Goal: Information Seeking & Learning: Learn about a topic

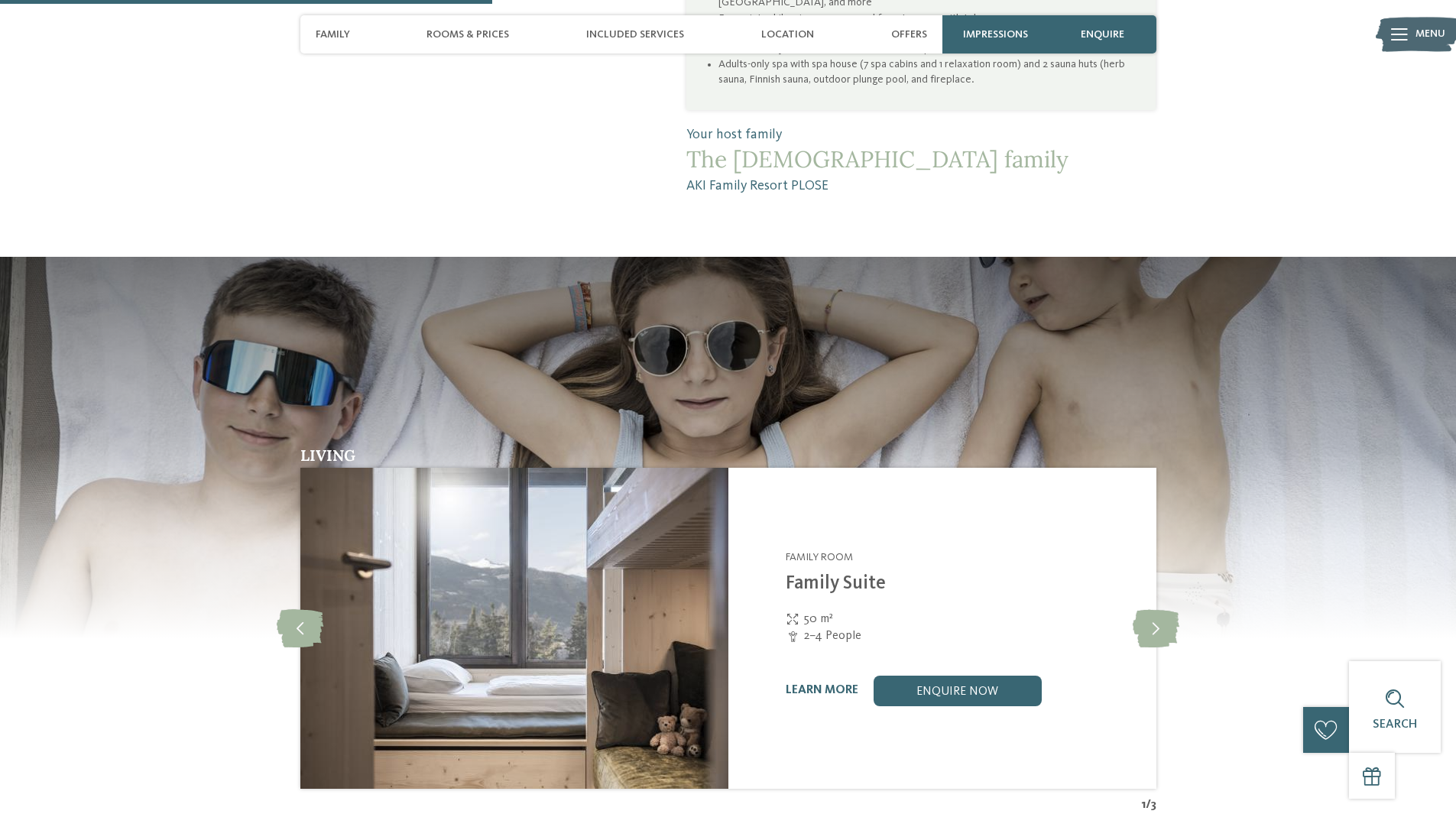
scroll to position [2140, 0]
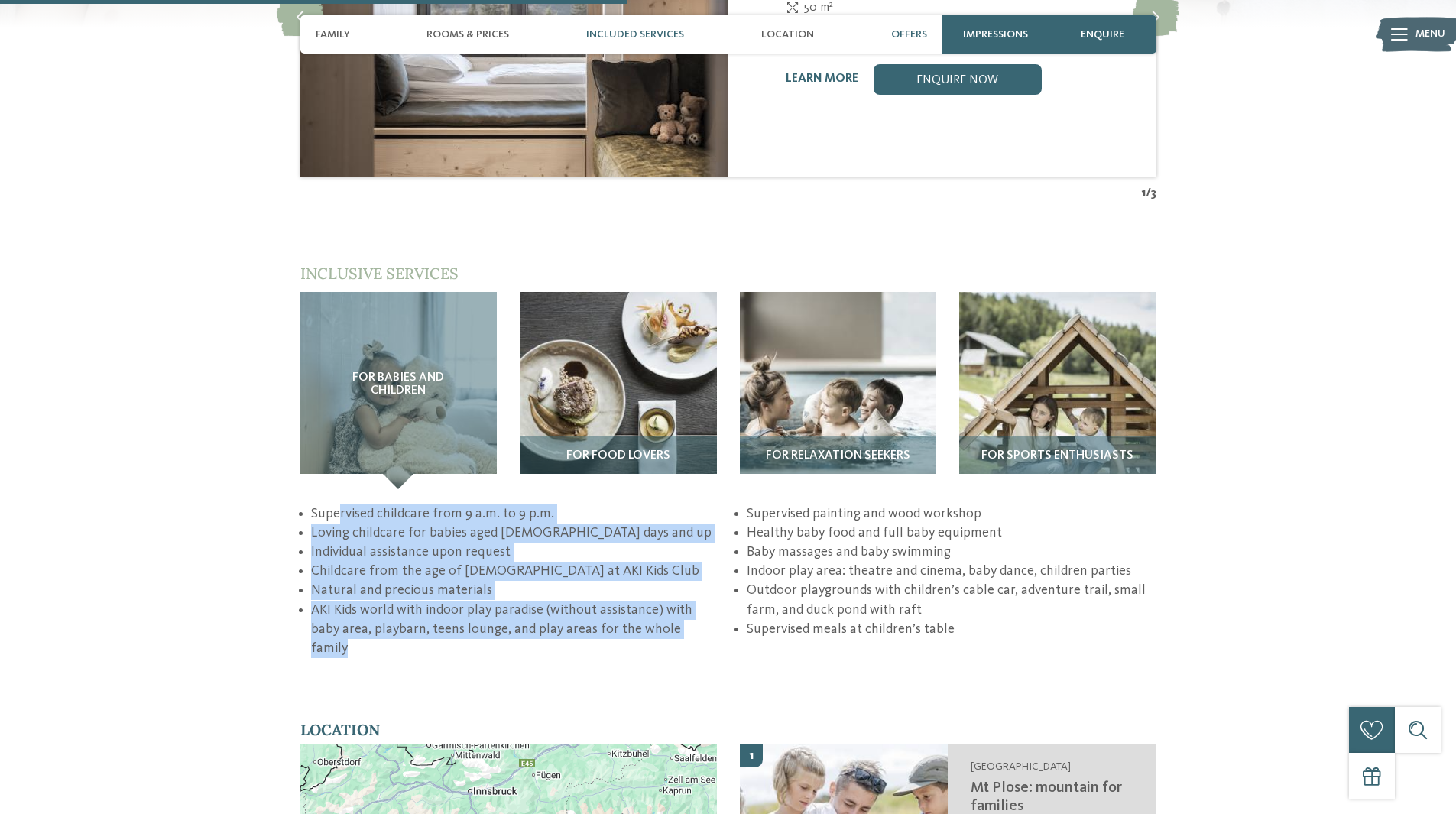
drag, startPoint x: 341, startPoint y: 441, endPoint x: 713, endPoint y: 549, distance: 387.4
click at [712, 552] on ul "Supervised childcare from 9 a.m. to 9 p.m. Loving childcare for babies aged 30 …" at bounding box center [728, 582] width 856 height 155
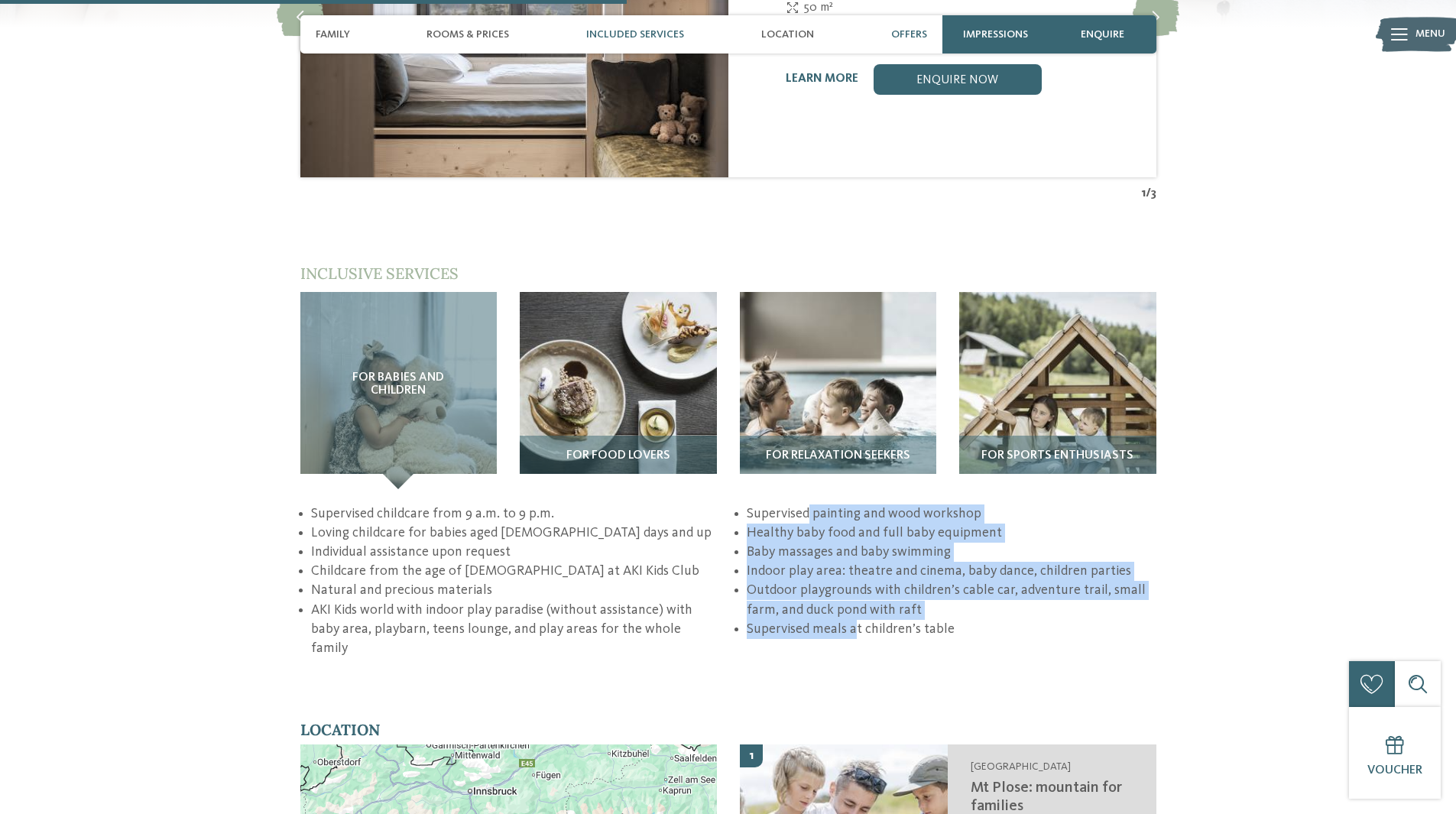
drag, startPoint x: 806, startPoint y: 425, endPoint x: 858, endPoint y: 548, distance: 133.5
click at [858, 548] on div "For babies and children For food lovers" at bounding box center [728, 475] width 856 height 366
click at [632, 327] on img at bounding box center [619, 391] width 197 height 197
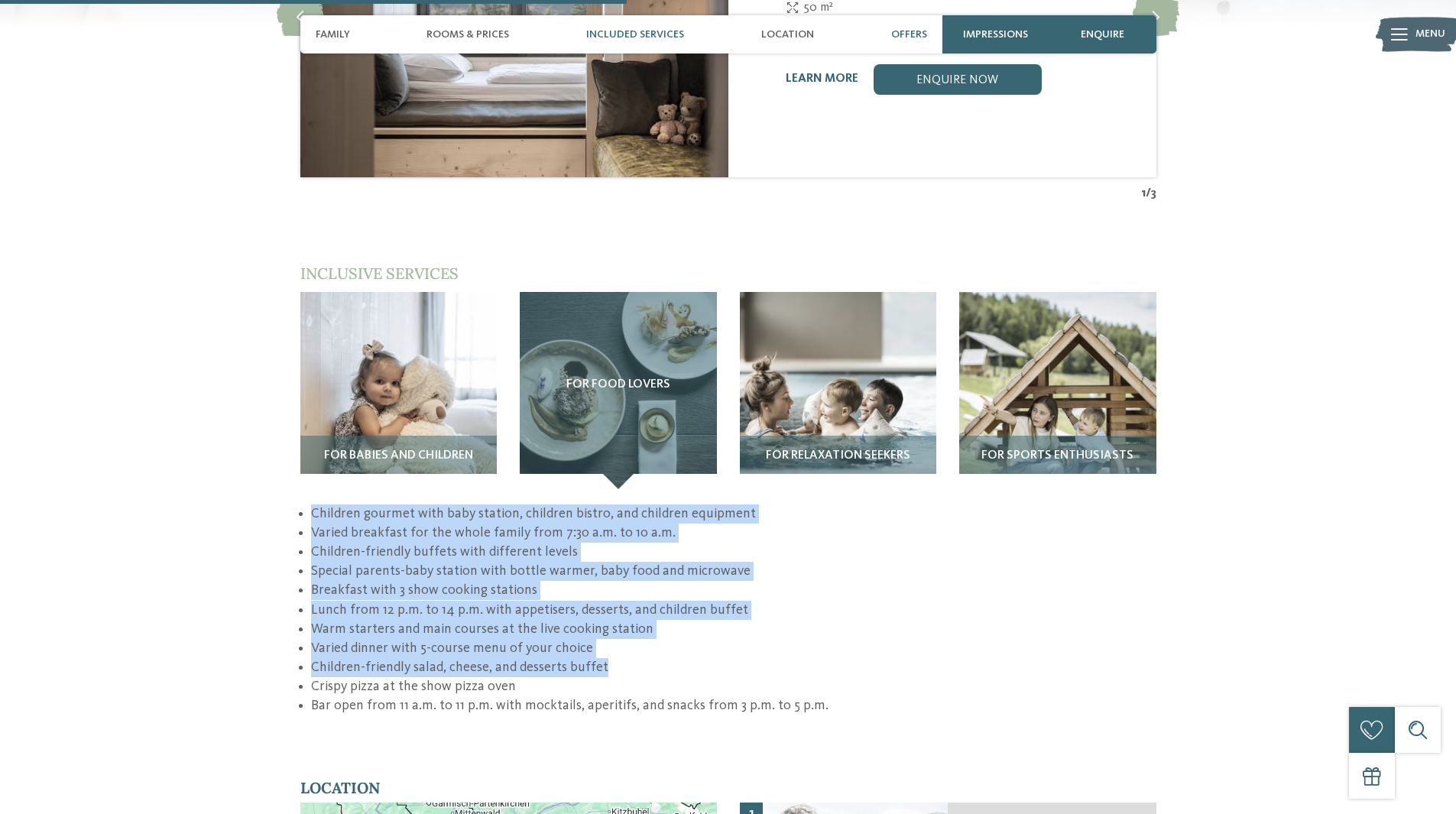
drag, startPoint x: 310, startPoint y: 429, endPoint x: 783, endPoint y: 596, distance: 501.6
click at [783, 596] on ul "Children gourmet with baby station, children bistro, and children equipment Var…" at bounding box center [728, 610] width 856 height 212
click at [878, 301] on img at bounding box center [838, 391] width 197 height 197
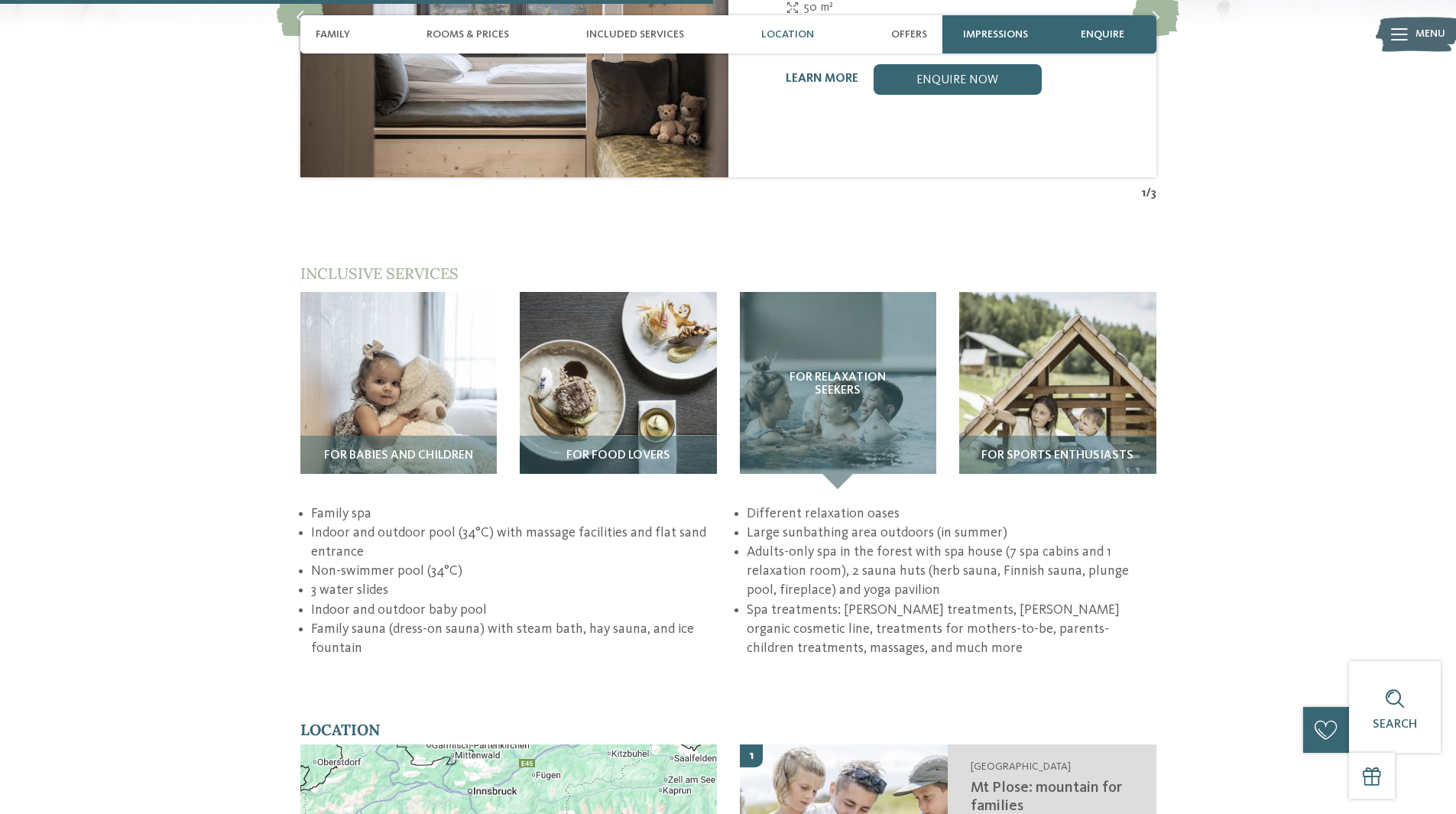
scroll to position [2522, 0]
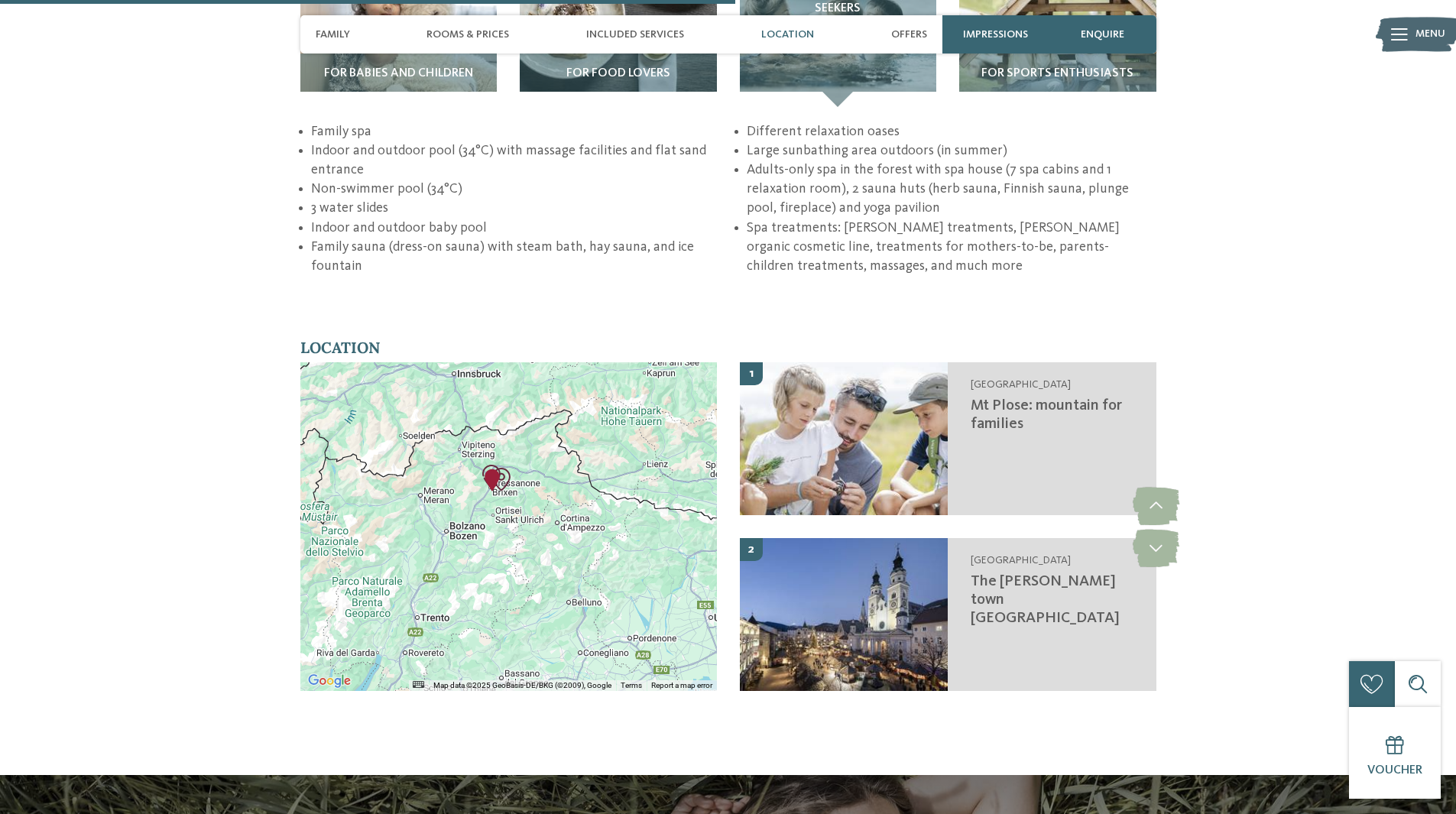
drag, startPoint x: 558, startPoint y: 475, endPoint x: 545, endPoint y: 441, distance: 36.4
click at [545, 441] on div at bounding box center [509, 527] width 417 height 329
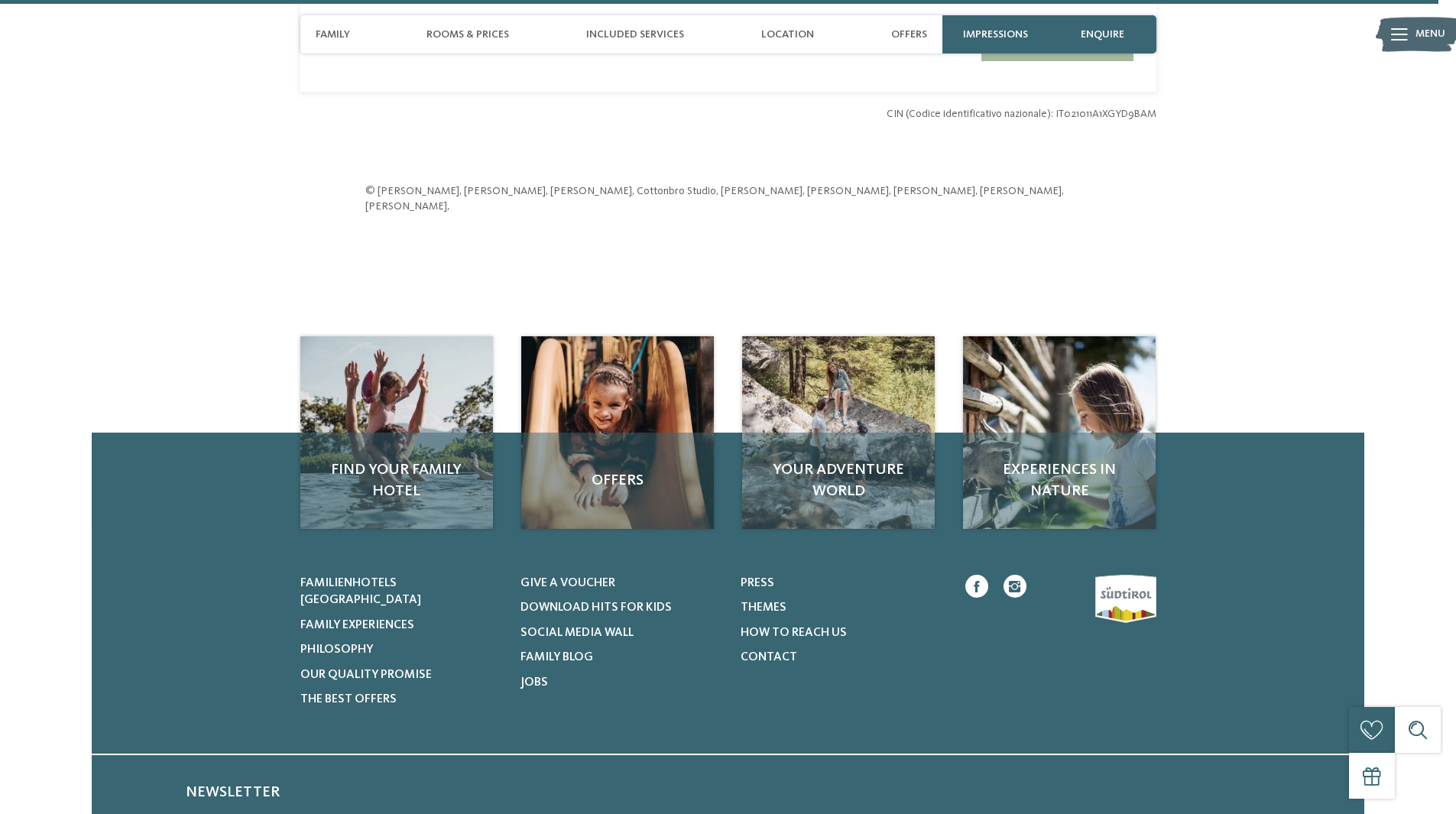
scroll to position [4968, 0]
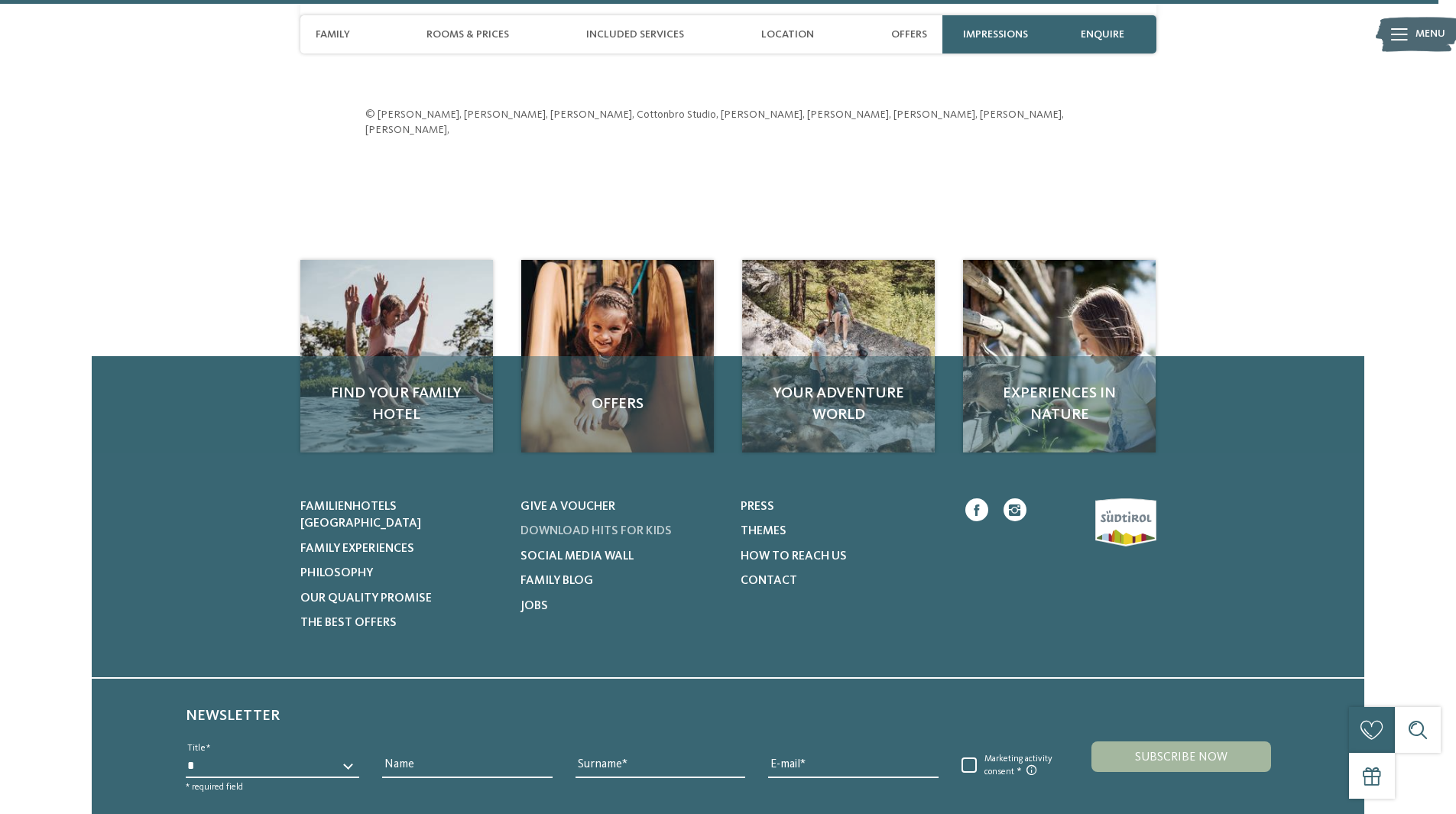
click at [555, 525] on span "Download hits for kids" at bounding box center [596, 531] width 152 height 13
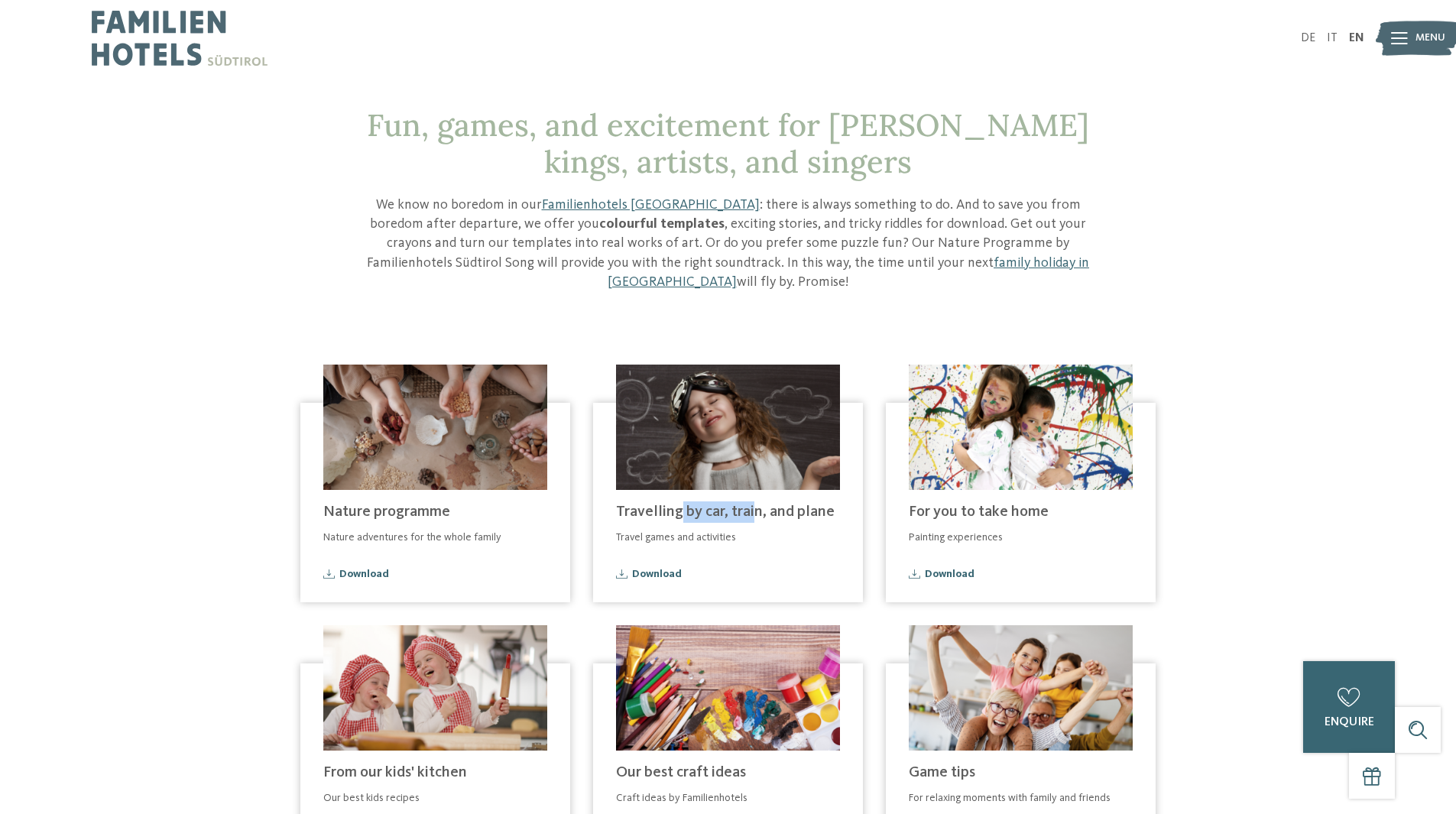
drag, startPoint x: 740, startPoint y: 498, endPoint x: 754, endPoint y: 499, distance: 14.0
click at [754, 505] on span "Travelling by car, train, and plane" at bounding box center [725, 512] width 218 height 15
click at [648, 568] on span "Download" at bounding box center [656, 573] width 49 height 11
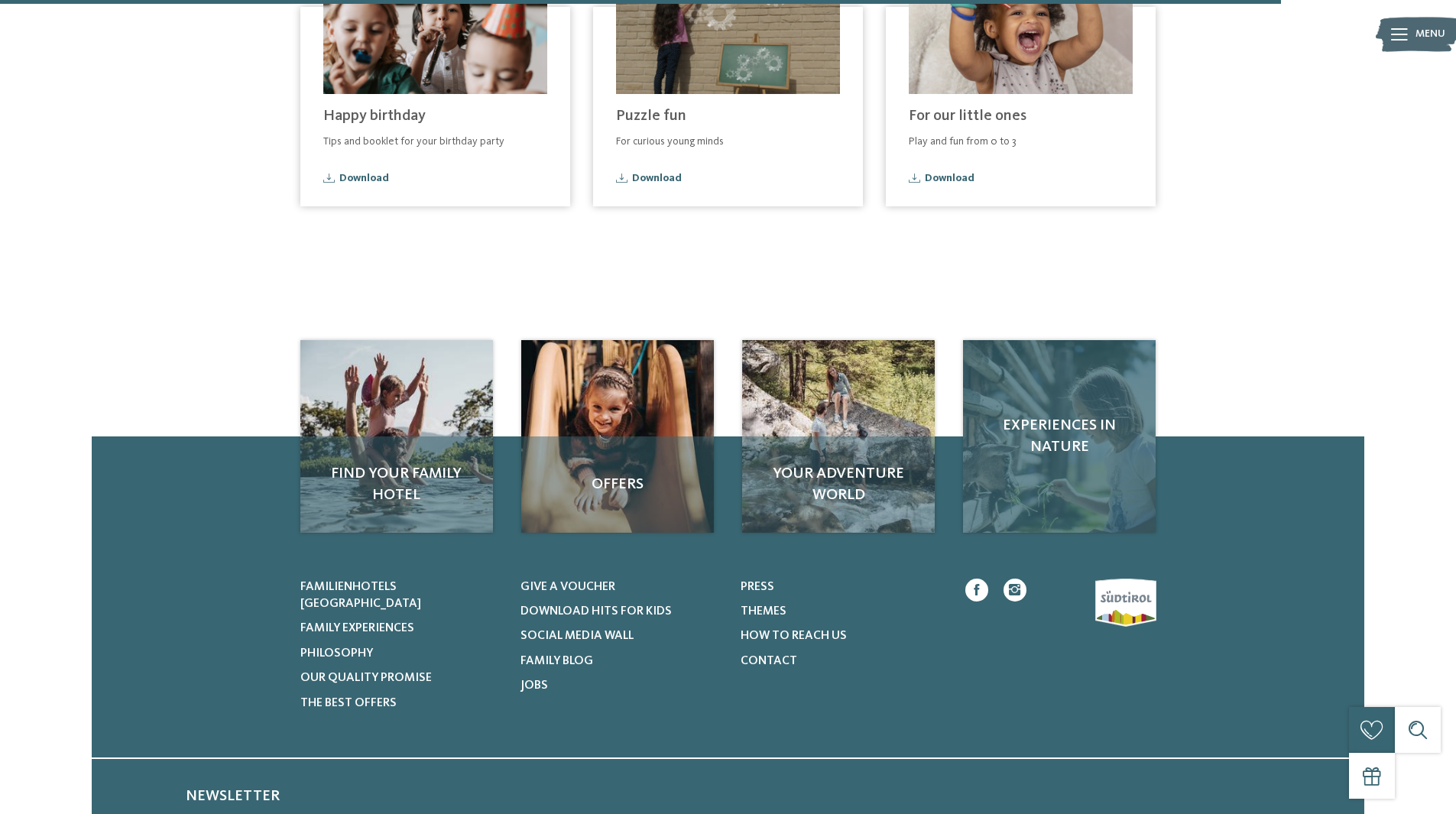
scroll to position [994, 0]
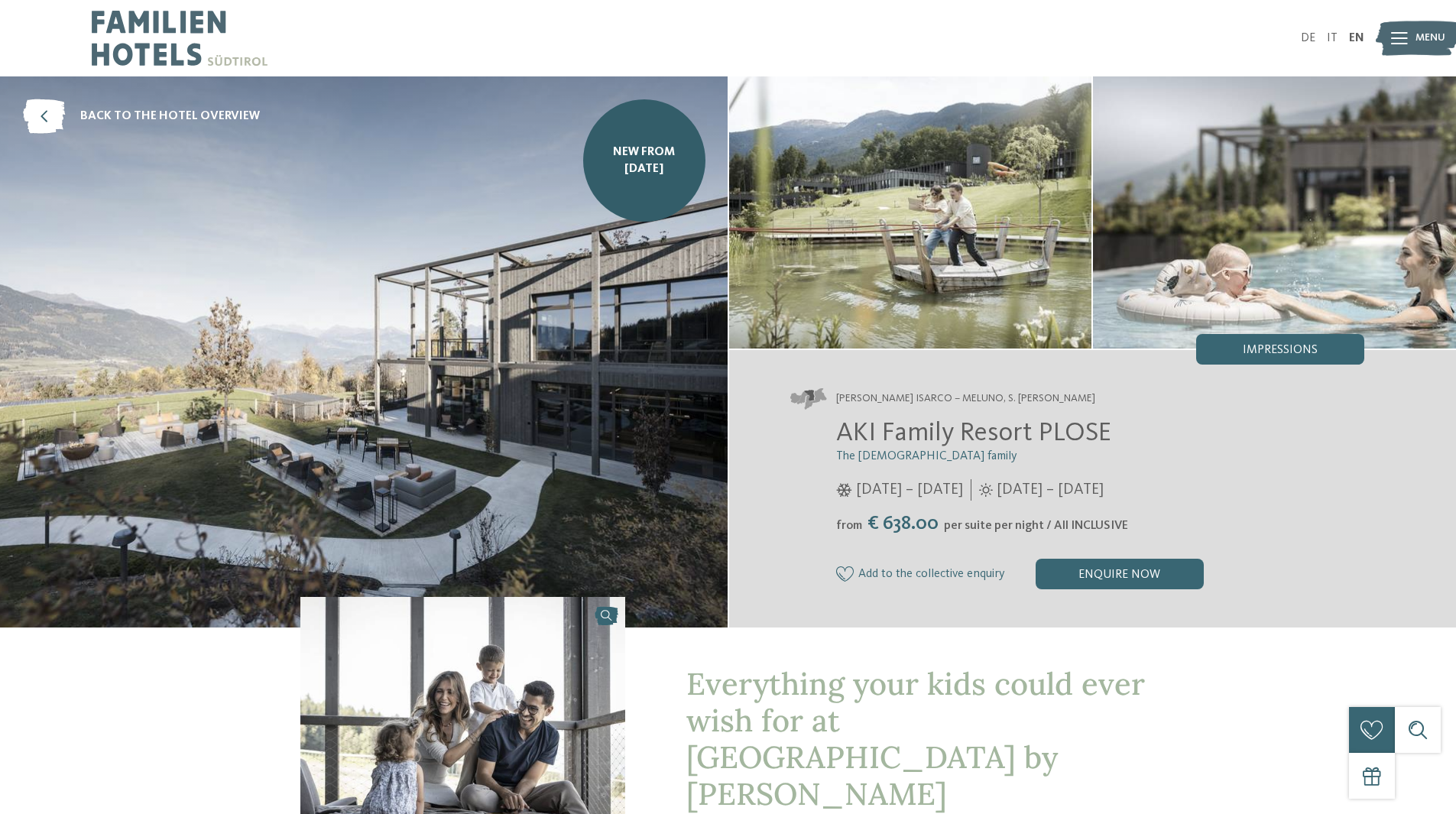
click at [112, 24] on img at bounding box center [180, 38] width 176 height 76
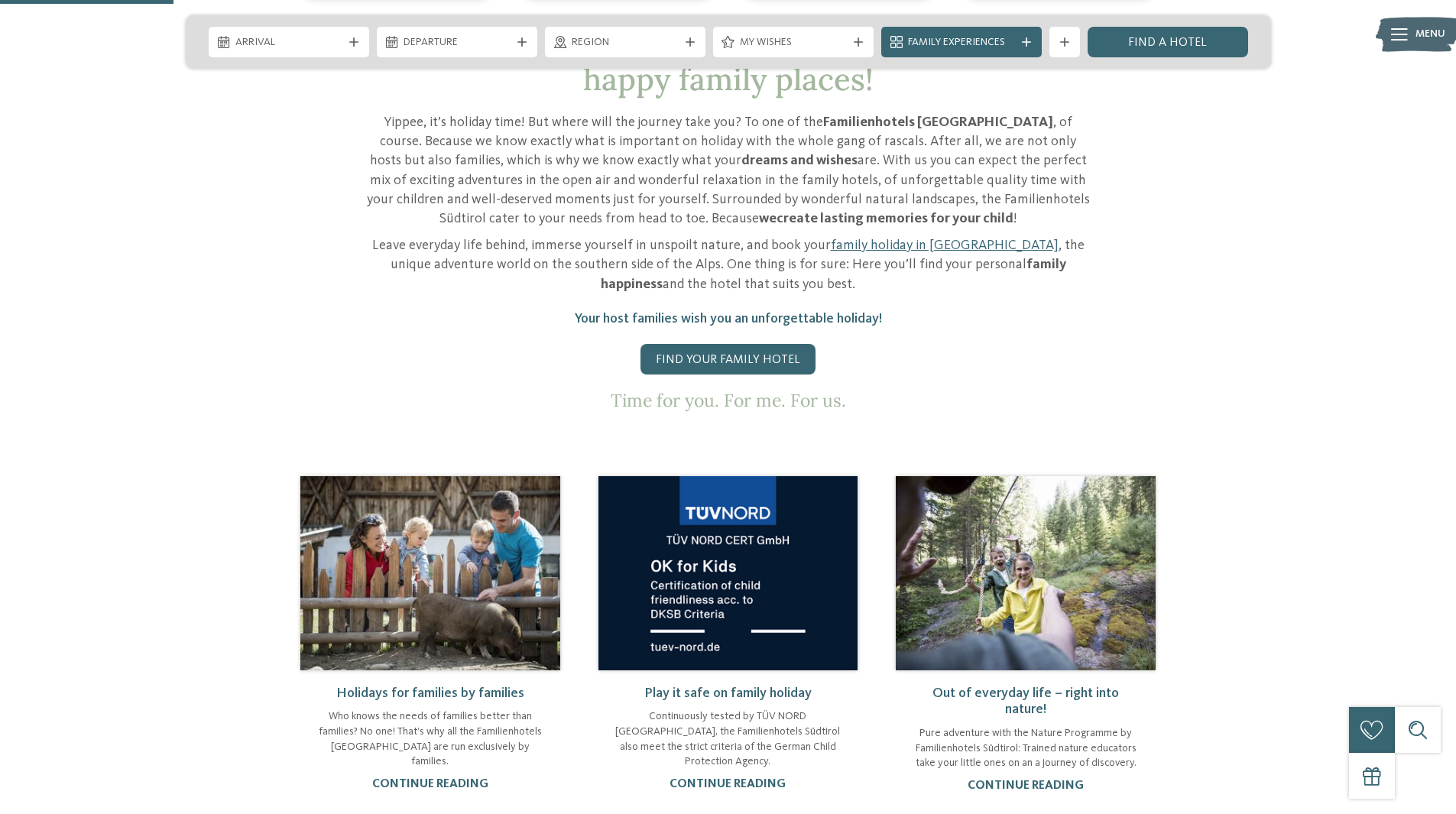
scroll to position [917, 0]
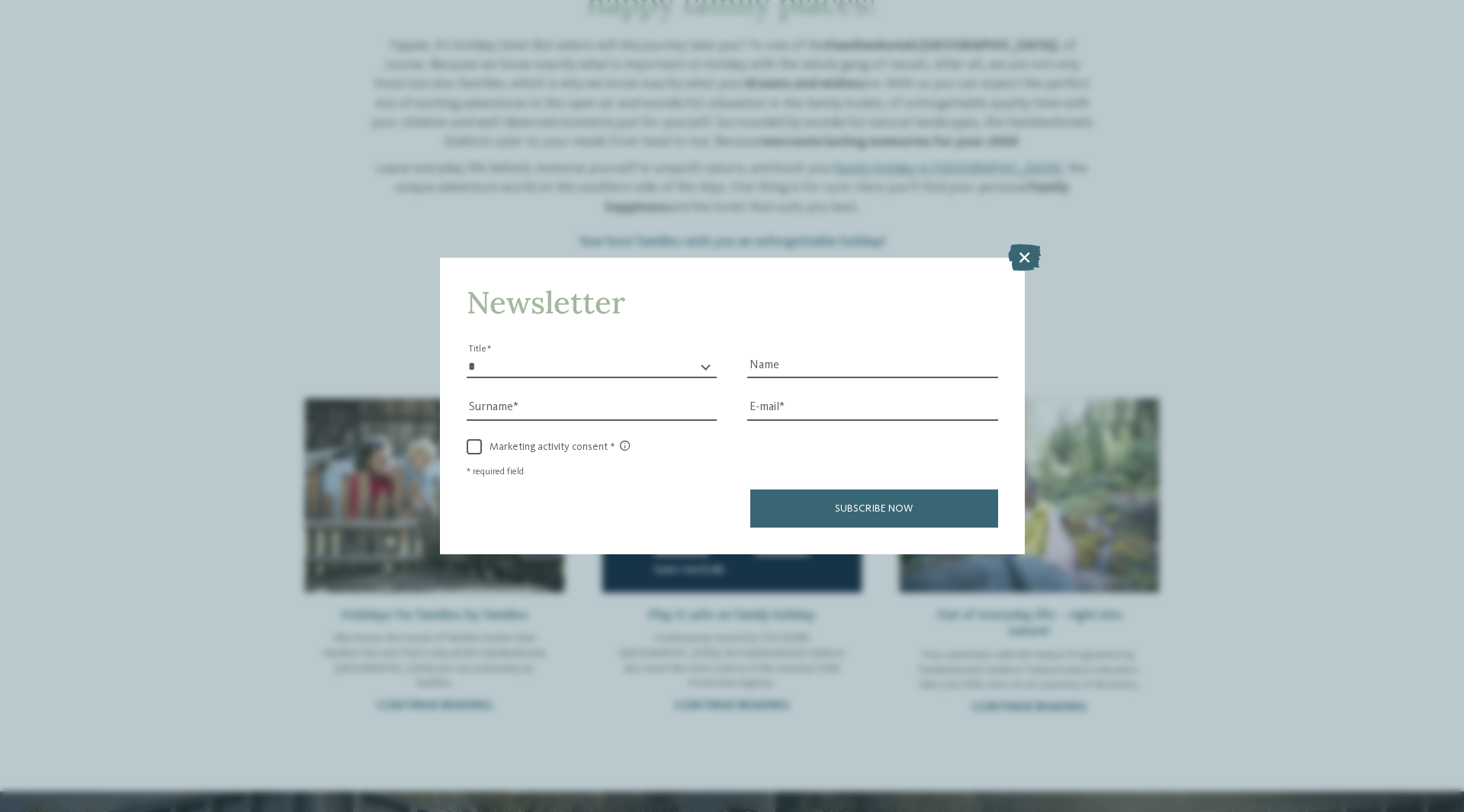
click at [1017, 260] on icon at bounding box center [1024, 257] width 33 height 27
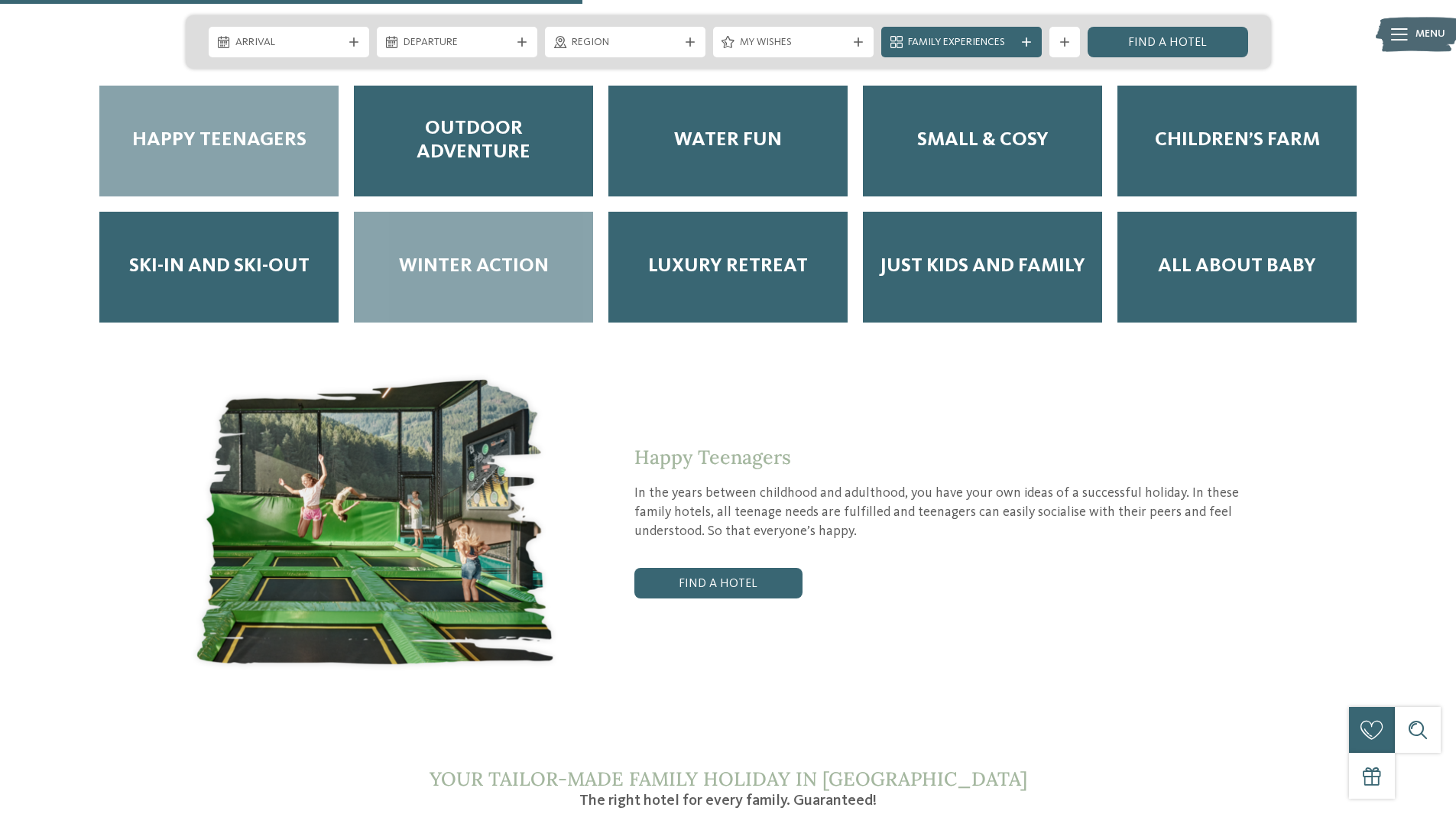
scroll to position [2751, 0]
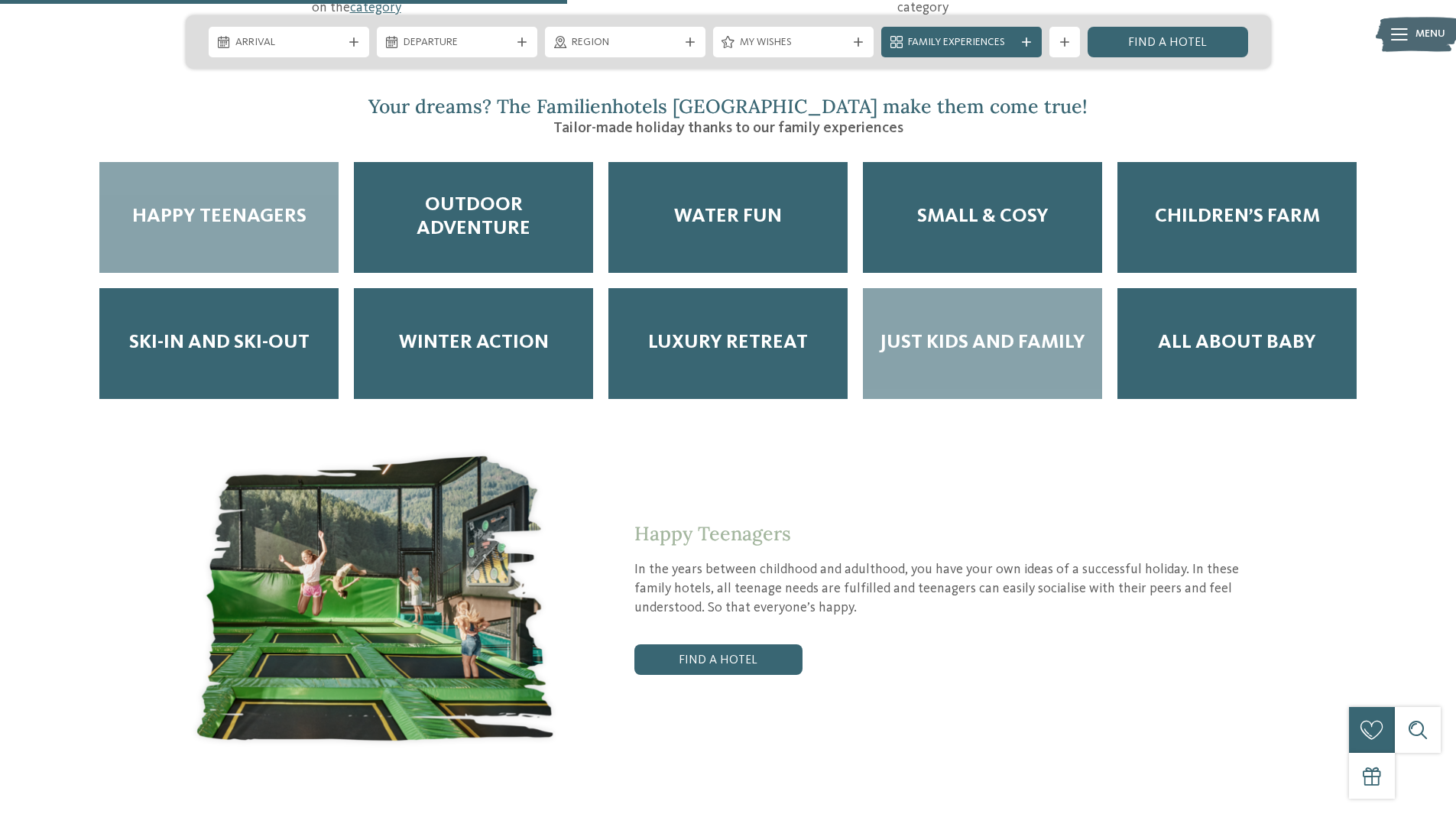
click at [924, 303] on div "Just Kids and Family" at bounding box center [982, 343] width 239 height 111
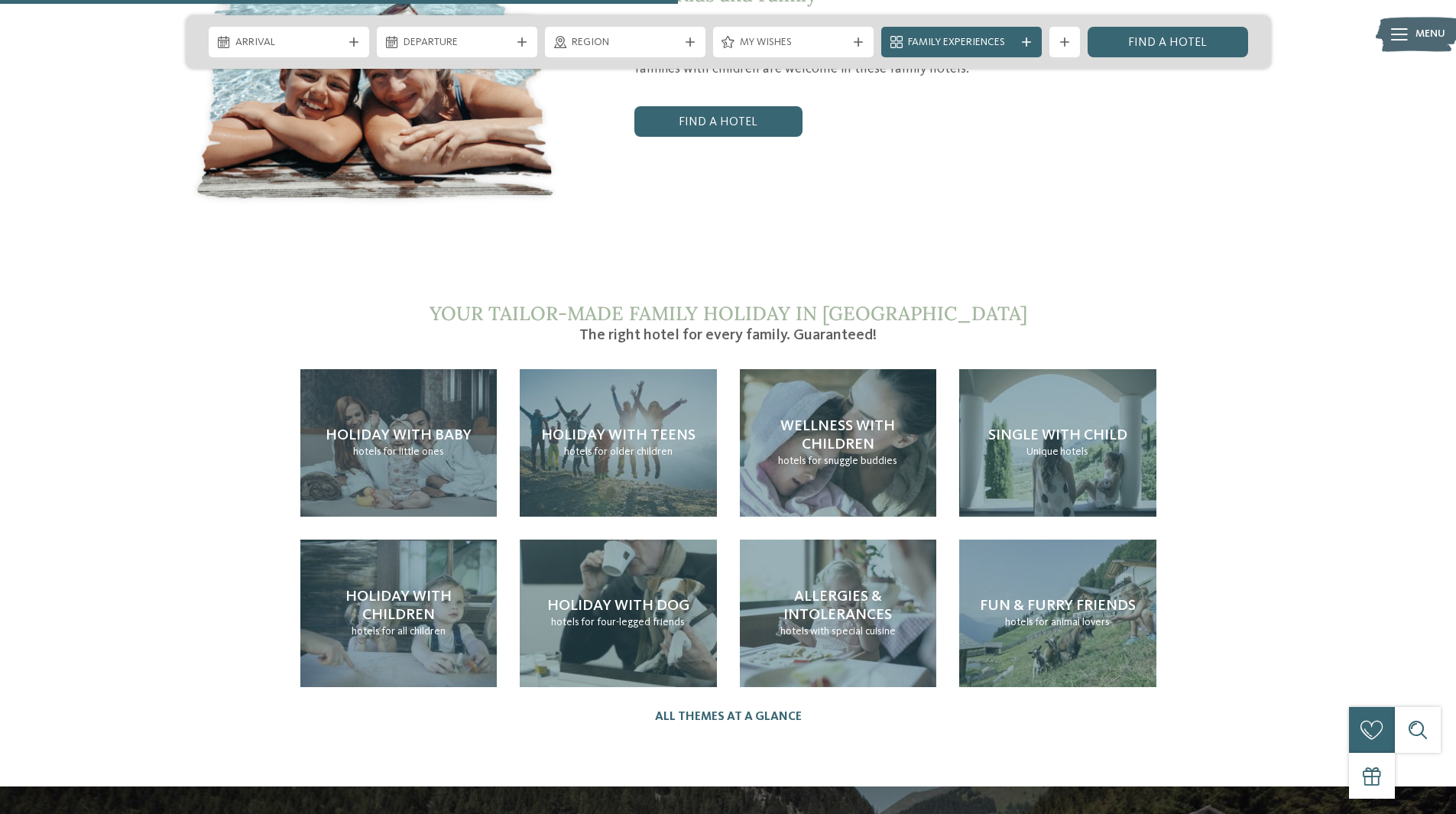
scroll to position [2980, 0]
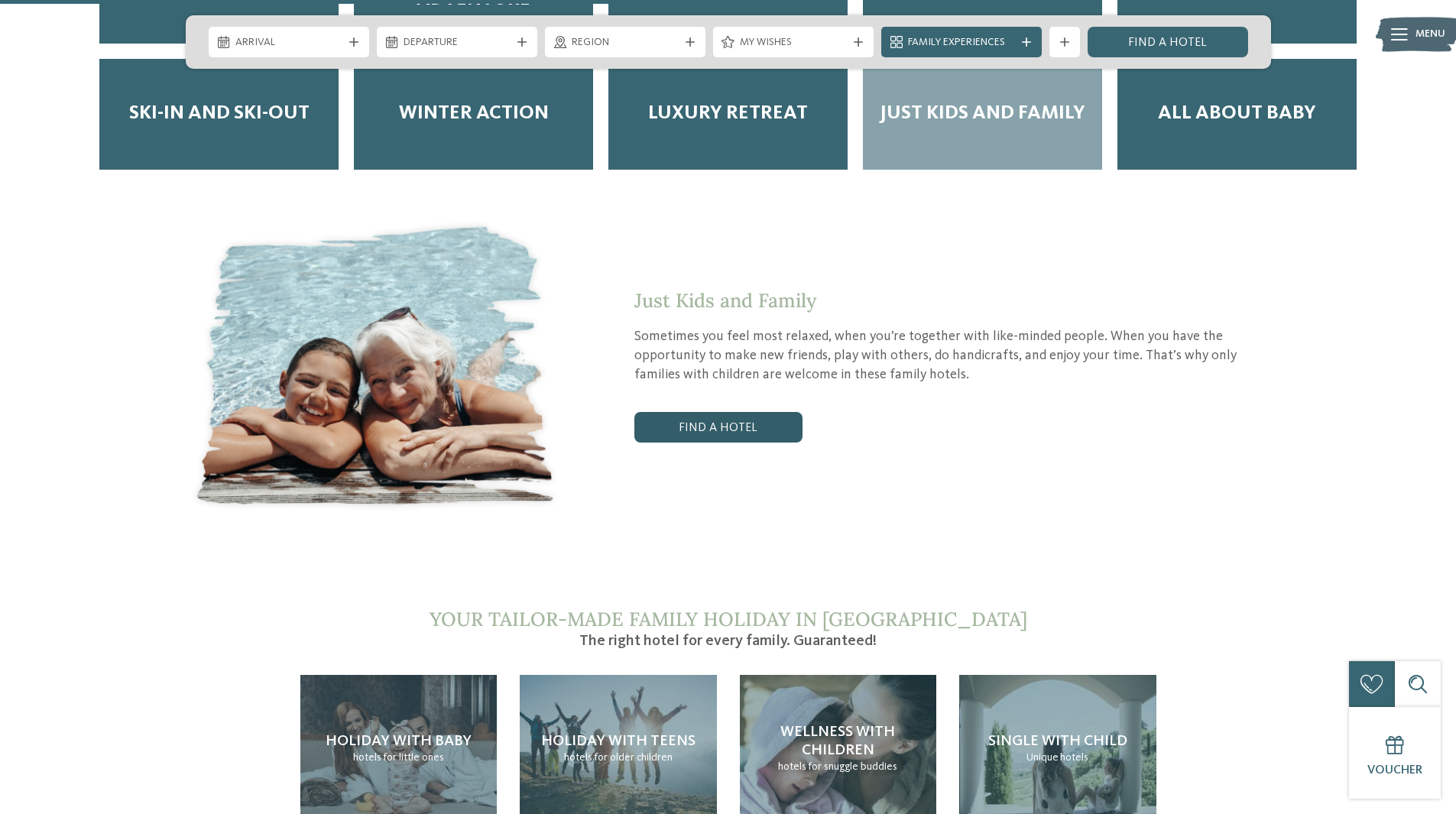
drag, startPoint x: 719, startPoint y: 352, endPoint x: 724, endPoint y: 372, distance: 20.6
click at [724, 366] on div "Just Kids and Family Sometimes you feel most relaxed, when you’re together with…" at bounding box center [918, 365] width 706 height 154
click at [724, 412] on link "Find a hotel" at bounding box center [718, 427] width 168 height 31
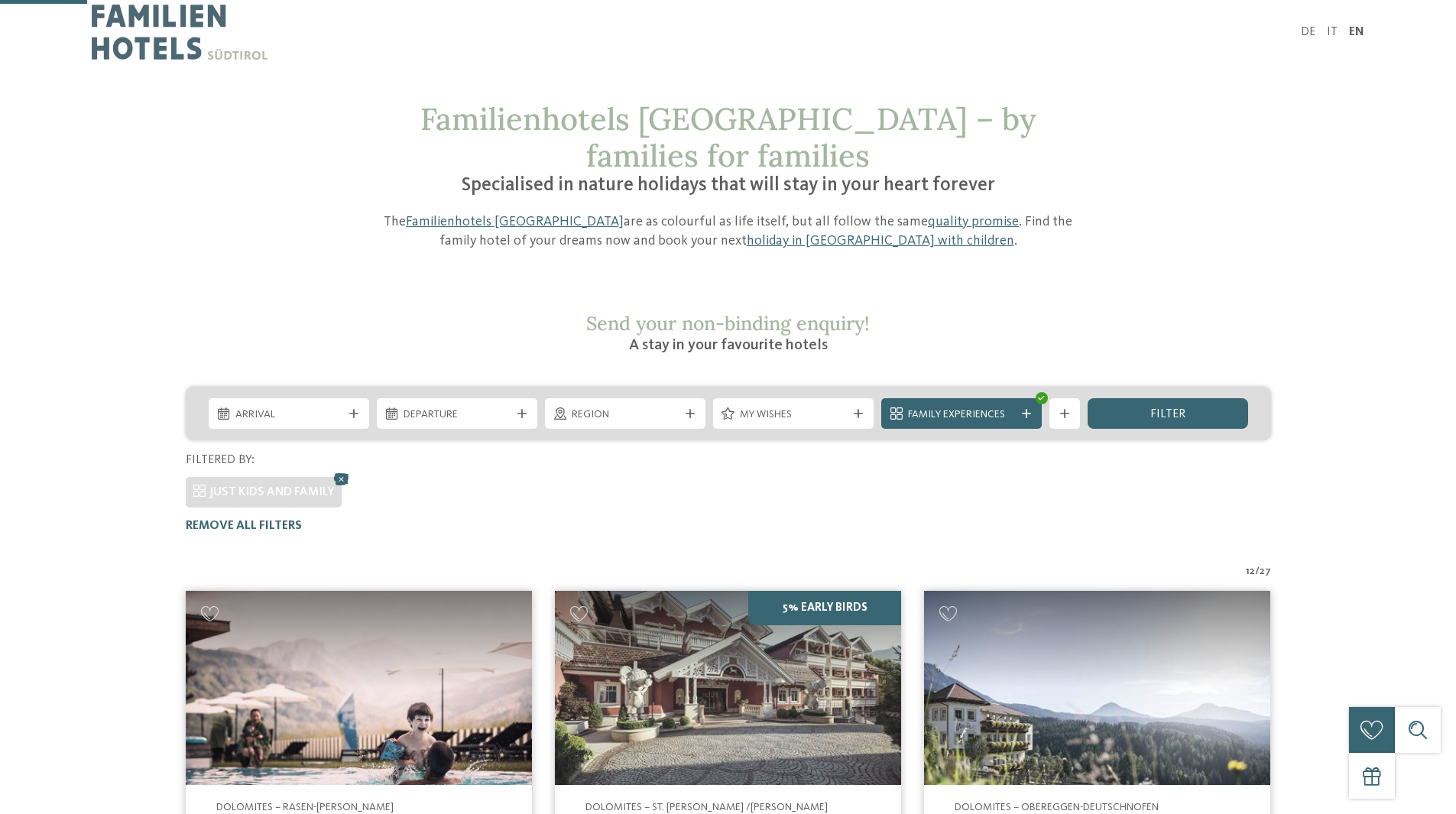
scroll to position [389, 0]
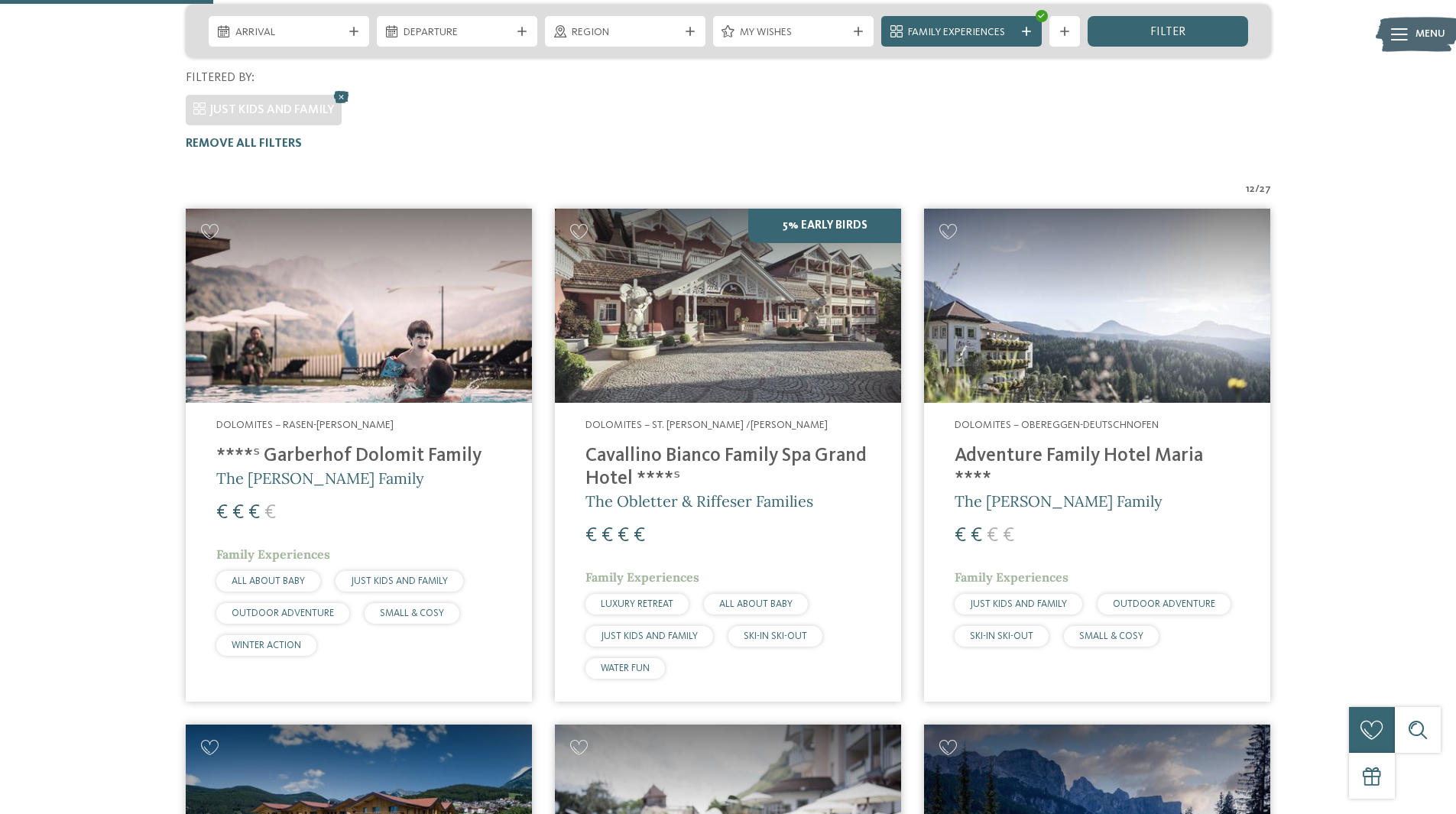
click at [779, 445] on h4 "Cavallino Bianco Family Spa Grand Hotel ****ˢ" at bounding box center [728, 467] width 285 height 45
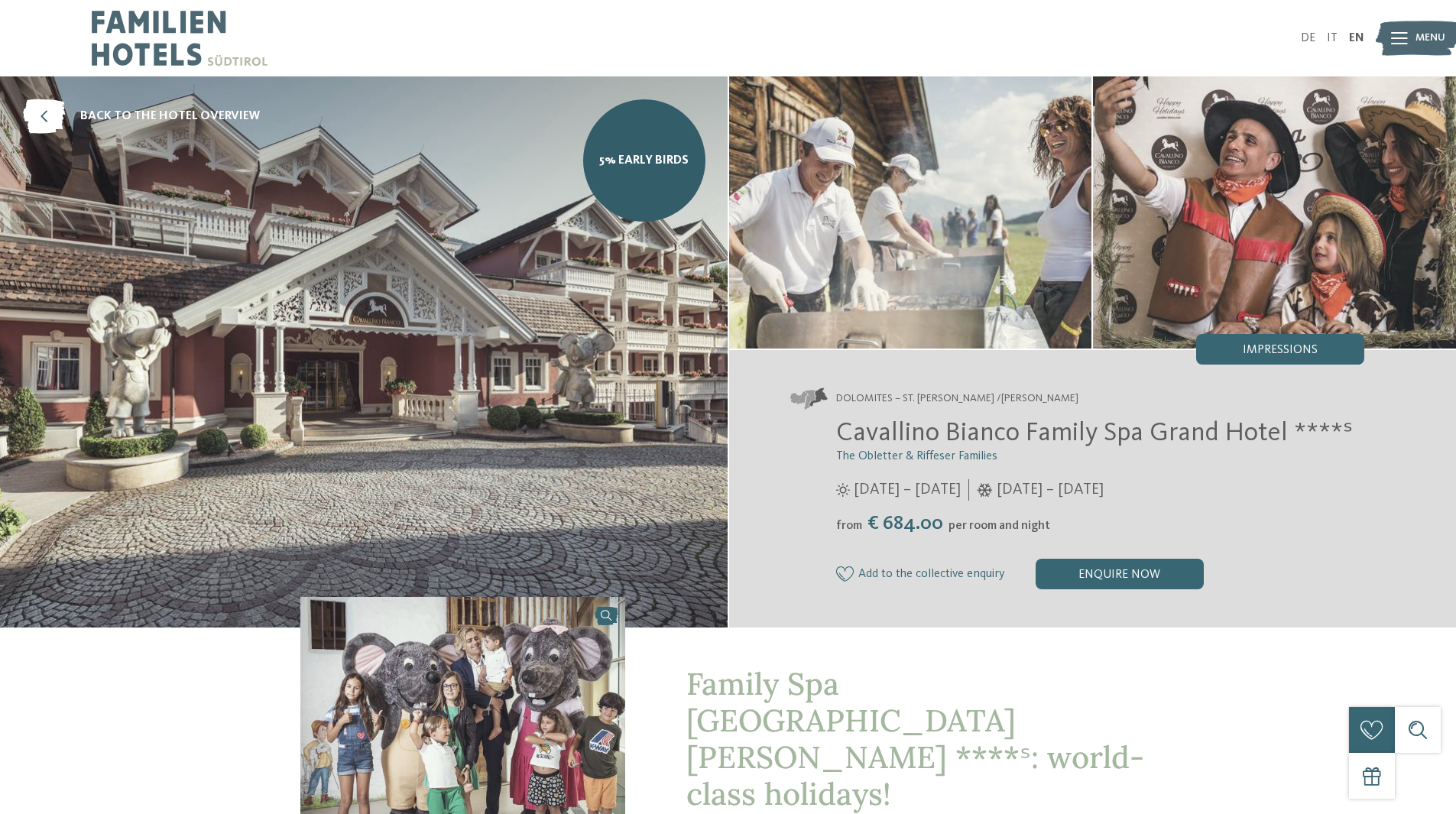
drag, startPoint x: 233, startPoint y: 262, endPoint x: 327, endPoint y: -41, distance: 317.2
click at [905, 432] on span "Cavallino Bianco Family Spa Grand Hotel ****ˢ" at bounding box center [1094, 433] width 516 height 27
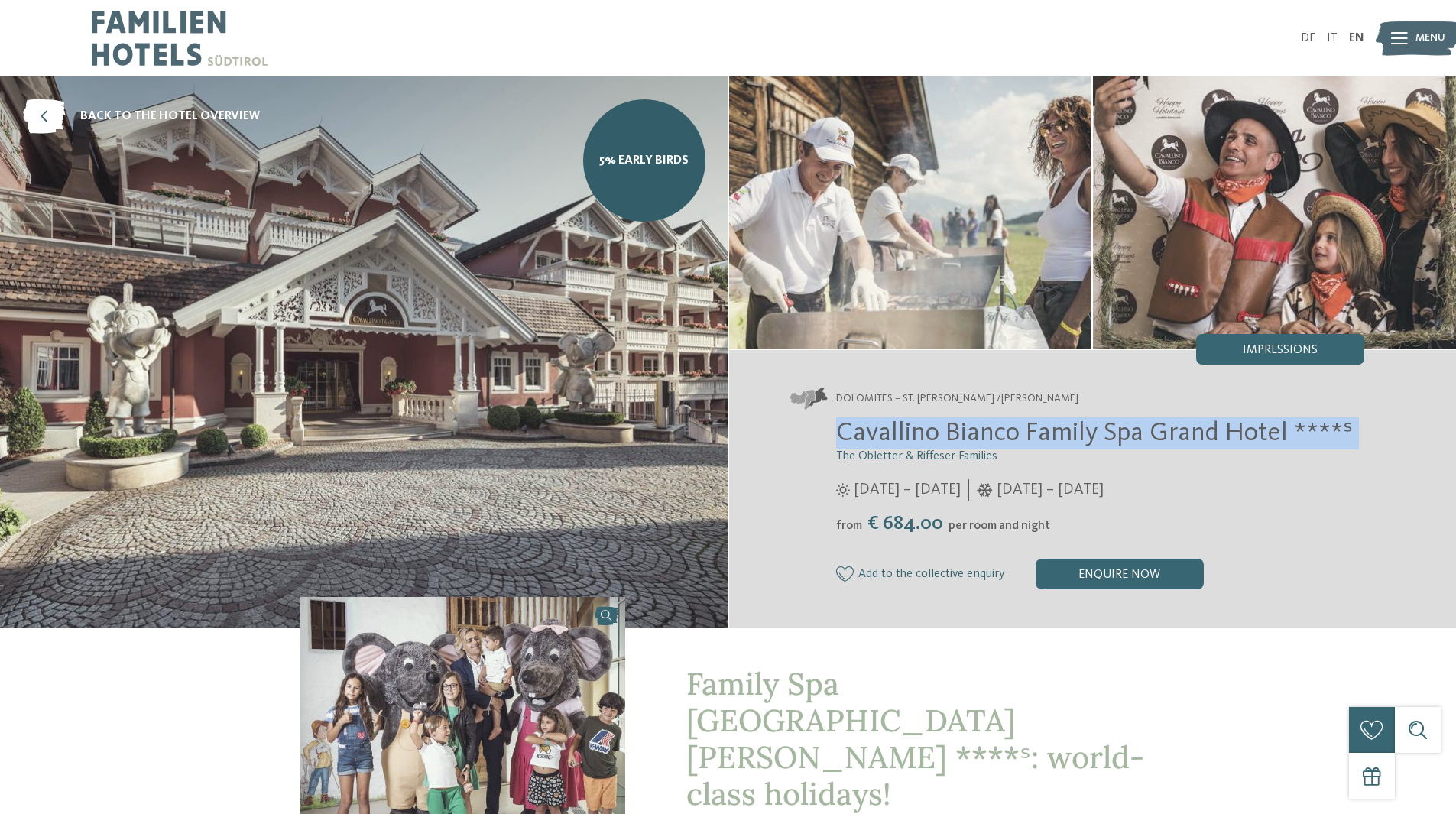
click at [905, 432] on span "Cavallino Bianco Family Spa Grand Hotel ****ˢ" at bounding box center [1094, 433] width 516 height 27
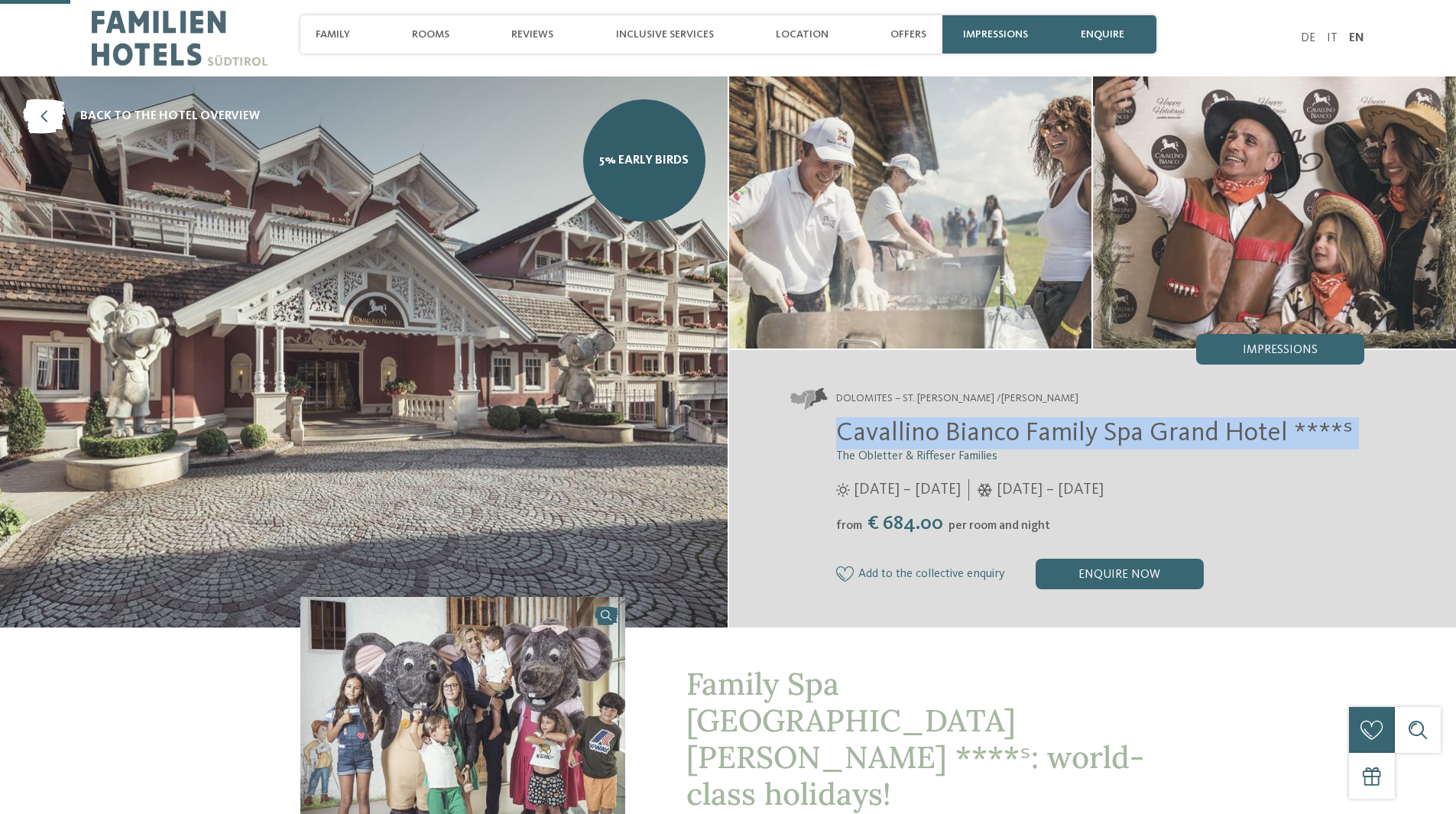
scroll to position [382, 0]
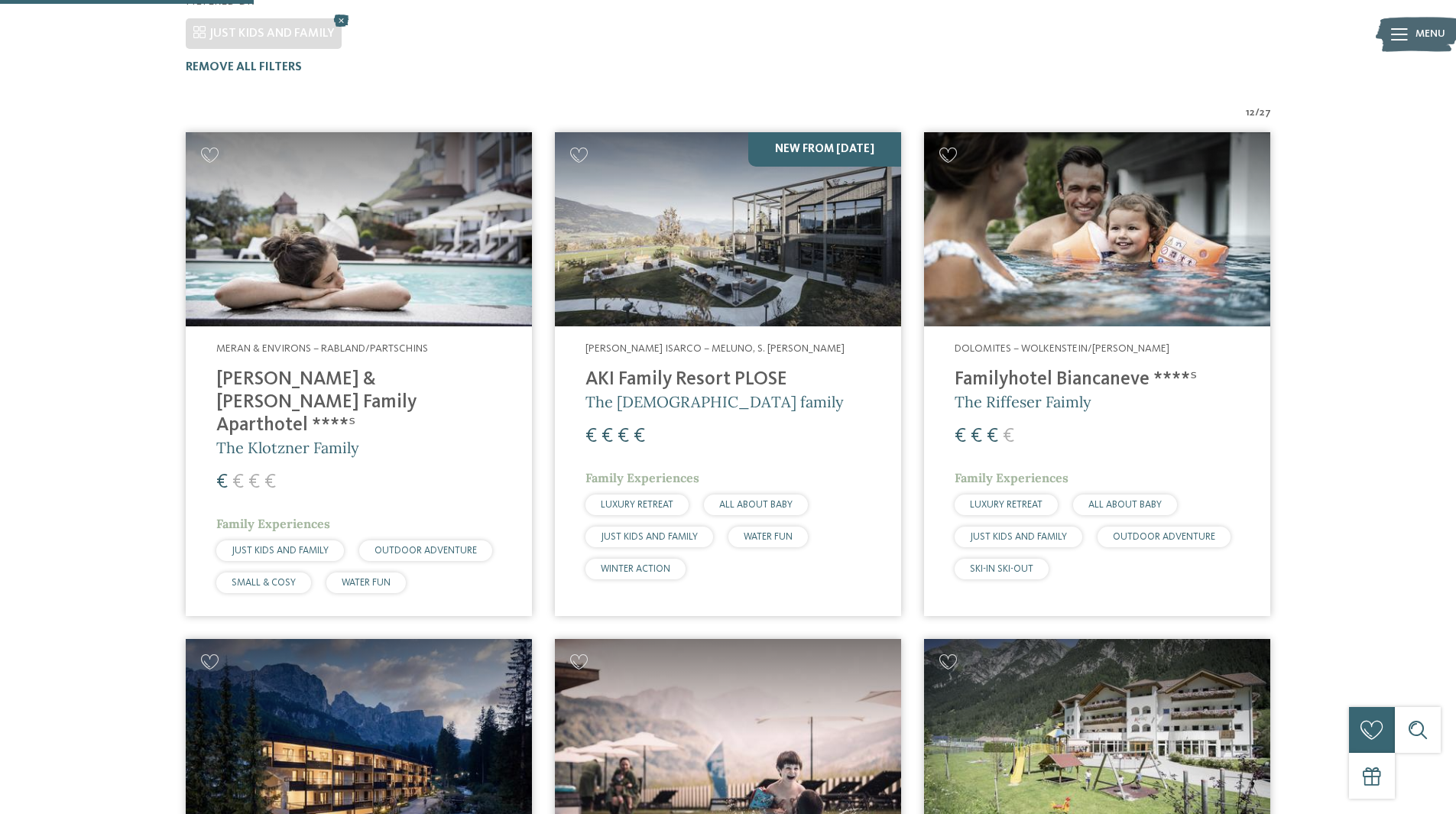
click at [652, 500] on span "LUXURY RETREAT" at bounding box center [636, 505] width 73 height 10
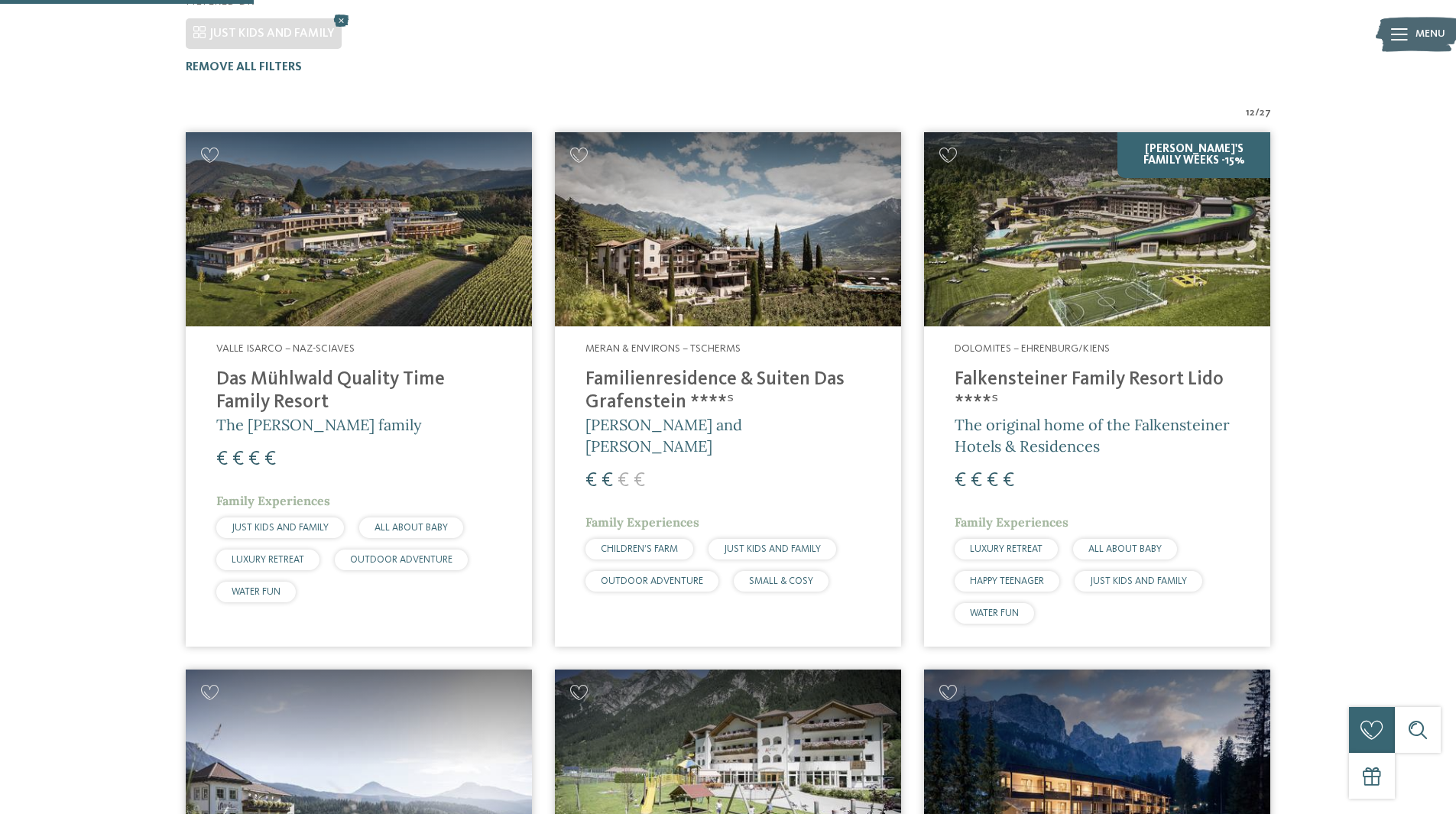
click at [1039, 415] on span "The original home of the Falkensteiner Hotels & Residences" at bounding box center [1092, 435] width 276 height 41
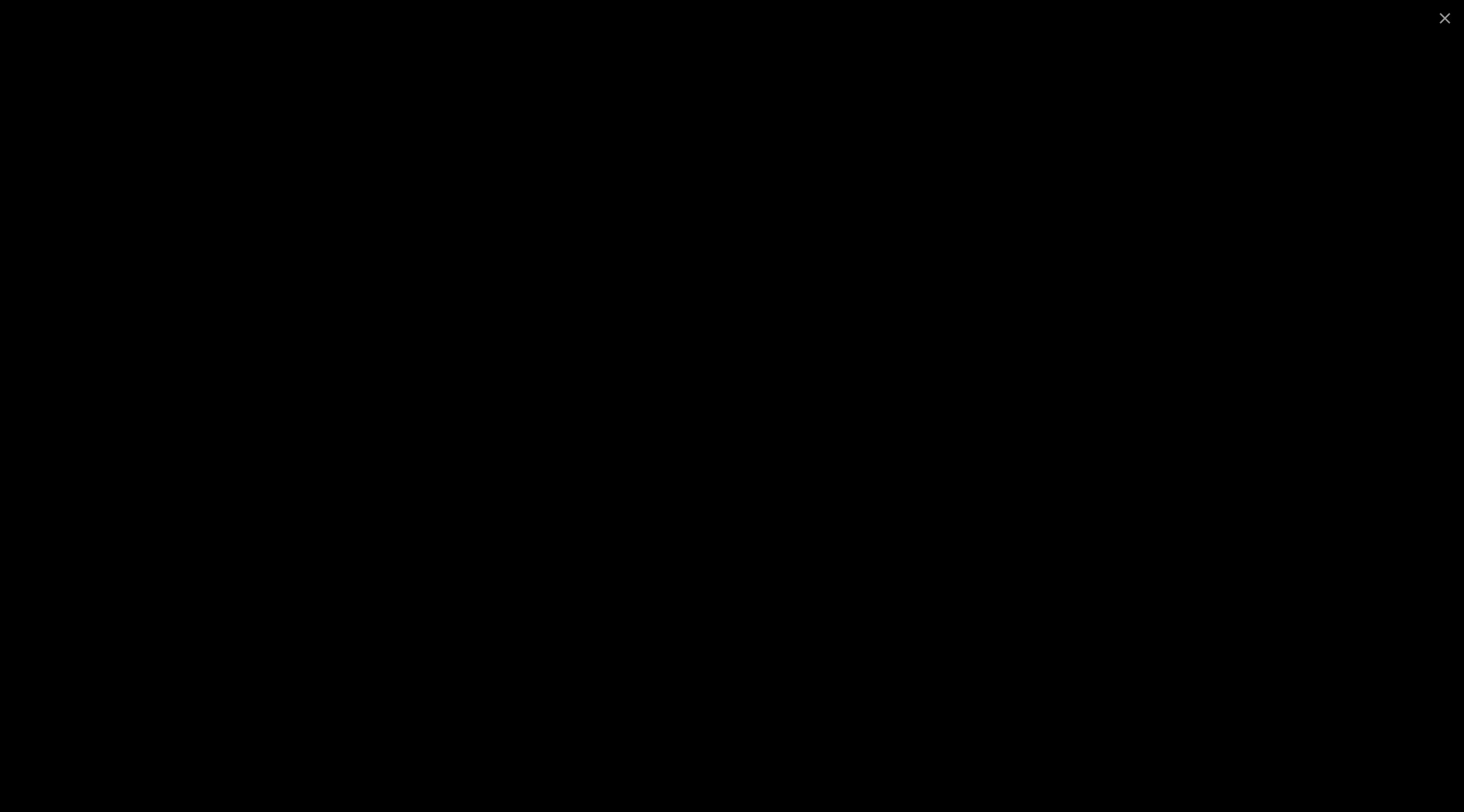
click at [602, 113] on div at bounding box center [732, 406] width 1464 height 812
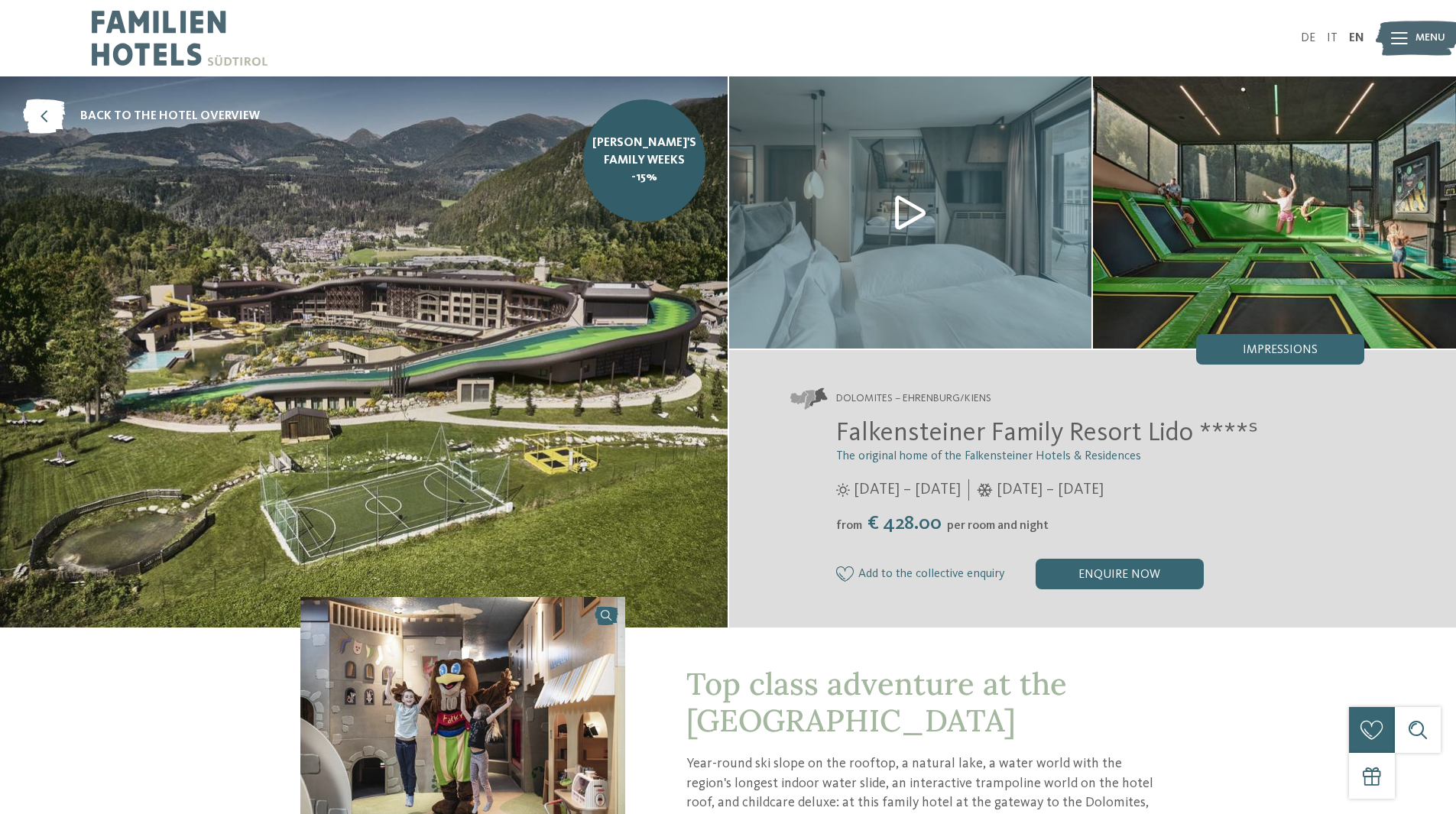
scroll to position [458, 0]
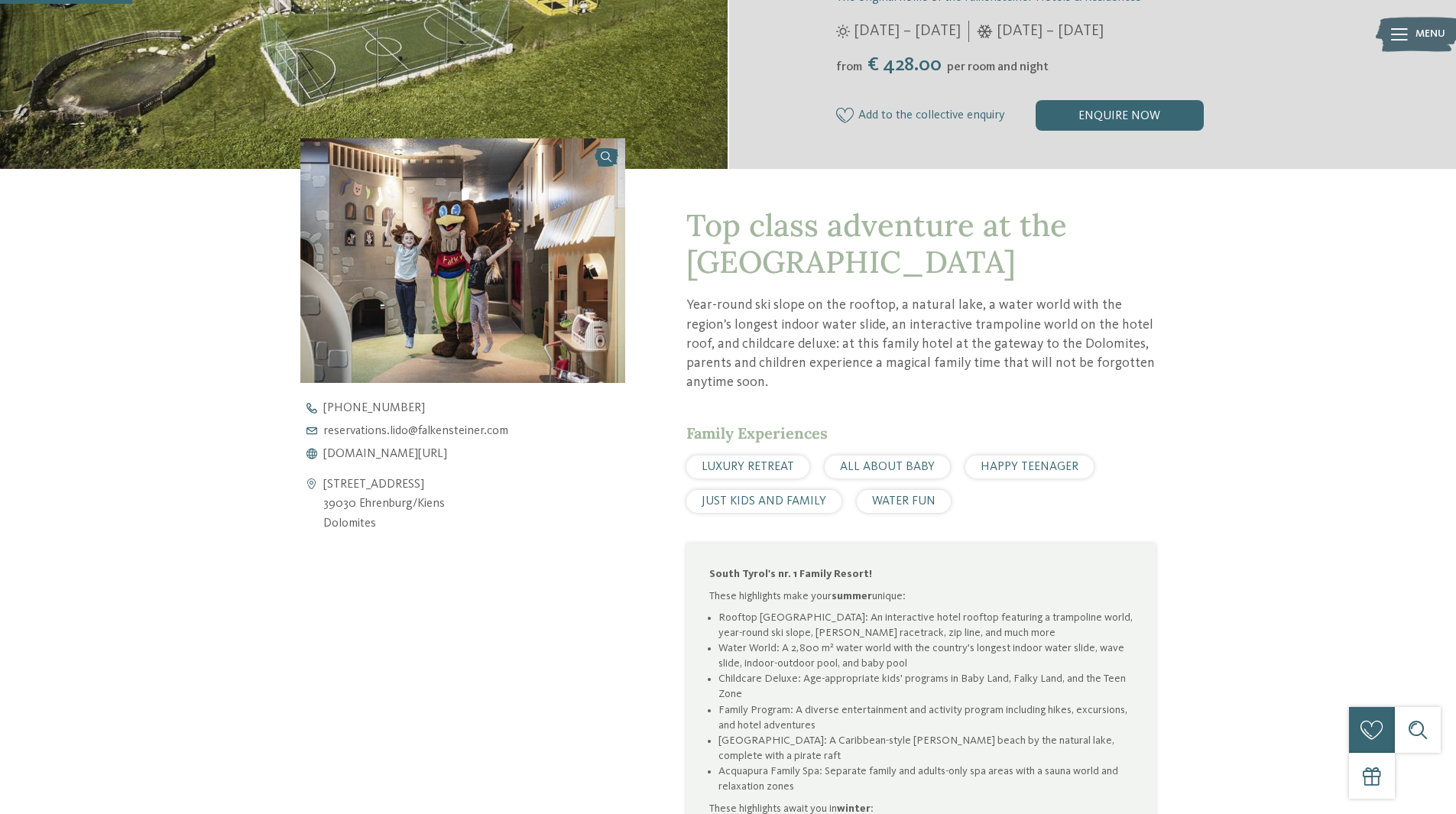
click at [599, 159] on link at bounding box center [463, 260] width 326 height 244
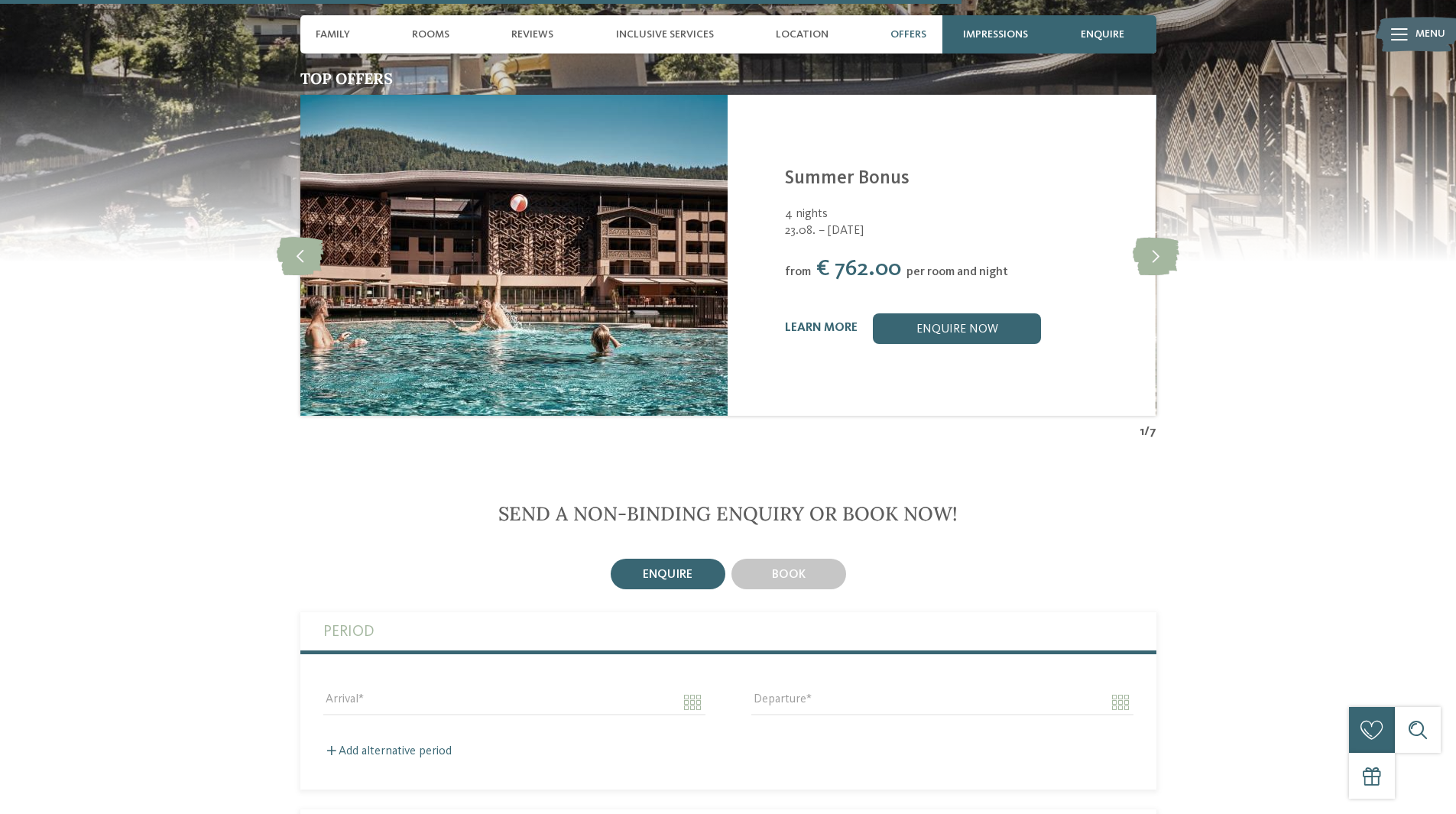
scroll to position [3363, 0]
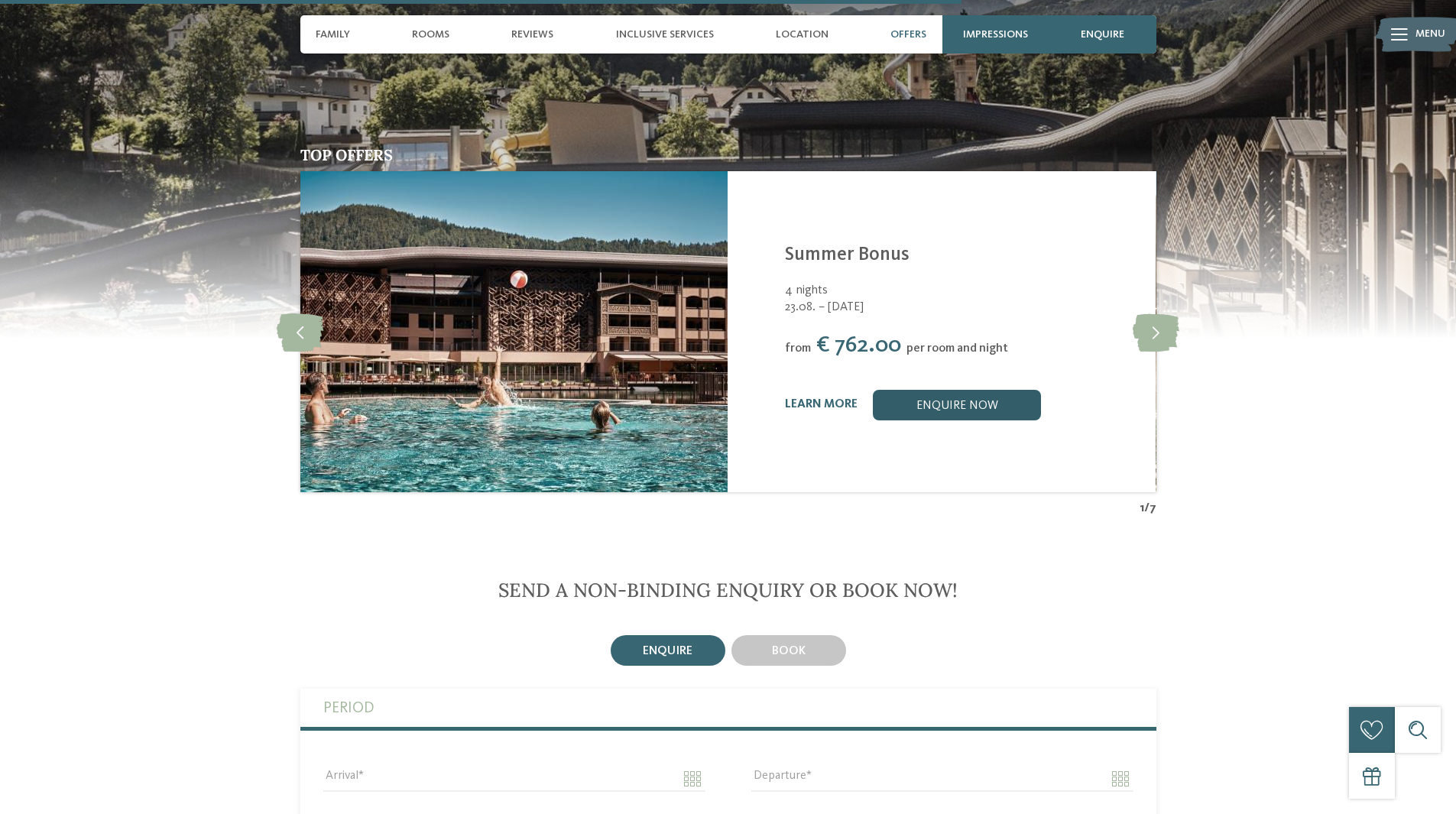
click at [896, 390] on link "enquire now" at bounding box center [957, 405] width 168 height 31
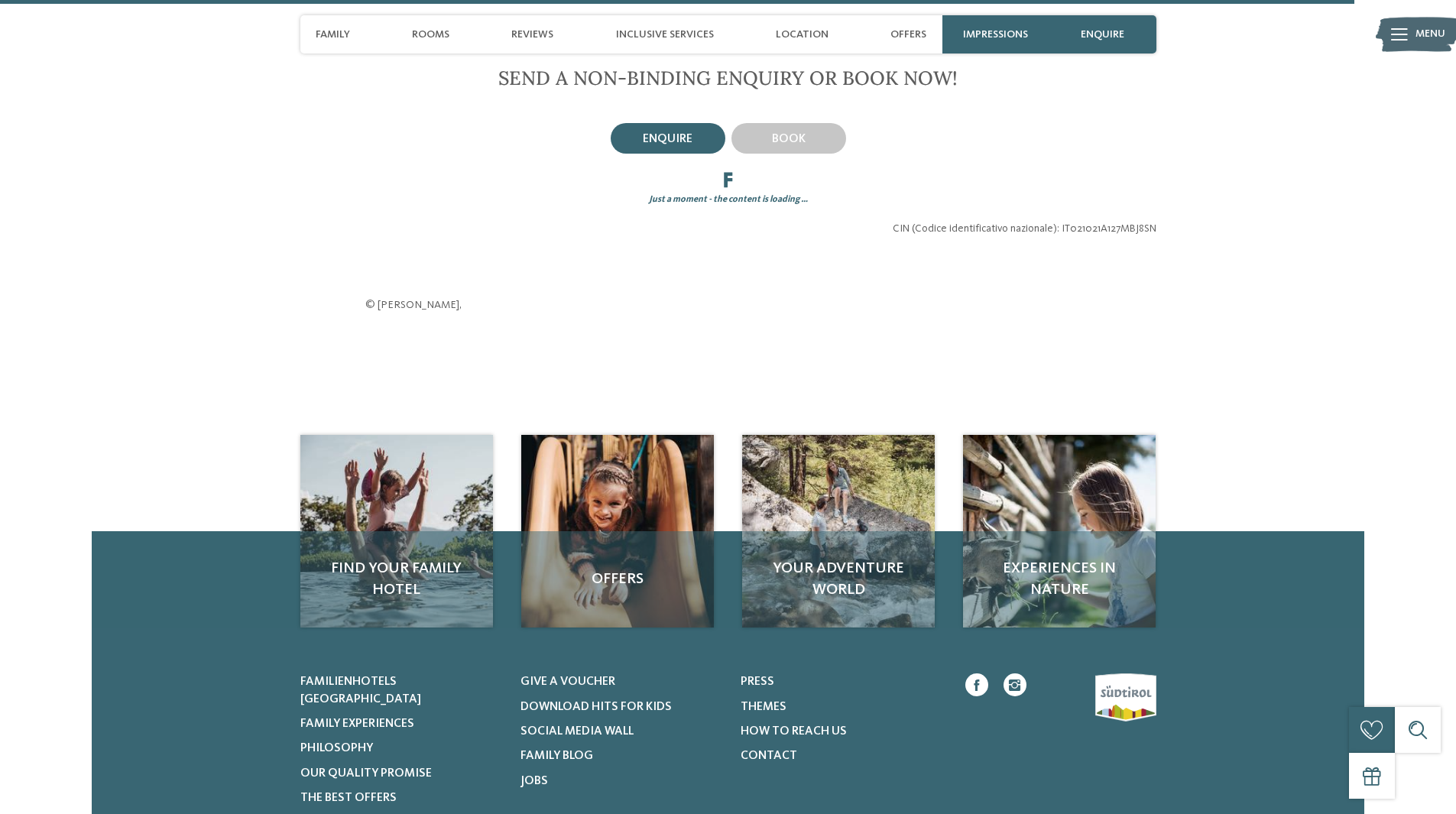
scroll to position [3876, 0]
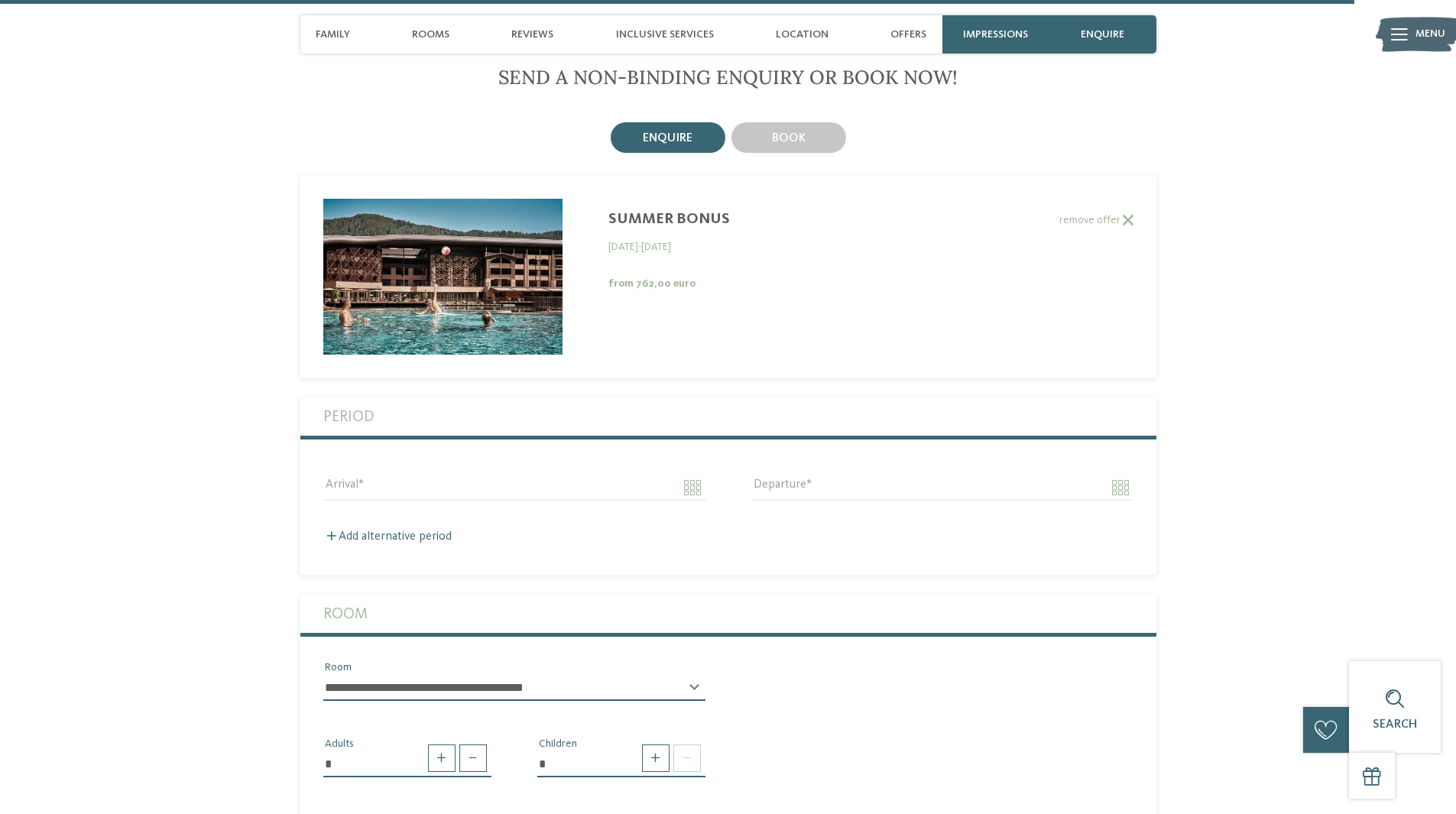
click at [639, 278] on b "from 762,00 euro" at bounding box center [652, 283] width 87 height 11
click at [366, 475] on input "Arrival" at bounding box center [513, 487] width 382 height 26
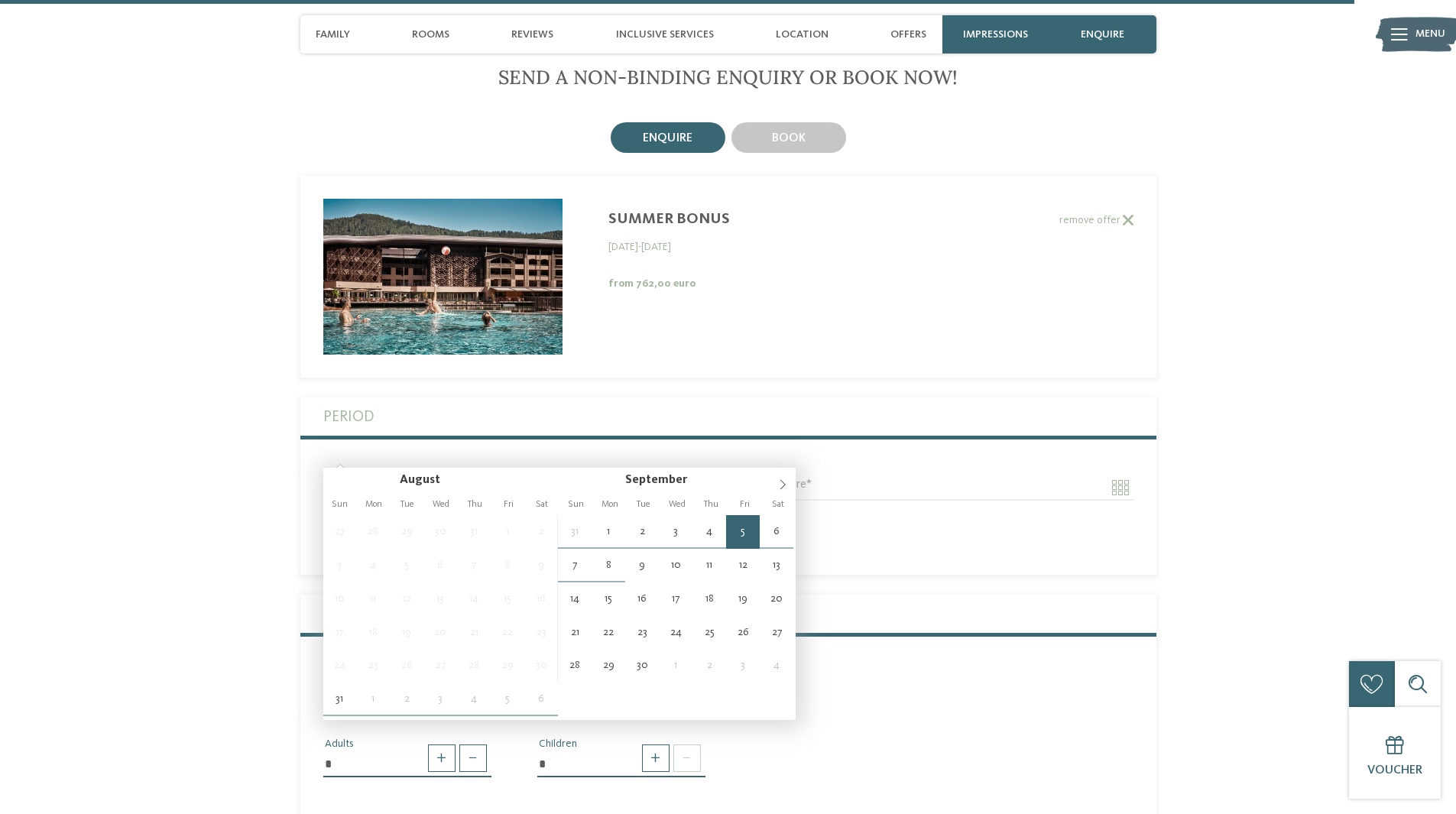
type input "**********"
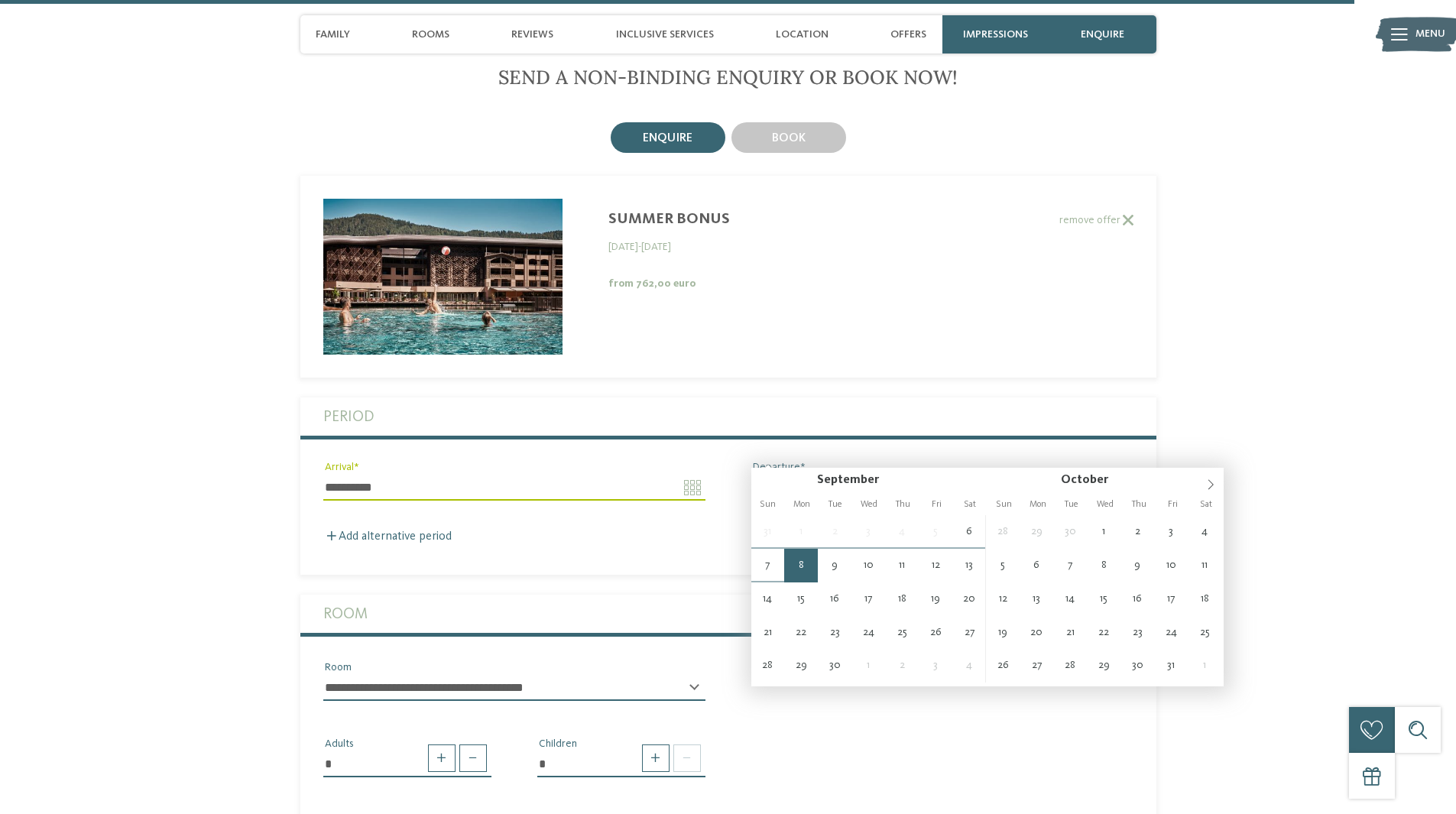
type input "**********"
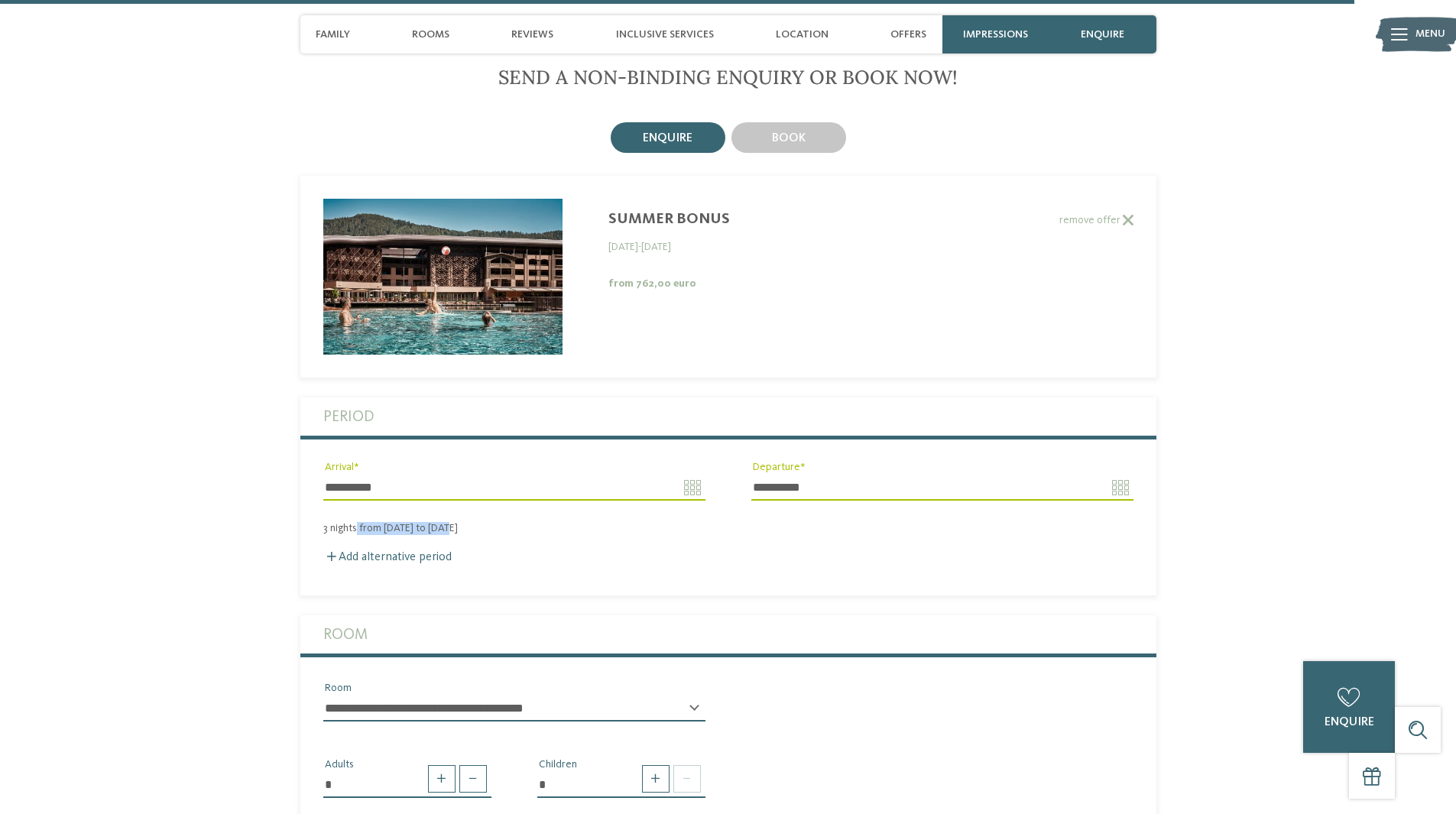
drag, startPoint x: 356, startPoint y: 490, endPoint x: 452, endPoint y: 495, distance: 96.1
click at [452, 522] on div "3 nights from Friday to Monday" at bounding box center [728, 528] width 856 height 13
drag, startPoint x: 444, startPoint y: 497, endPoint x: 338, endPoint y: 485, distance: 106.7
click at [338, 514] on div "3 nights from Friday to Monday" at bounding box center [728, 524] width 856 height 20
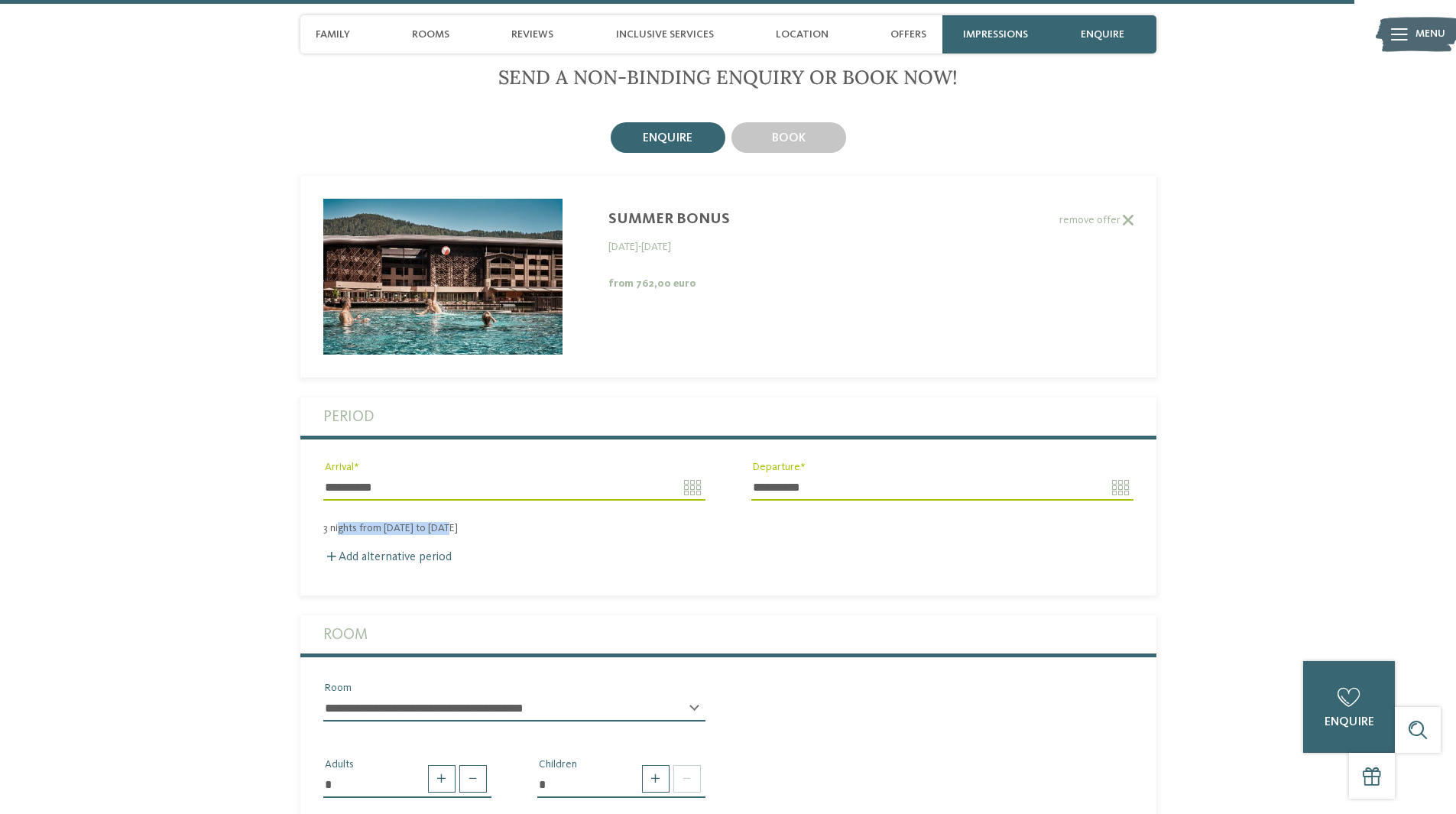
click at [338, 514] on div "3 nights from Friday to Monday" at bounding box center [728, 524] width 856 height 20
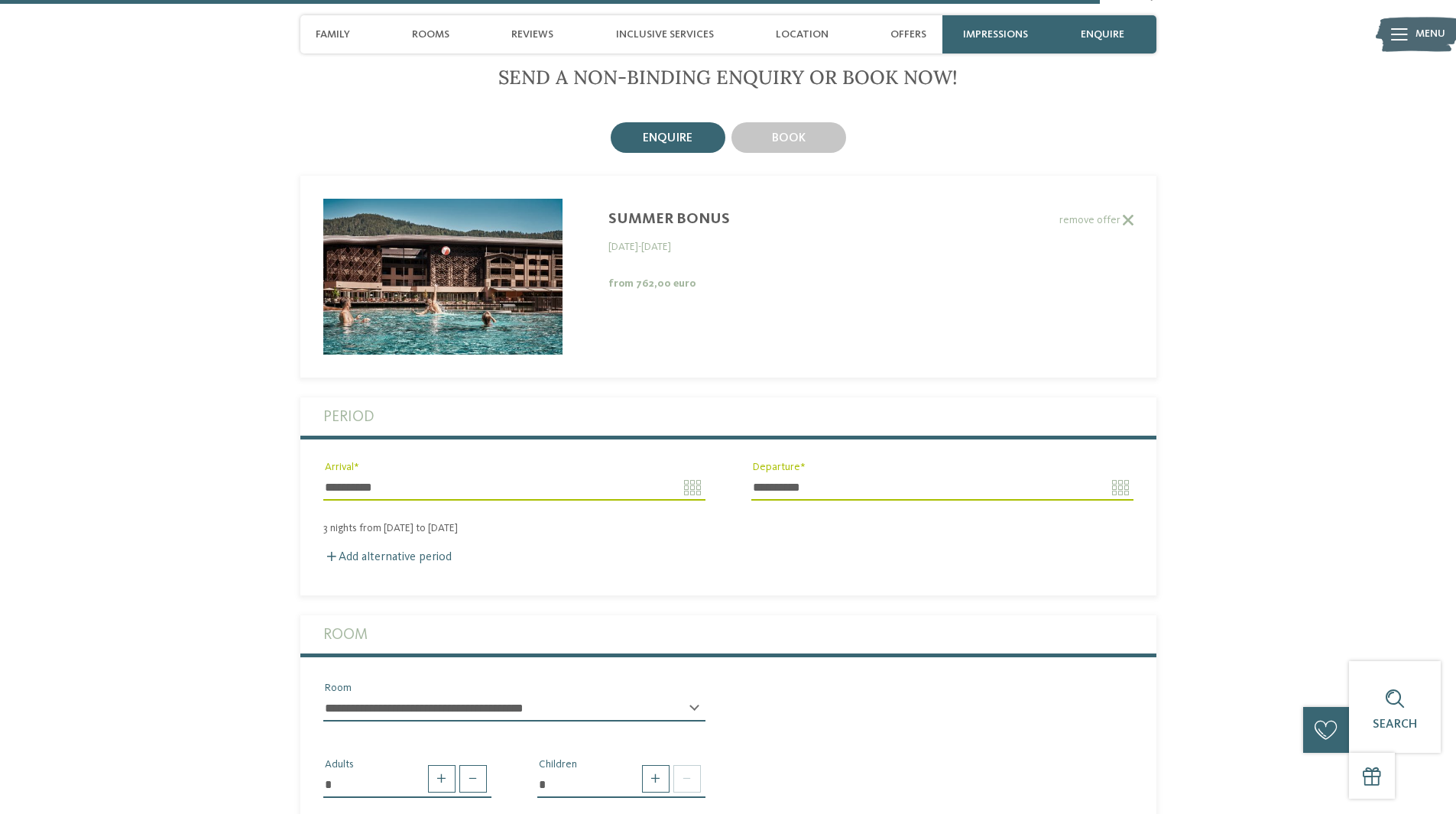
scroll to position [4105, 0]
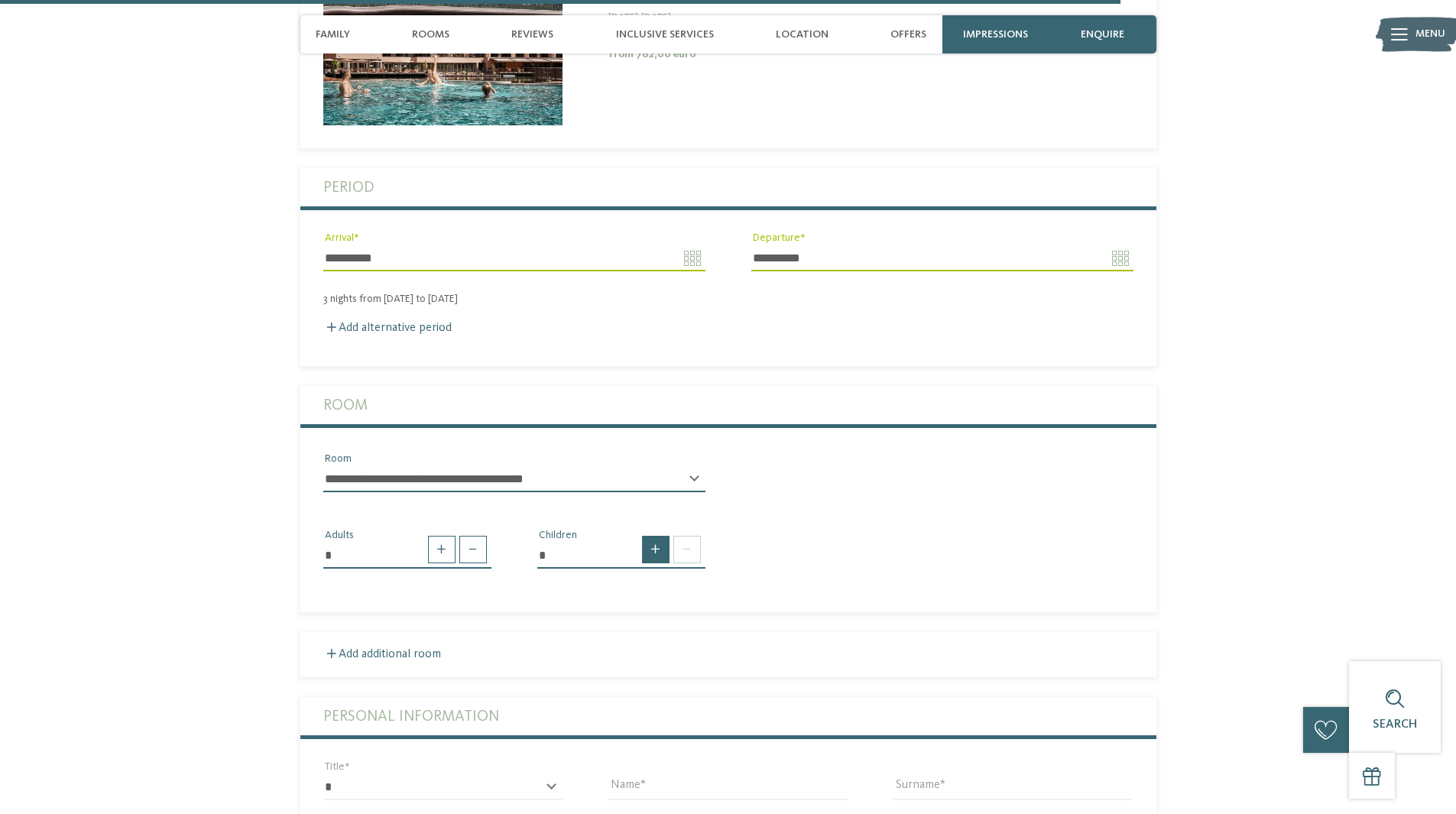
click at [651, 536] on span at bounding box center [655, 549] width 27 height 27
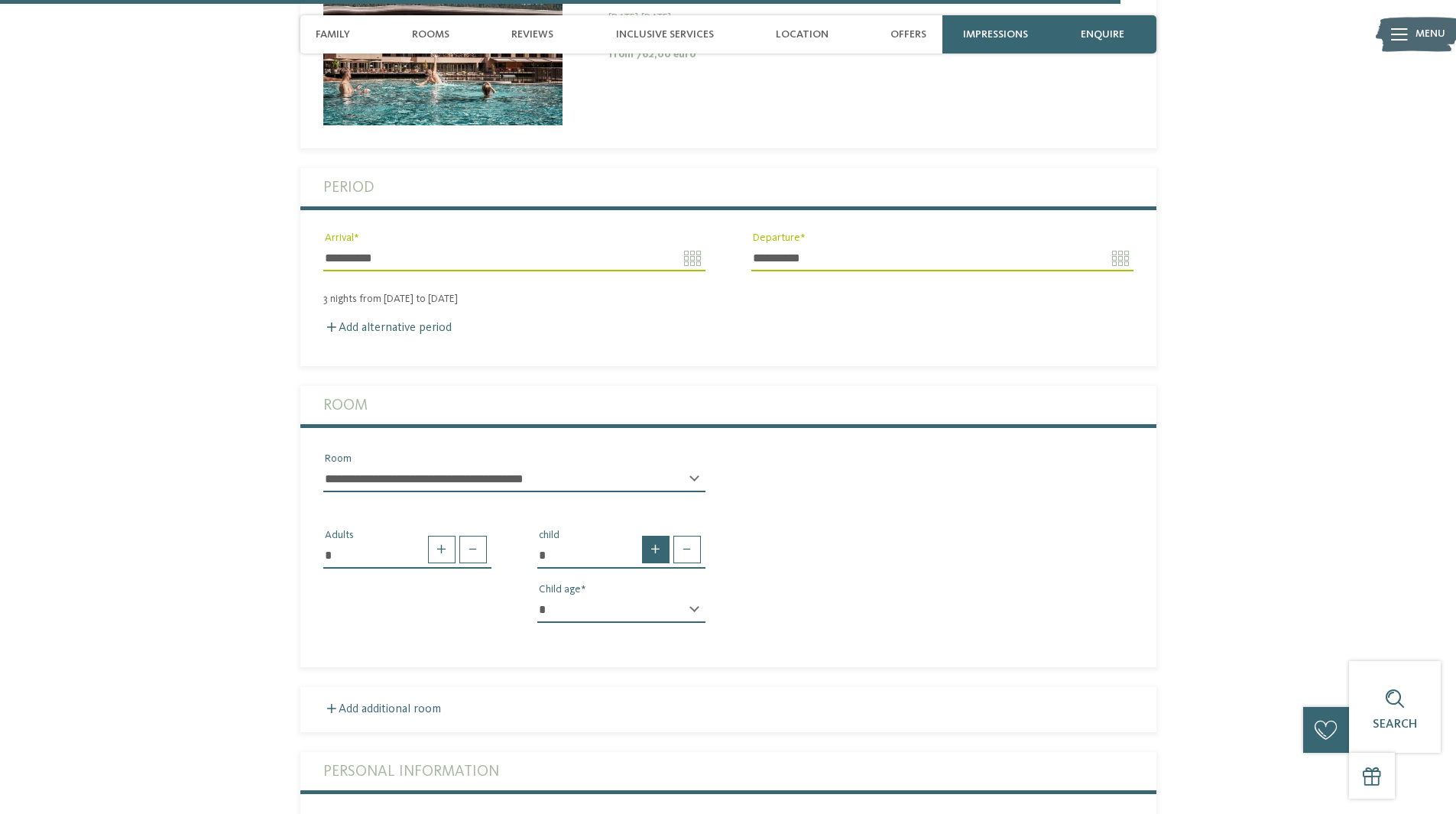
click at [655, 536] on span at bounding box center [655, 549] width 27 height 27
type input "*"
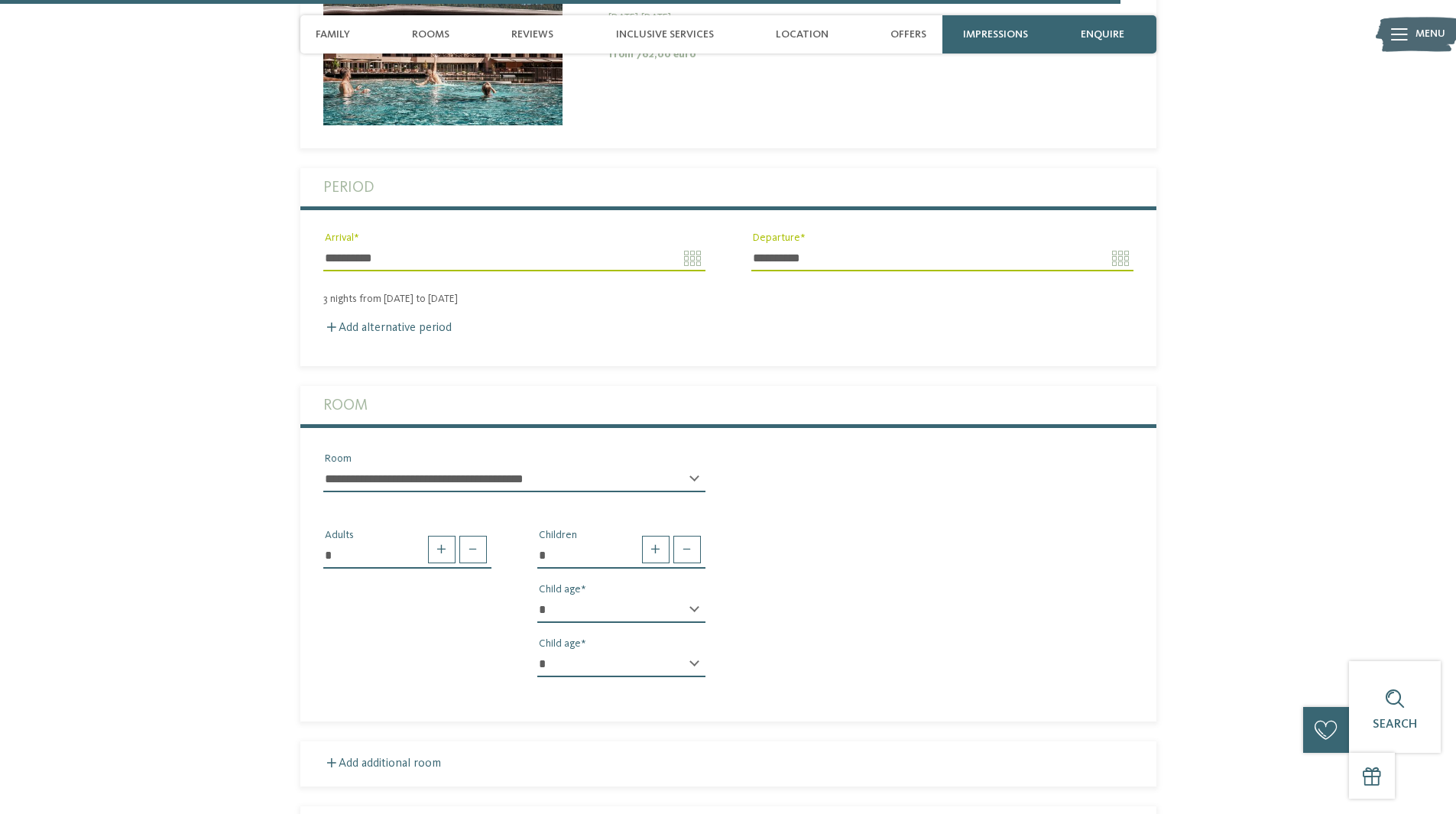
click at [580, 596] on select "* * * * * * * * * * * ** ** ** ** ** ** ** **" at bounding box center [622, 609] width 168 height 26
select select "*"
click at [538, 596] on select "* * * * * * * * * * * ** ** ** ** ** ** ** **" at bounding box center [622, 609] width 168 height 26
click at [563, 652] on select "* * * * * * * * * * * ** ** ** ** ** ** ** **" at bounding box center [622, 664] width 168 height 26
select select "*"
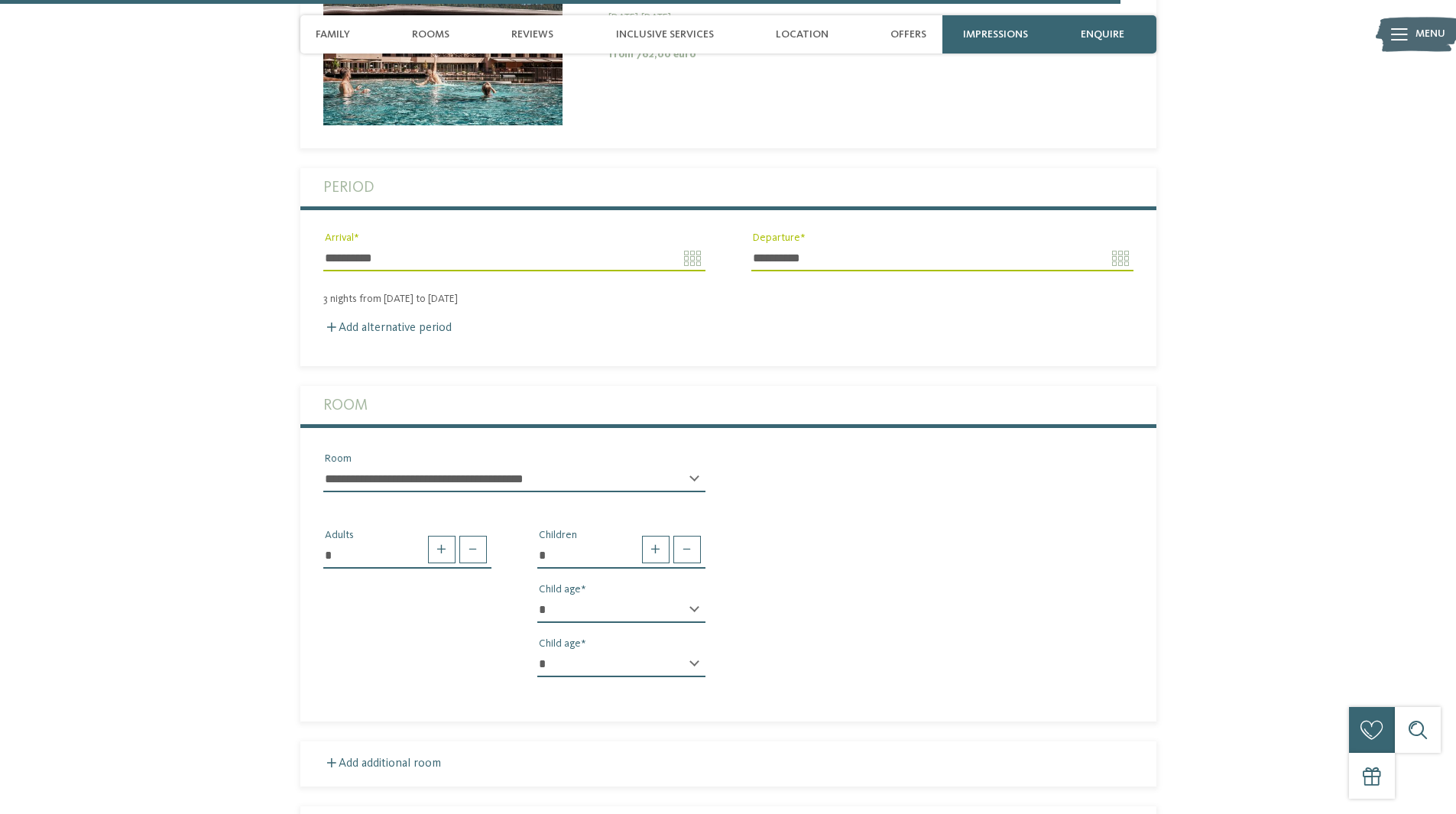
click at [538, 652] on select "* * * * * * * * * * * ** ** ** ** ** ** ** **" at bounding box center [622, 664] width 168 height 26
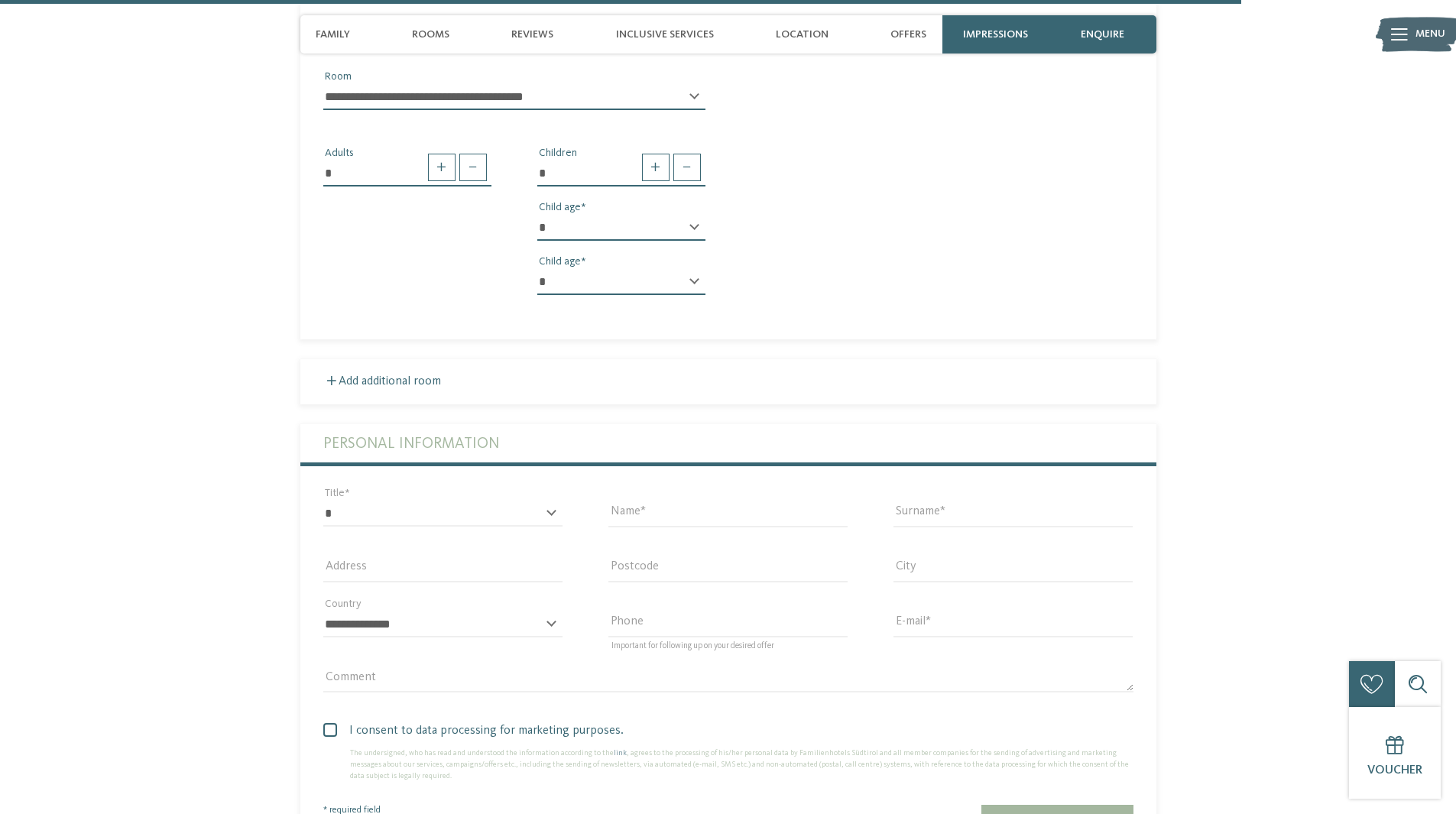
scroll to position [4793, 0]
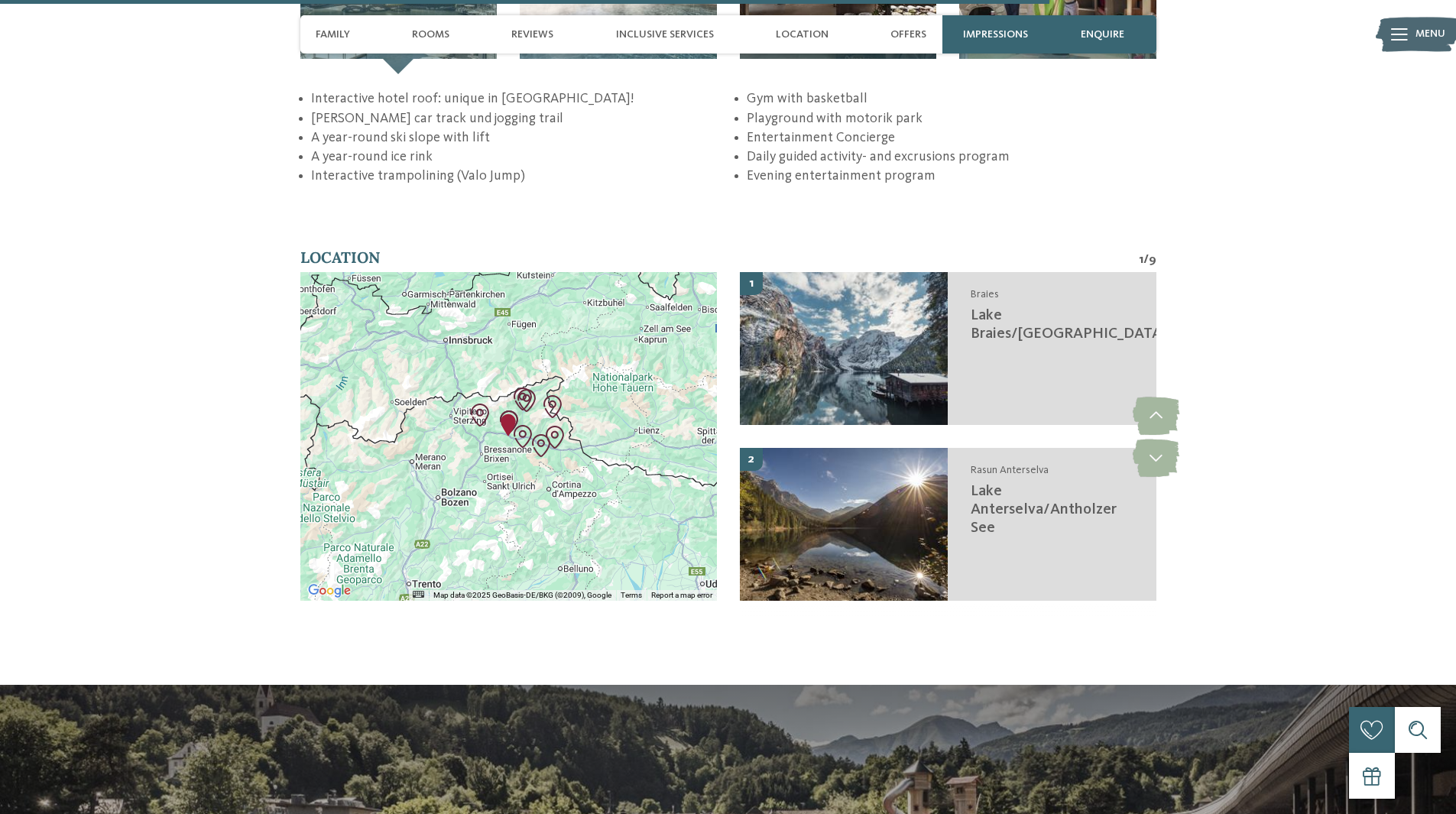
drag, startPoint x: 131, startPoint y: 397, endPoint x: 249, endPoint y: 195, distance: 233.9
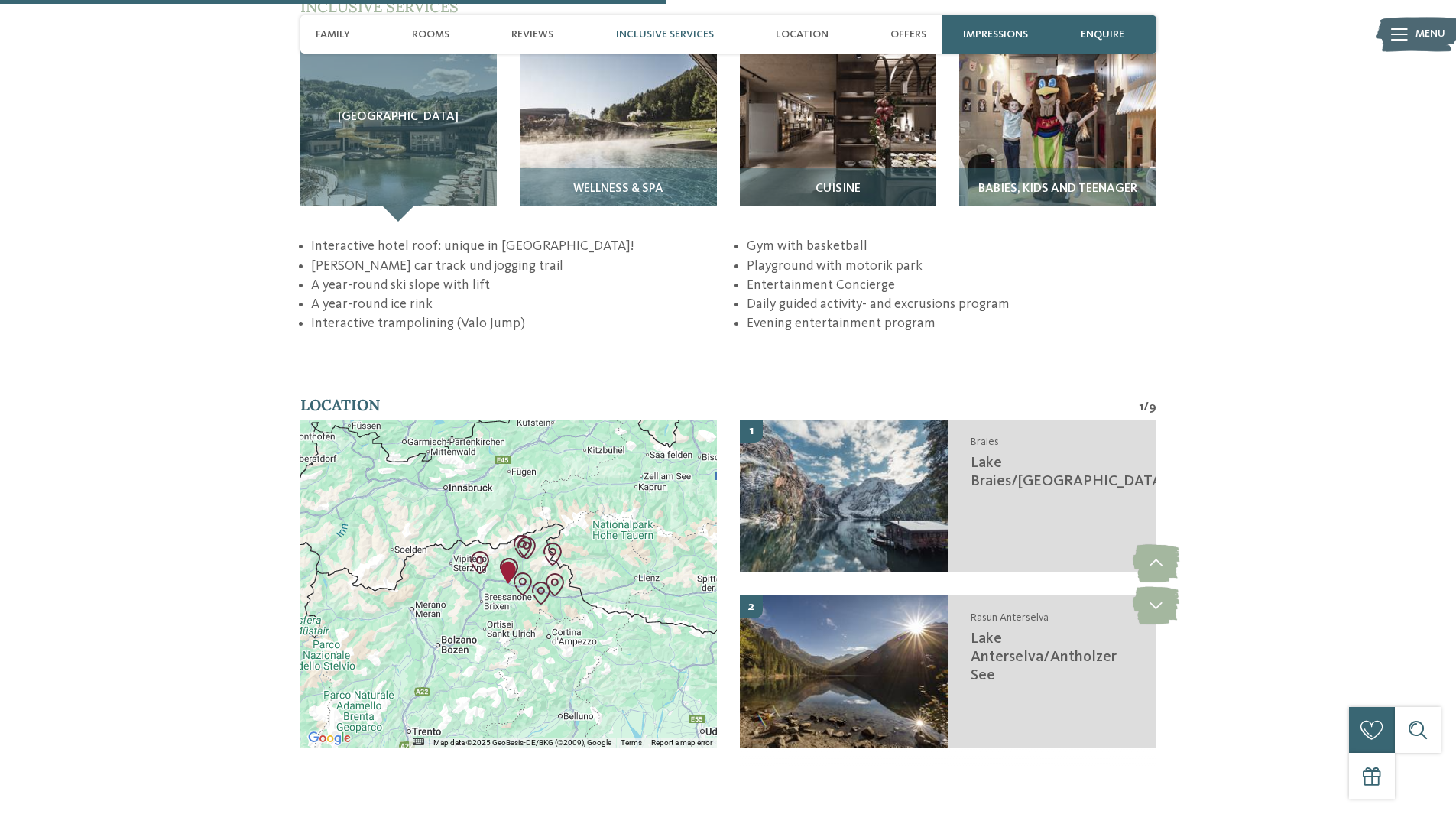
drag, startPoint x: 263, startPoint y: 199, endPoint x: 278, endPoint y: 204, distance: 15.8
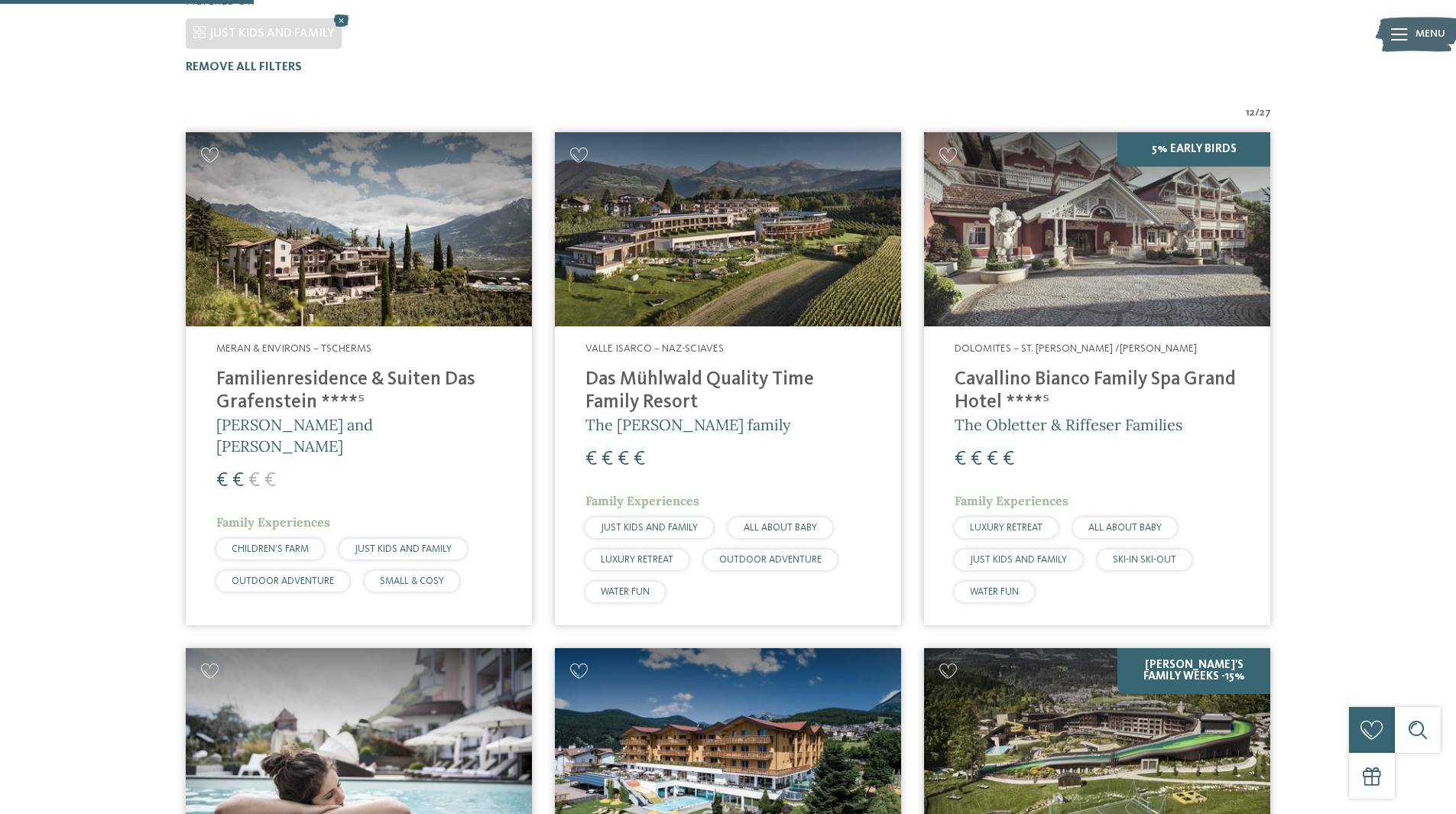
click at [776, 230] on img at bounding box center [728, 230] width 346 height 195
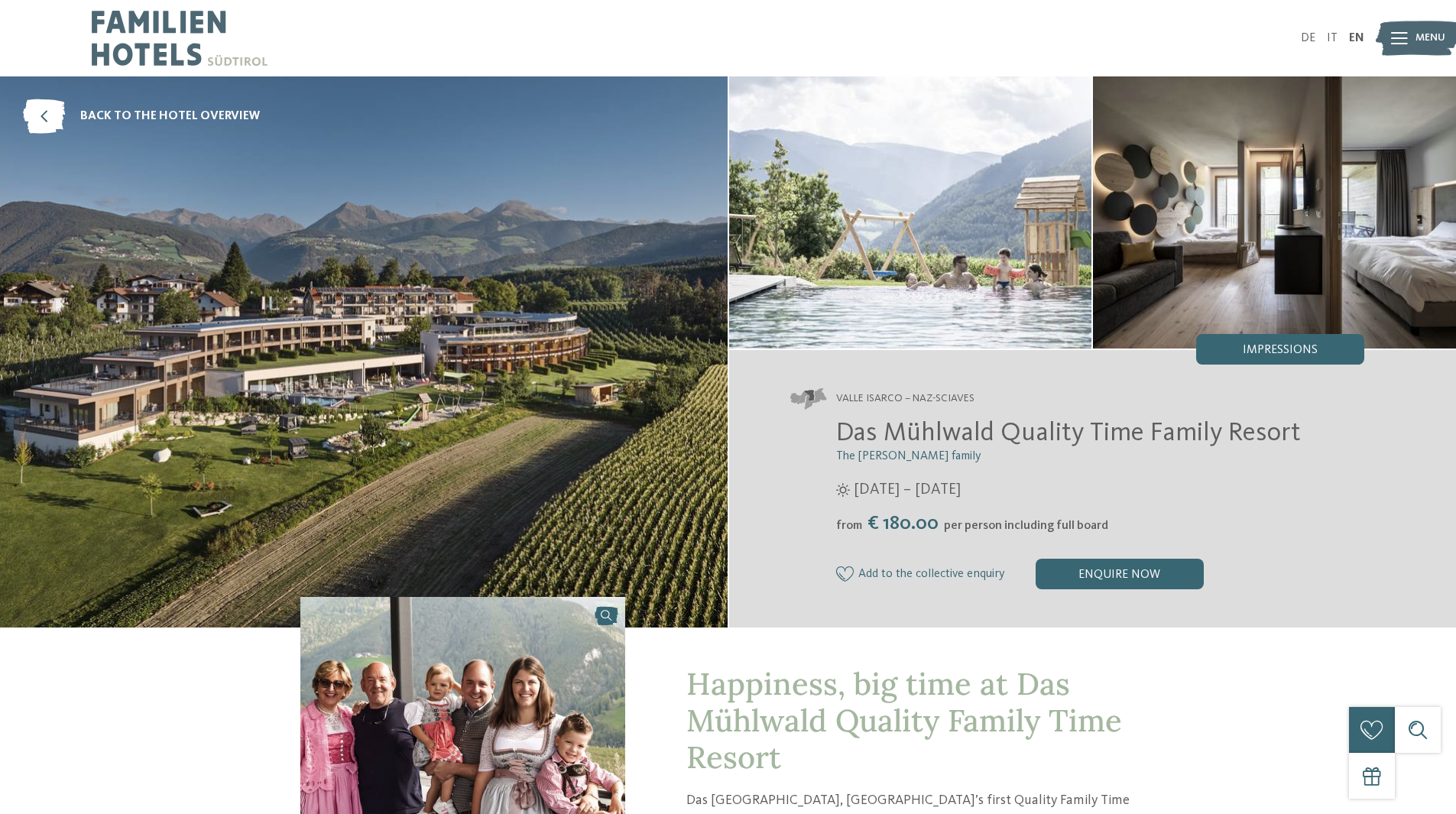
scroll to position [458, 0]
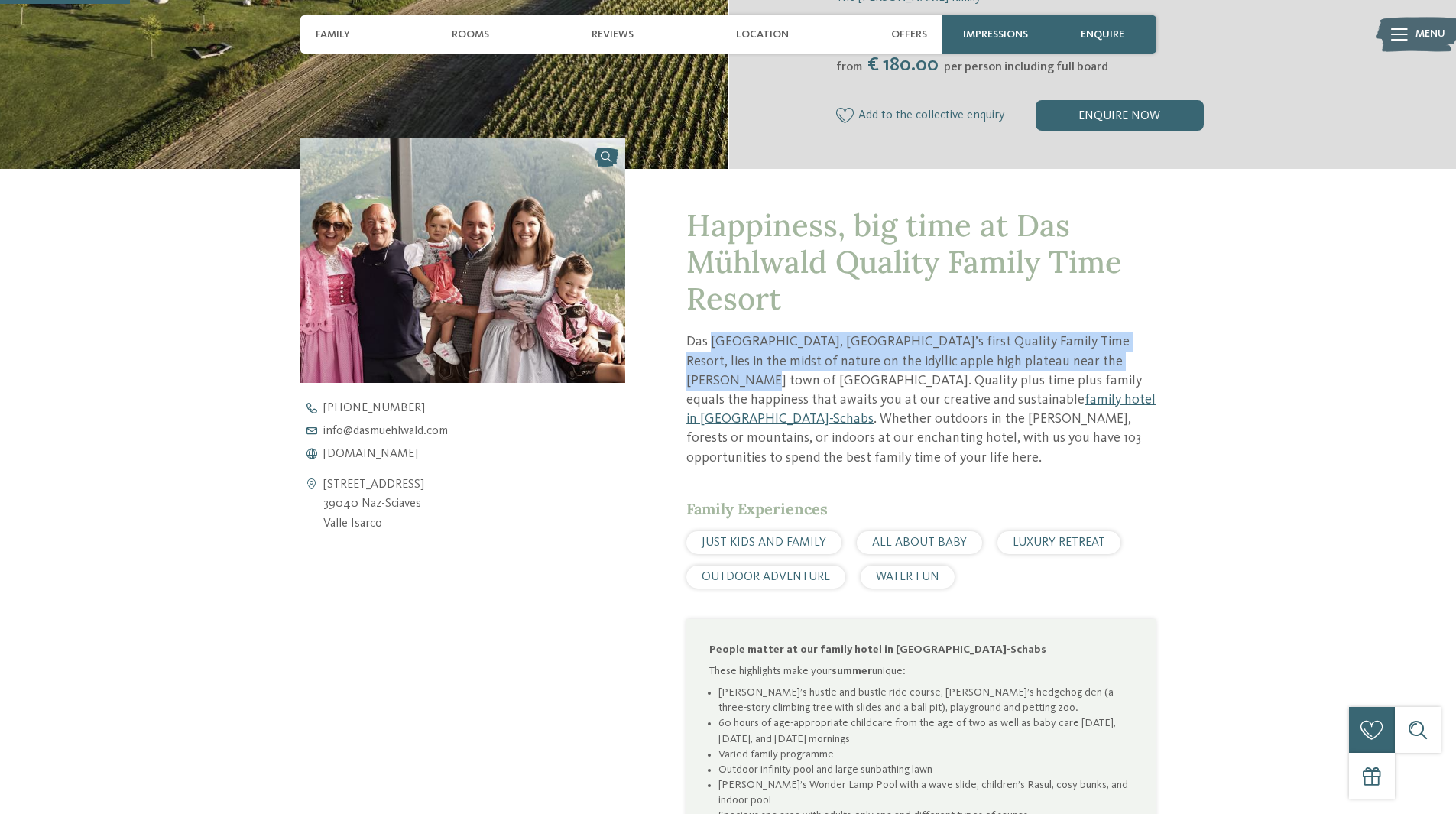
drag, startPoint x: 710, startPoint y: 340, endPoint x: 1118, endPoint y: 362, distance: 408.6
click at [1118, 362] on p "Das Mühlwald, South Tyrol’s first Quality Family Time Resort, lies in the midst…" at bounding box center [920, 399] width 469 height 134
click at [1029, 357] on p "Das Mühlwald, South Tyrol’s first Quality Family Time Resort, lies in the midst…" at bounding box center [920, 399] width 469 height 134
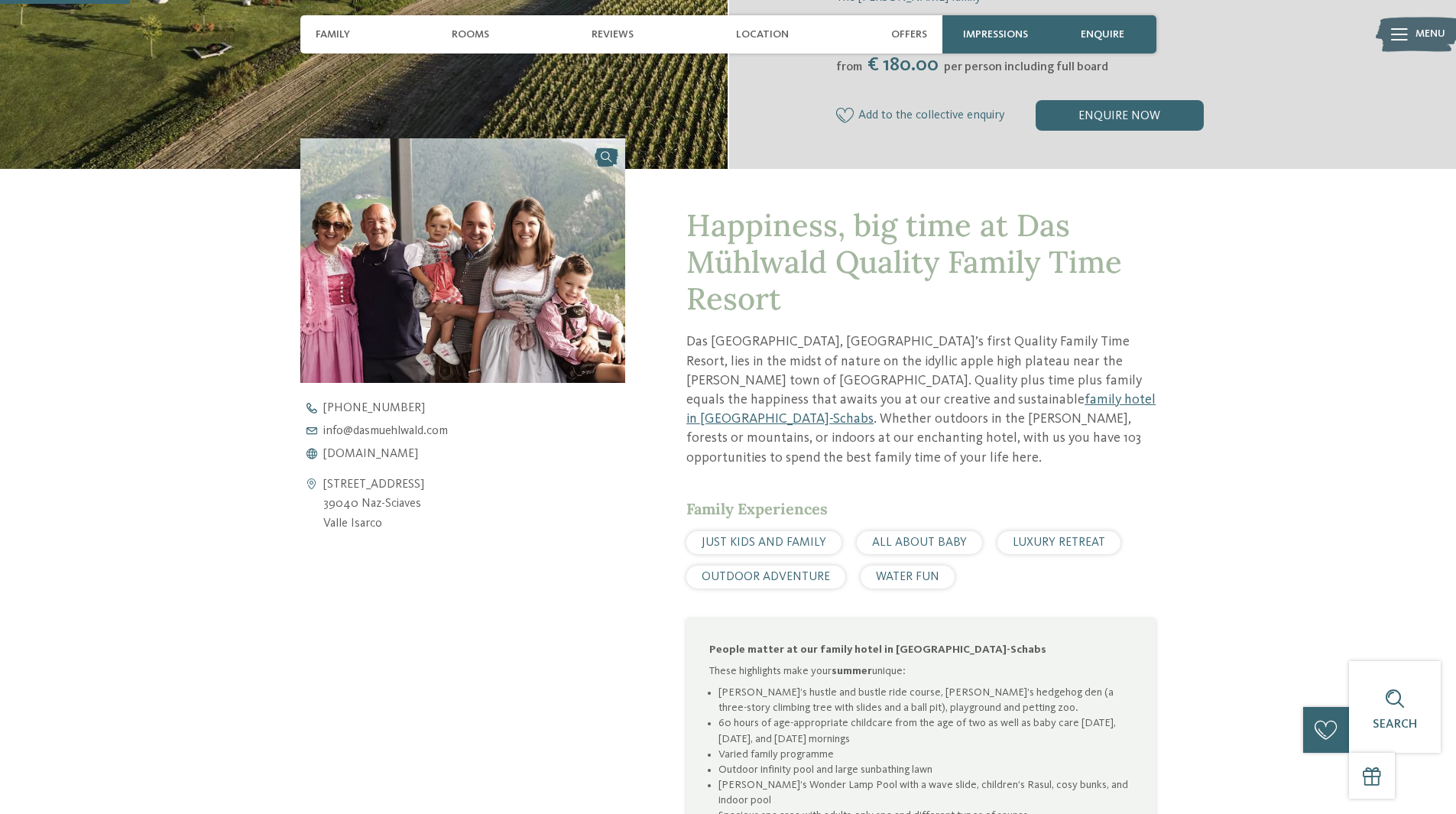
click at [950, 402] on p "Das Mühlwald, South Tyrol’s first Quality Family Time Resort, lies in the midst…" at bounding box center [920, 399] width 469 height 134
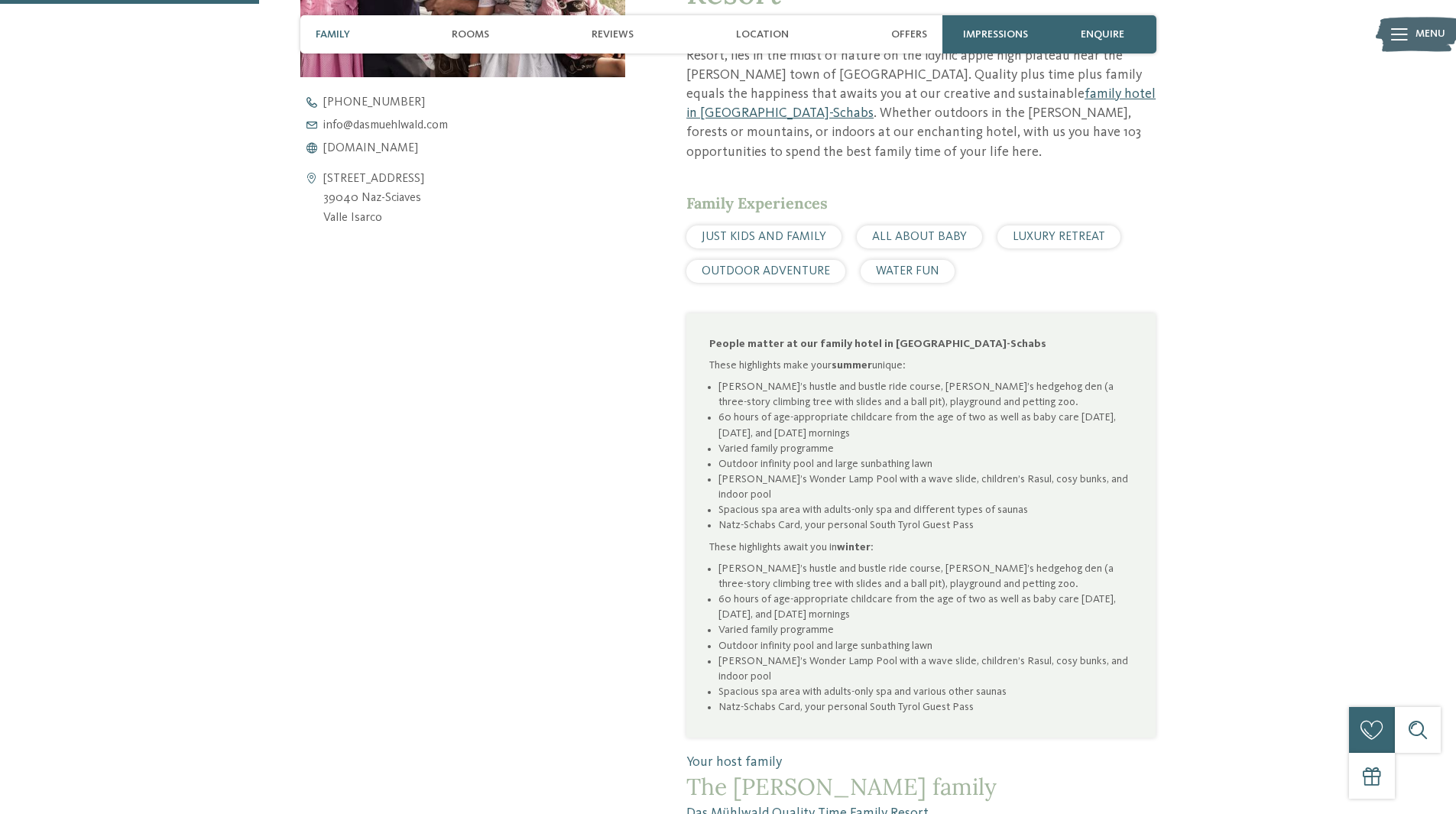
scroll to position [917, 0]
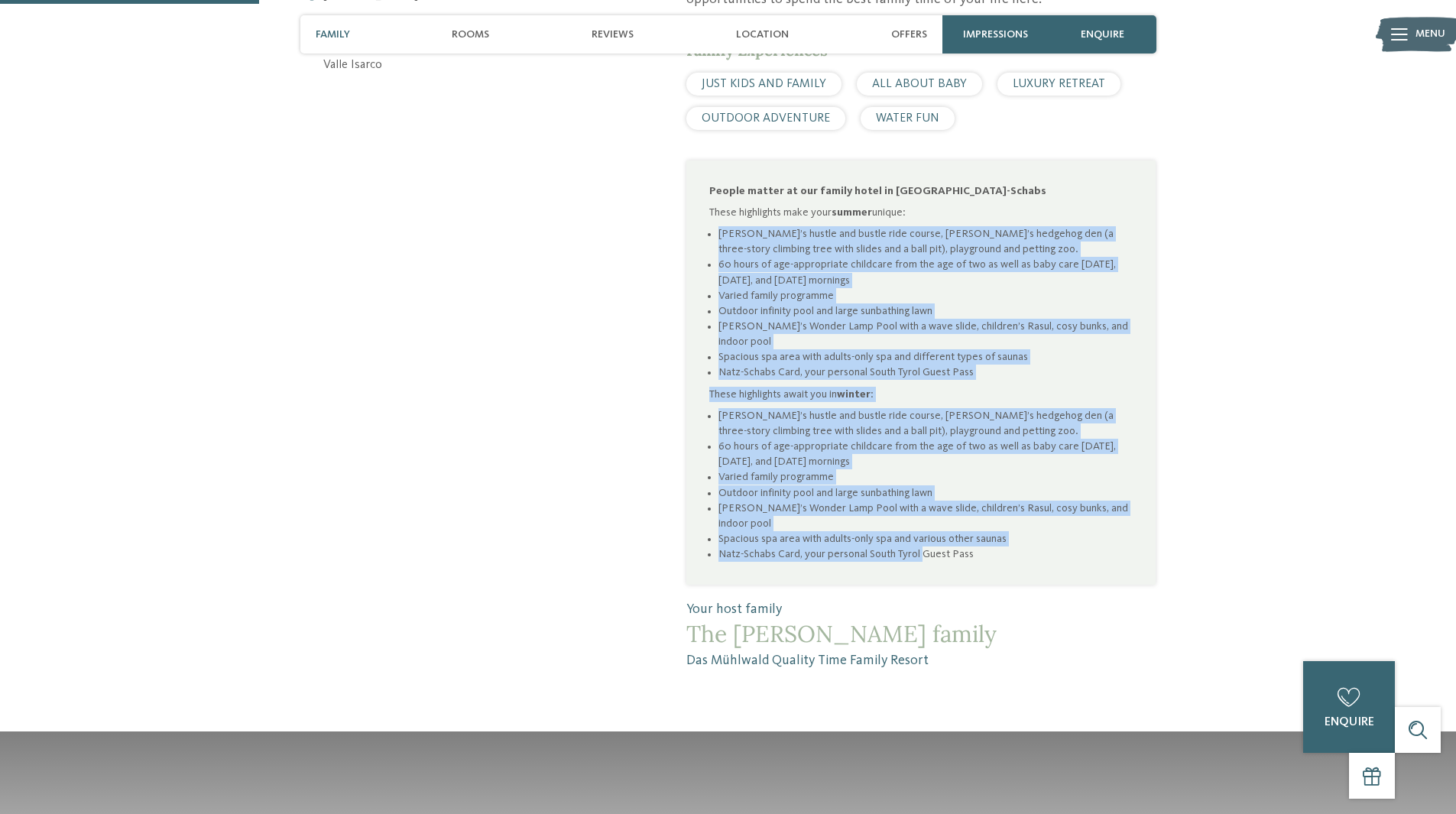
drag, startPoint x: 717, startPoint y: 214, endPoint x: 925, endPoint y: 506, distance: 358.5
click at [925, 506] on div "People matter at our family hotel in Natz-Schabs These highlights make your sum…" at bounding box center [921, 373] width 423 height 379
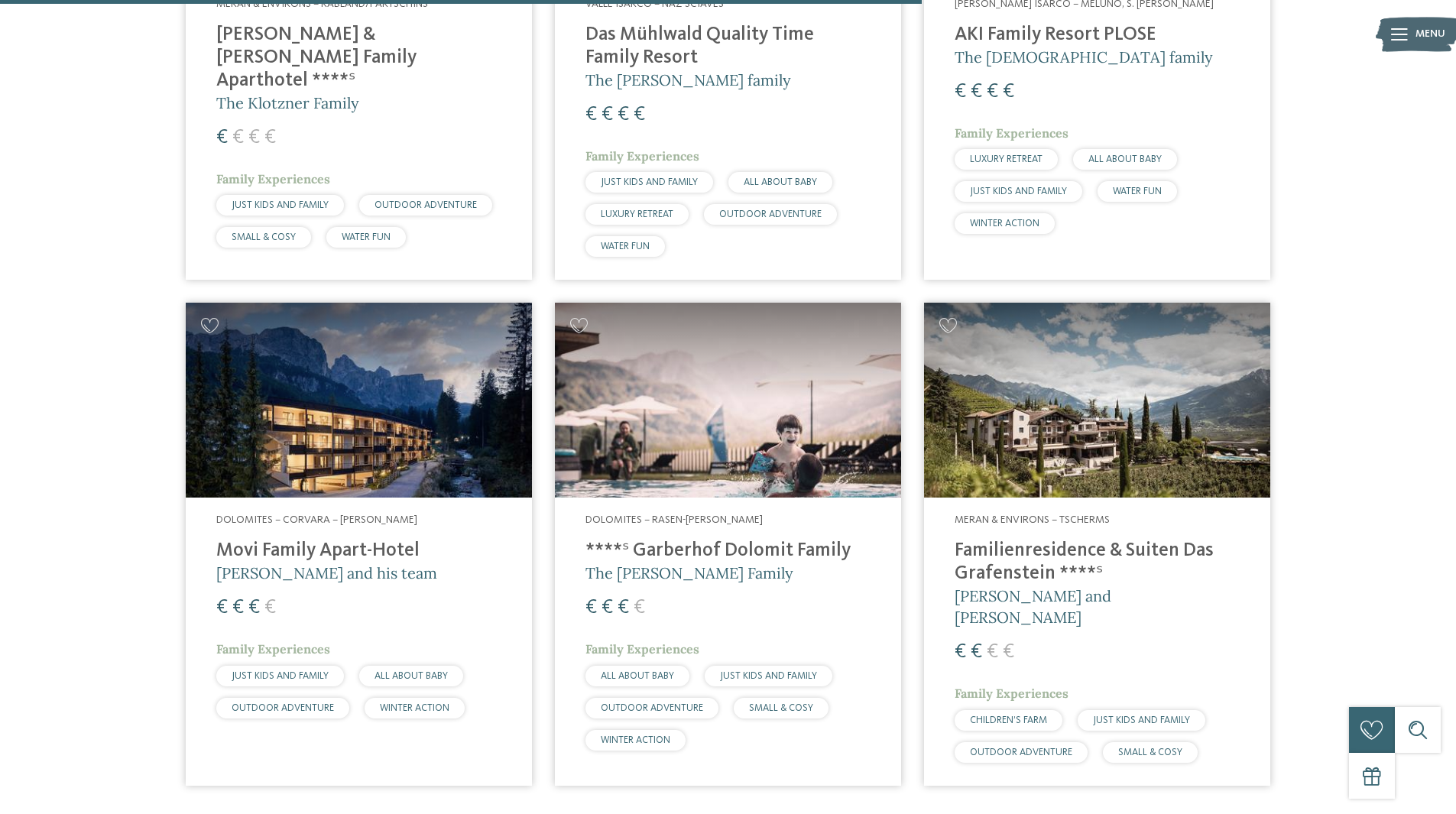
scroll to position [1917, 0]
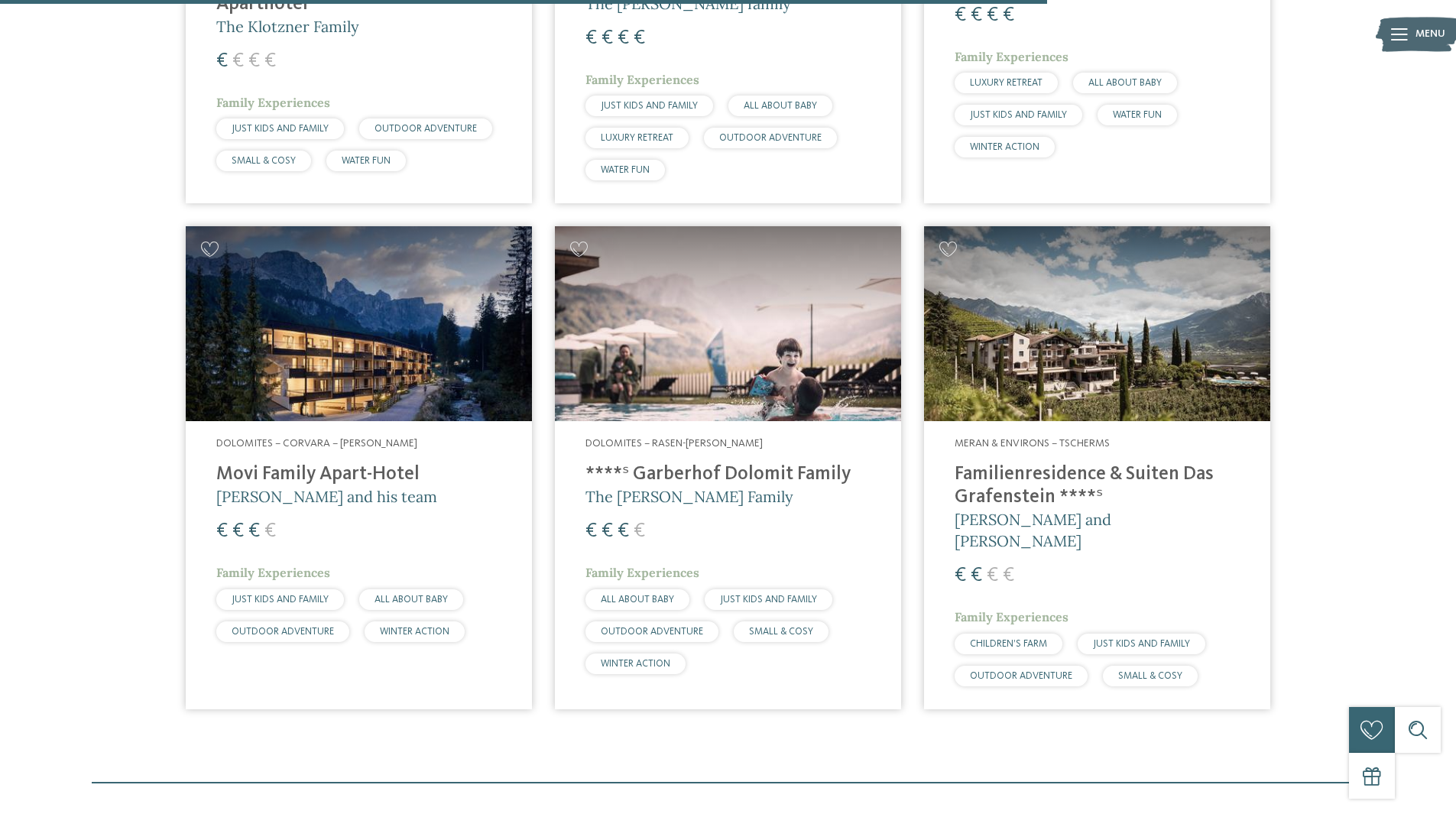
drag, startPoint x: 78, startPoint y: 310, endPoint x: 38, endPoint y: 226, distance: 93.0
drag, startPoint x: 38, startPoint y: 226, endPoint x: 31, endPoint y: 158, distance: 68.4
drag, startPoint x: 31, startPoint y: 158, endPoint x: 42, endPoint y: 134, distance: 26.4
drag, startPoint x: 42, startPoint y: 134, endPoint x: 49, endPoint y: 120, distance: 15.7
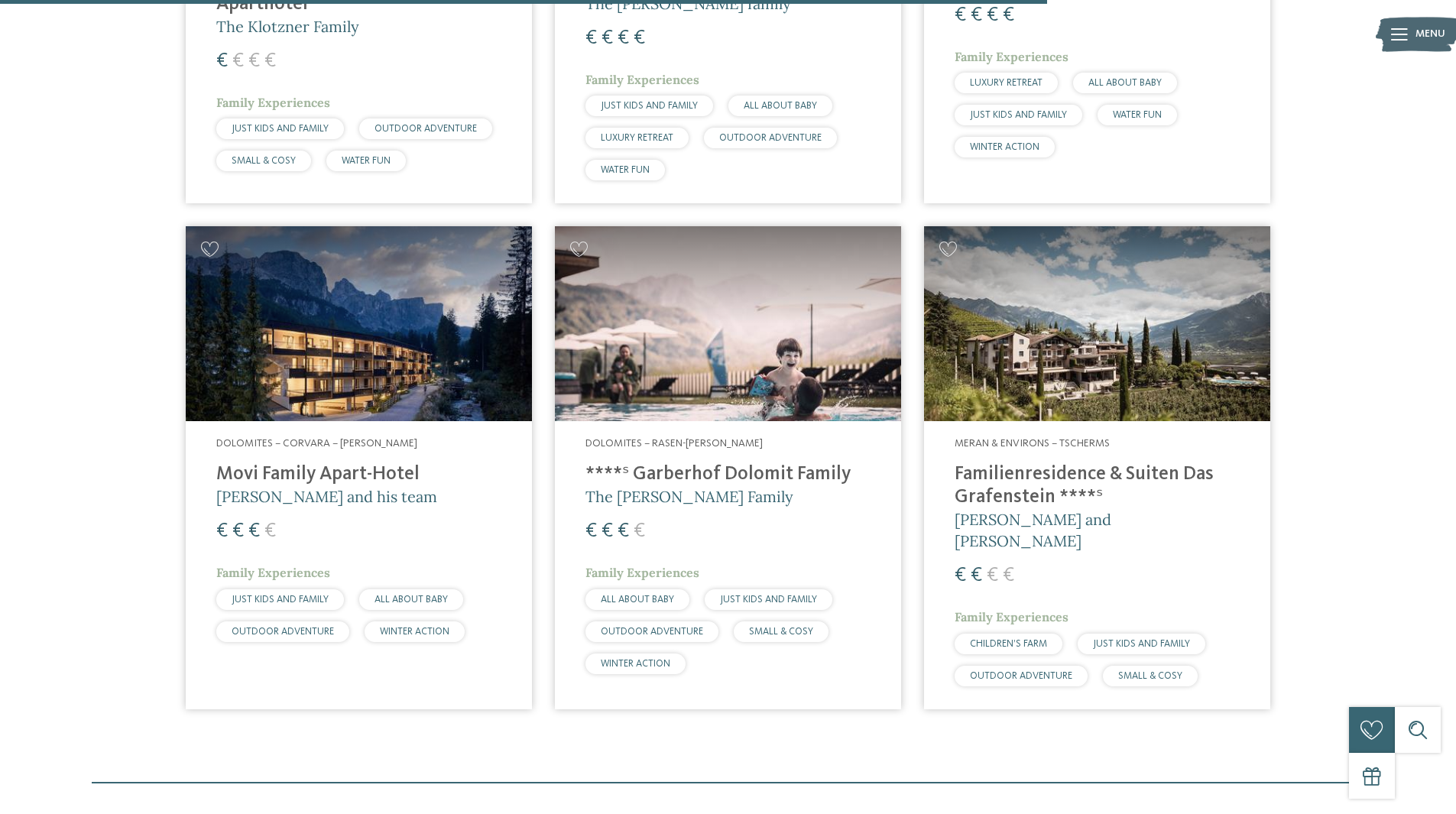
drag, startPoint x: 43, startPoint y: 188, endPoint x: 44, endPoint y: 156, distance: 32.0
drag, startPoint x: 44, startPoint y: 156, endPoint x: 45, endPoint y: 136, distance: 20.0
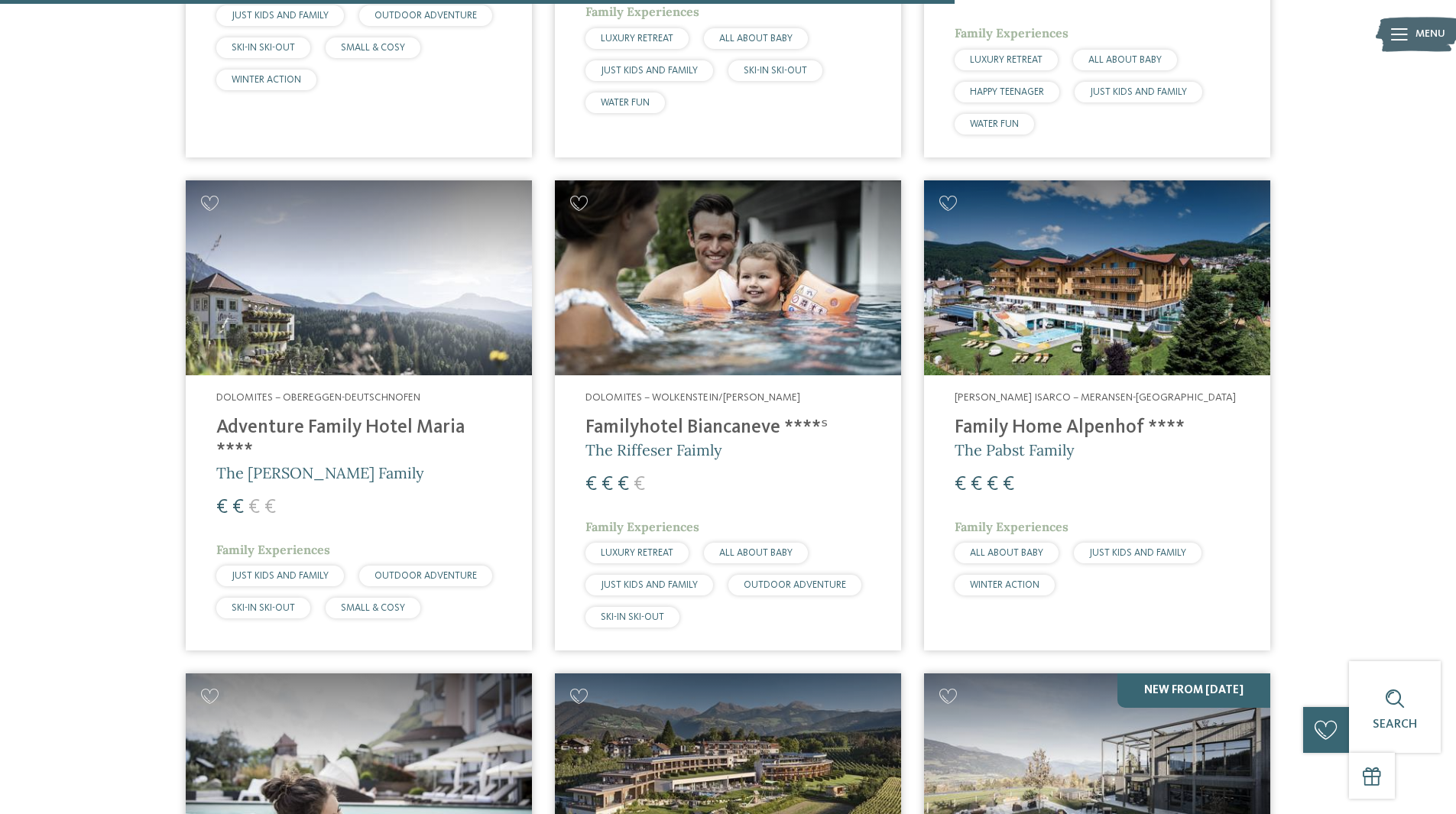
scroll to position [0, 0]
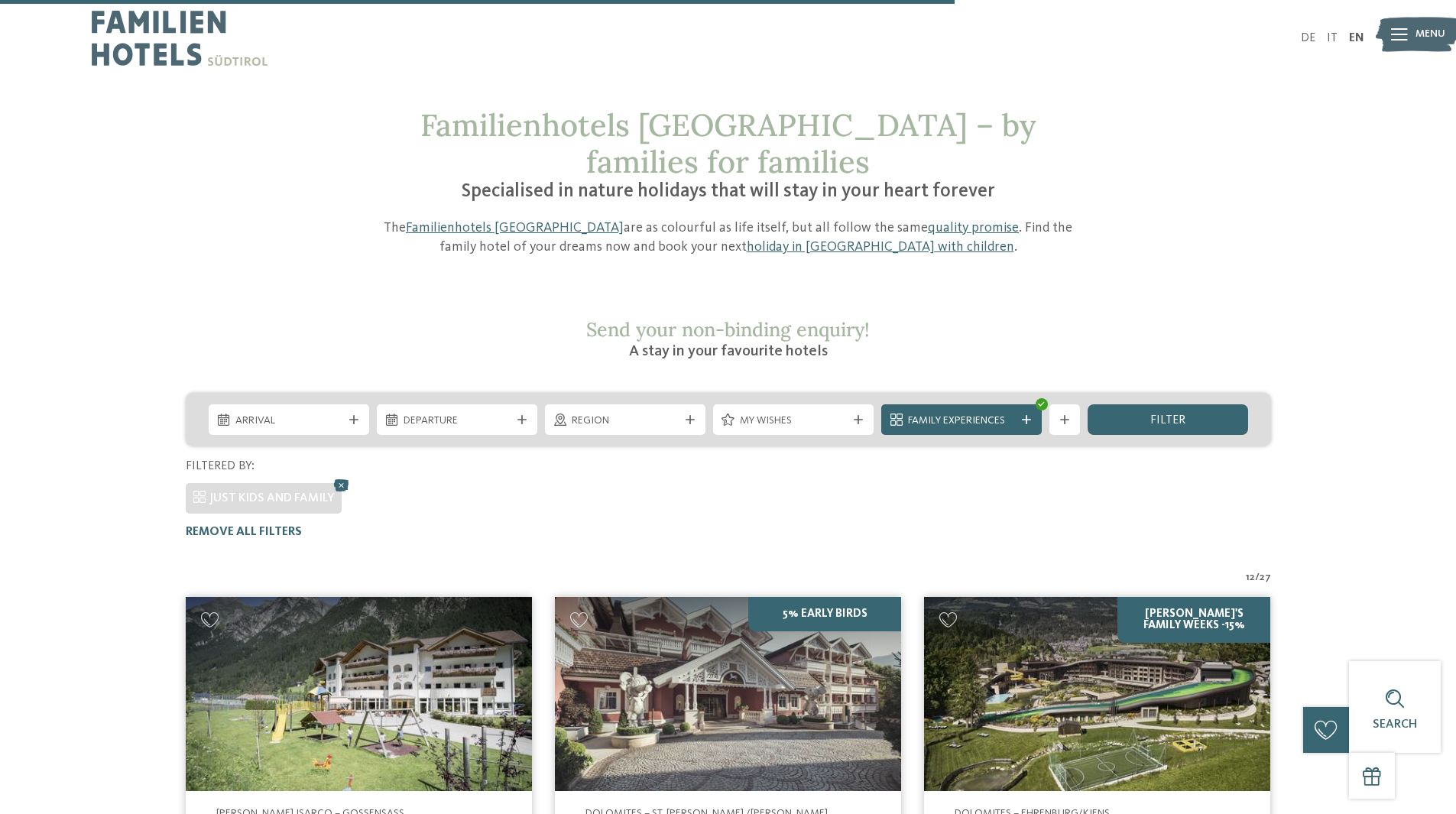
drag, startPoint x: 241, startPoint y: 531, endPoint x: 218, endPoint y: 183, distance: 348.8
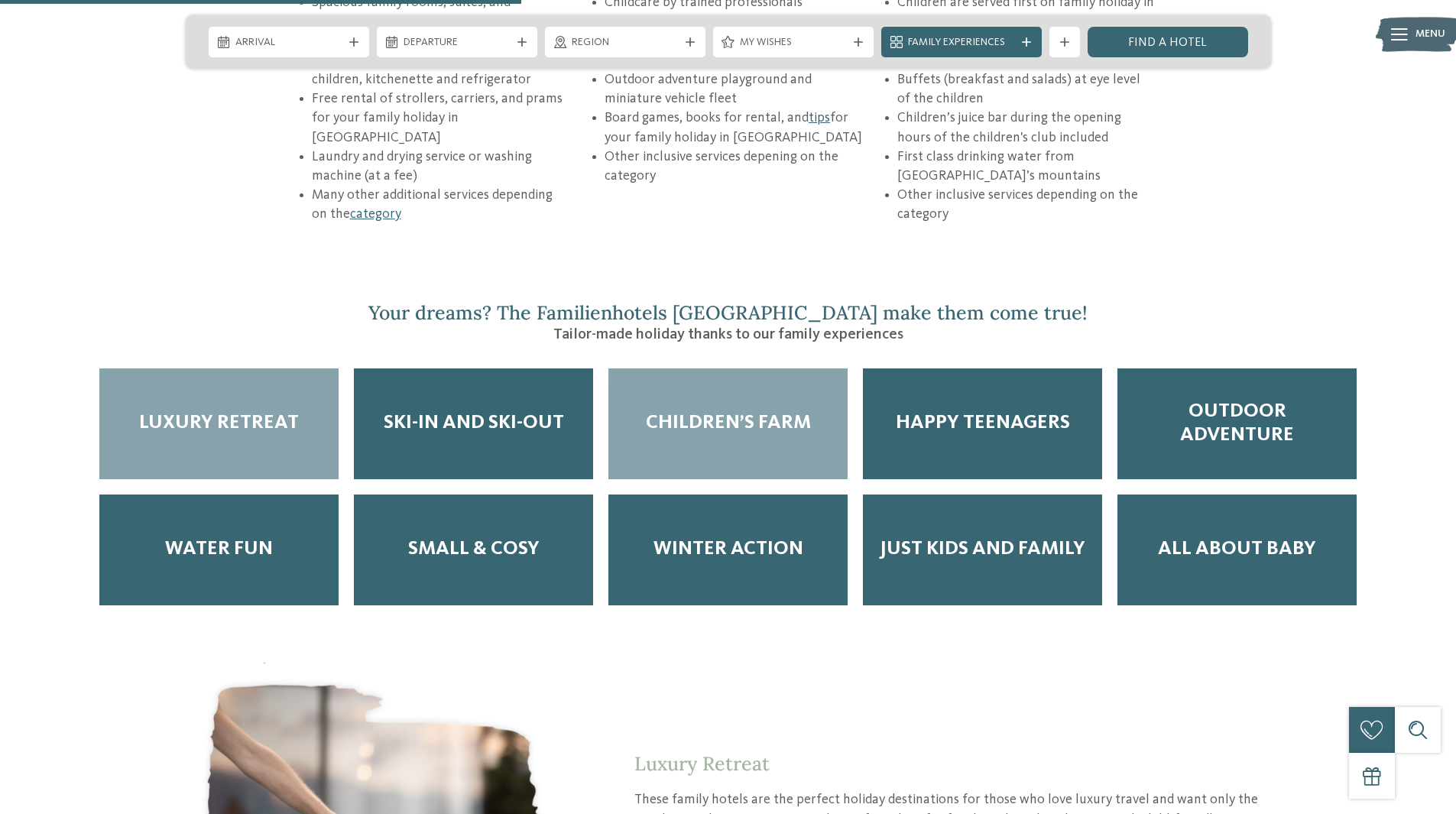
scroll to position [2622, 0]
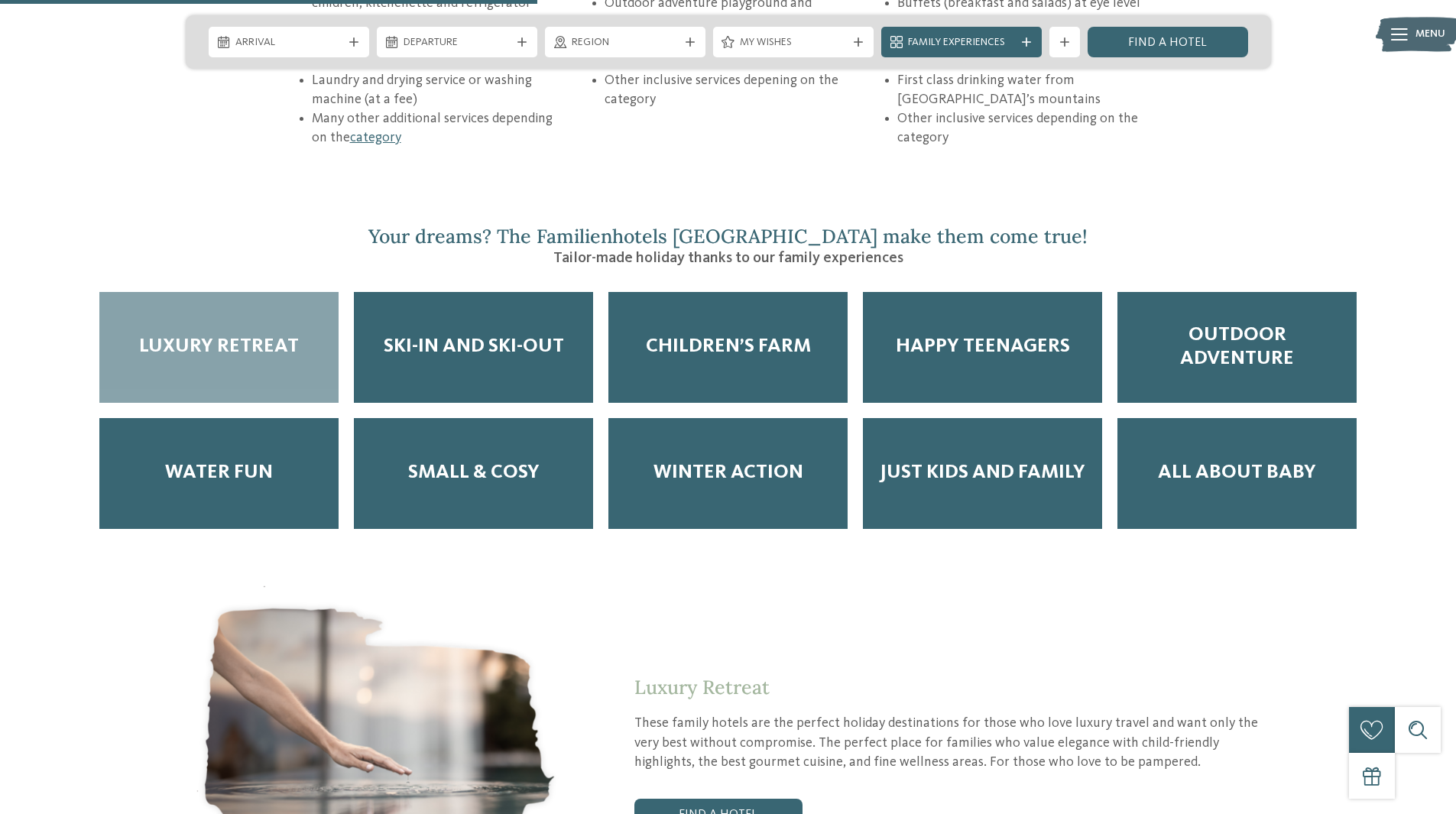
click at [250, 311] on div "Luxury Retreat" at bounding box center [218, 347] width 239 height 111
click at [191, 334] on span "Luxury Retreat" at bounding box center [218, 346] width 160 height 24
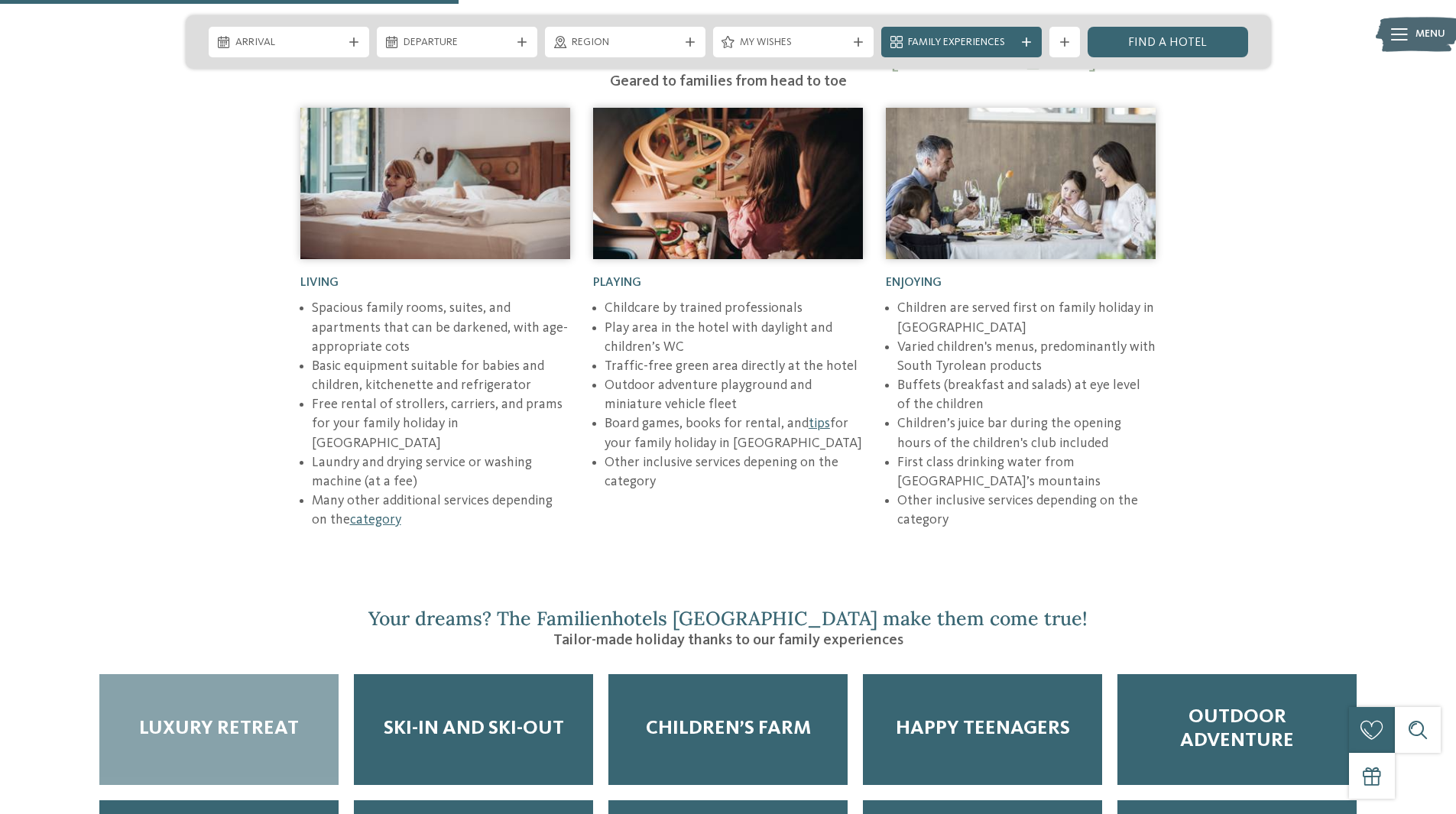
scroll to position [2698, 0]
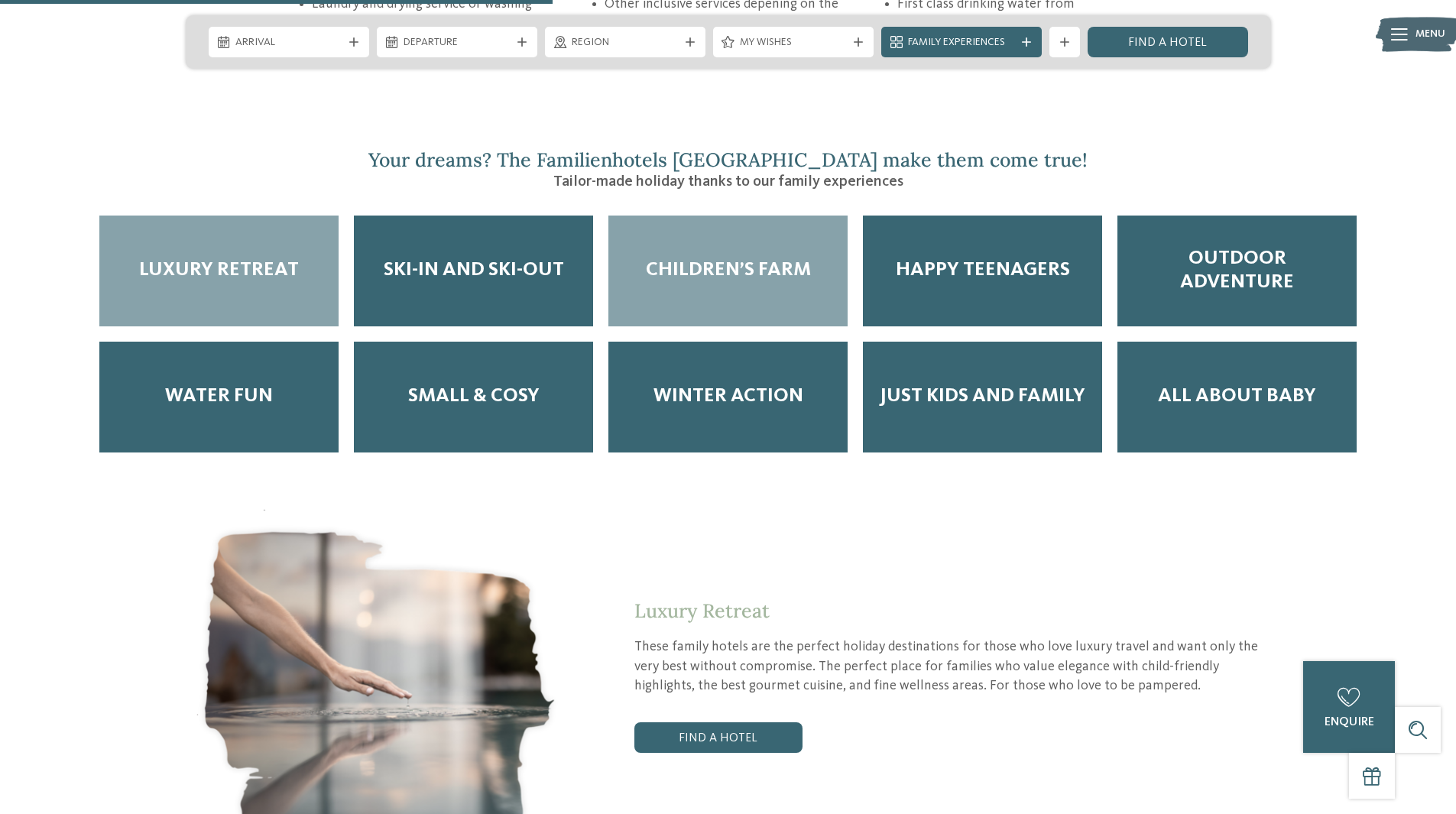
click at [740, 258] on span "Children’s Farm" at bounding box center [728, 270] width 165 height 24
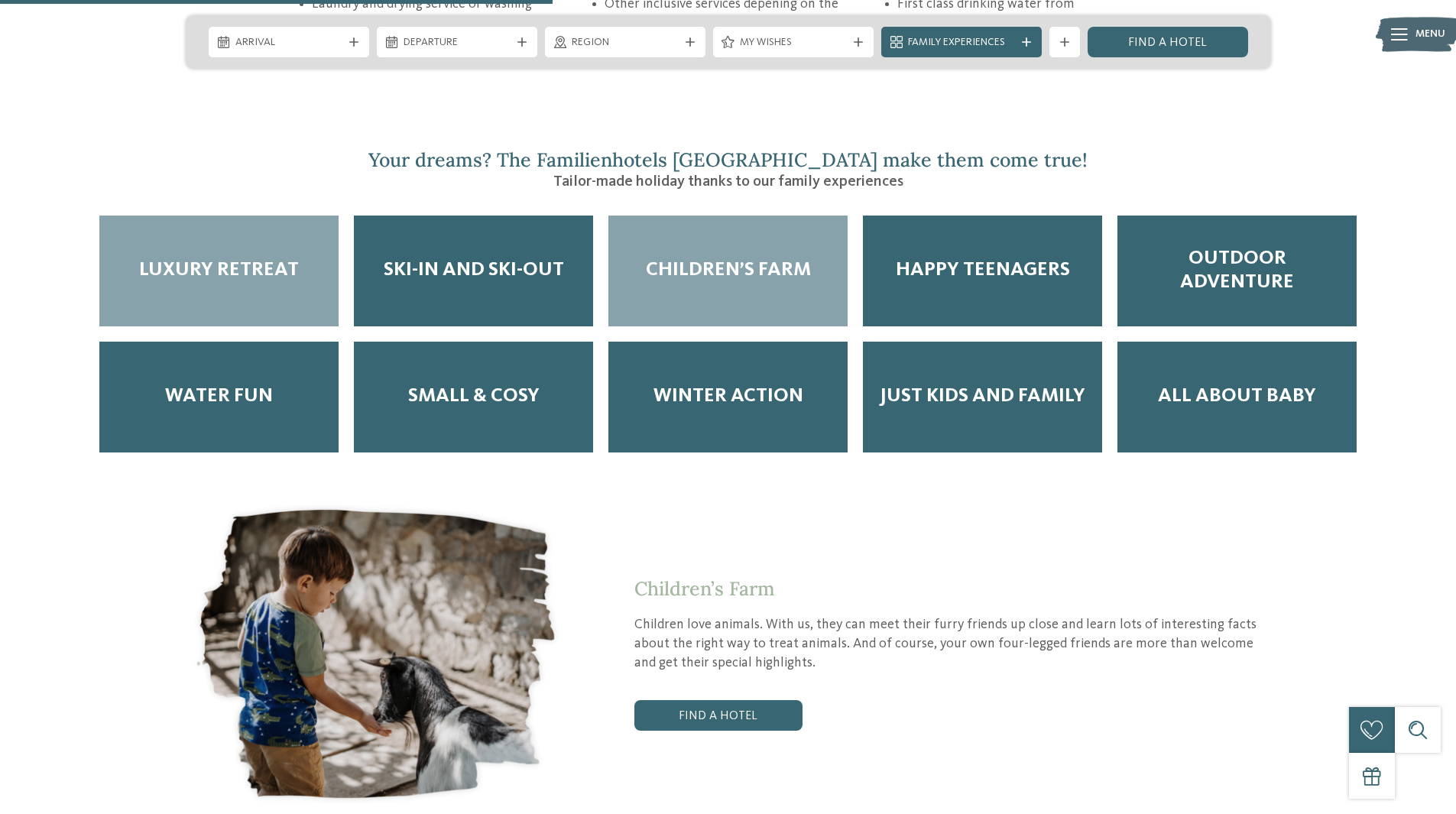
click at [219, 216] on div "Luxury Retreat" at bounding box center [218, 271] width 239 height 111
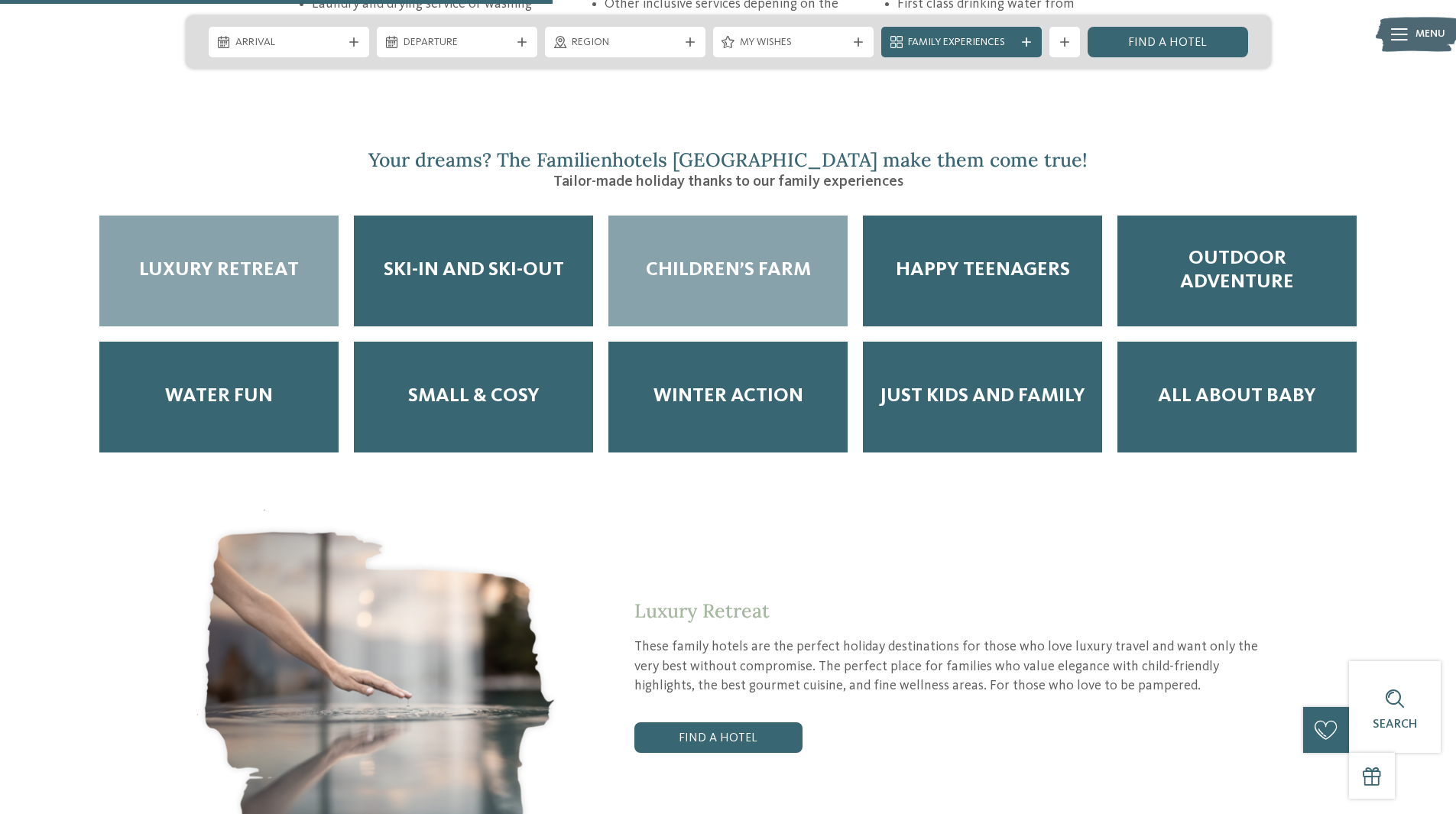
click at [698, 276] on div "Children’s Farm" at bounding box center [727, 271] width 254 height 126
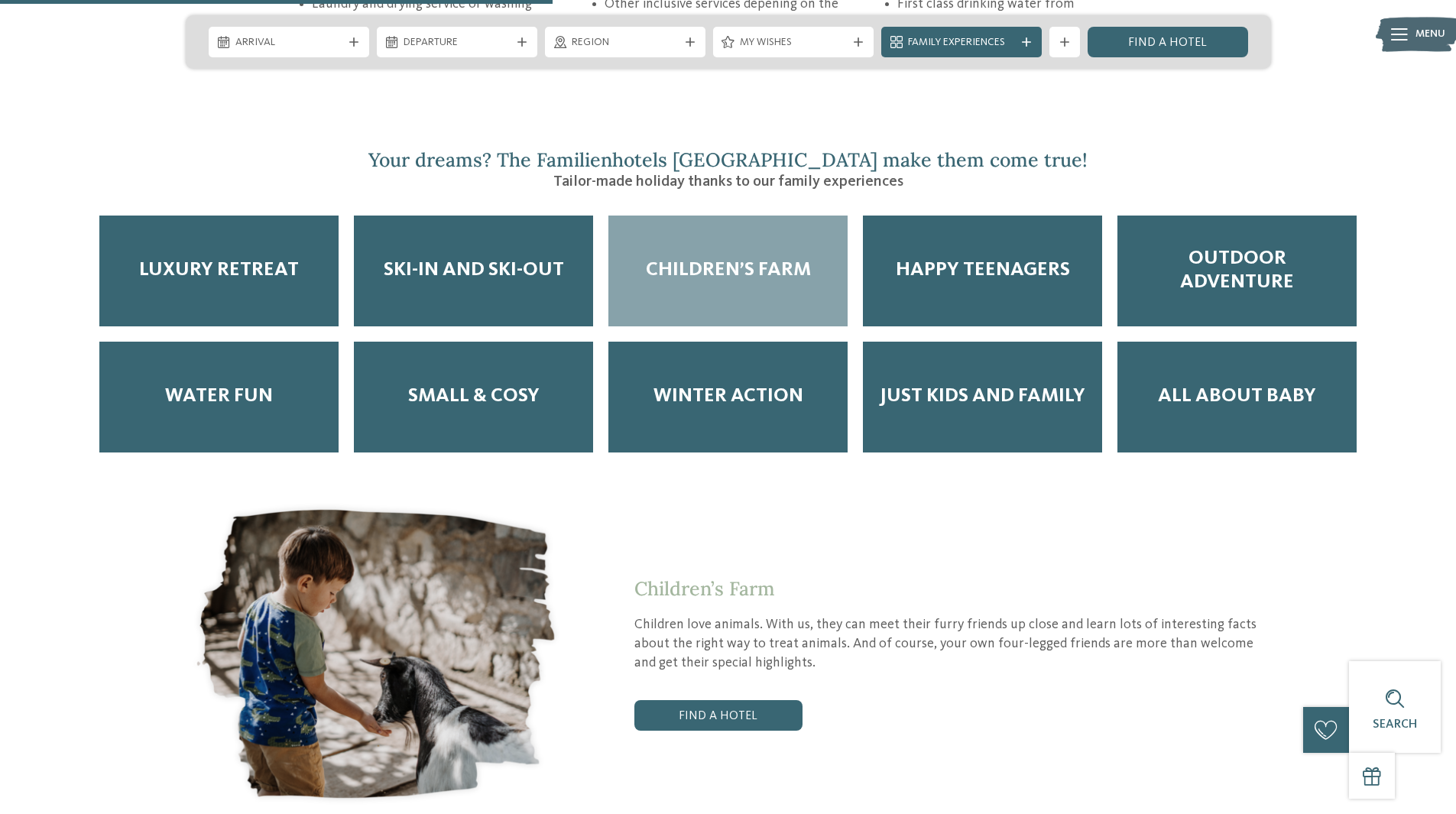
click at [701, 253] on div "Children’s Farm" at bounding box center [727, 271] width 239 height 111
click at [720, 700] on link "Find a hotel" at bounding box center [718, 715] width 168 height 31
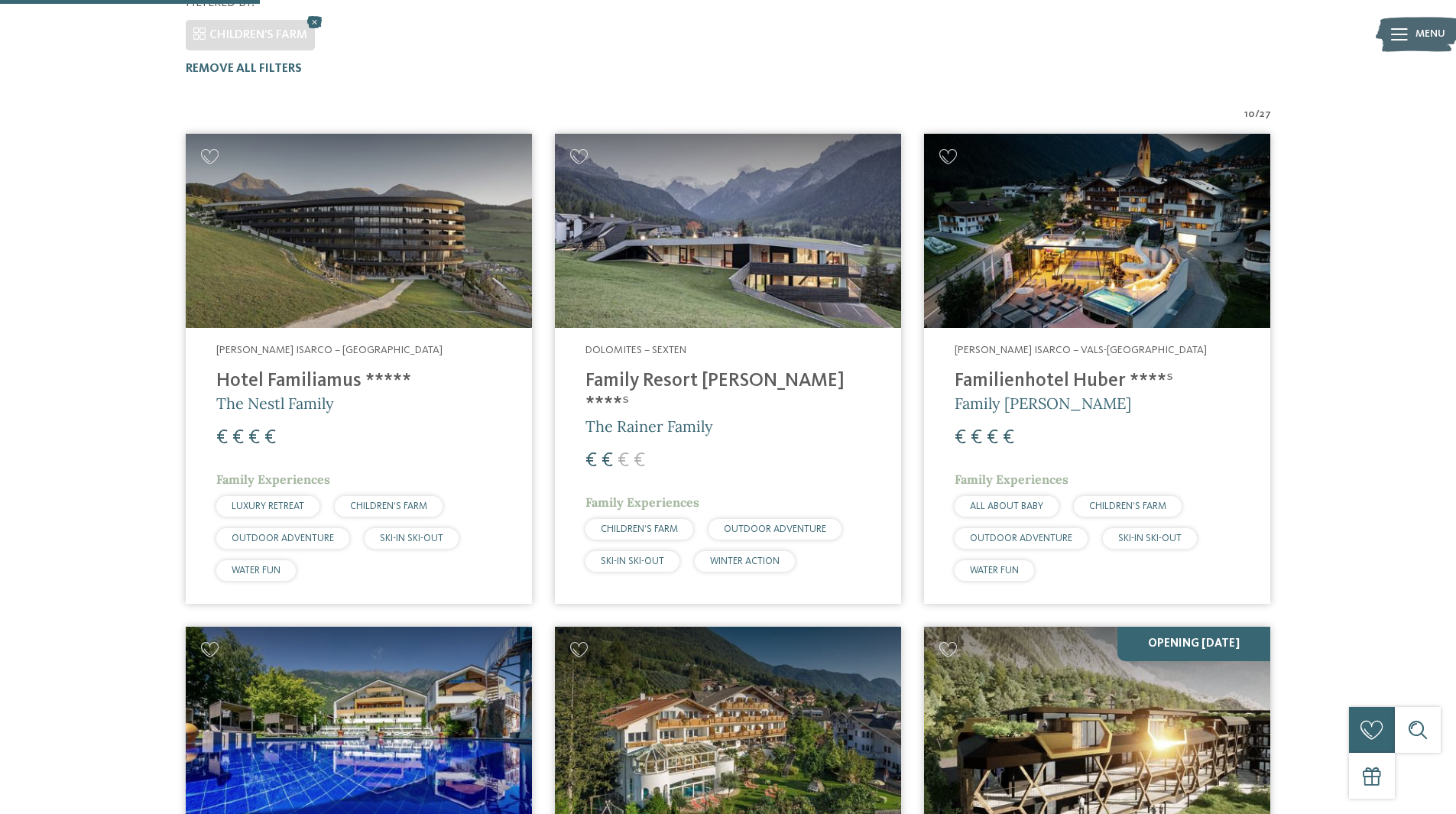
scroll to position [465, 0]
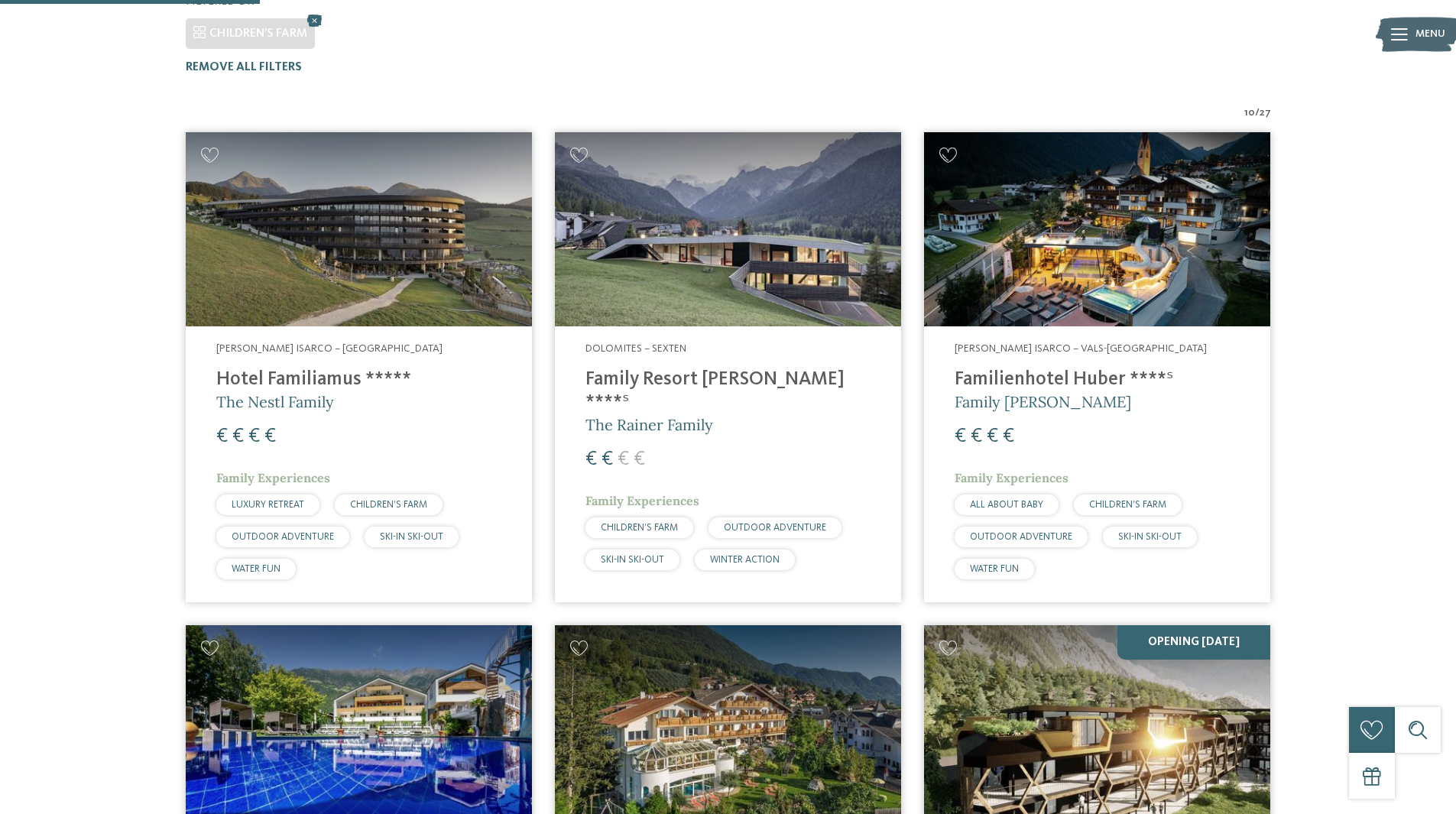
click at [341, 221] on img at bounding box center [359, 230] width 346 height 195
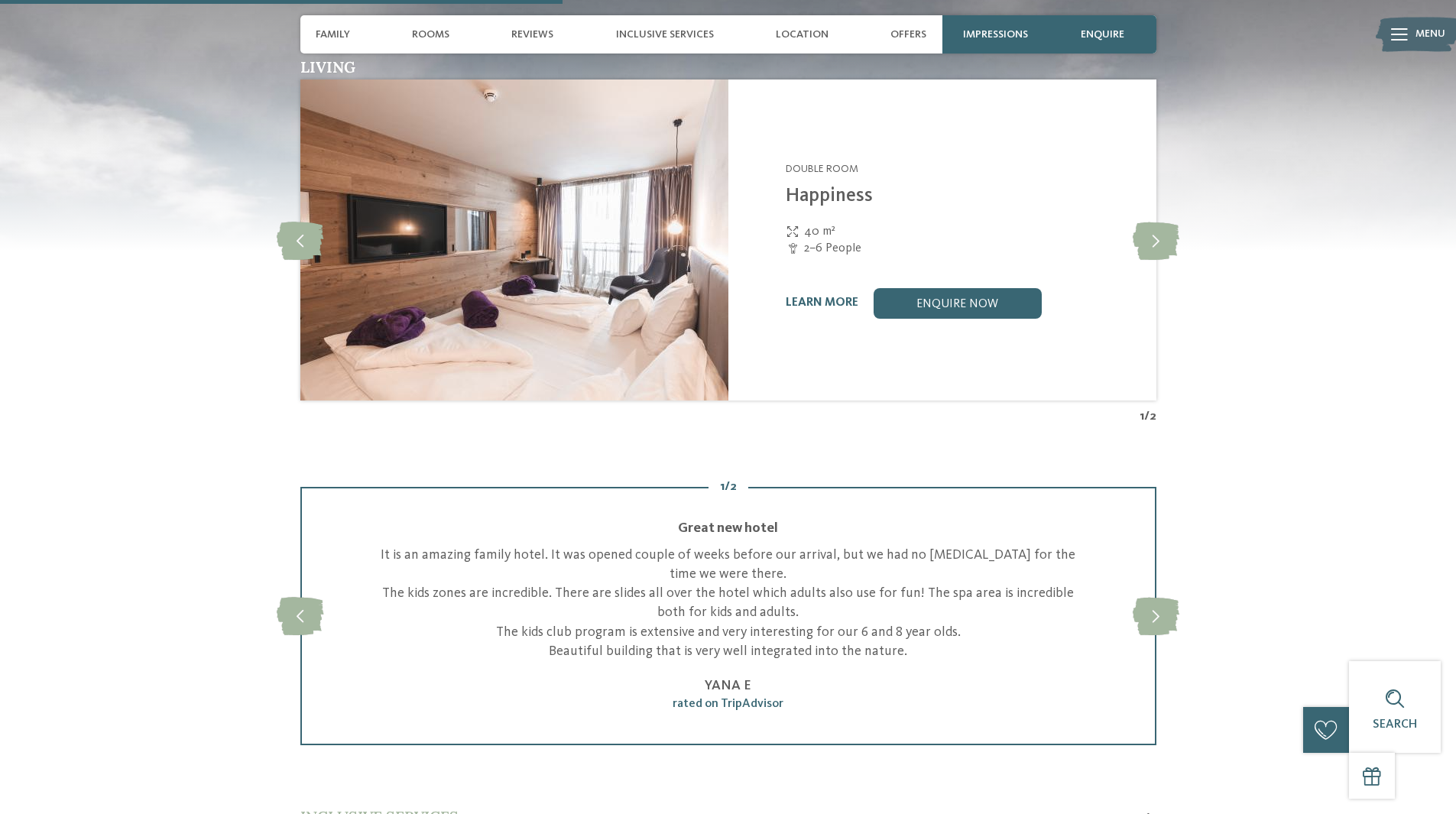
scroll to position [2446, 0]
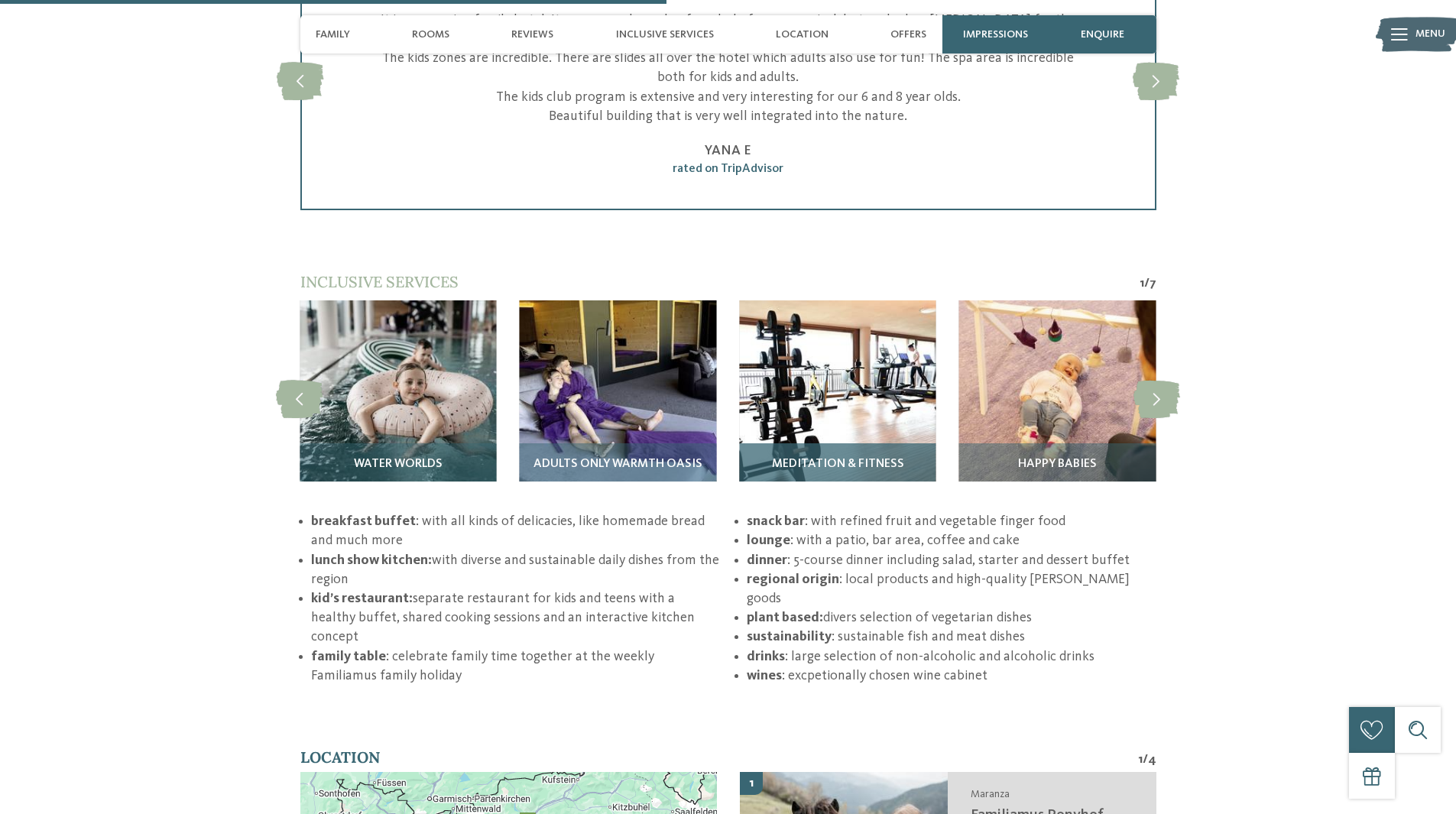
click at [841, 444] on div "Meditation & fitness" at bounding box center [836, 470] width 196 height 53
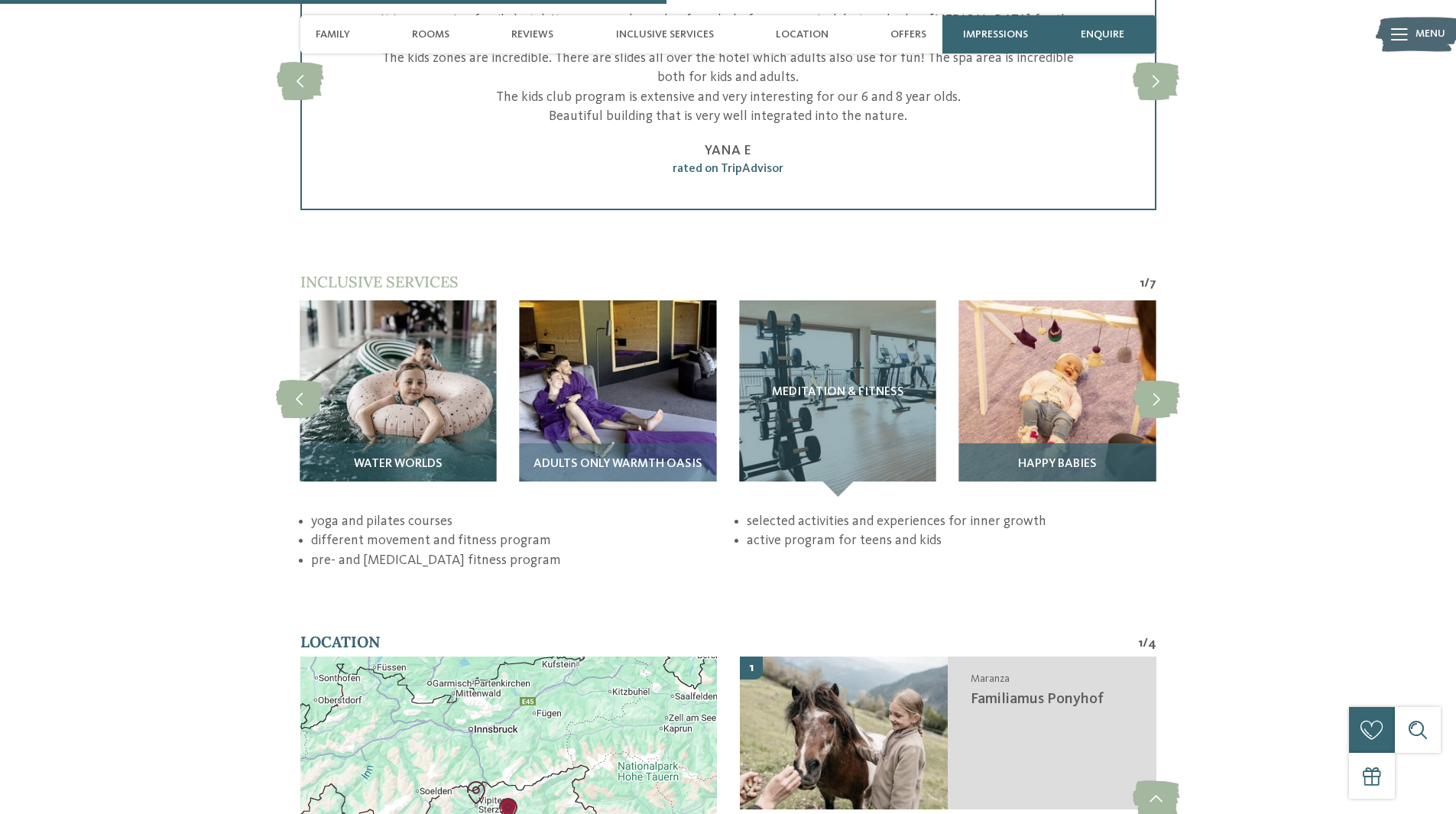
click at [1044, 358] on img at bounding box center [1057, 398] width 196 height 196
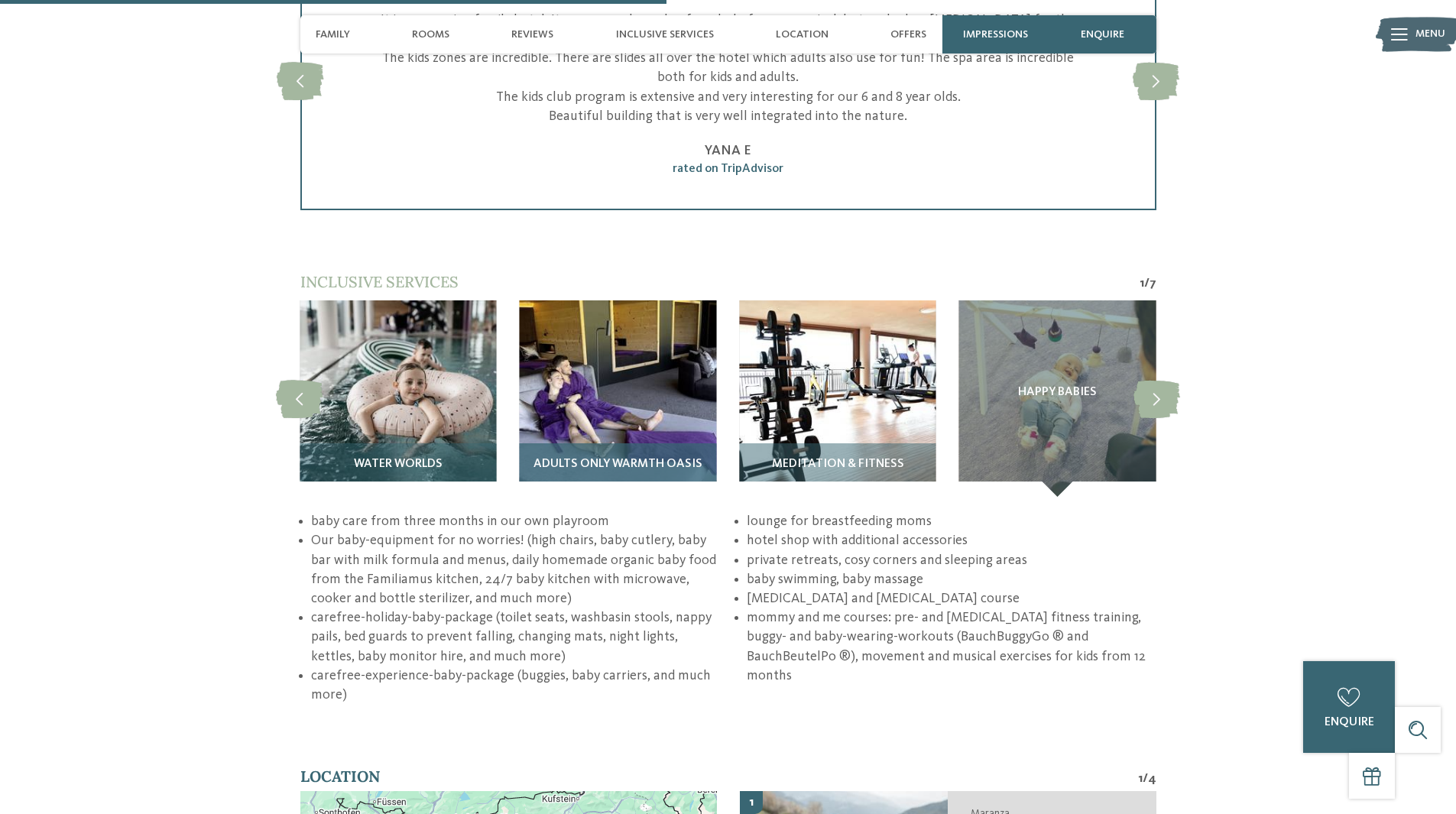
click at [568, 347] on img at bounding box center [618, 398] width 196 height 196
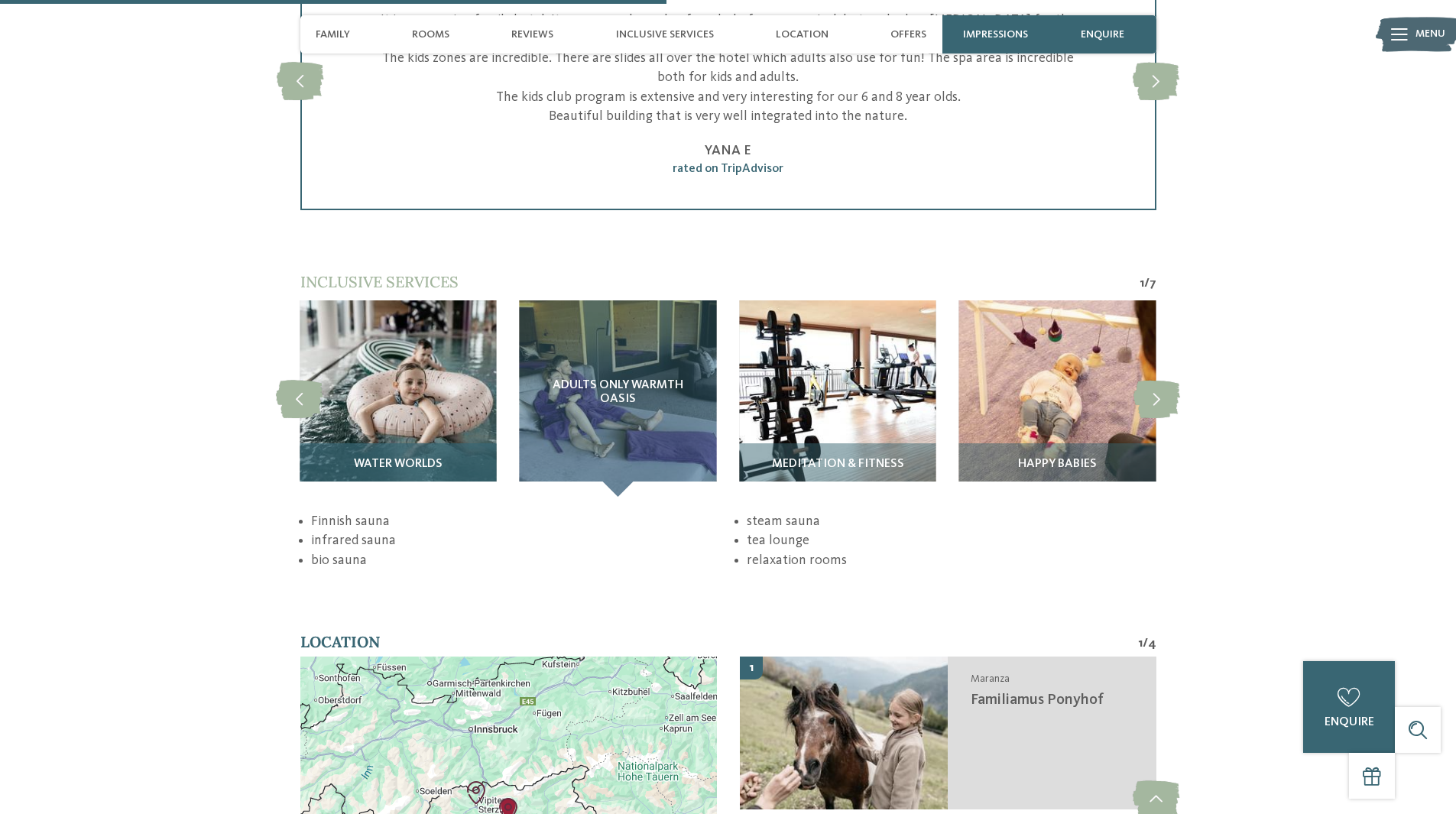
click at [485, 353] on img at bounding box center [397, 398] width 196 height 196
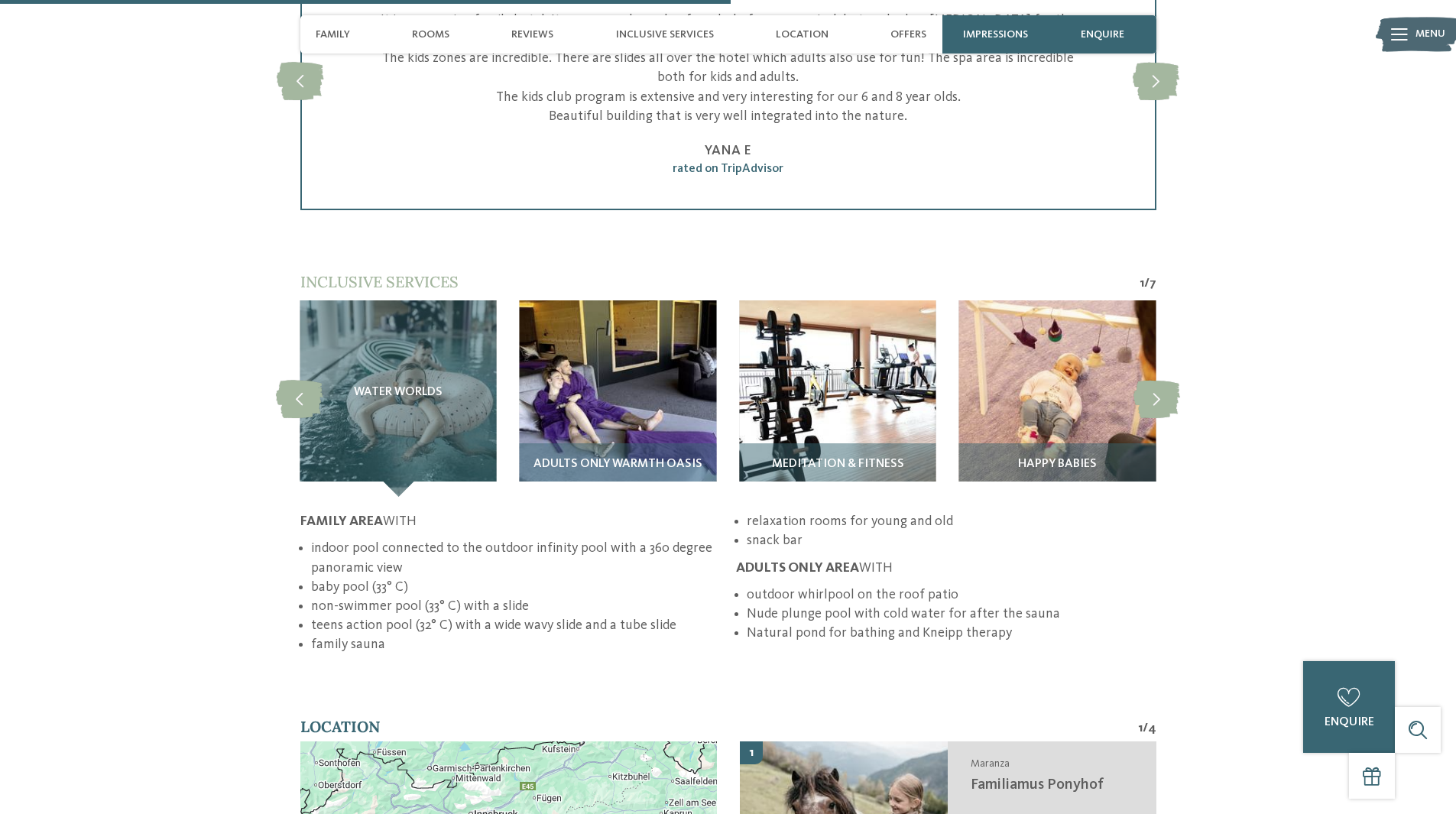
scroll to position [2828, 0]
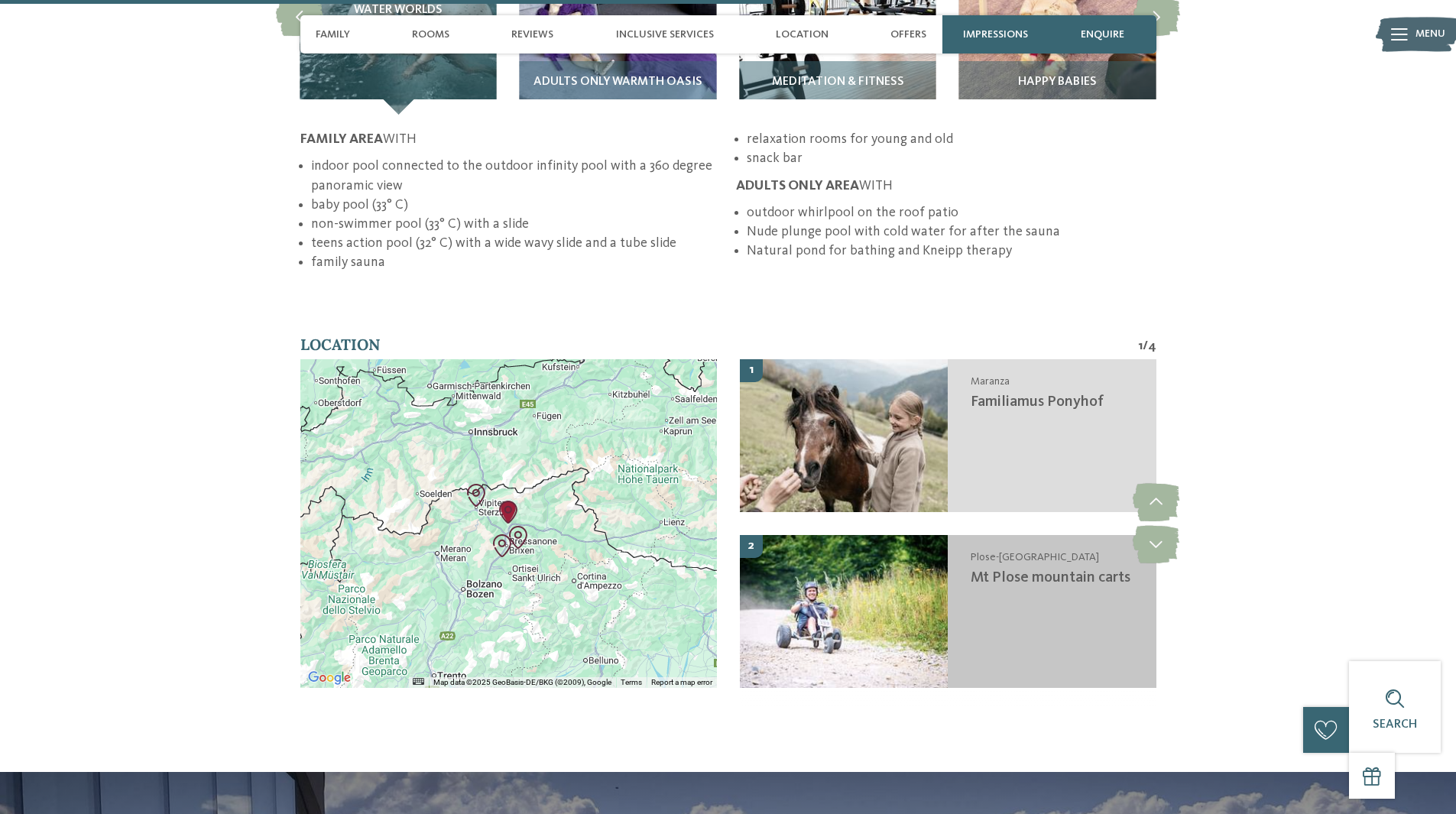
click at [1057, 570] on span "Mt Plose mountain carts" at bounding box center [1050, 578] width 160 height 15
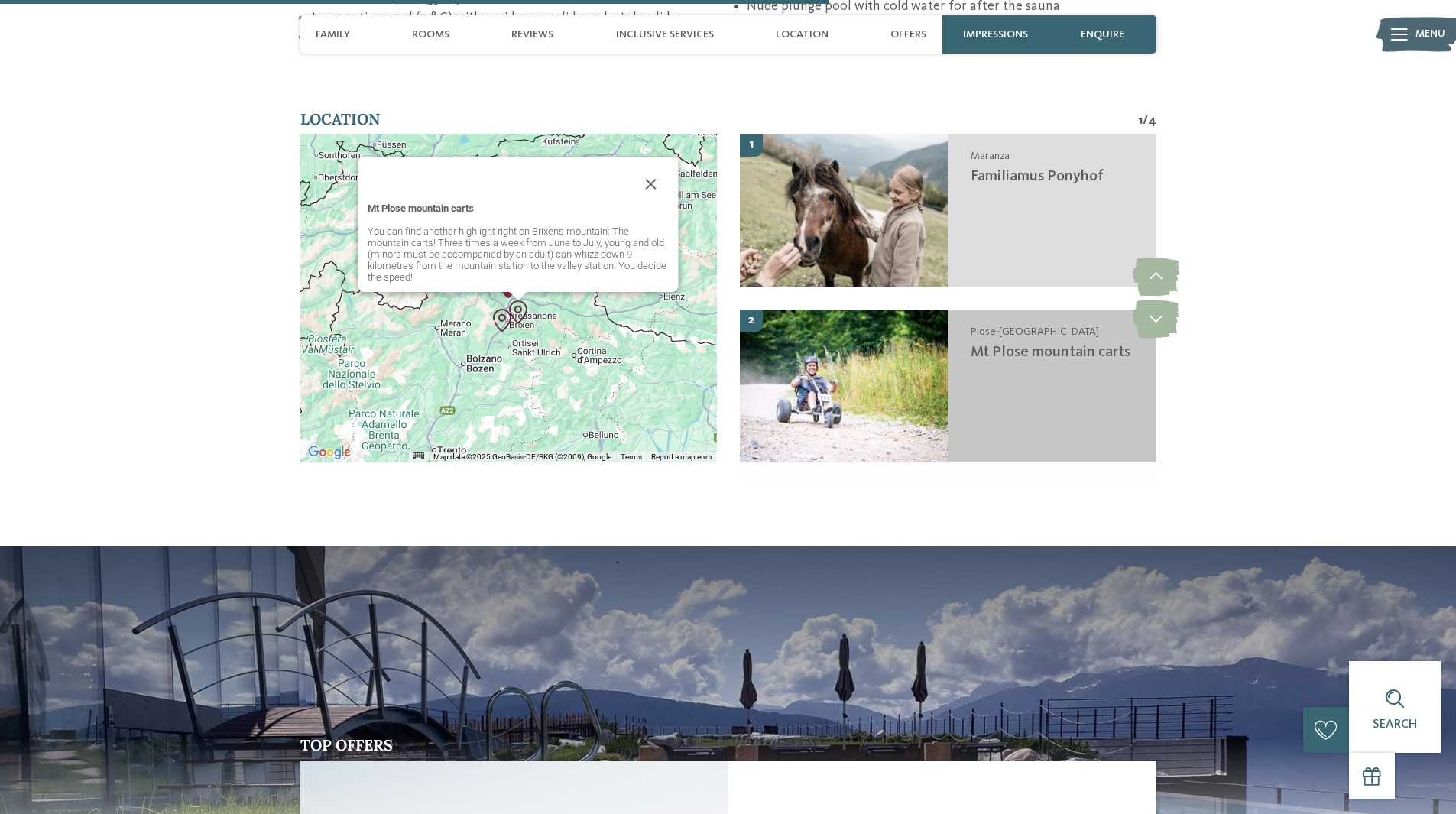
scroll to position [3058, 0]
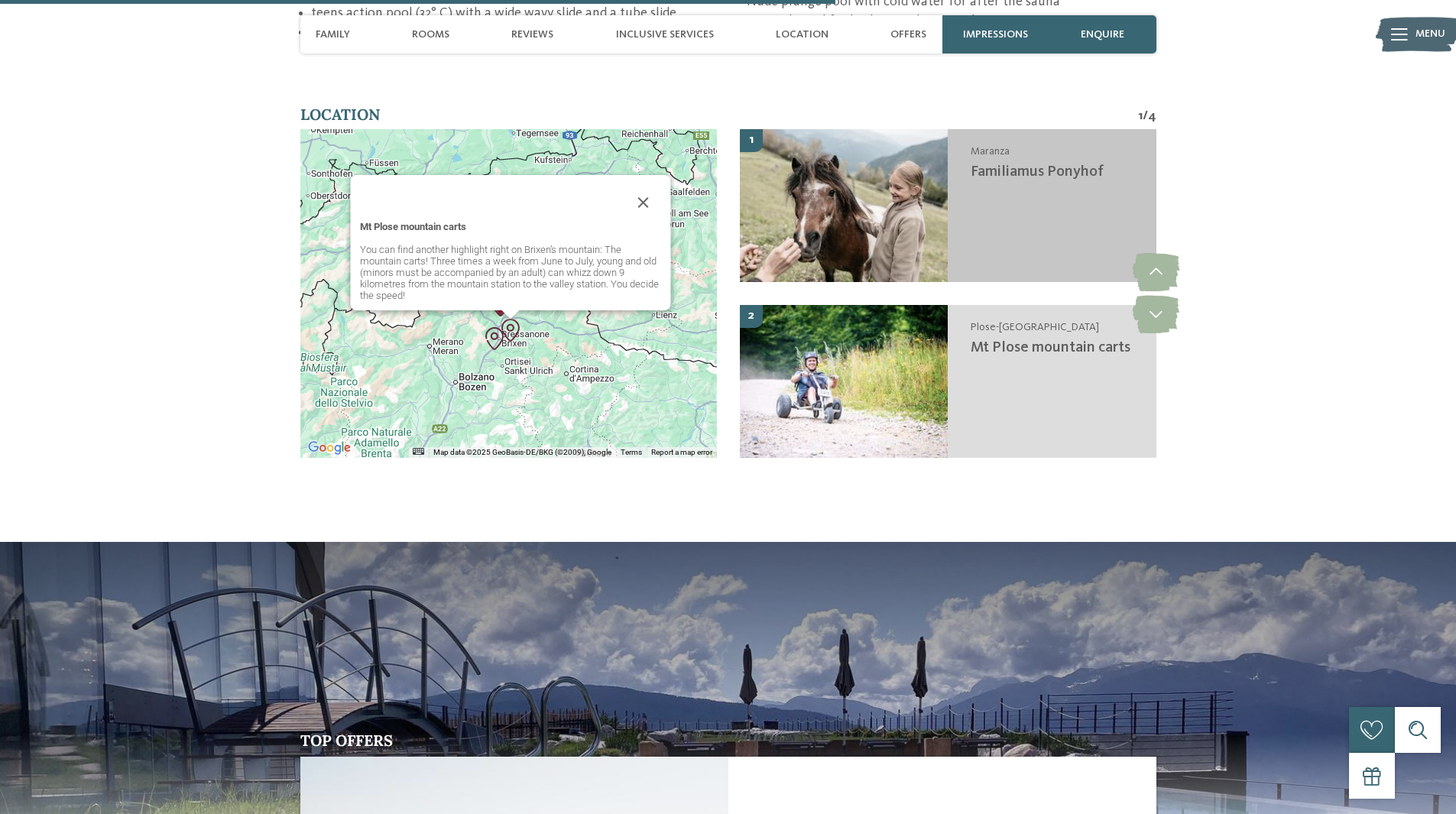
click at [990, 165] on div "Maranza Familiamus Ponyhof" at bounding box center [1052, 206] width 209 height 153
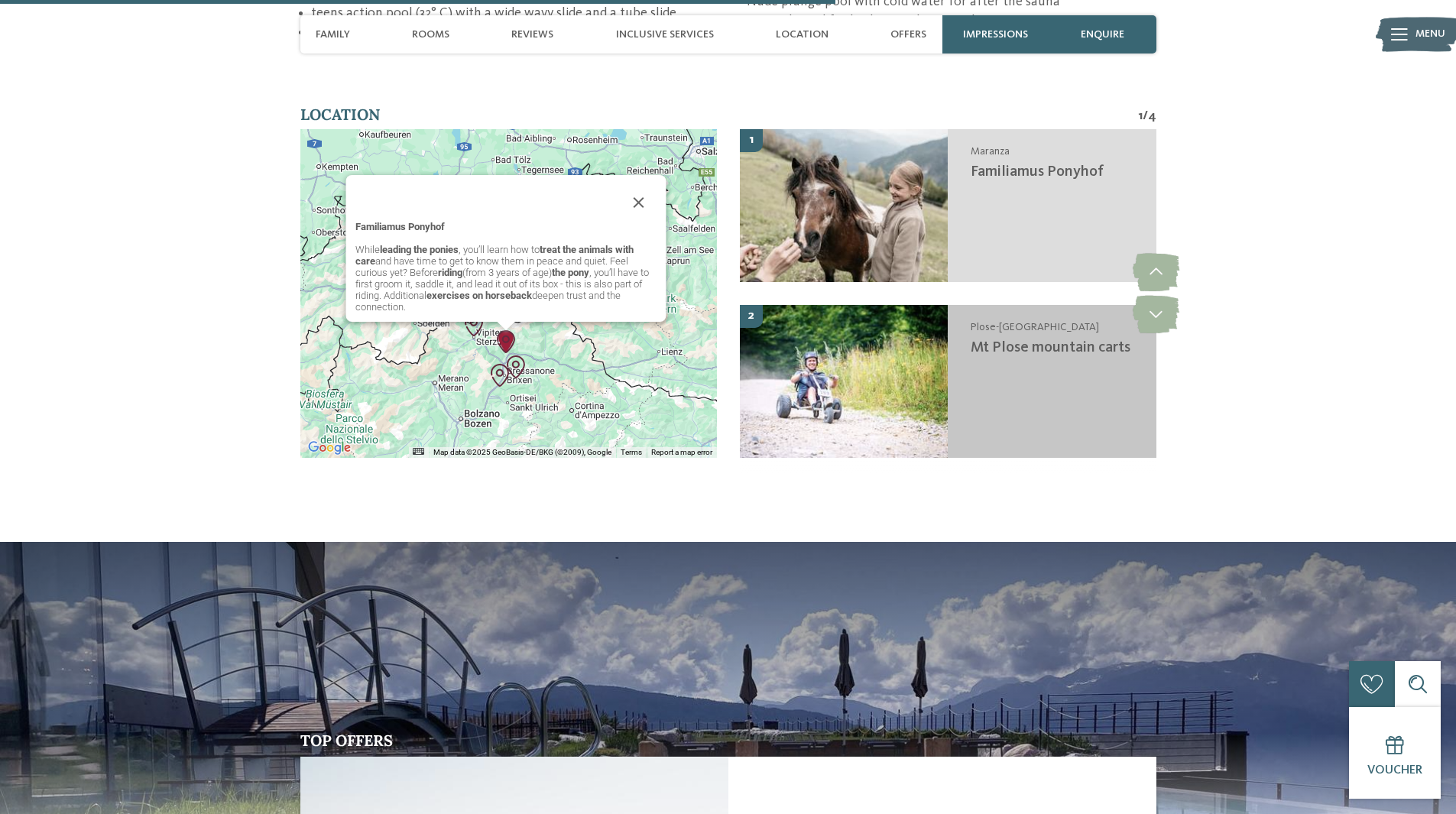
click at [1018, 368] on div "Plose-Bressanone Mt Plose mountain carts" at bounding box center [1052, 381] width 209 height 153
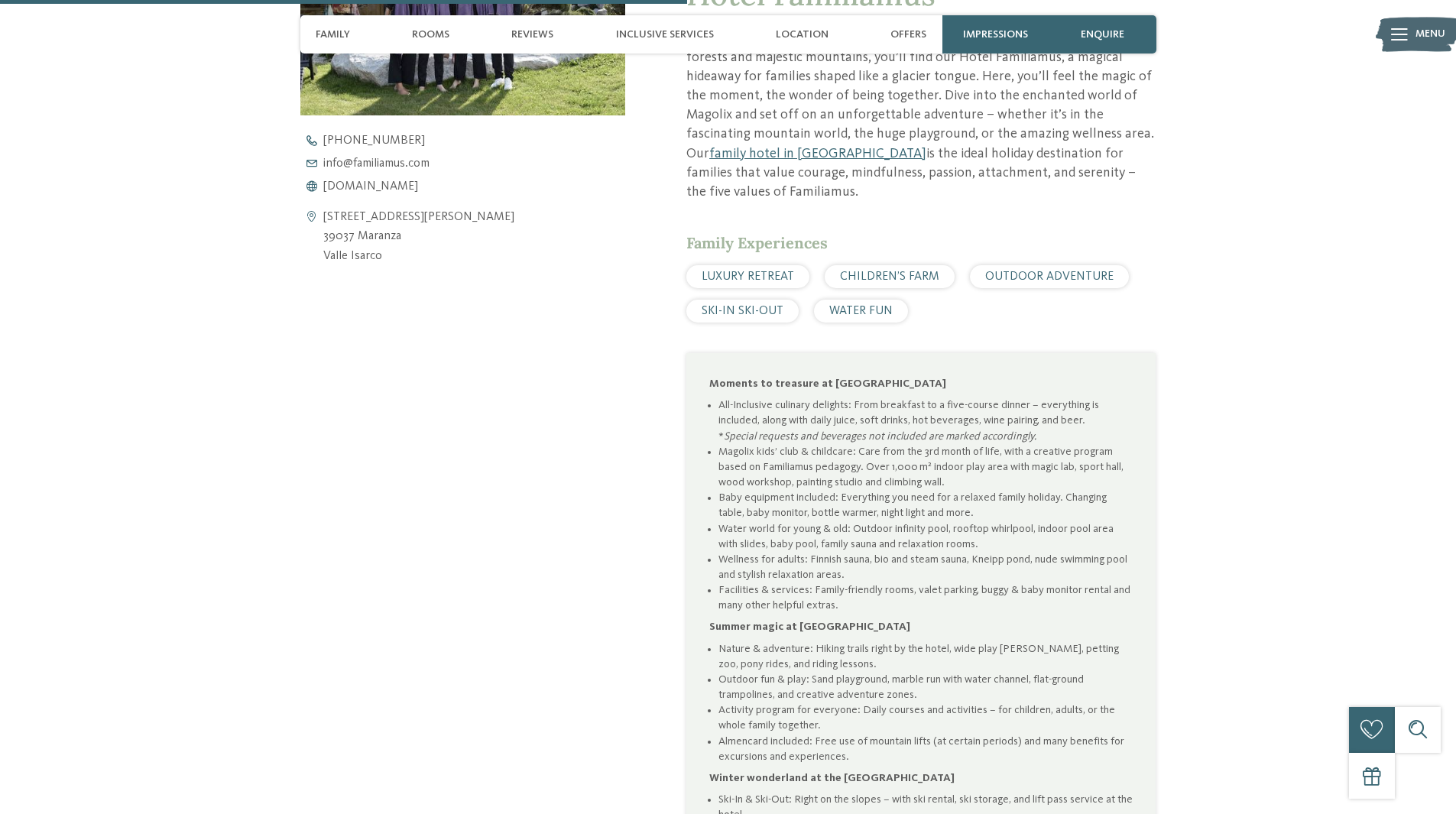
drag, startPoint x: 32, startPoint y: 322, endPoint x: 68, endPoint y: 152, distance: 173.8
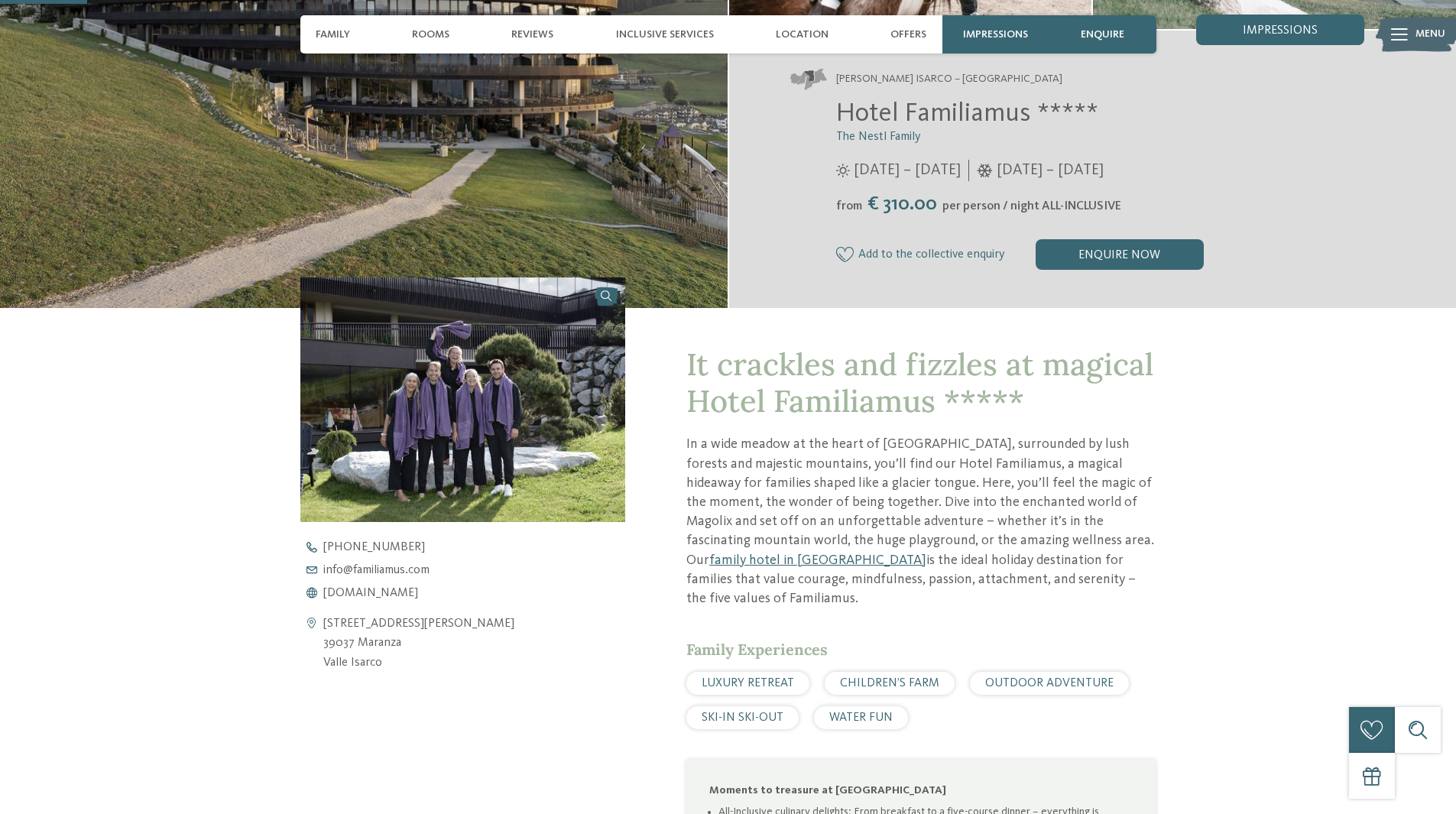
scroll to position [0, 0]
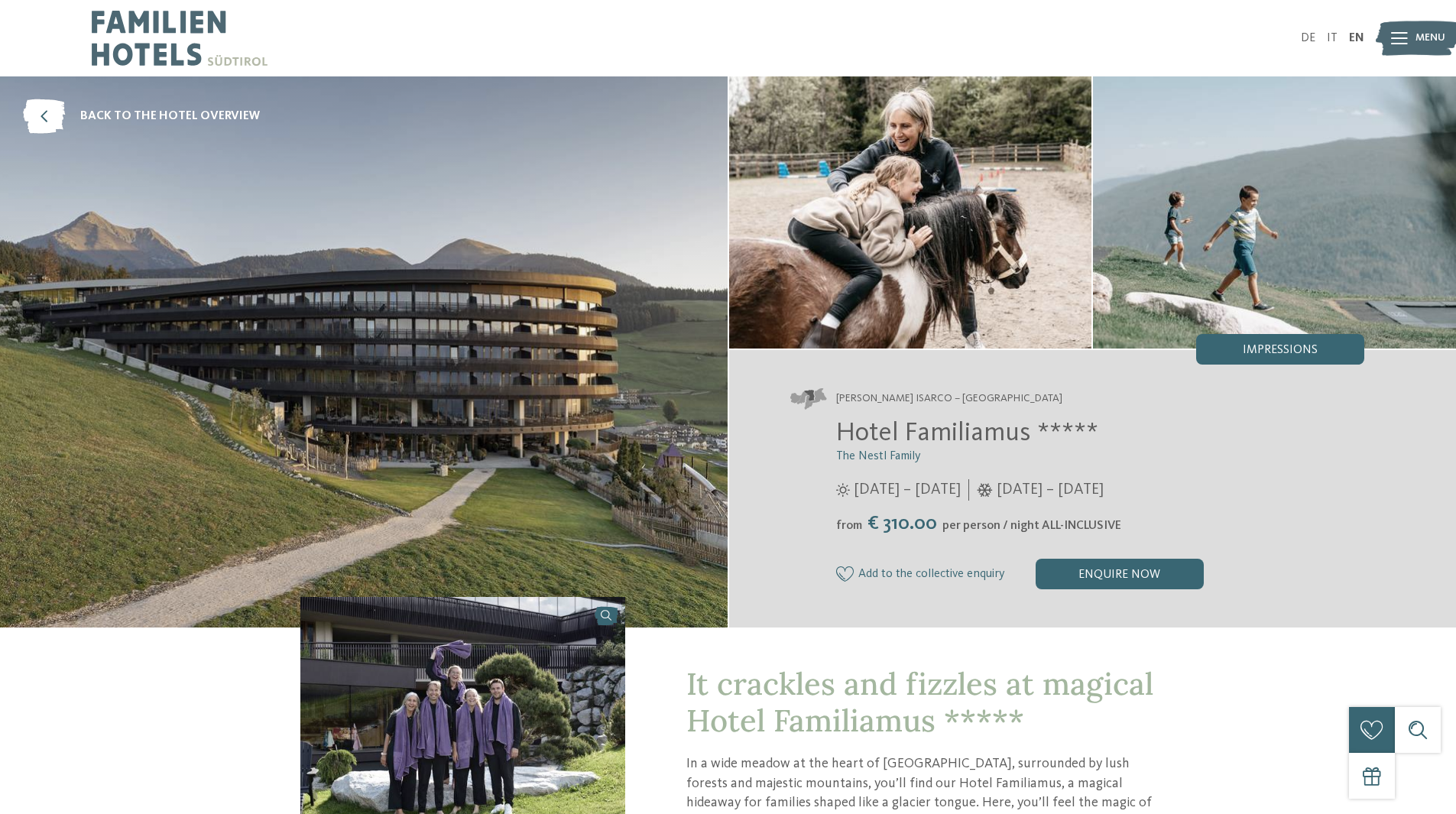
click at [661, 263] on img at bounding box center [364, 352] width 728 height 551
click at [949, 268] on img at bounding box center [911, 212] width 364 height 272
click at [1232, 293] on img at bounding box center [1275, 212] width 364 height 272
drag, startPoint x: 201, startPoint y: 228, endPoint x: 316, endPoint y: 29, distance: 229.8
click at [962, 250] on img at bounding box center [911, 212] width 364 height 272
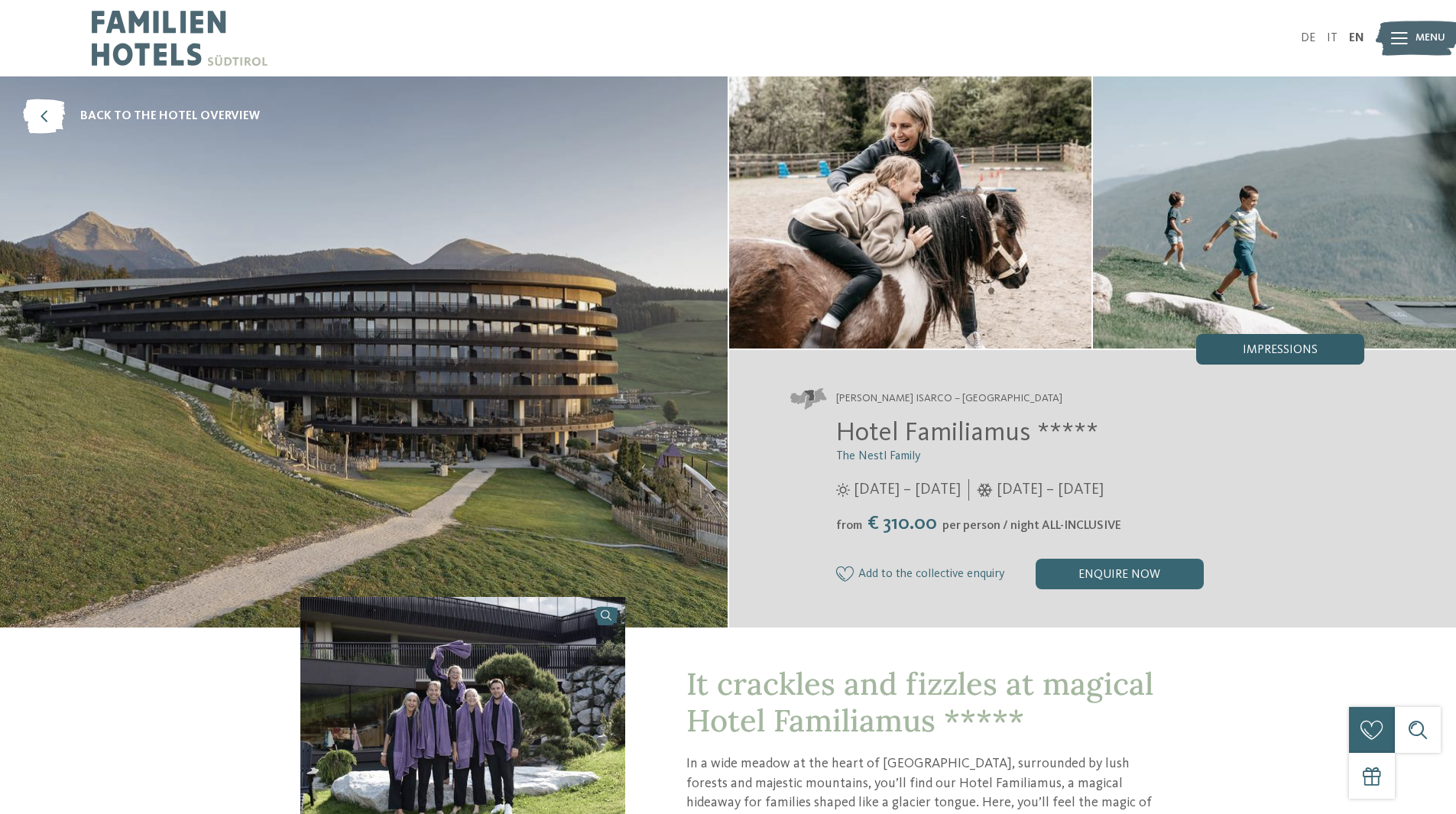
click at [1279, 363] on div "Impressions" at bounding box center [1280, 349] width 168 height 31
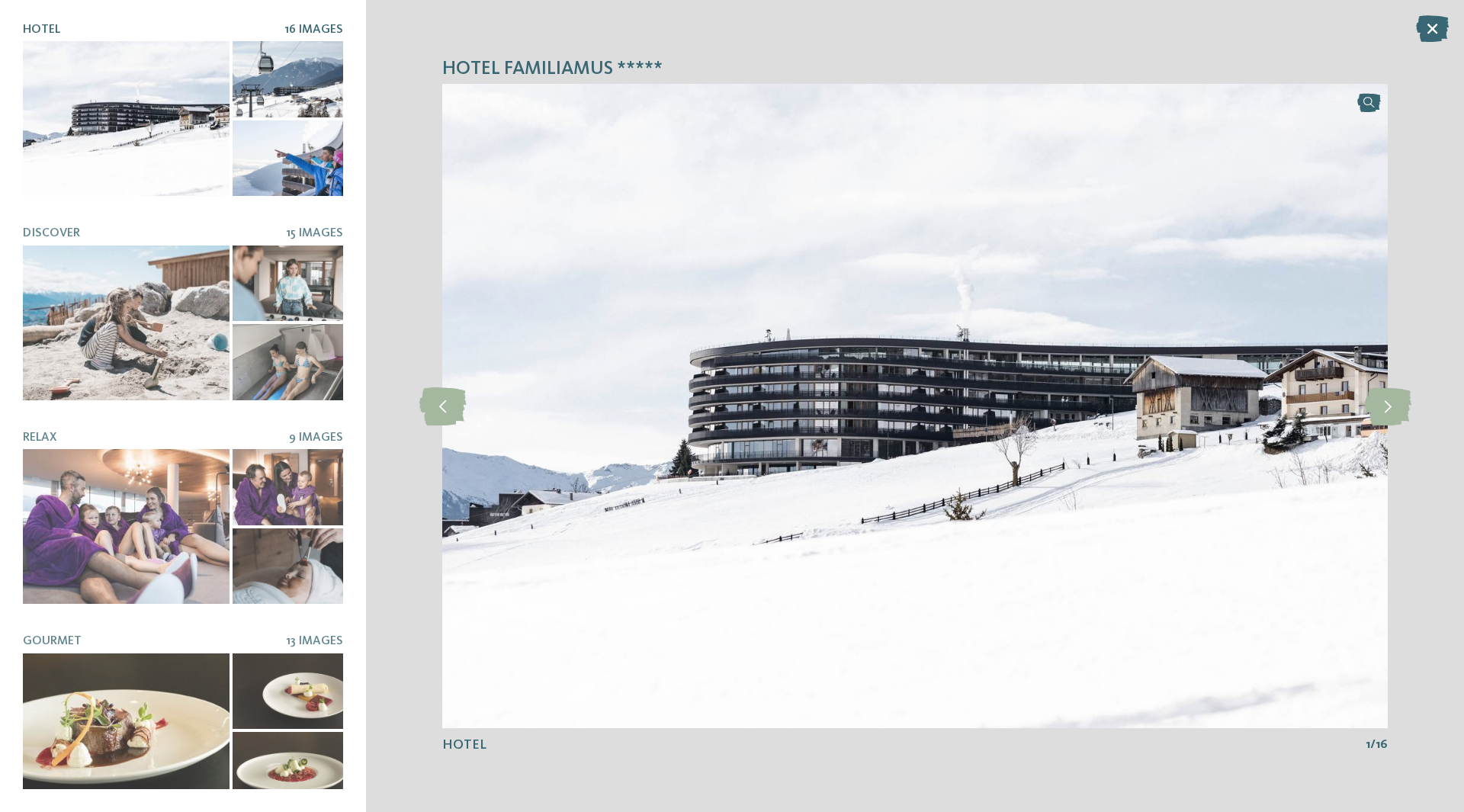
click at [253, 71] on div at bounding box center [287, 79] width 111 height 76
click at [322, 21] on div "Hotel Familiamus ***** Hotel 16 Images Discover" at bounding box center [182, 406] width 366 height 812
click at [318, 30] on span "16 Images" at bounding box center [313, 30] width 59 height 13
click at [1404, 400] on icon at bounding box center [1388, 407] width 46 height 39
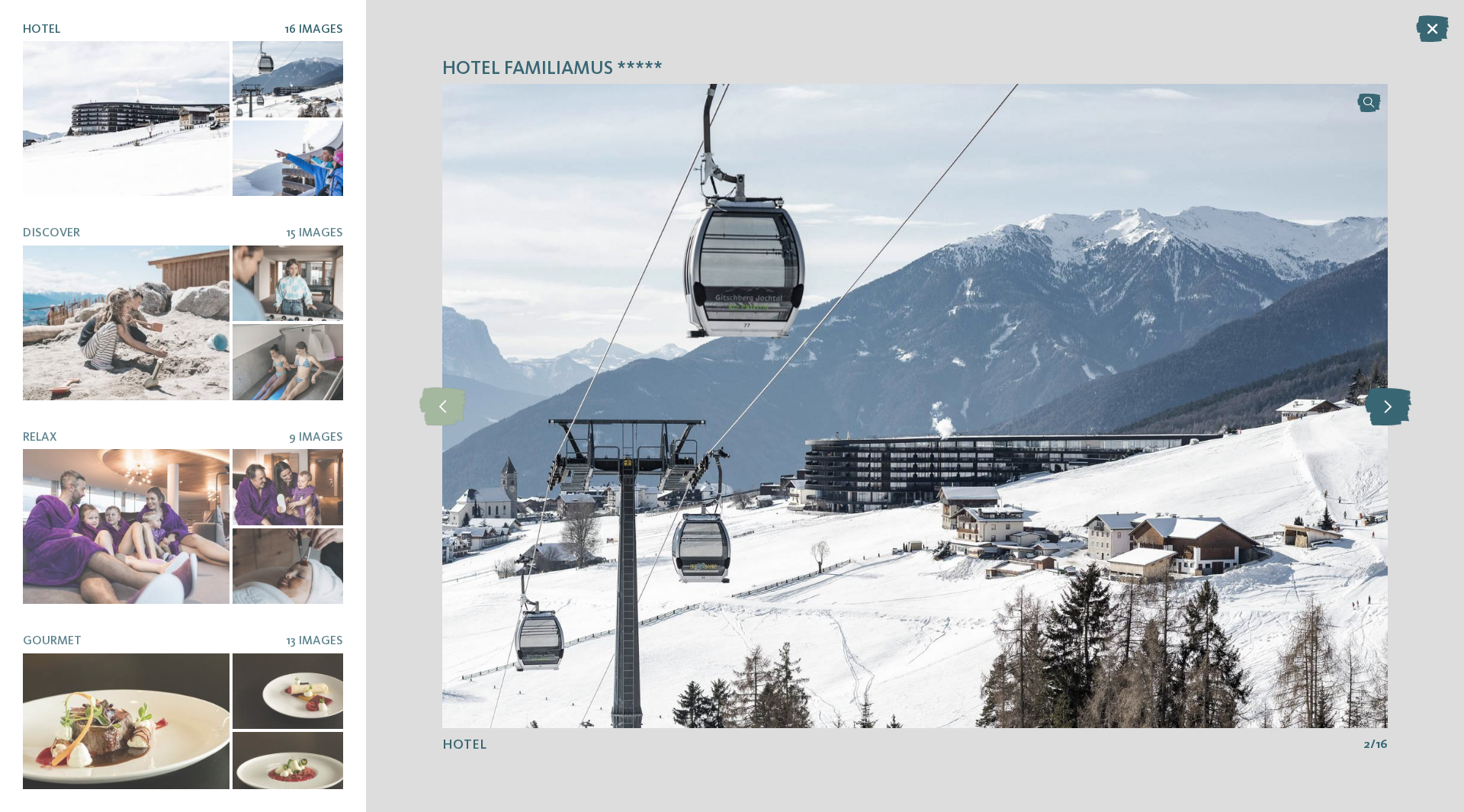
click at [1397, 401] on icon at bounding box center [1388, 407] width 46 height 39
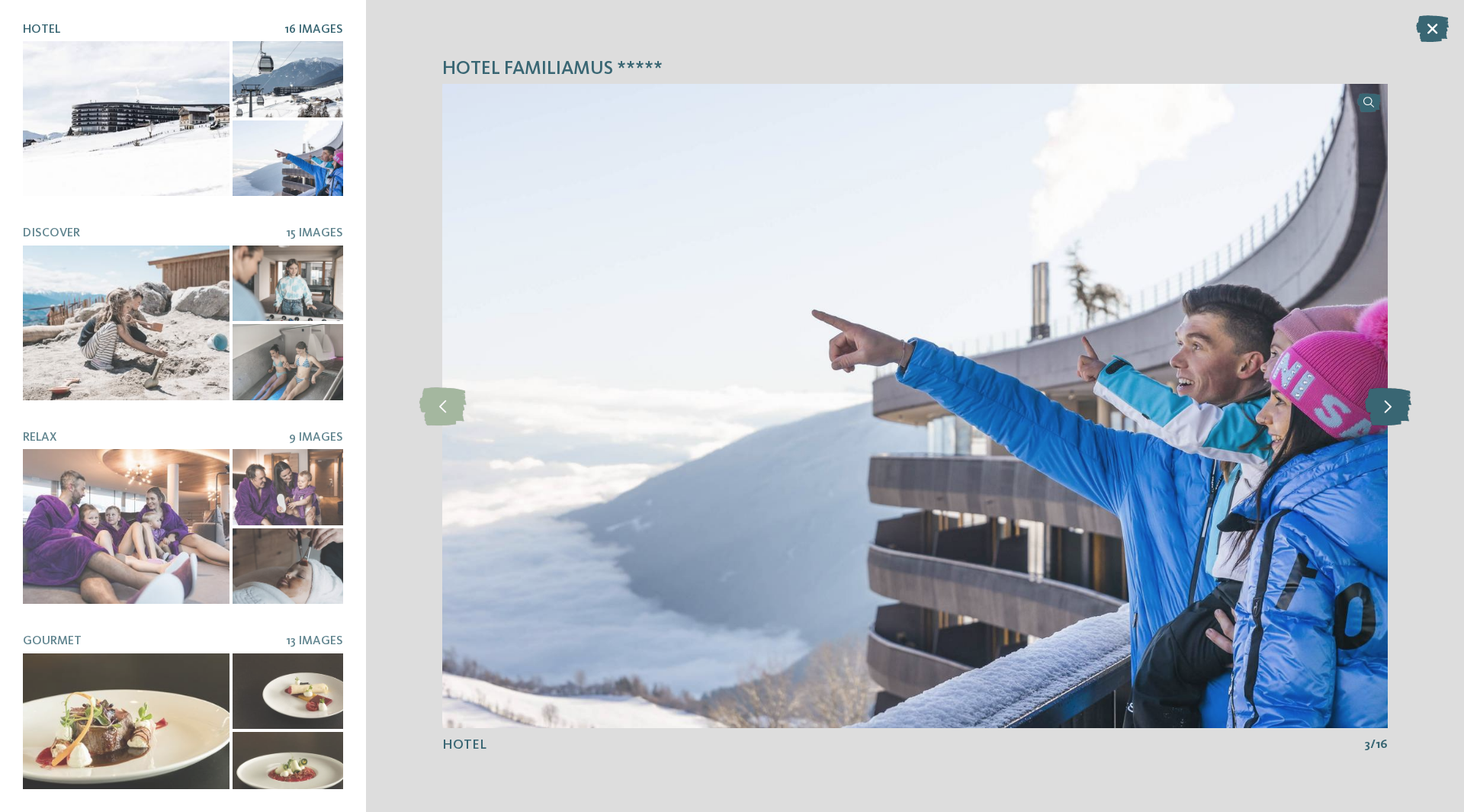
click at [1397, 401] on icon at bounding box center [1388, 407] width 46 height 39
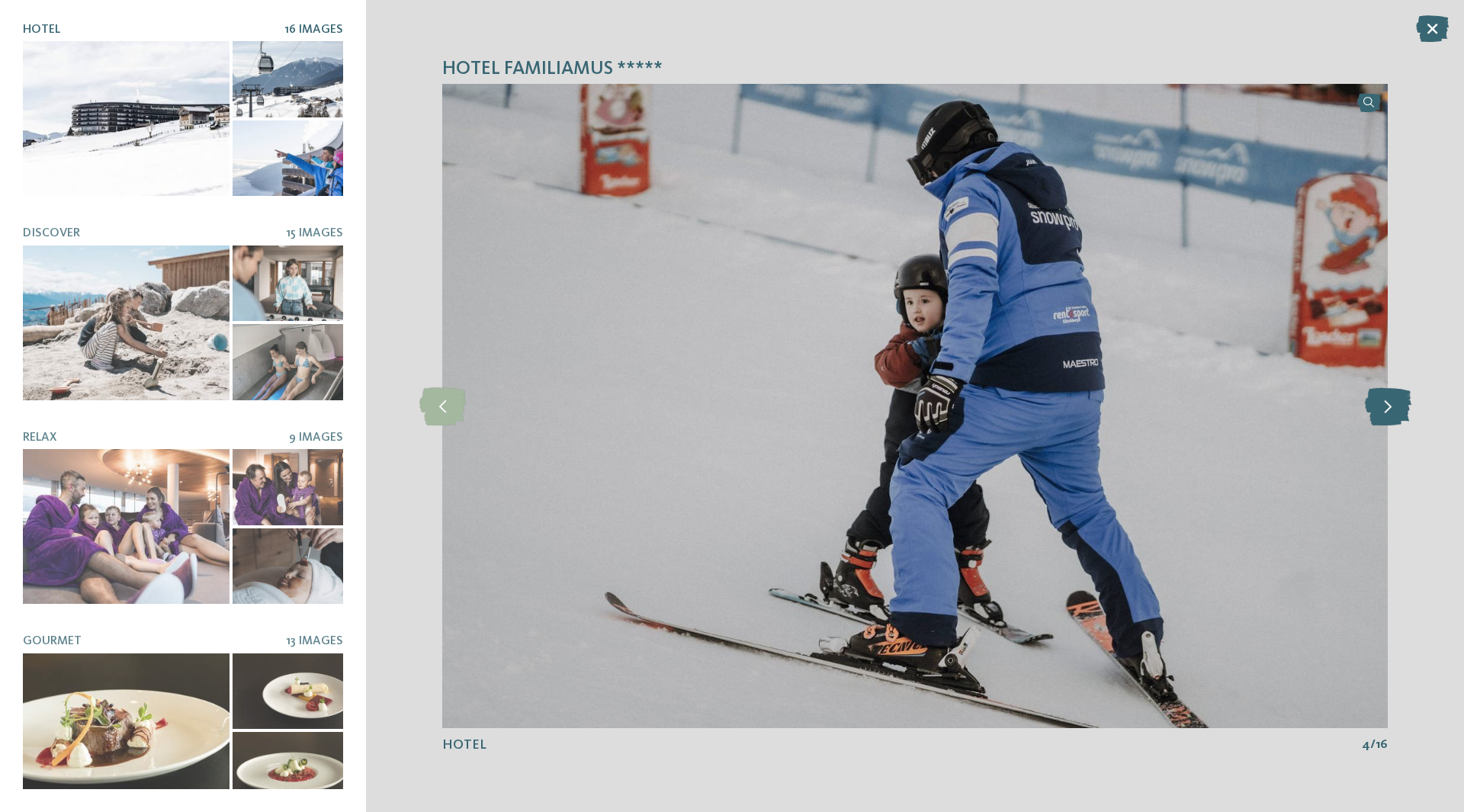
click at [1397, 401] on icon at bounding box center [1388, 407] width 46 height 39
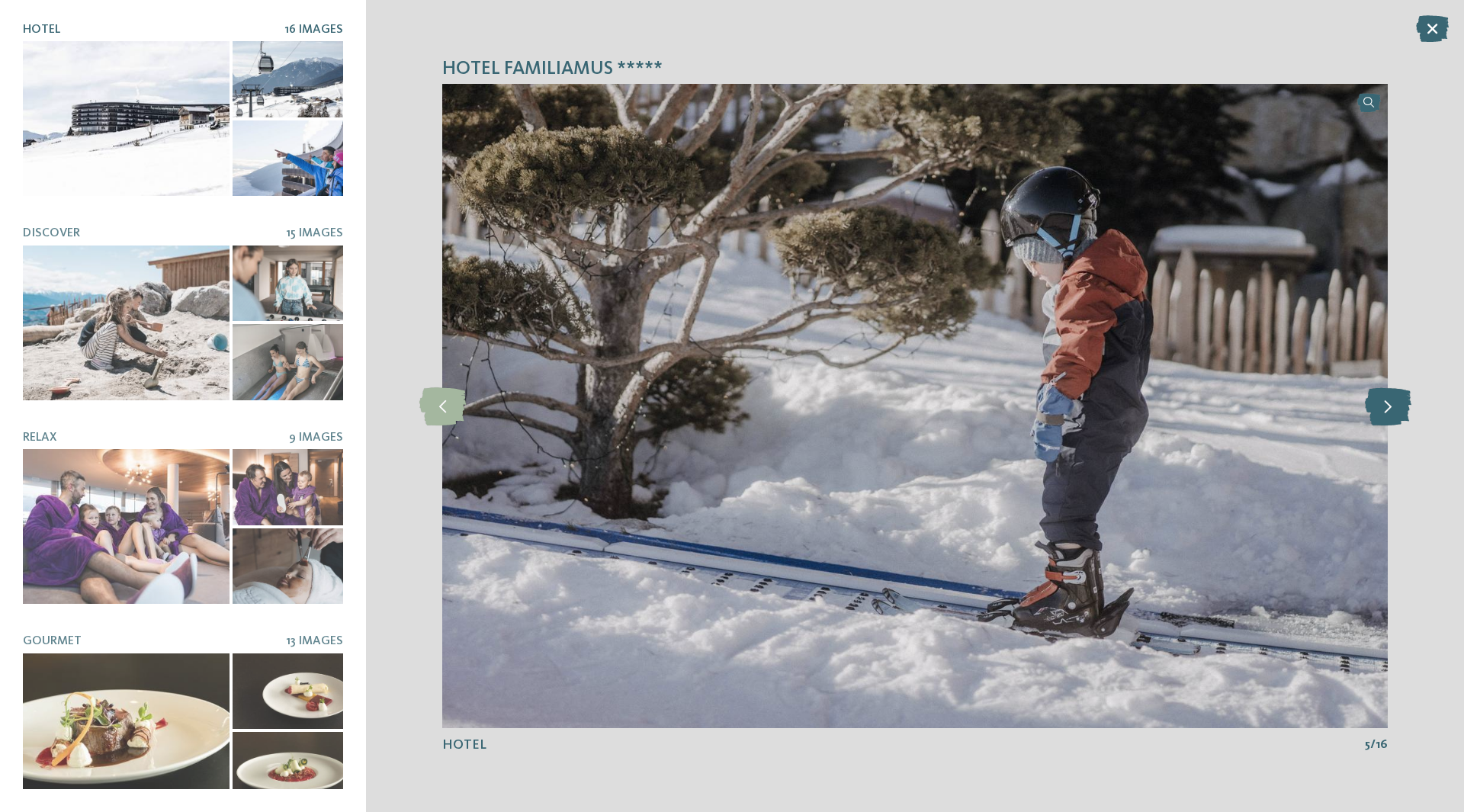
click at [1397, 401] on icon at bounding box center [1388, 407] width 46 height 39
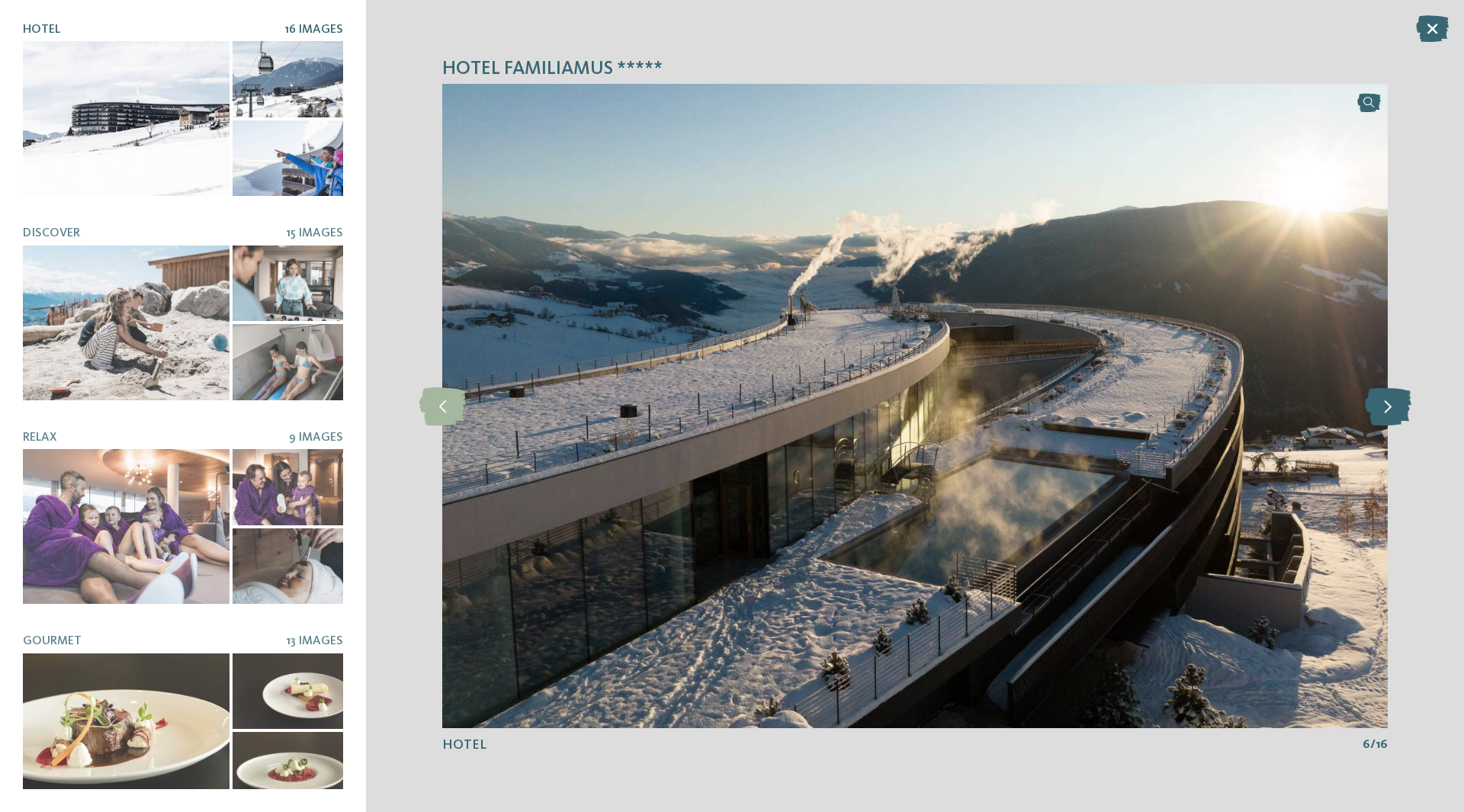
click at [1397, 401] on icon at bounding box center [1388, 407] width 46 height 39
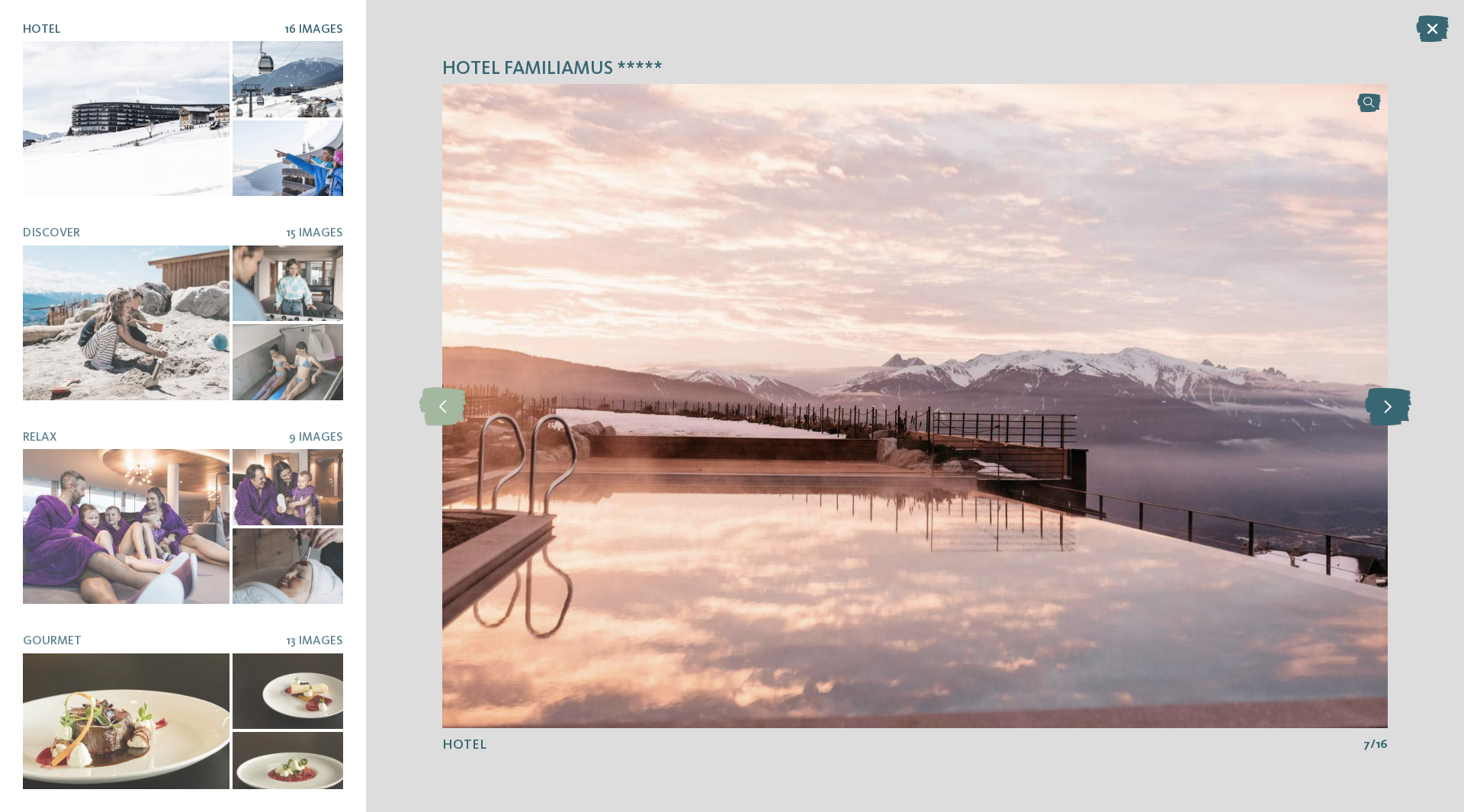
click at [1397, 401] on icon at bounding box center [1388, 407] width 46 height 39
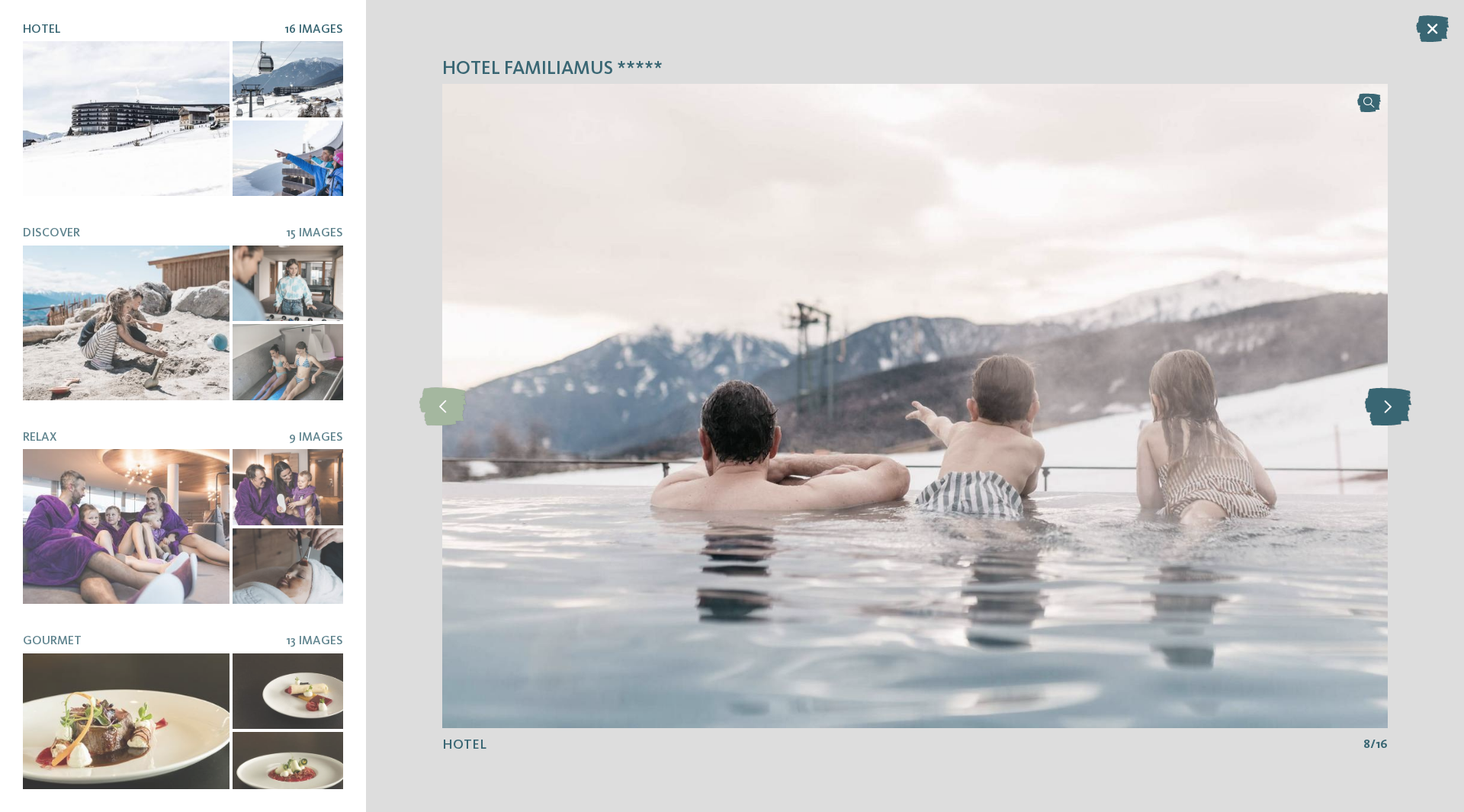
click at [1397, 401] on icon at bounding box center [1388, 407] width 46 height 39
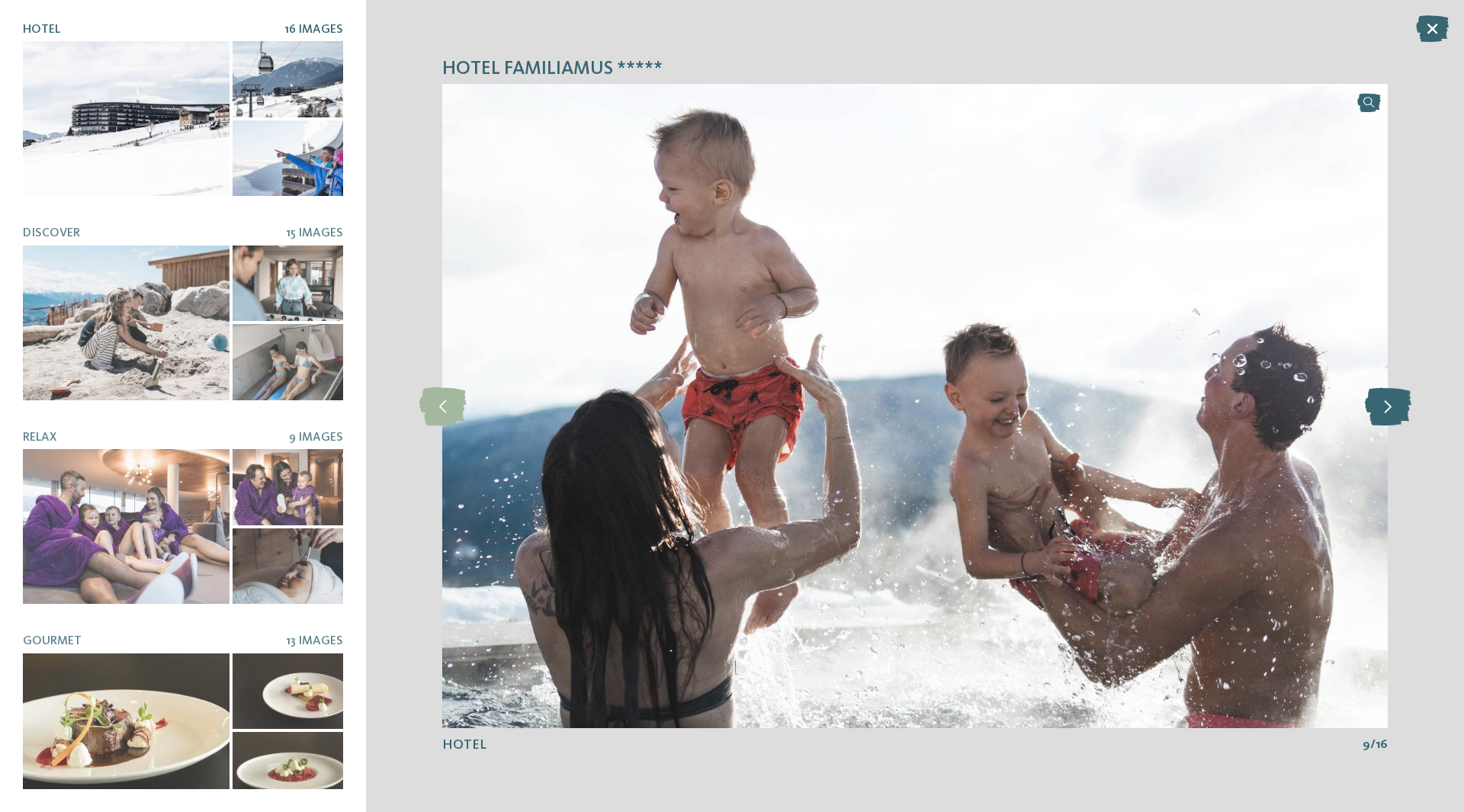
click at [1397, 401] on icon at bounding box center [1388, 407] width 46 height 39
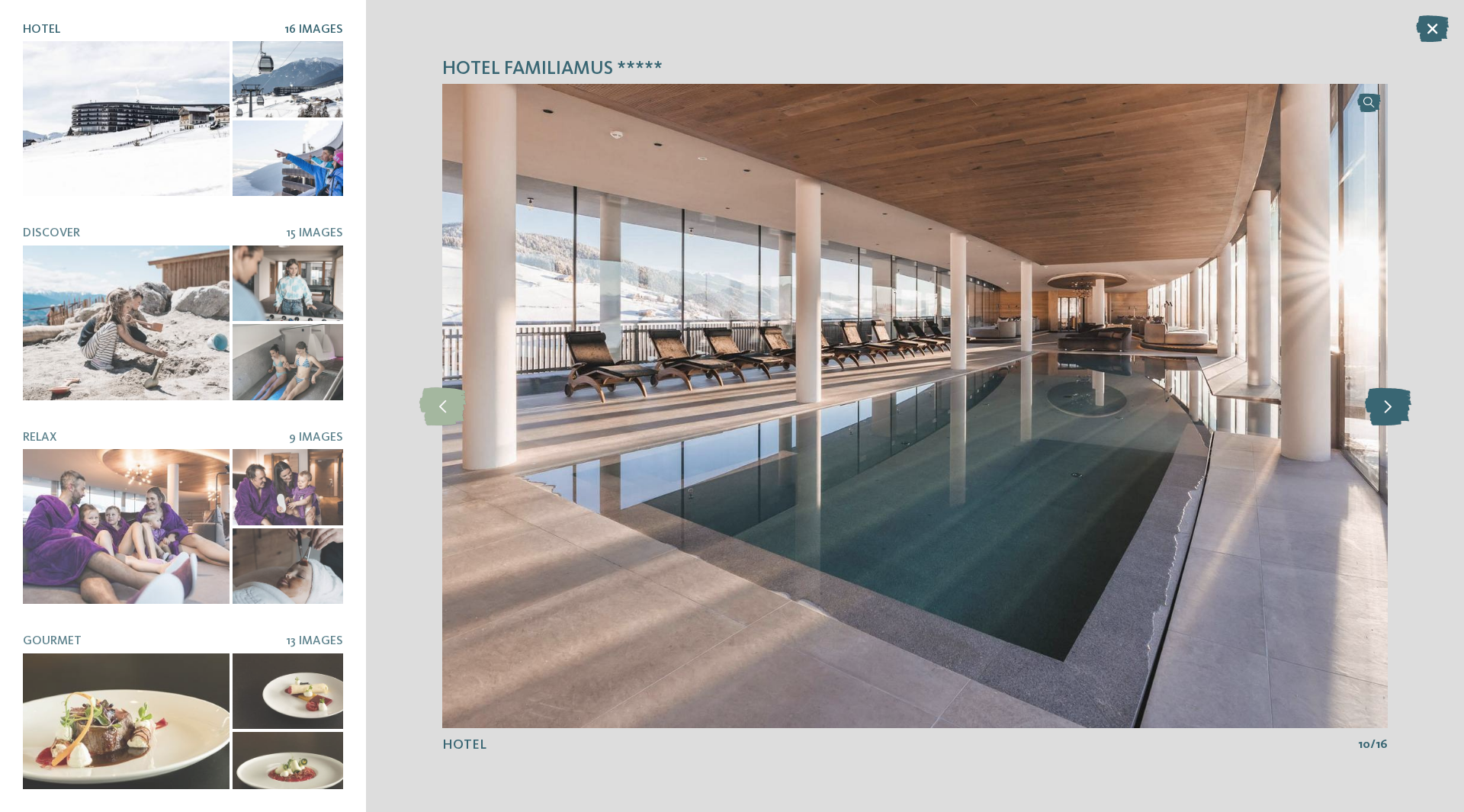
click at [1397, 401] on icon at bounding box center [1388, 407] width 46 height 39
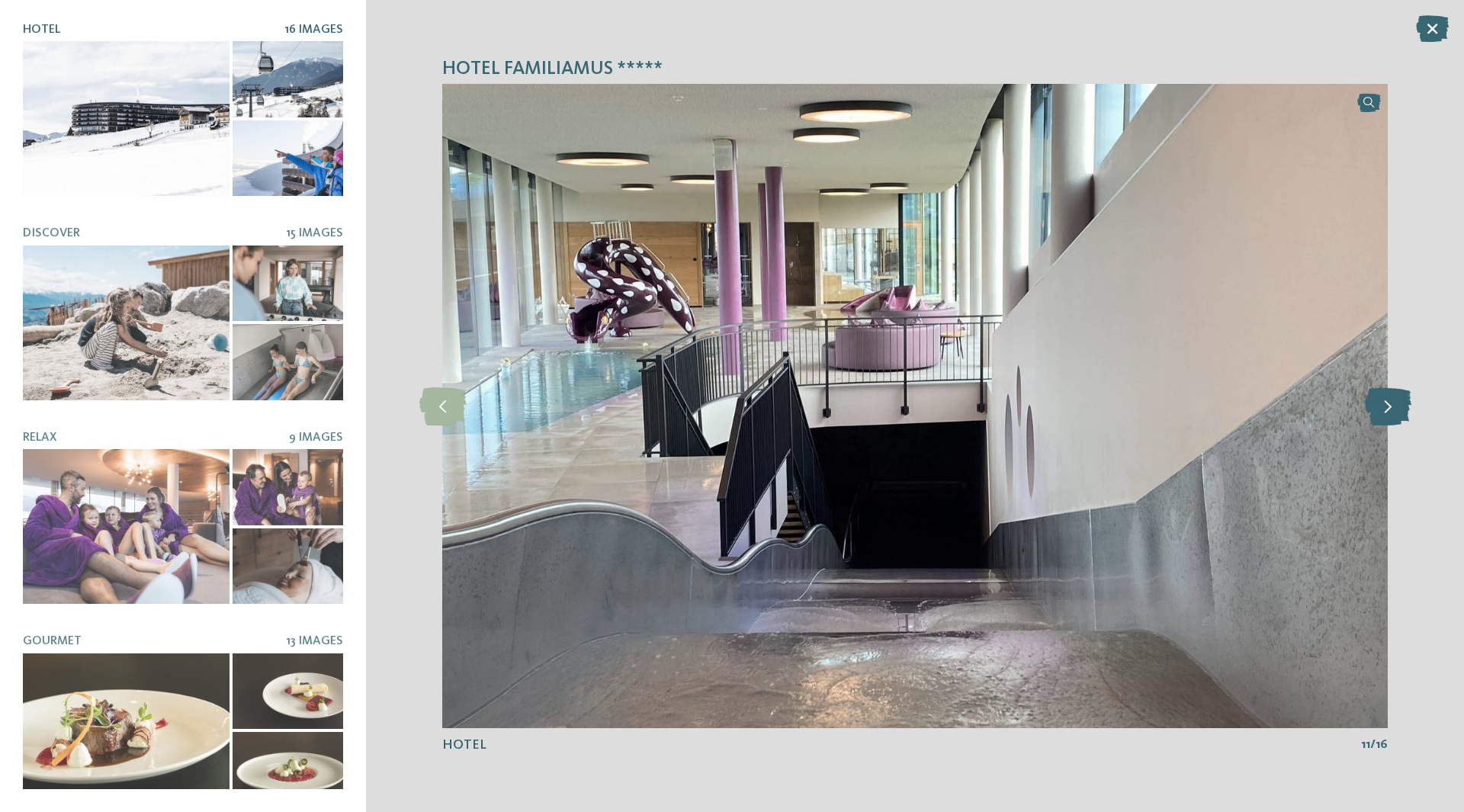
click at [1397, 401] on icon at bounding box center [1388, 407] width 46 height 39
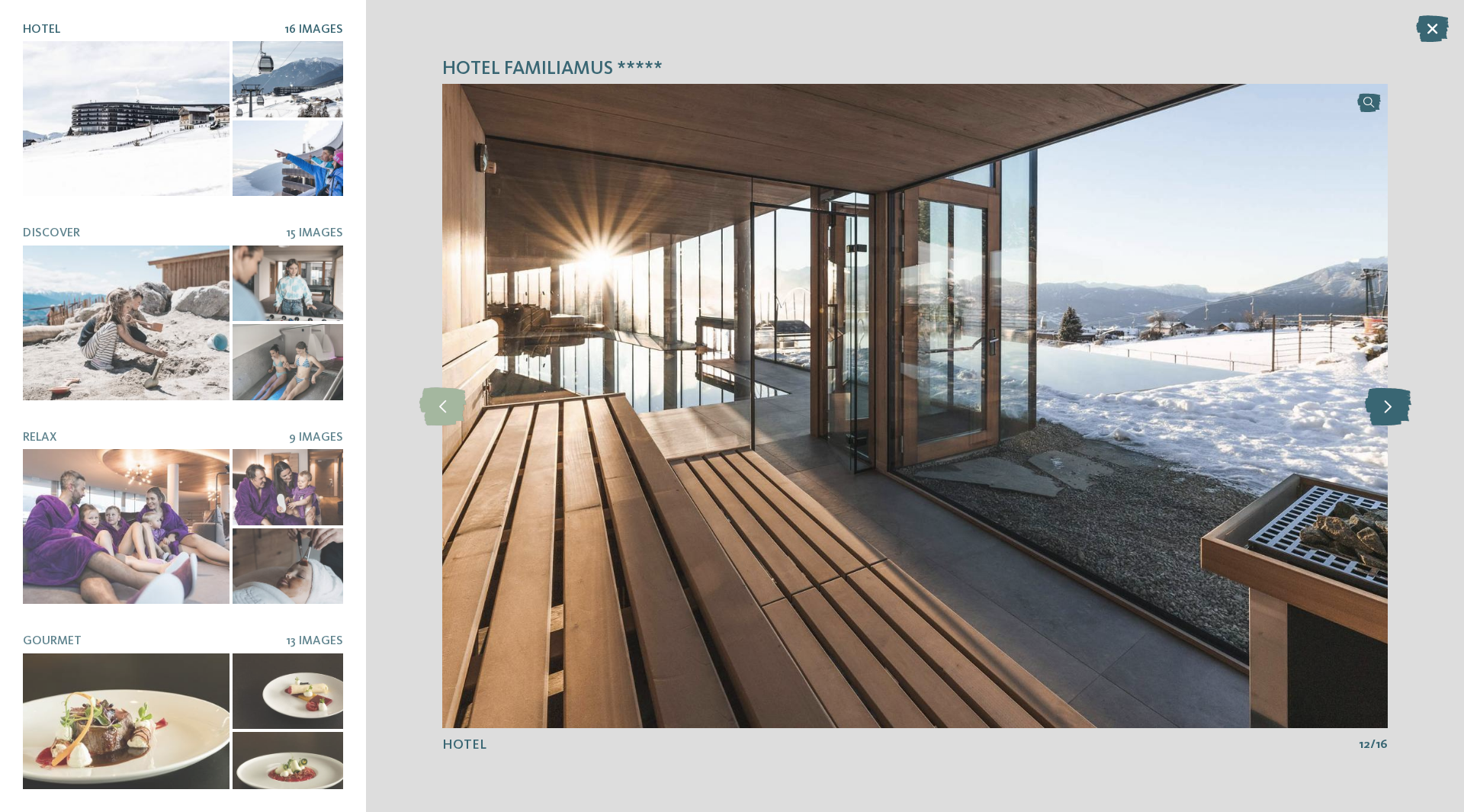
click at [1397, 401] on icon at bounding box center [1388, 407] width 46 height 39
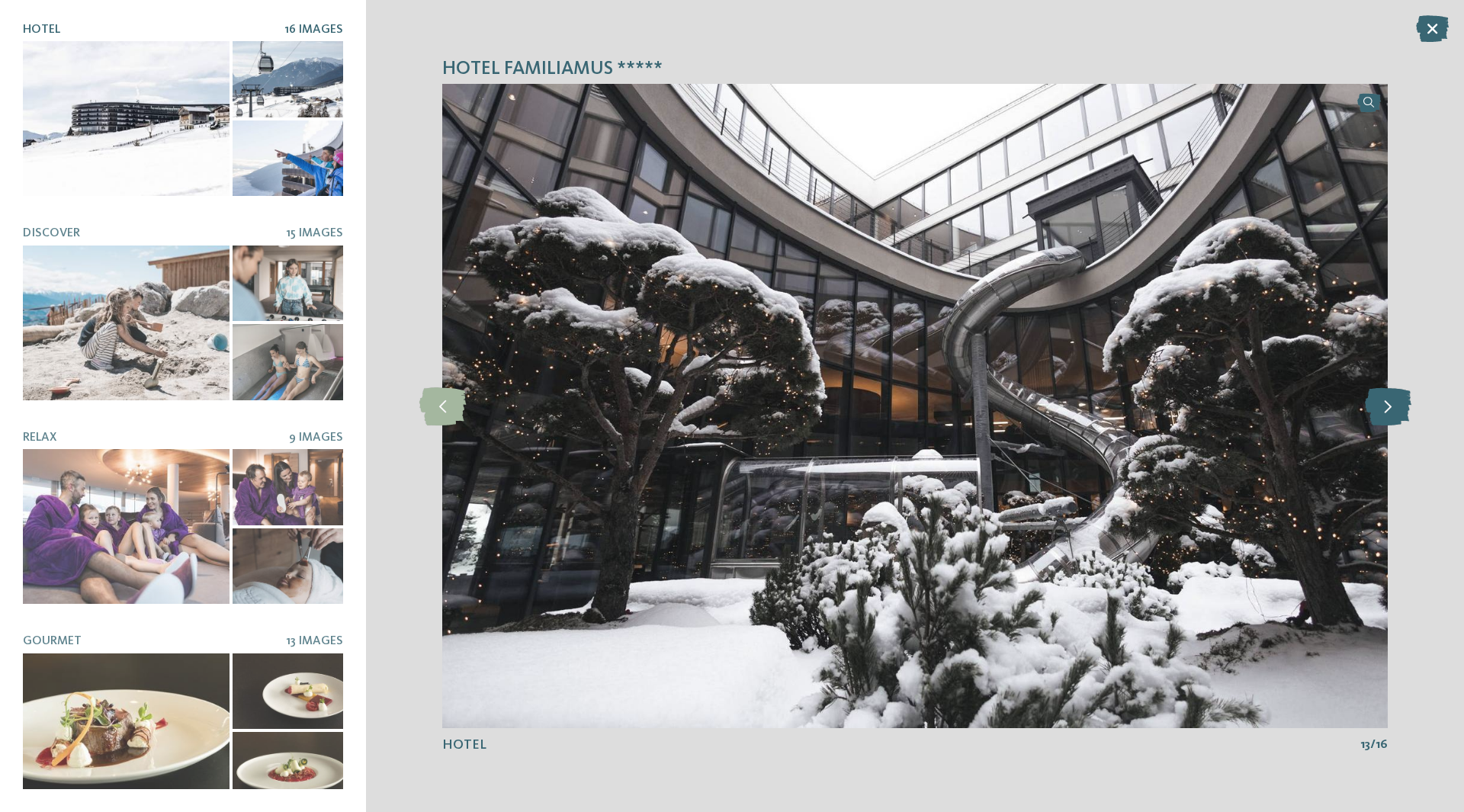
click at [1397, 401] on icon at bounding box center [1388, 407] width 46 height 39
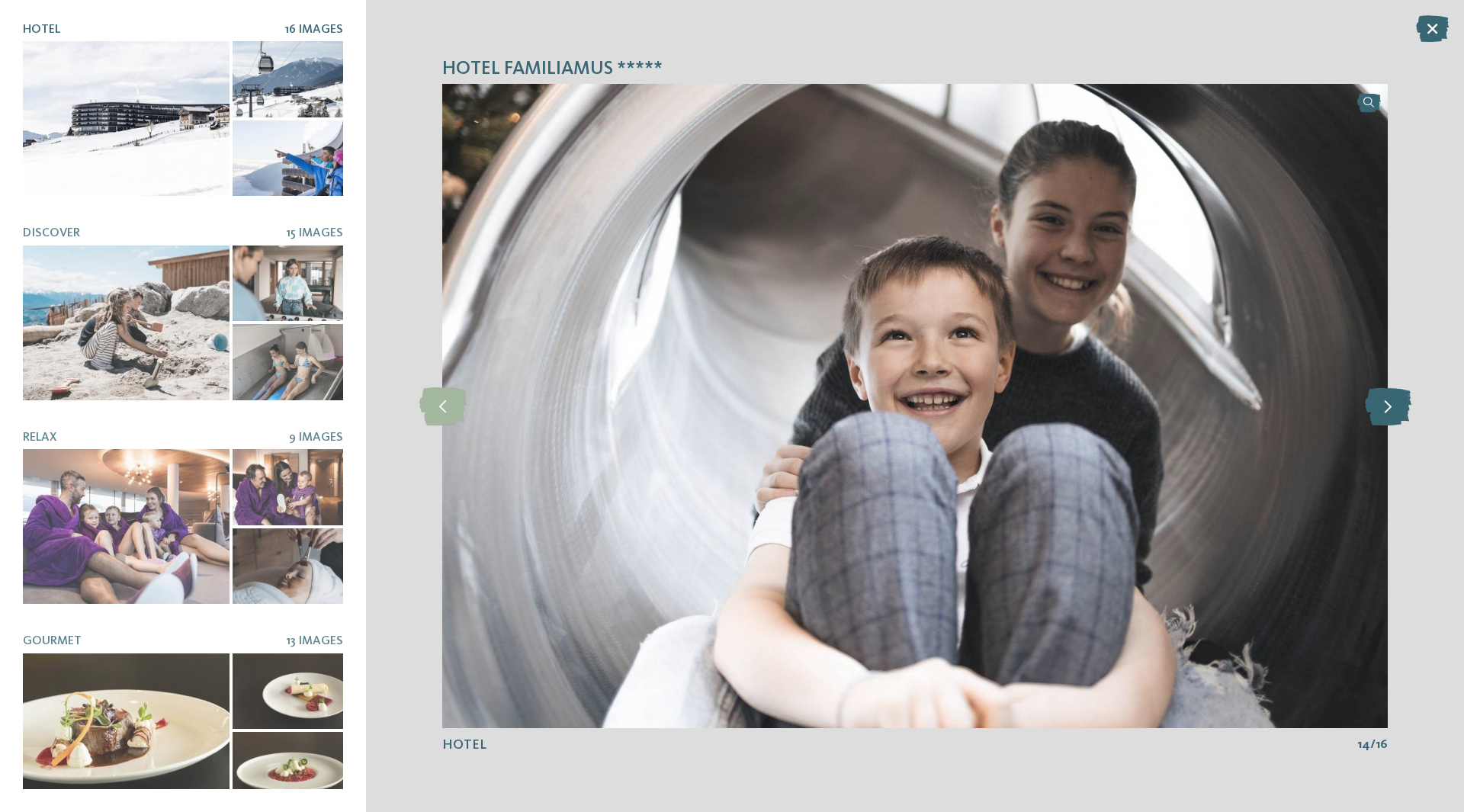
click at [1397, 401] on icon at bounding box center [1388, 407] width 46 height 39
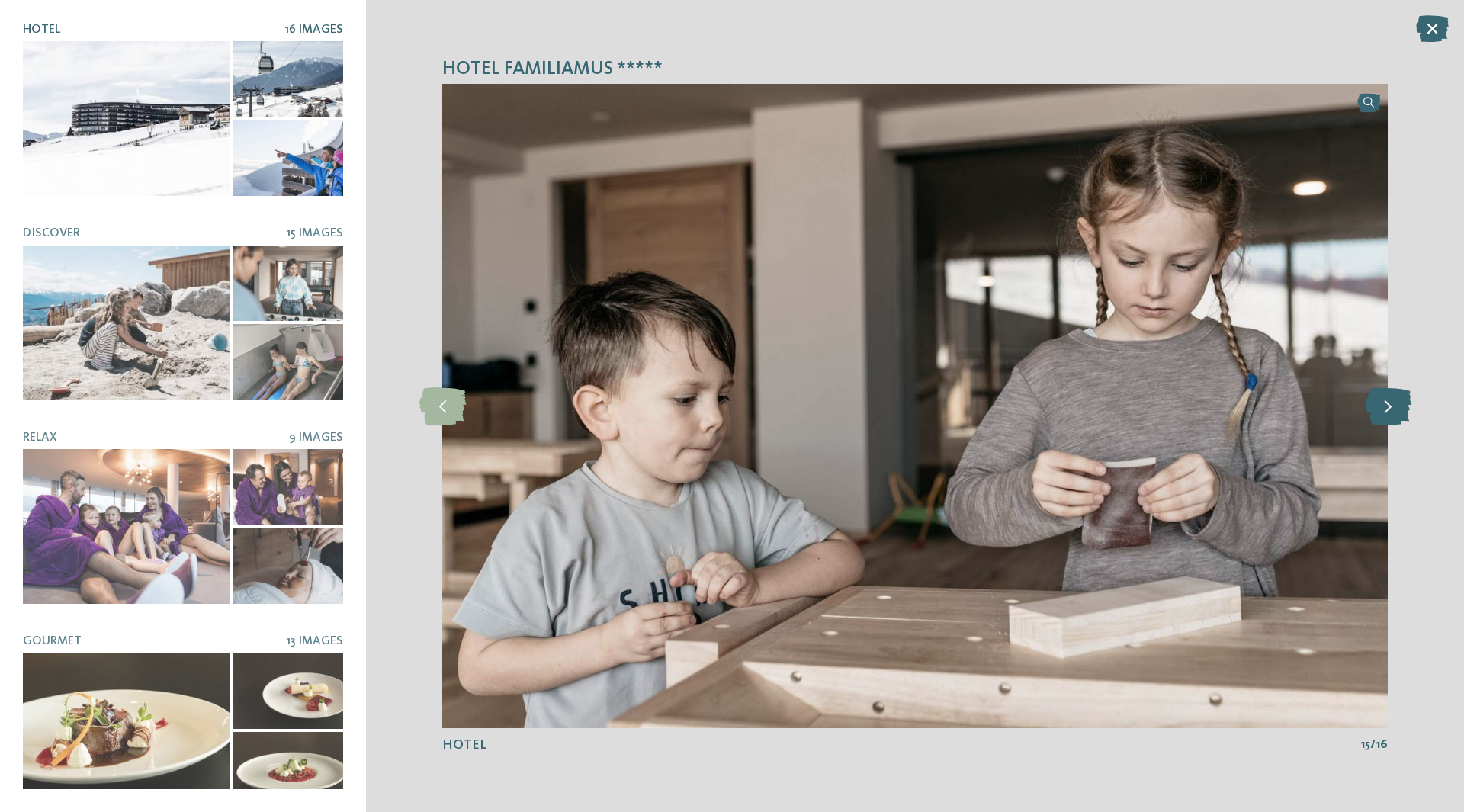
click at [1397, 401] on icon at bounding box center [1388, 407] width 46 height 39
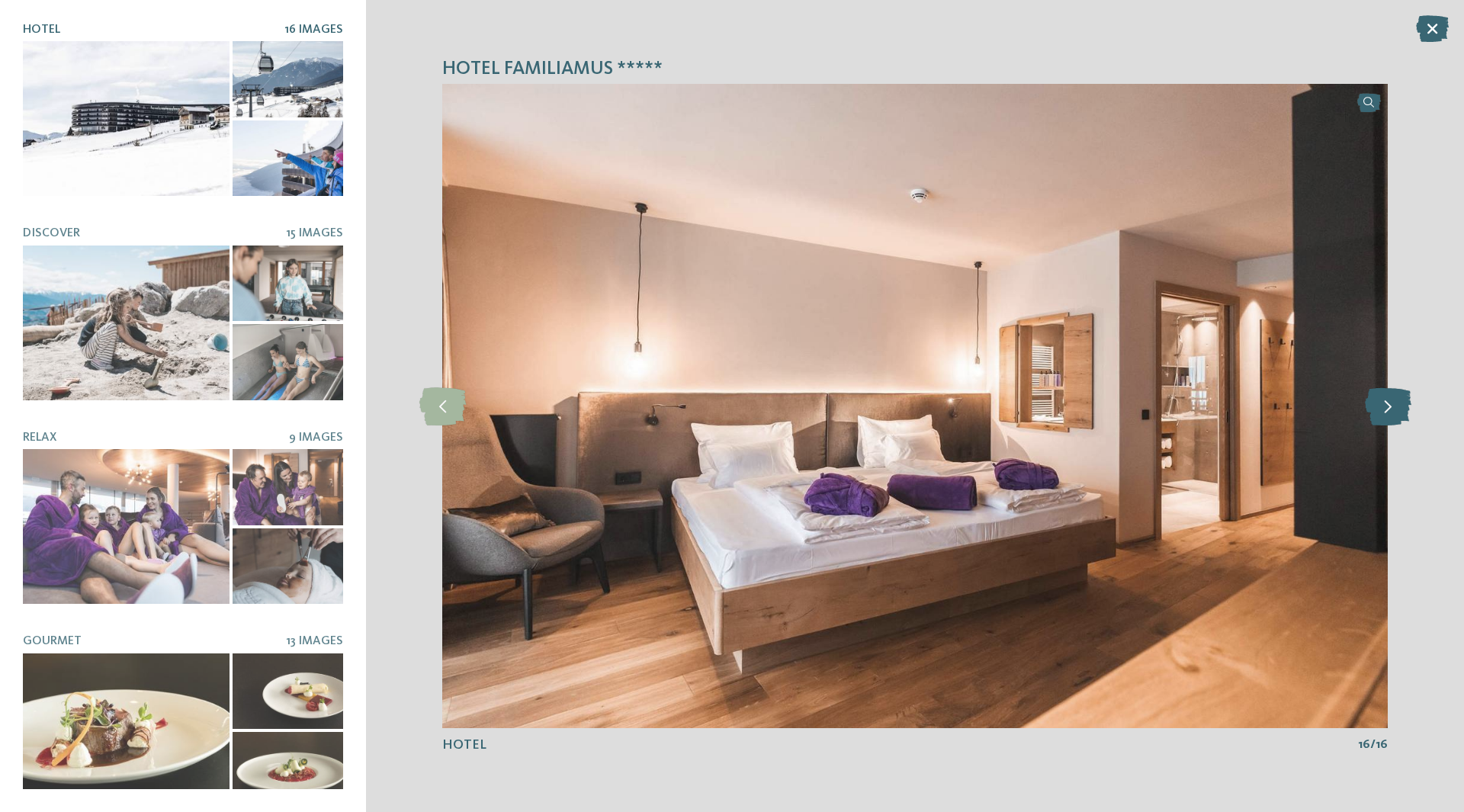
click at [1397, 401] on icon at bounding box center [1388, 407] width 46 height 39
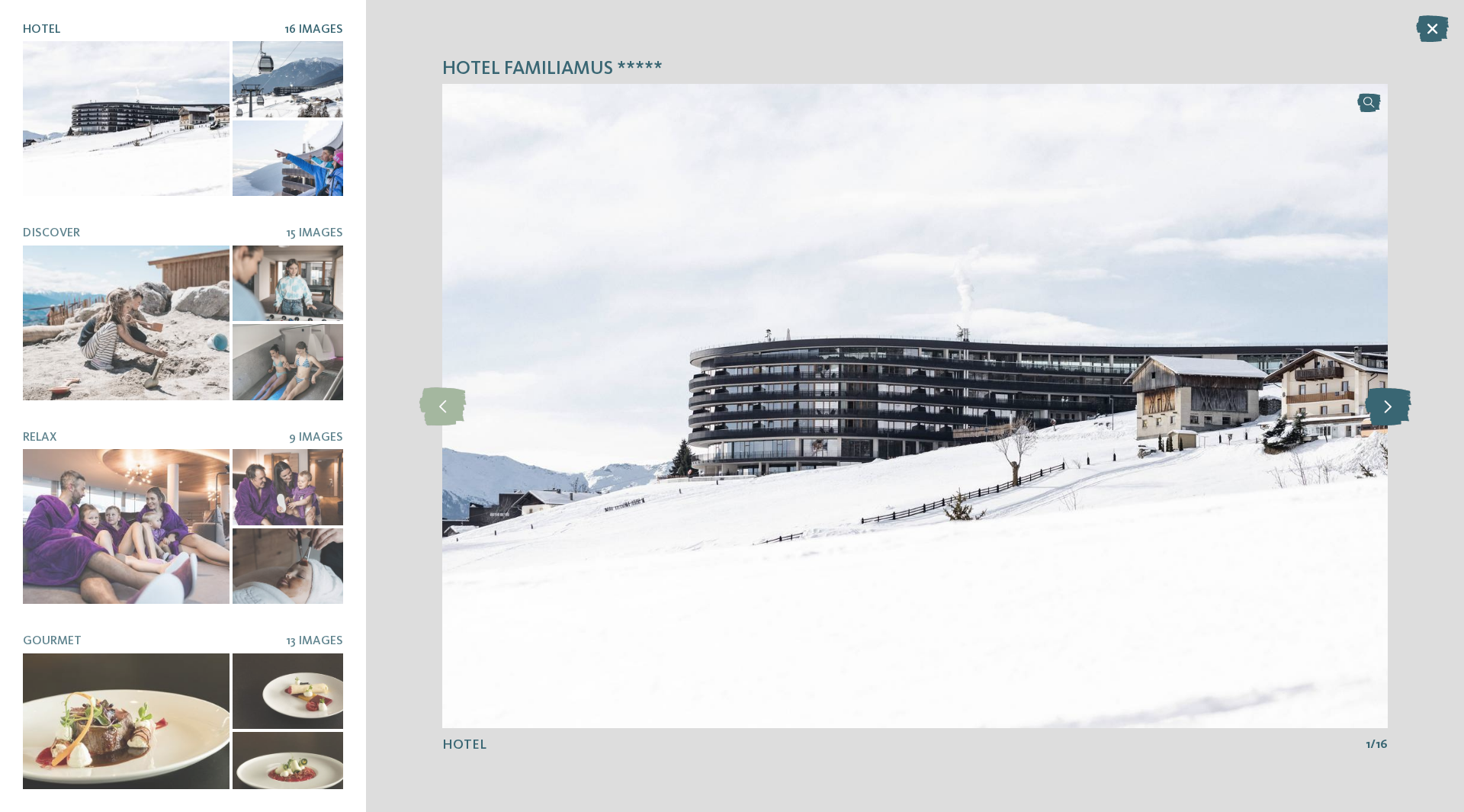
click at [1397, 398] on icon at bounding box center [1388, 407] width 46 height 39
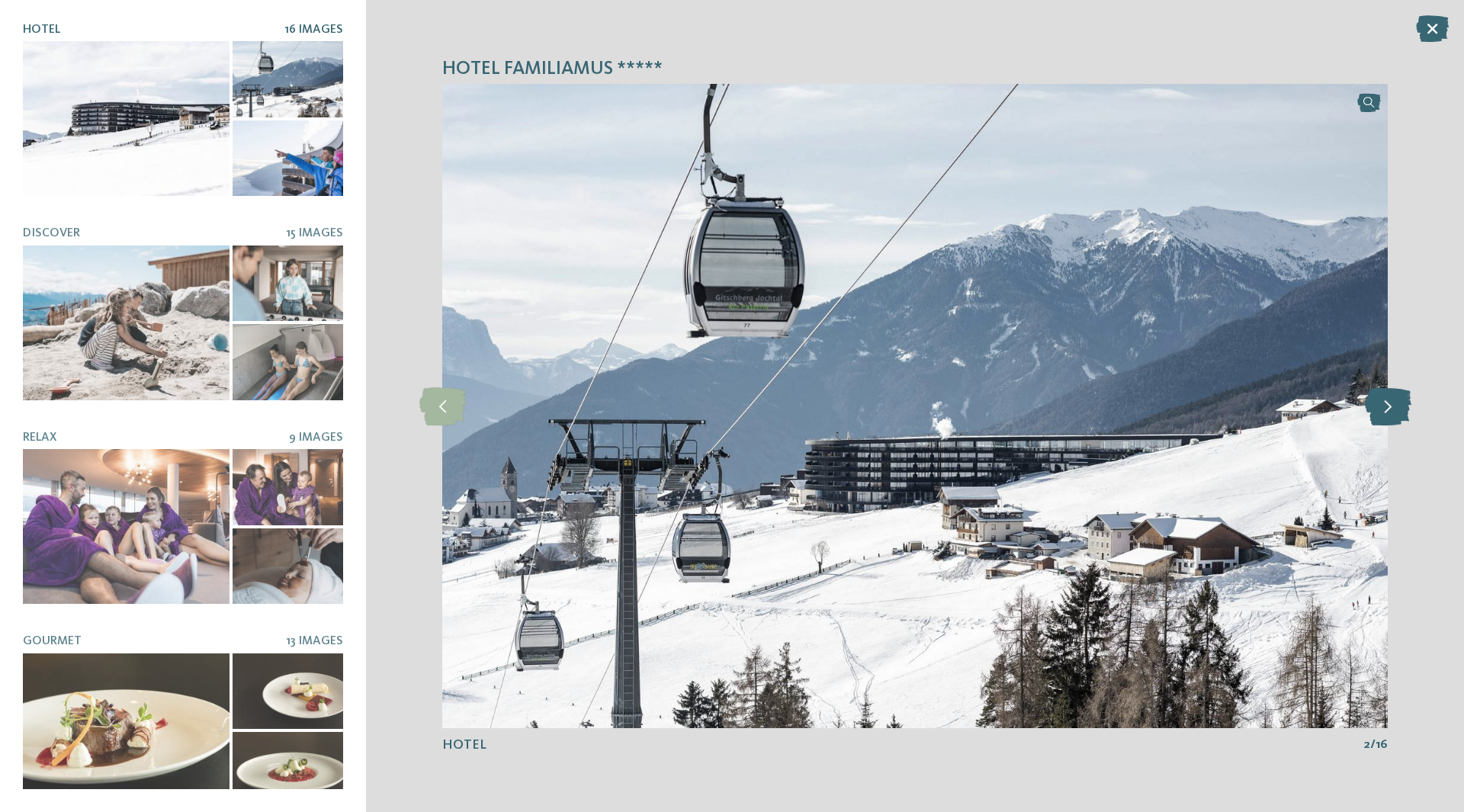
click at [1397, 398] on icon at bounding box center [1388, 407] width 46 height 39
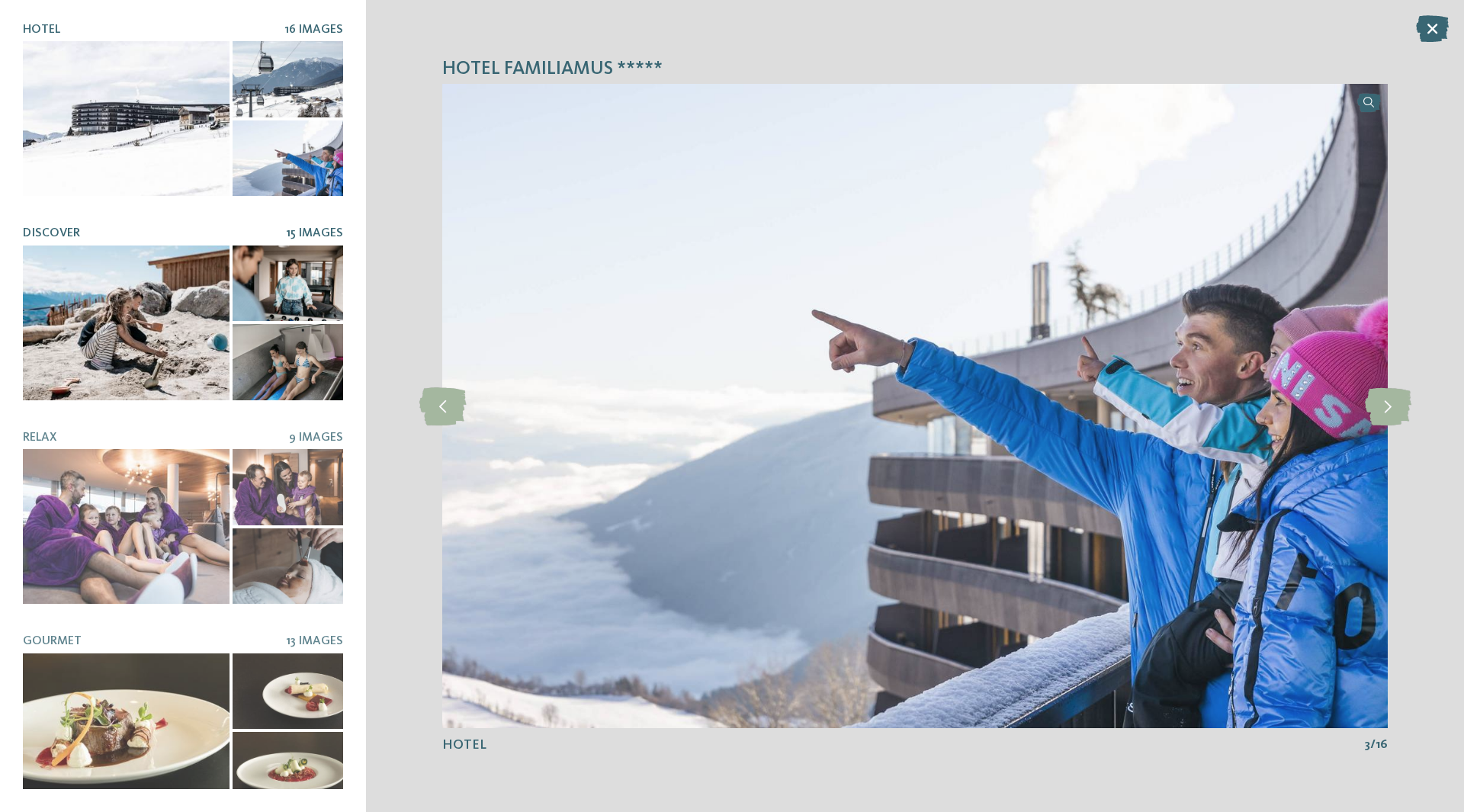
click at [59, 305] on div at bounding box center [126, 323] width 206 height 154
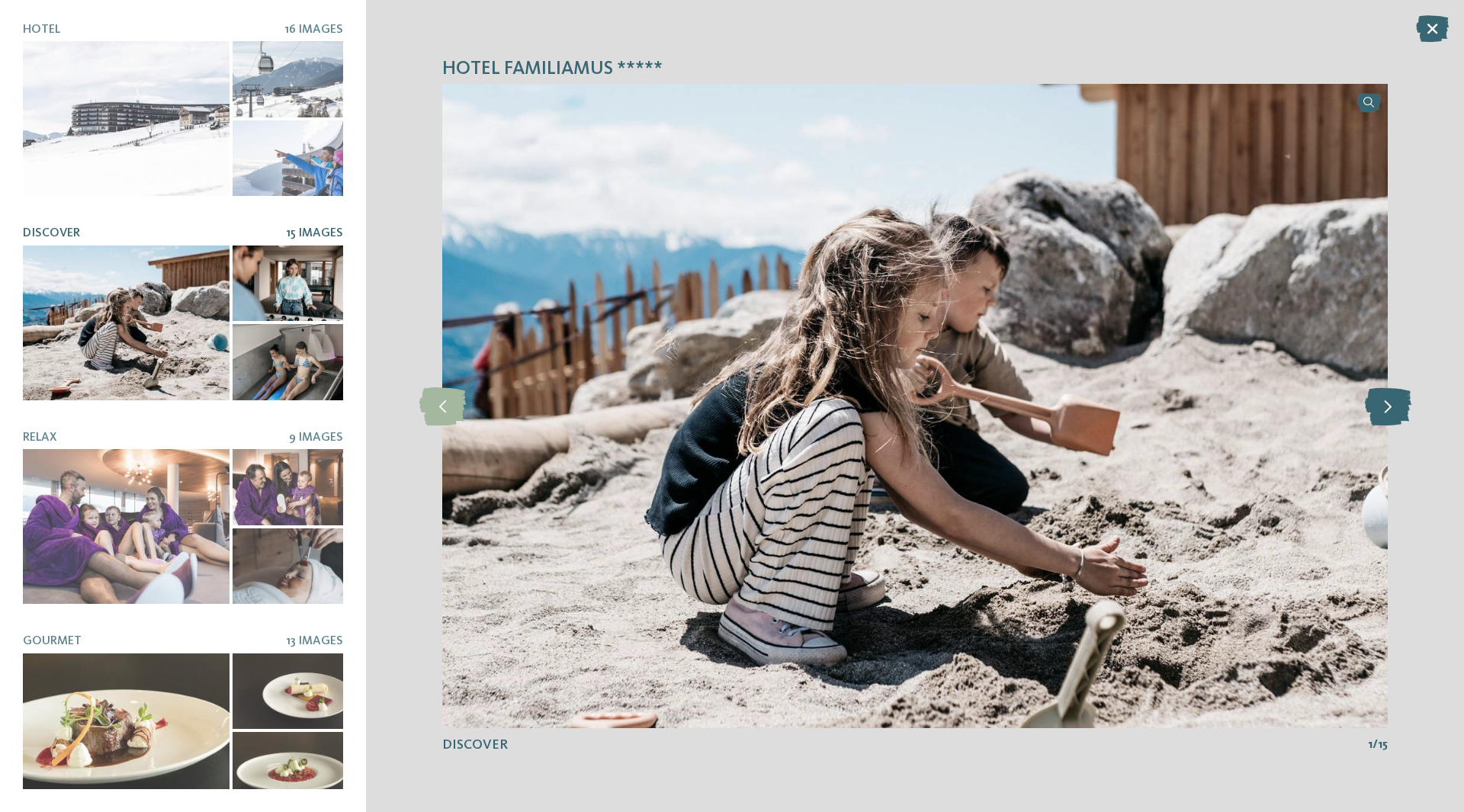
click at [1382, 413] on icon at bounding box center [1388, 407] width 46 height 39
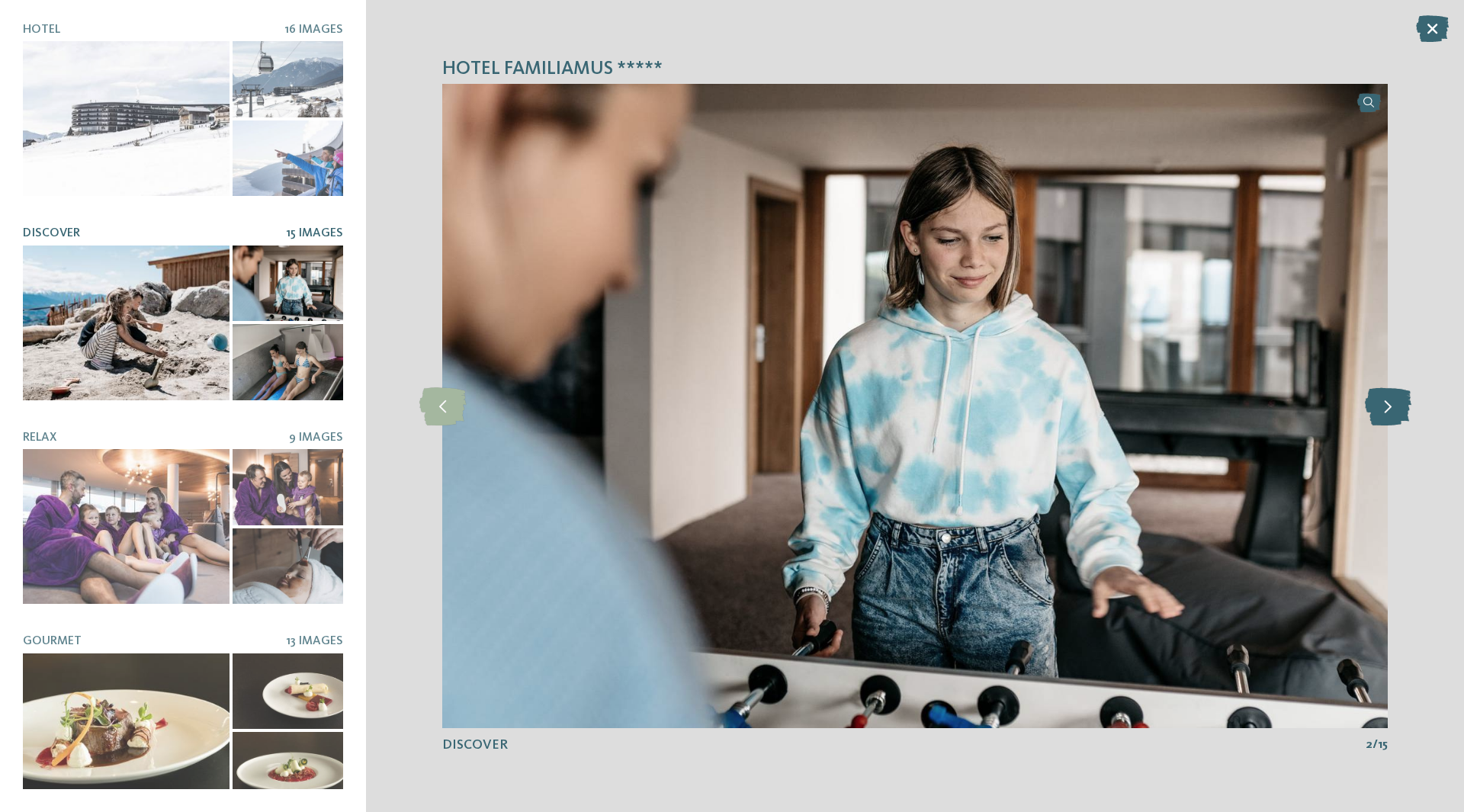
click at [1382, 413] on icon at bounding box center [1388, 407] width 46 height 39
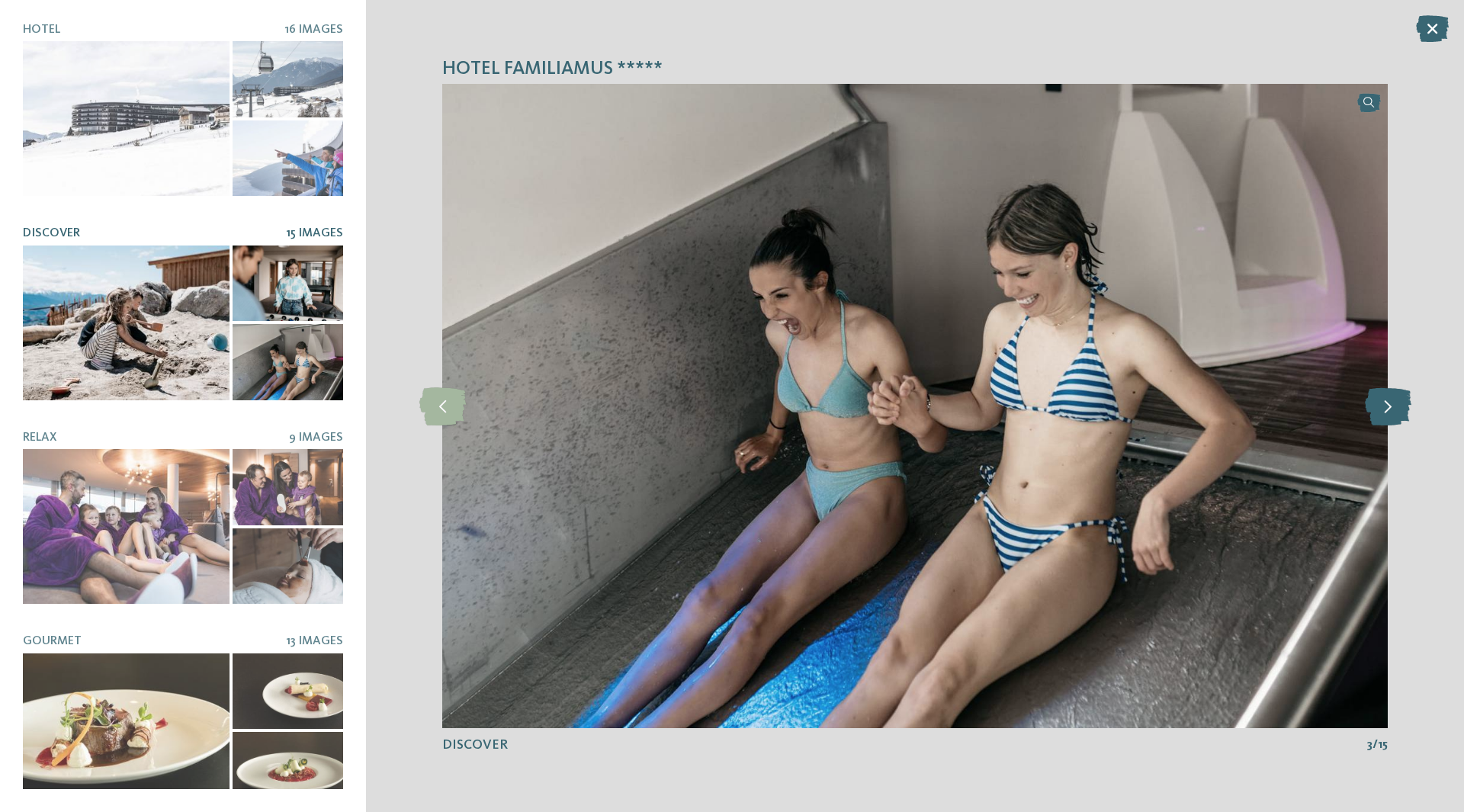
click at [1382, 413] on icon at bounding box center [1388, 407] width 46 height 39
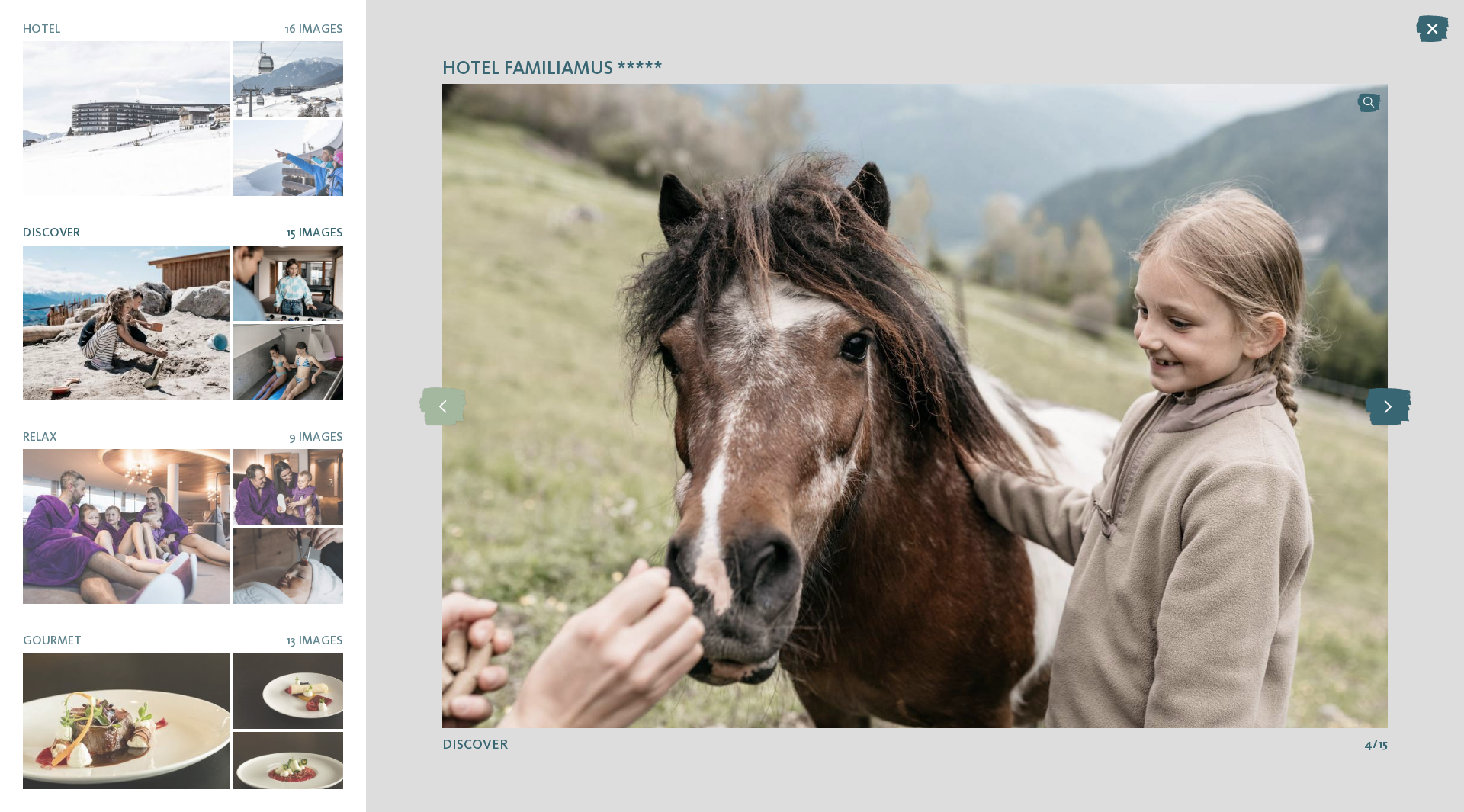
click at [1382, 413] on icon at bounding box center [1388, 407] width 46 height 39
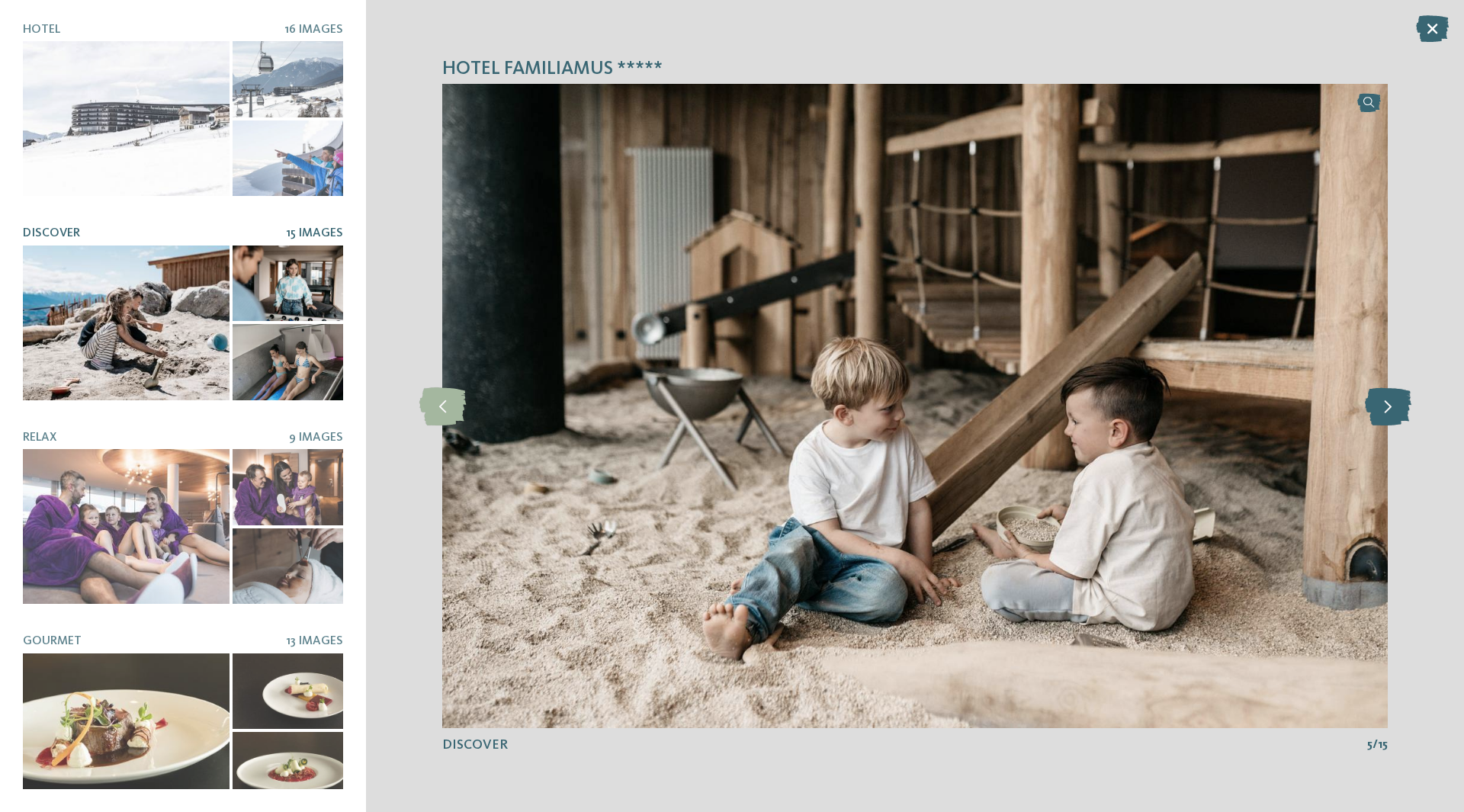
click at [1382, 413] on icon at bounding box center [1388, 407] width 46 height 39
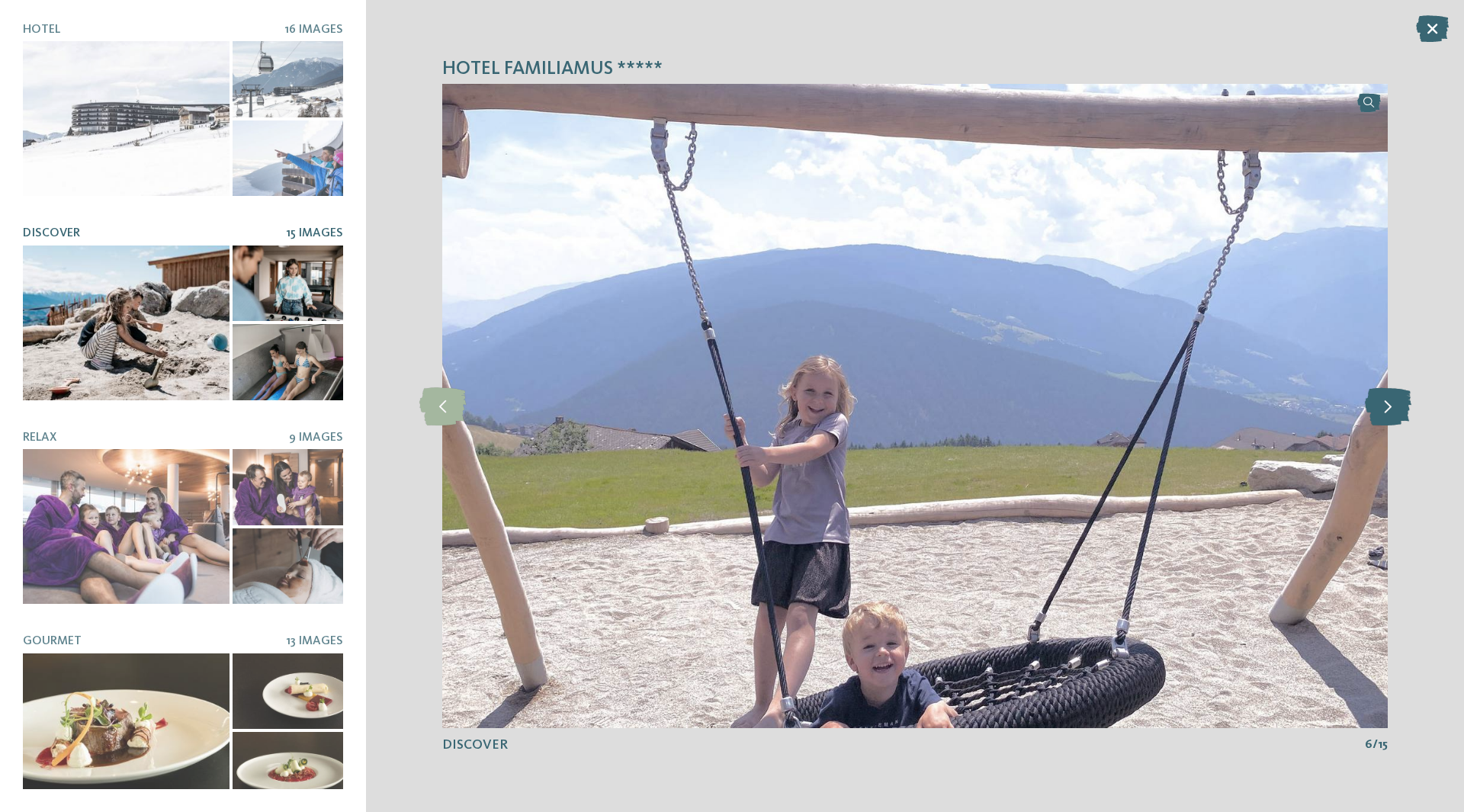
click at [1382, 413] on icon at bounding box center [1388, 407] width 46 height 39
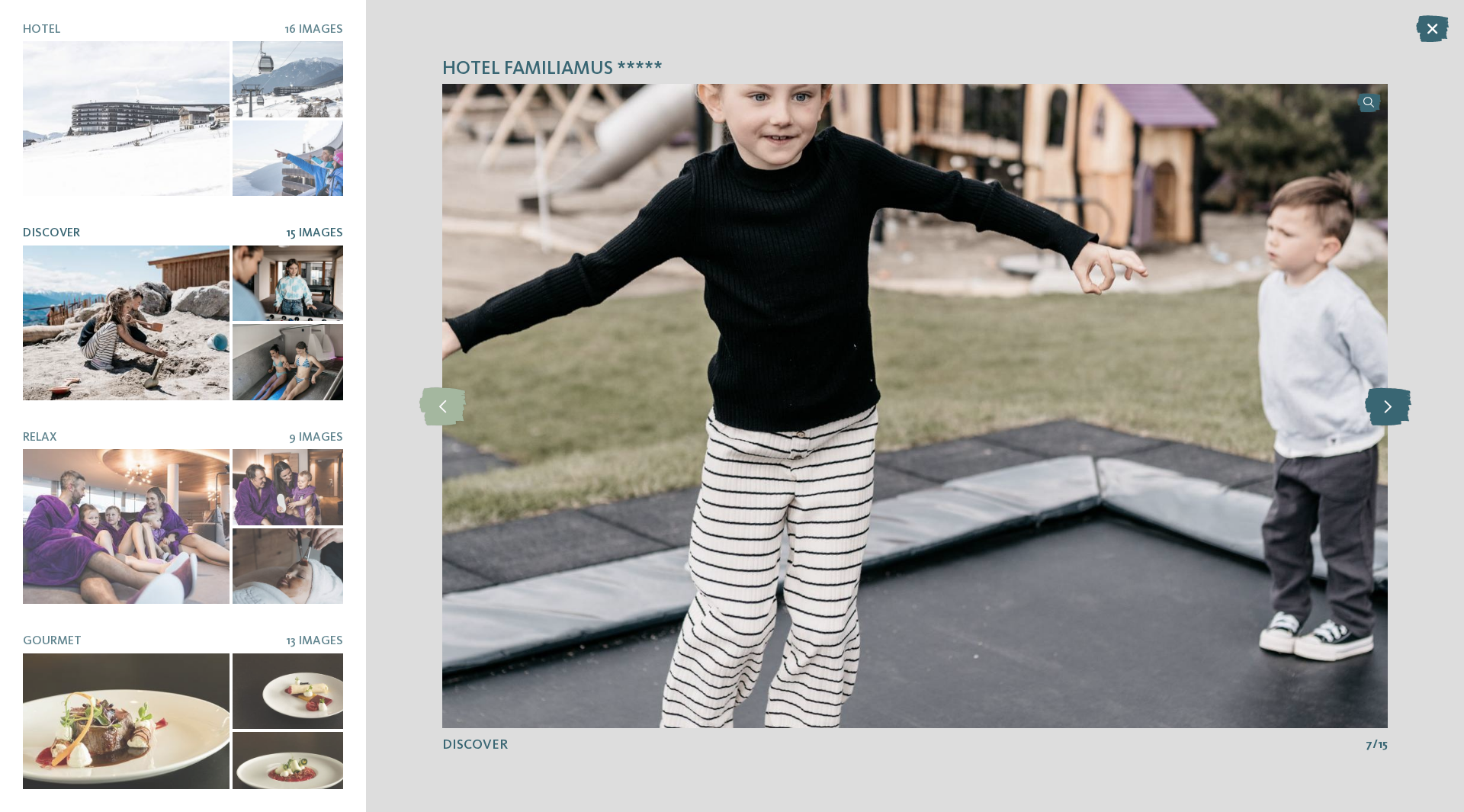
click at [1382, 413] on icon at bounding box center [1388, 407] width 46 height 39
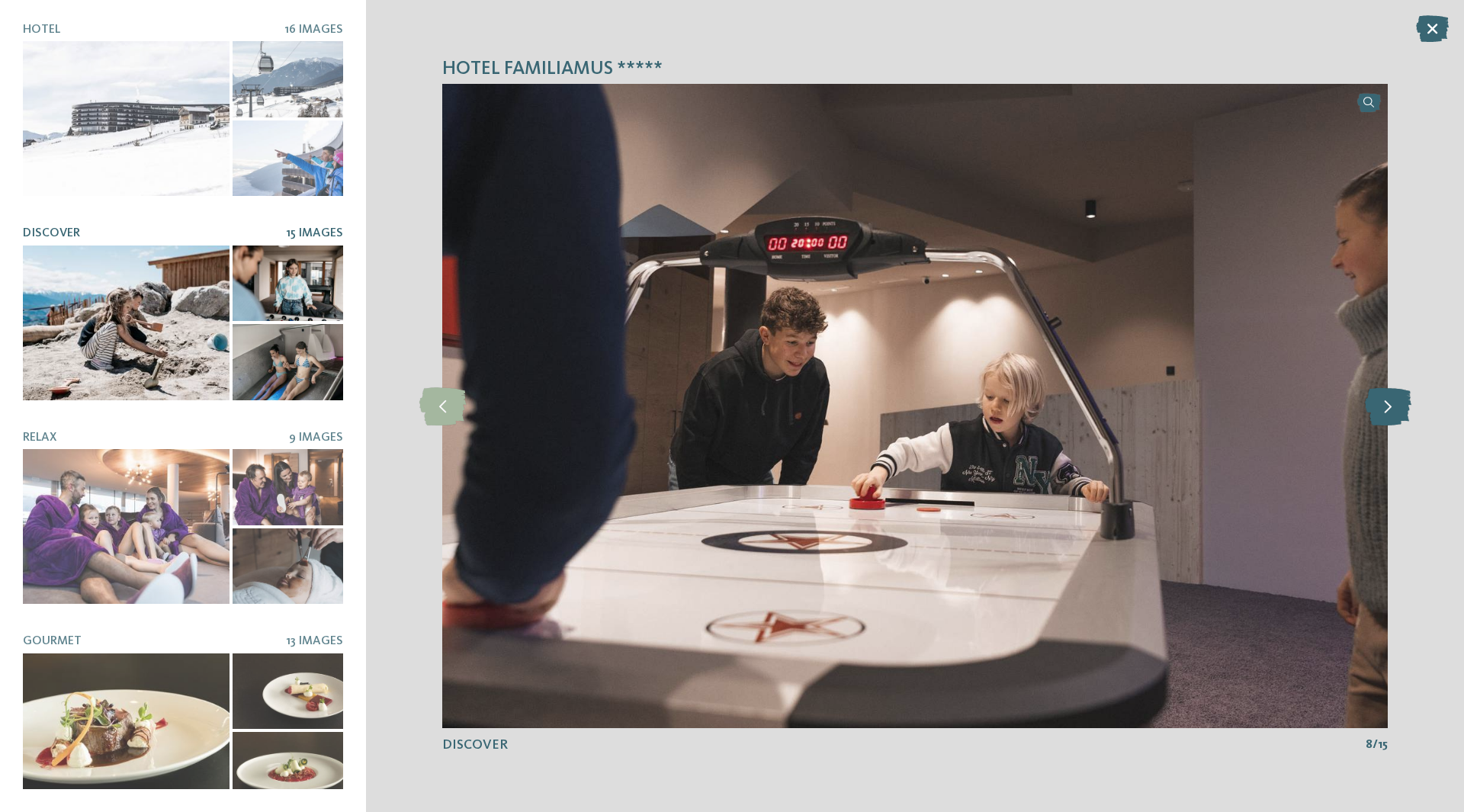
click at [1382, 413] on icon at bounding box center [1388, 407] width 46 height 39
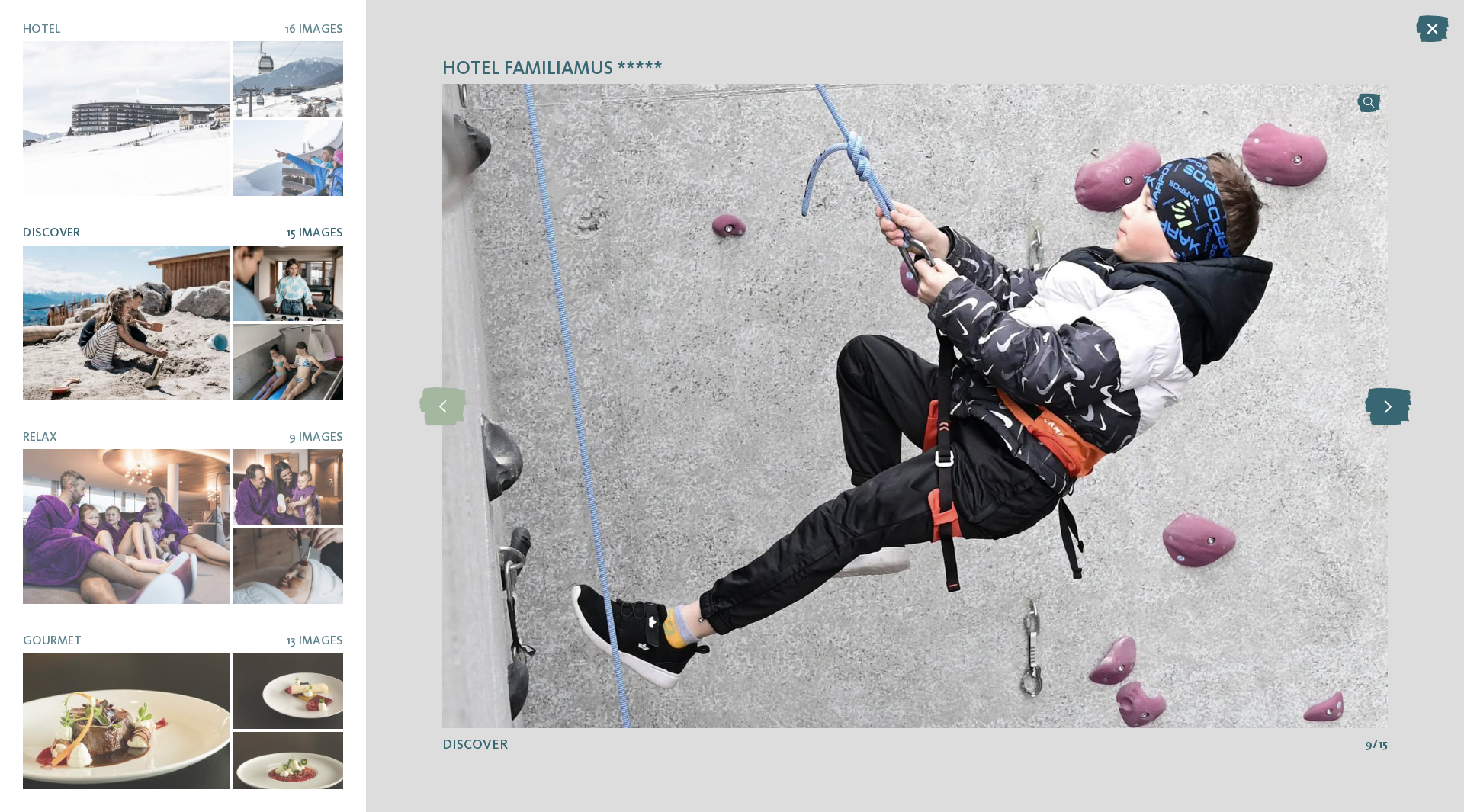
click at [1382, 413] on icon at bounding box center [1388, 407] width 46 height 39
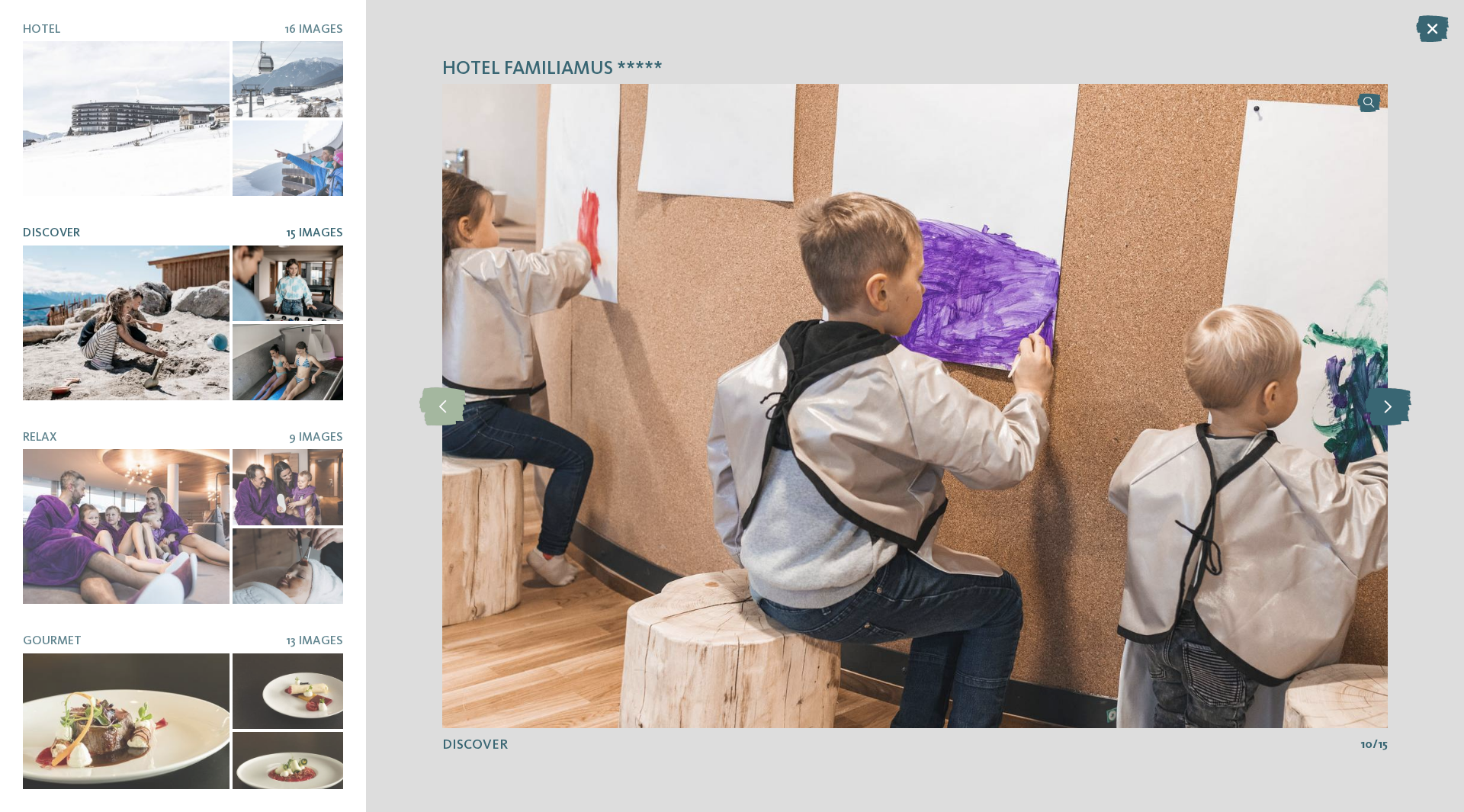
click at [1382, 413] on icon at bounding box center [1388, 407] width 46 height 39
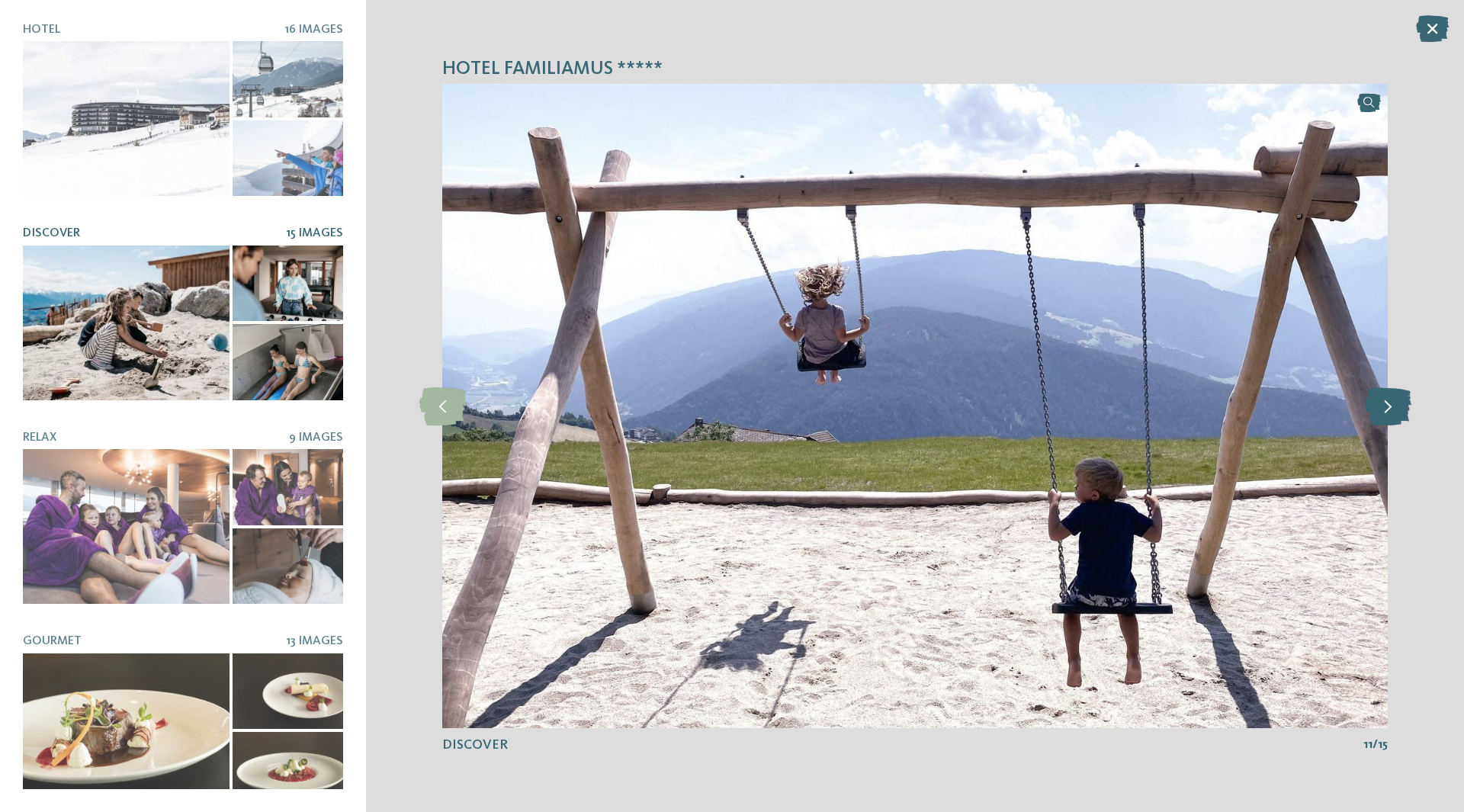
click at [1382, 413] on icon at bounding box center [1388, 407] width 46 height 39
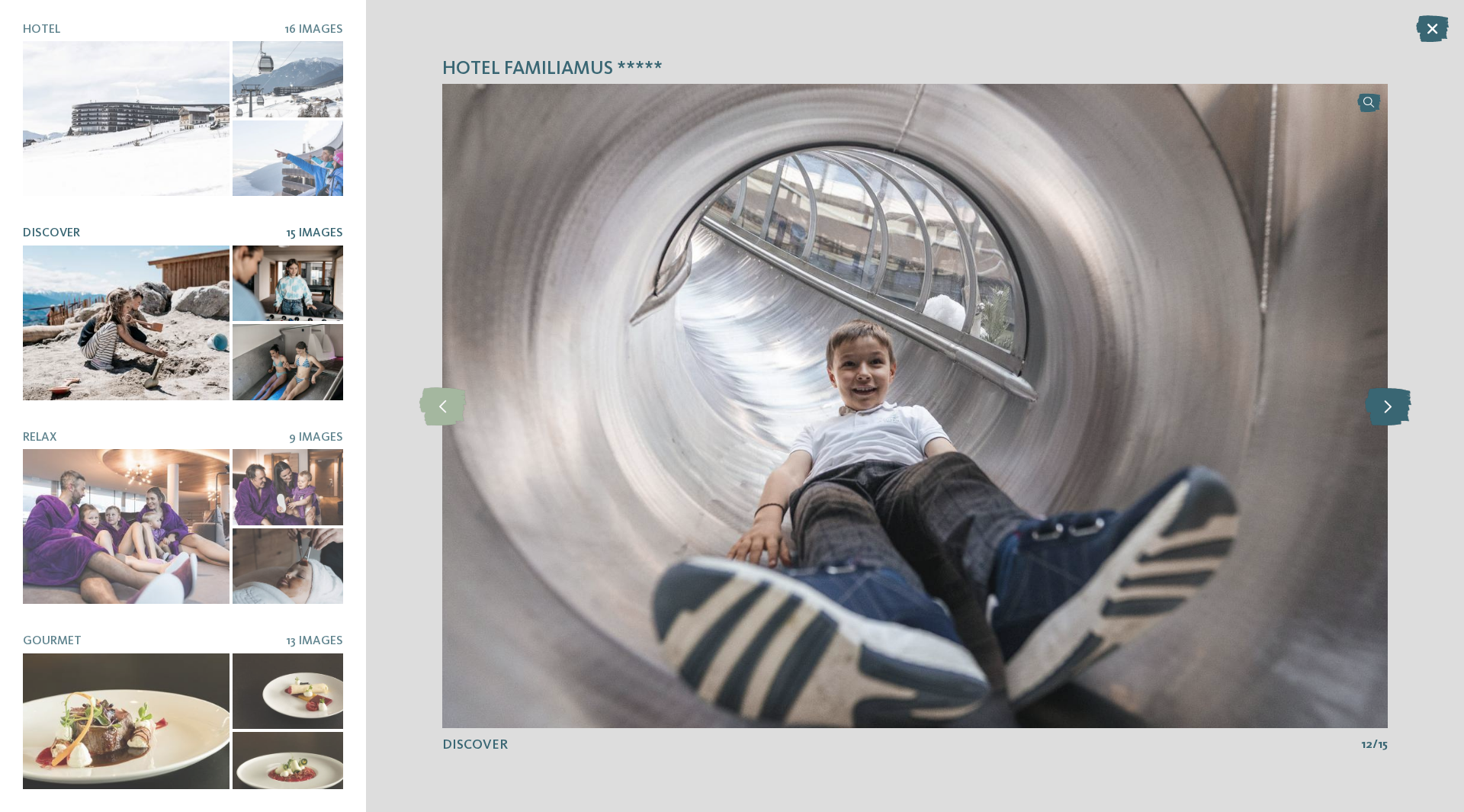
click at [1382, 413] on icon at bounding box center [1388, 407] width 46 height 39
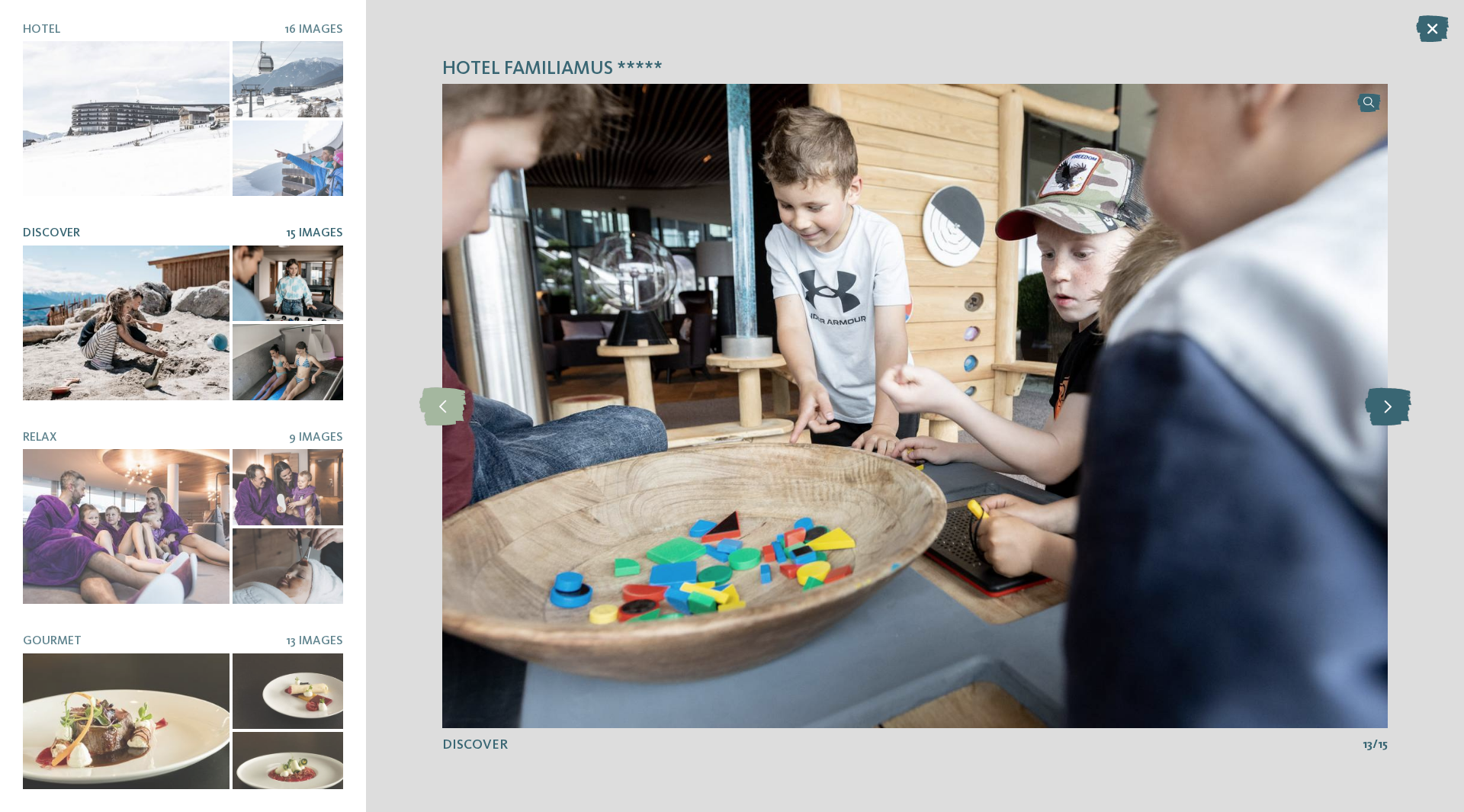
click at [1382, 413] on icon at bounding box center [1388, 407] width 46 height 39
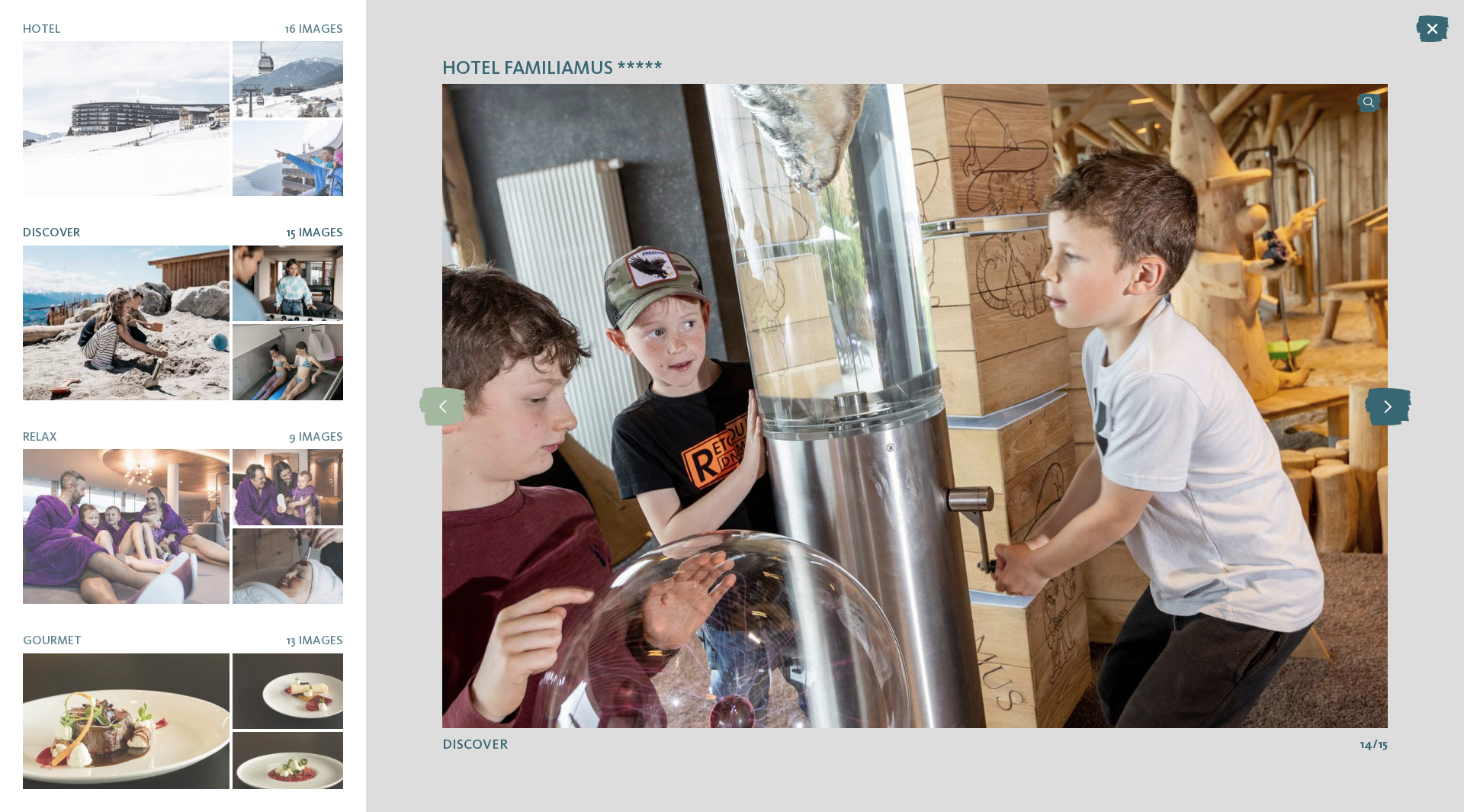
click at [1382, 413] on icon at bounding box center [1388, 407] width 46 height 39
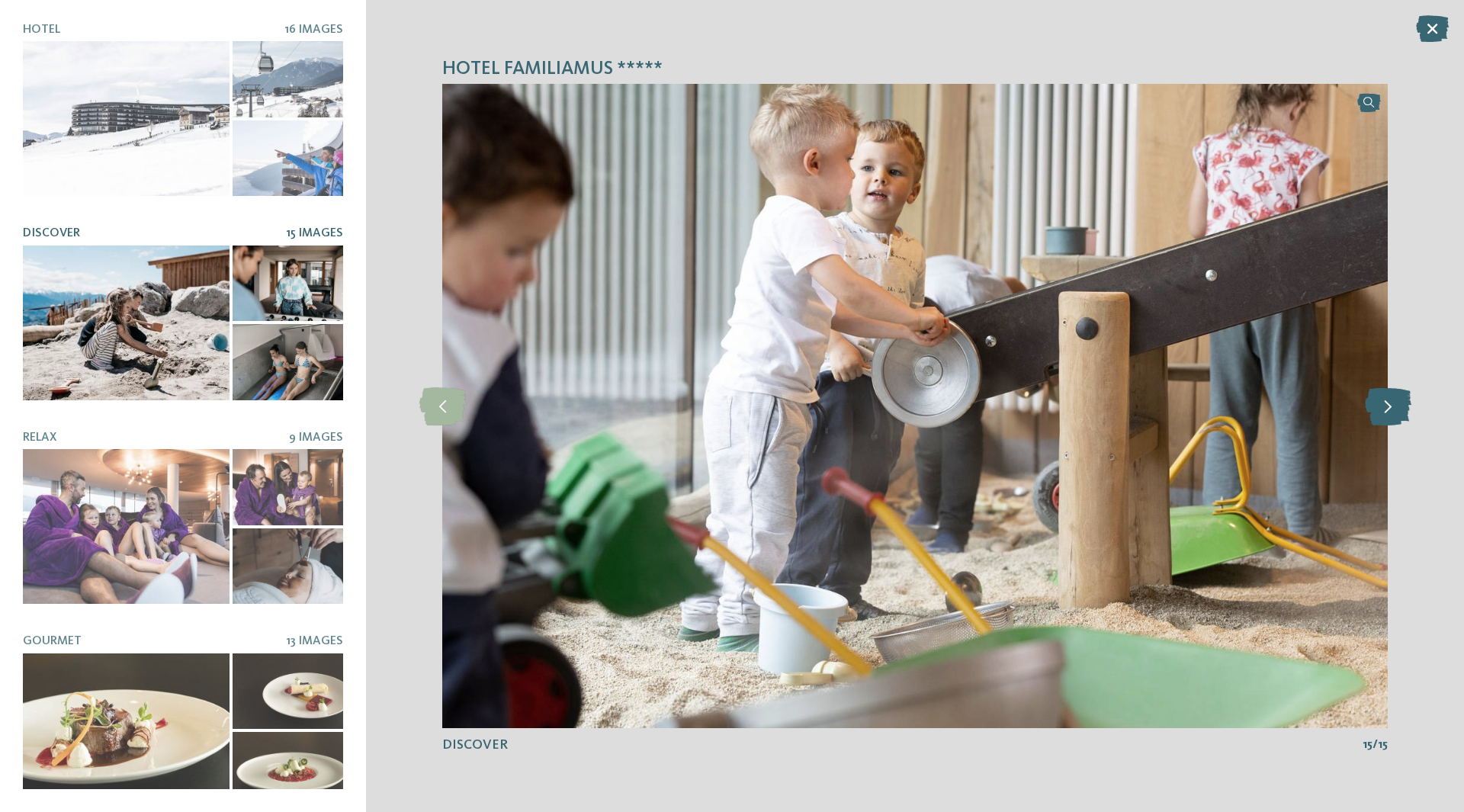
click at [1382, 413] on icon at bounding box center [1388, 407] width 46 height 39
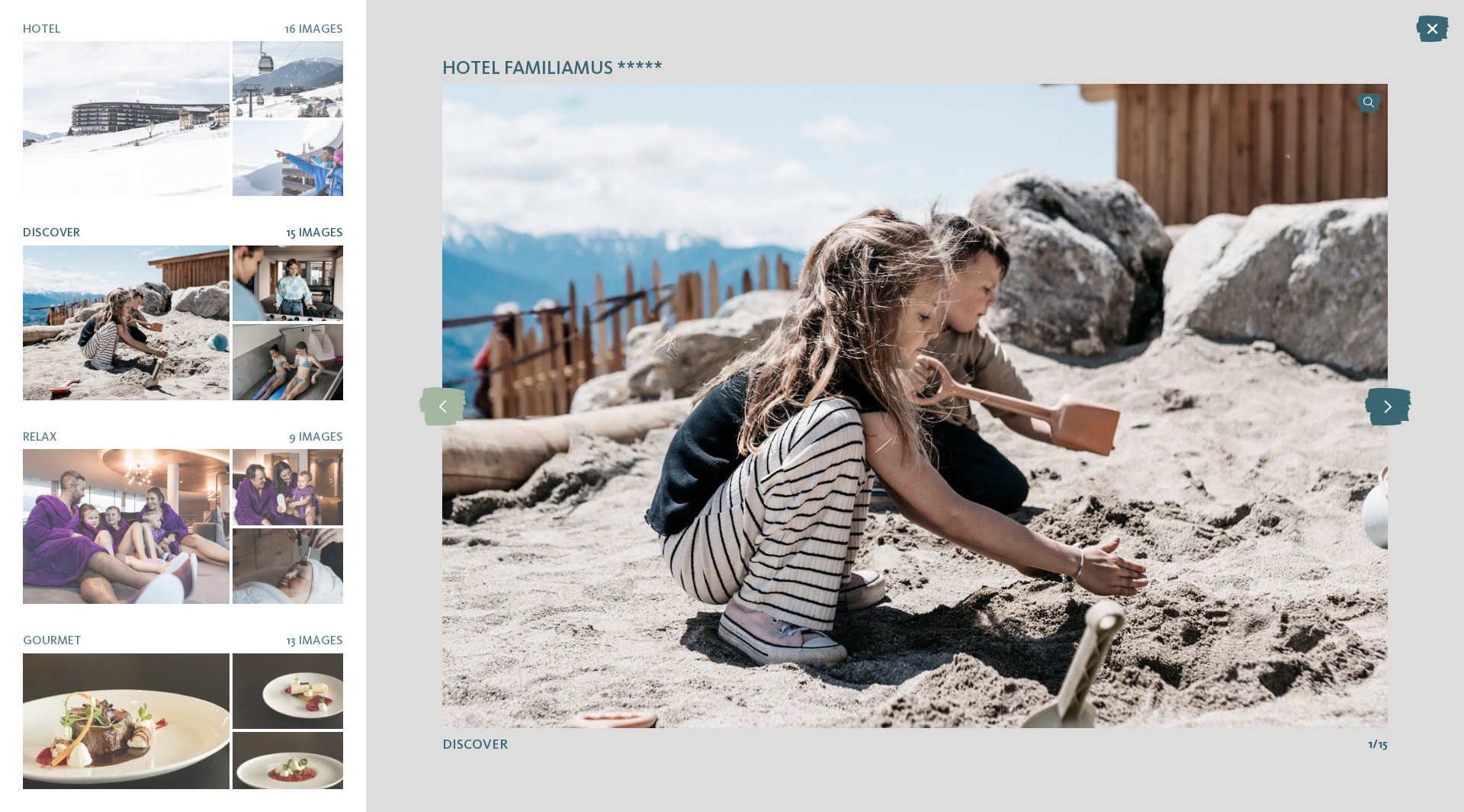
click at [1382, 413] on icon at bounding box center [1388, 407] width 46 height 39
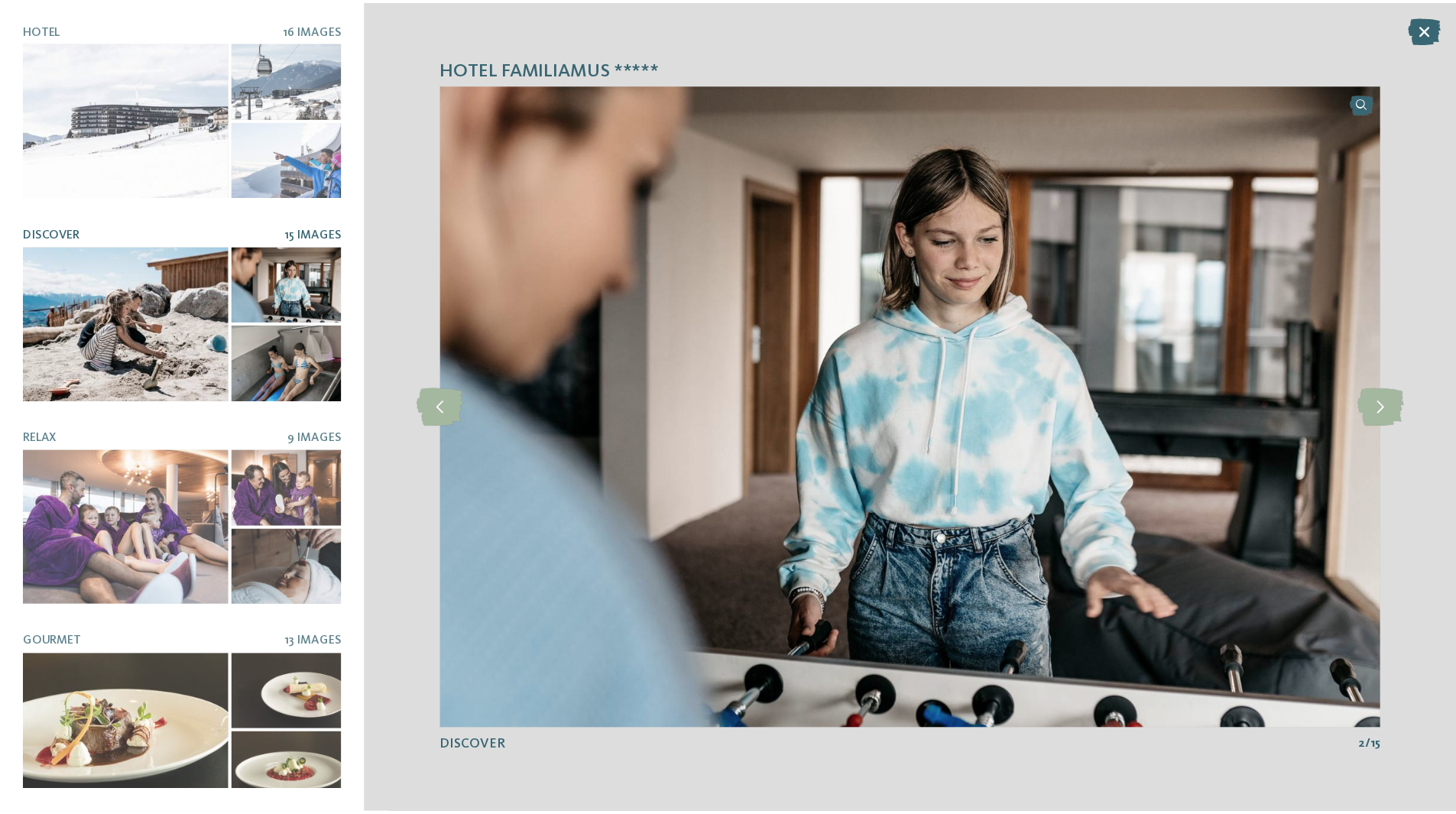
scroll to position [4, 0]
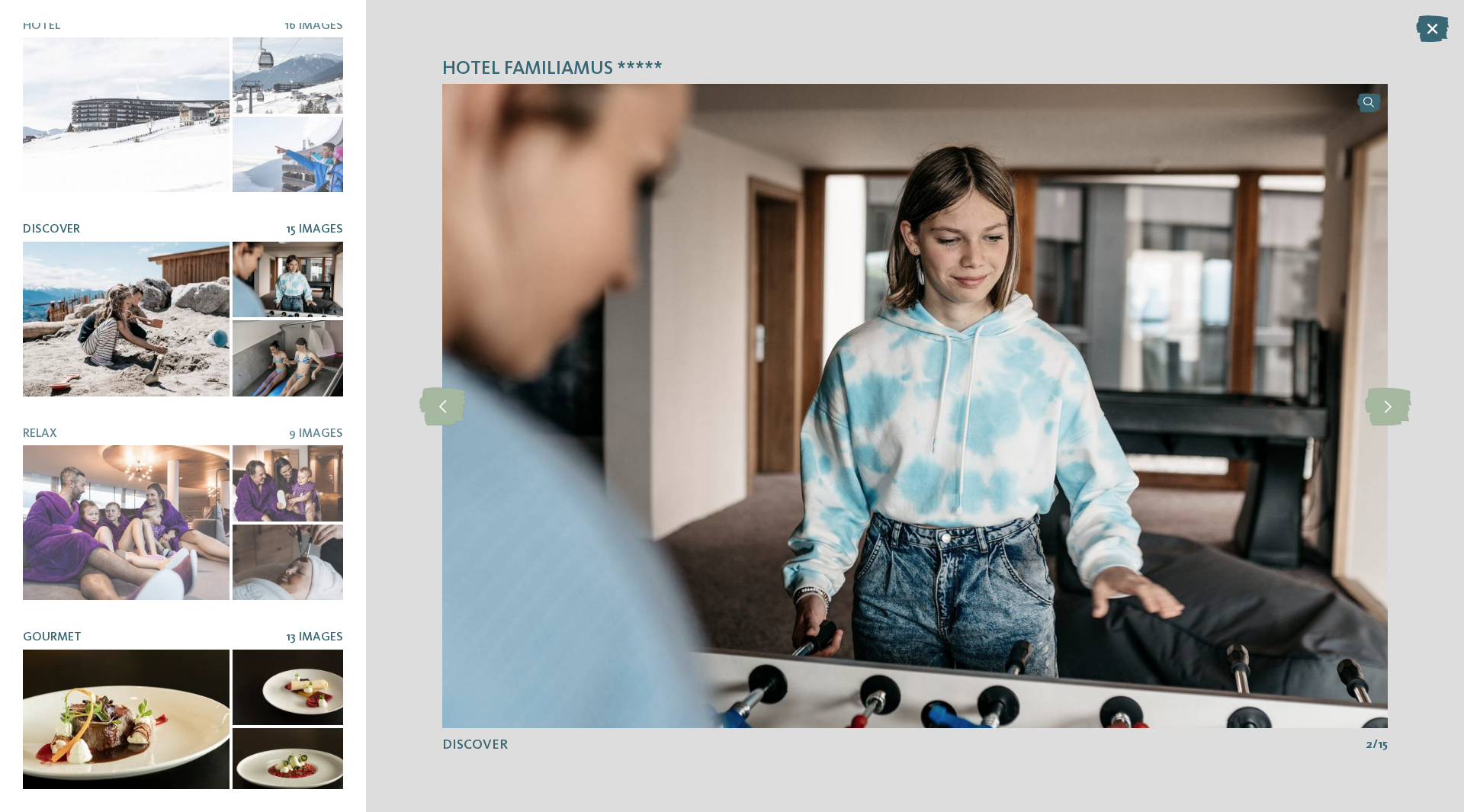
click at [117, 684] on div at bounding box center [126, 727] width 206 height 154
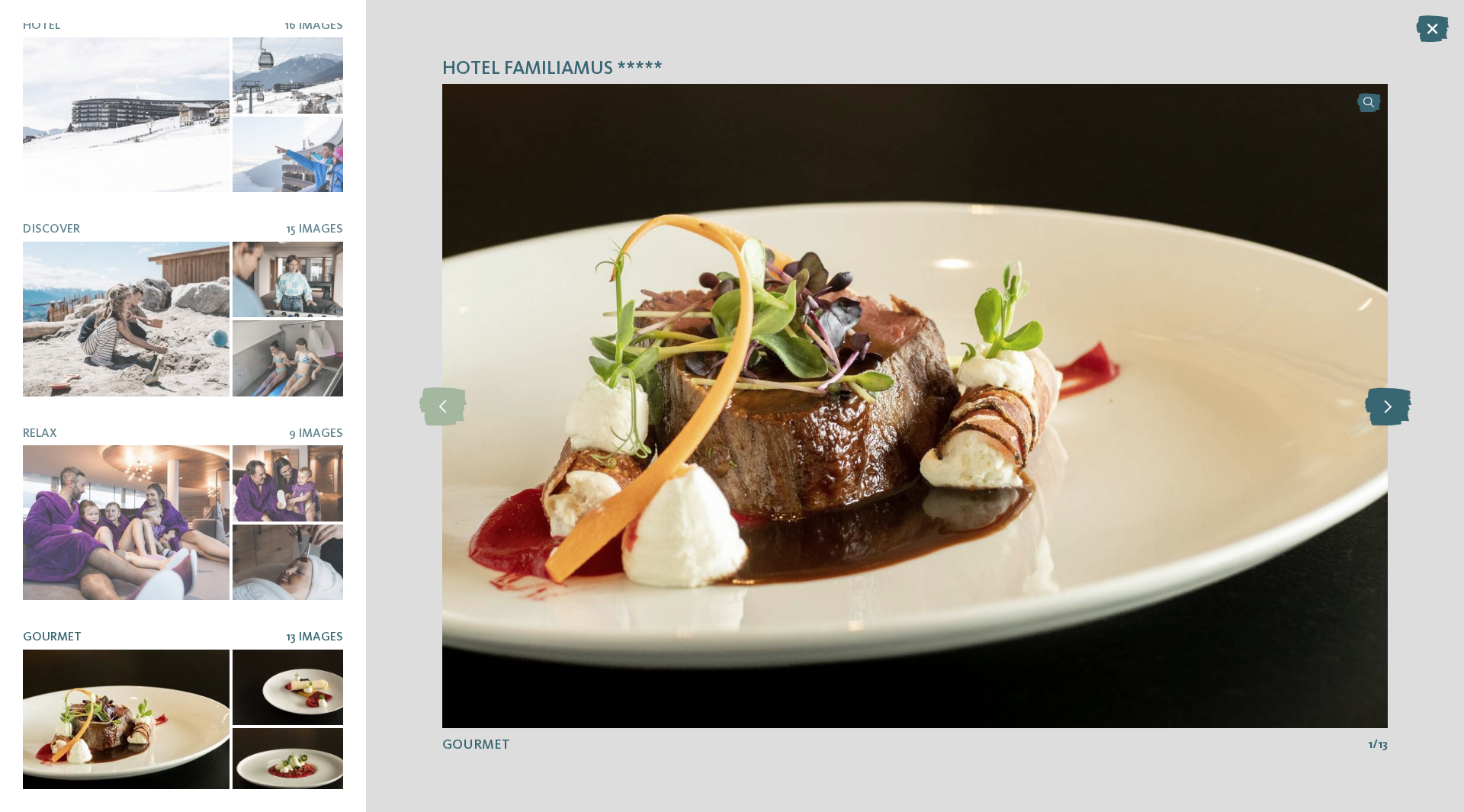
click at [1391, 404] on icon at bounding box center [1388, 407] width 46 height 39
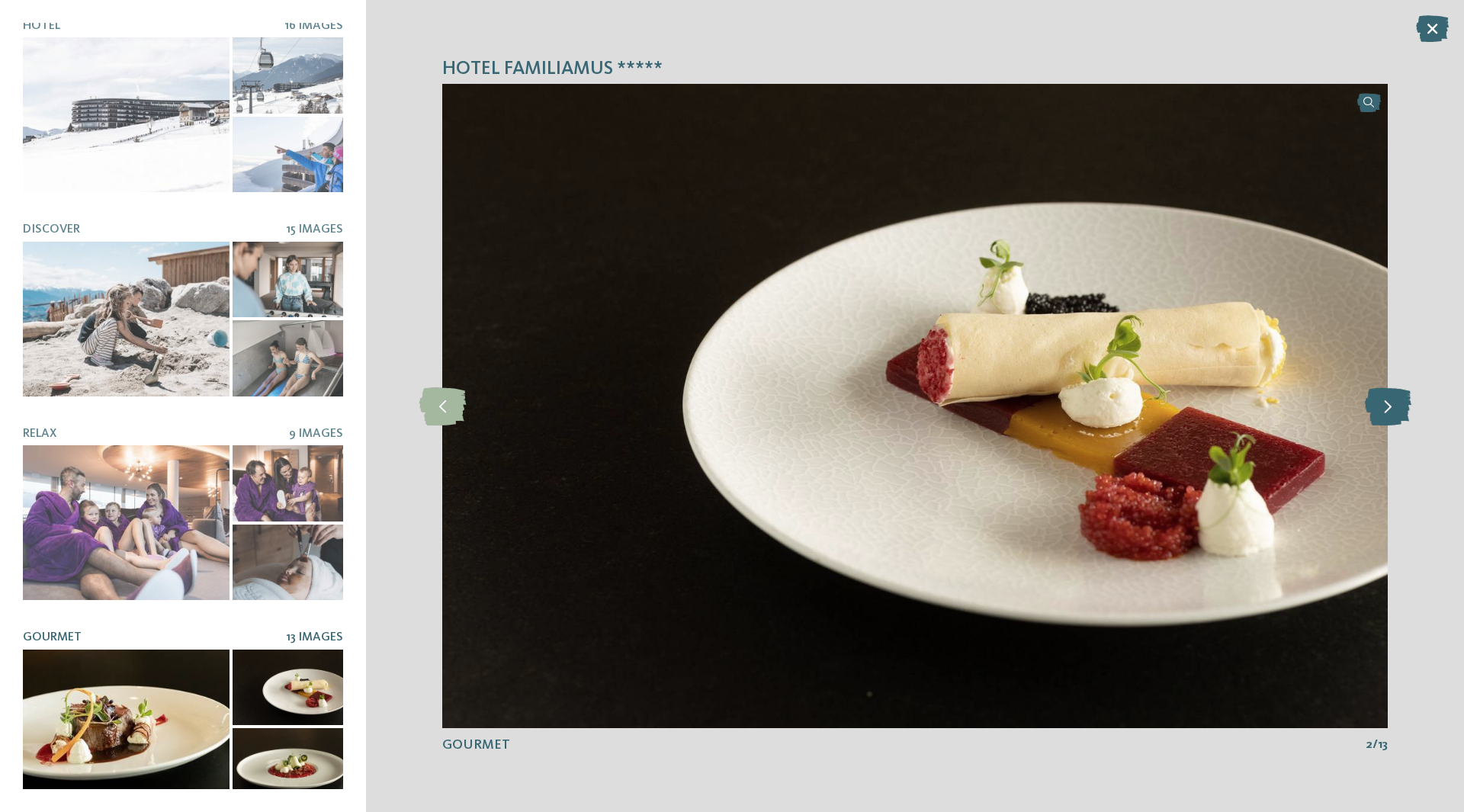
click at [1391, 404] on icon at bounding box center [1388, 407] width 46 height 39
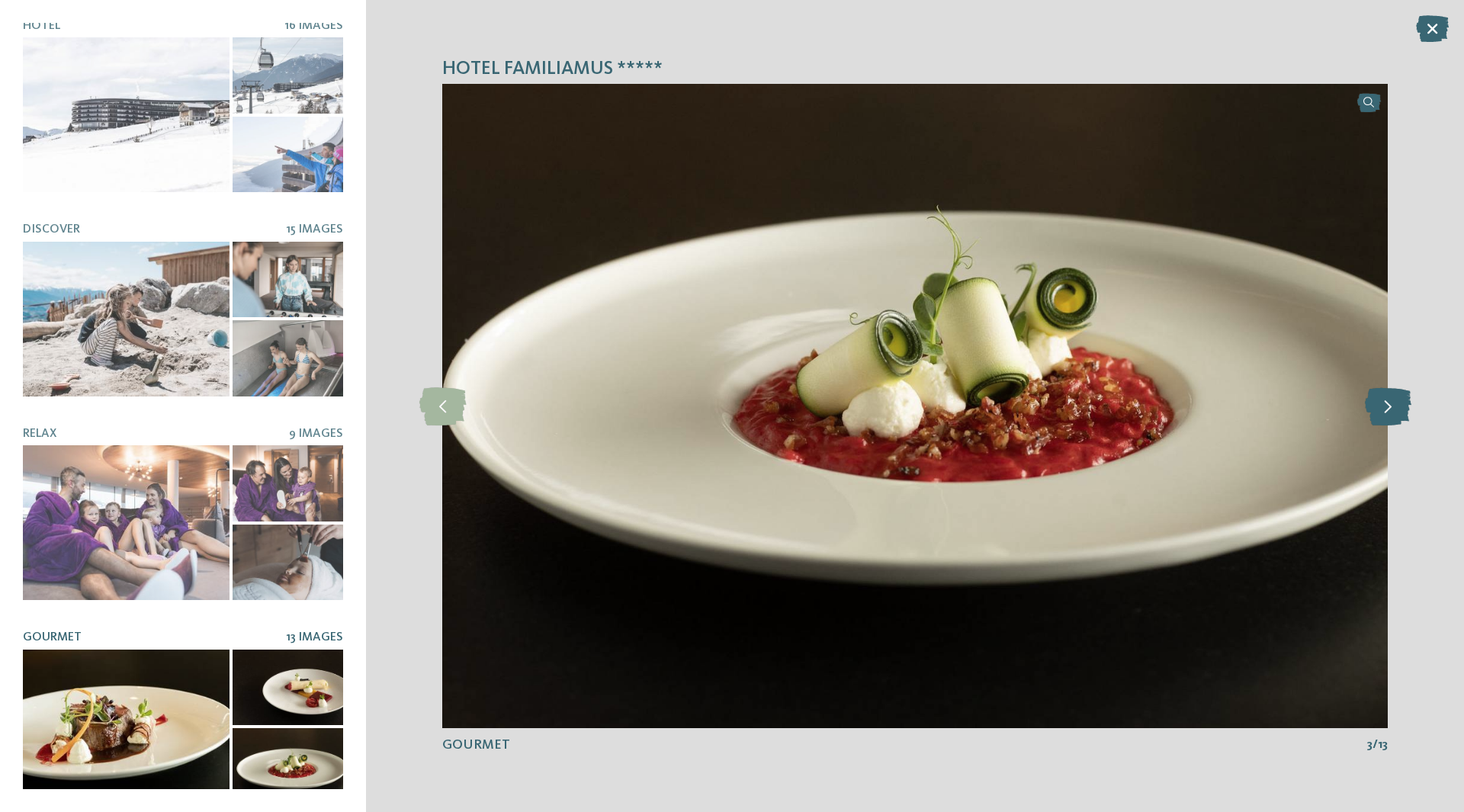
click at [1391, 404] on icon at bounding box center [1388, 407] width 46 height 39
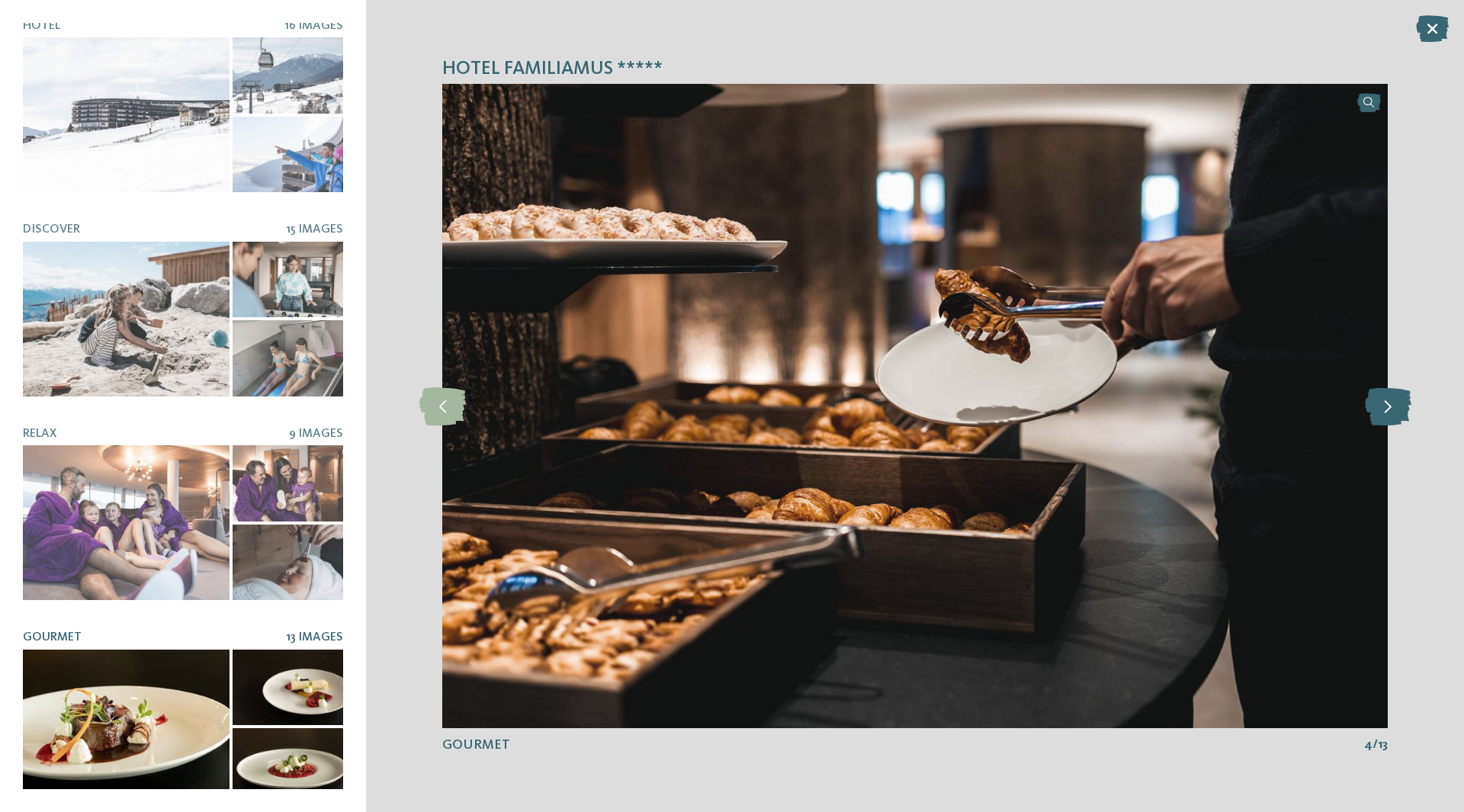
click at [1391, 404] on icon at bounding box center [1388, 407] width 46 height 39
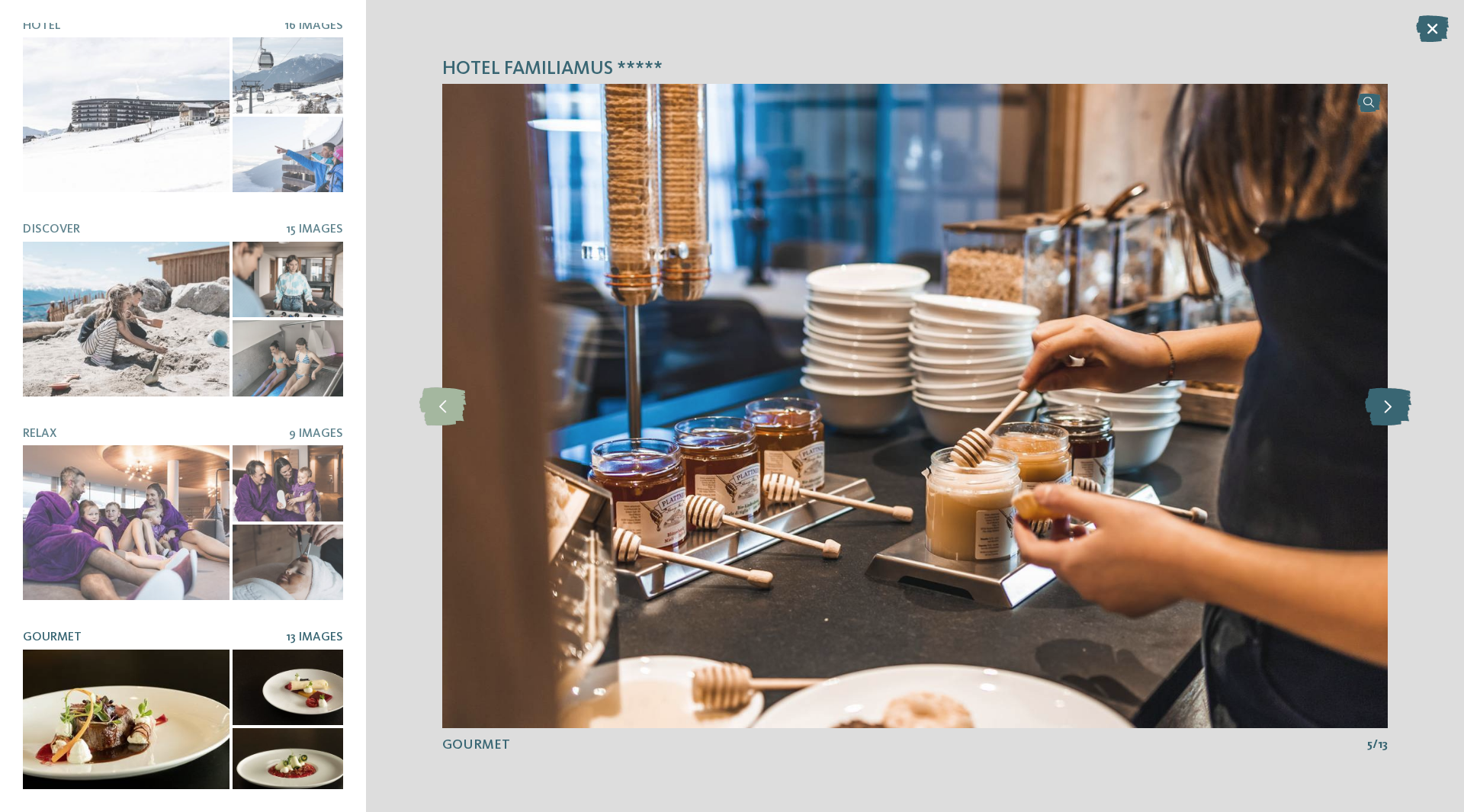
click at [1391, 404] on icon at bounding box center [1388, 407] width 46 height 39
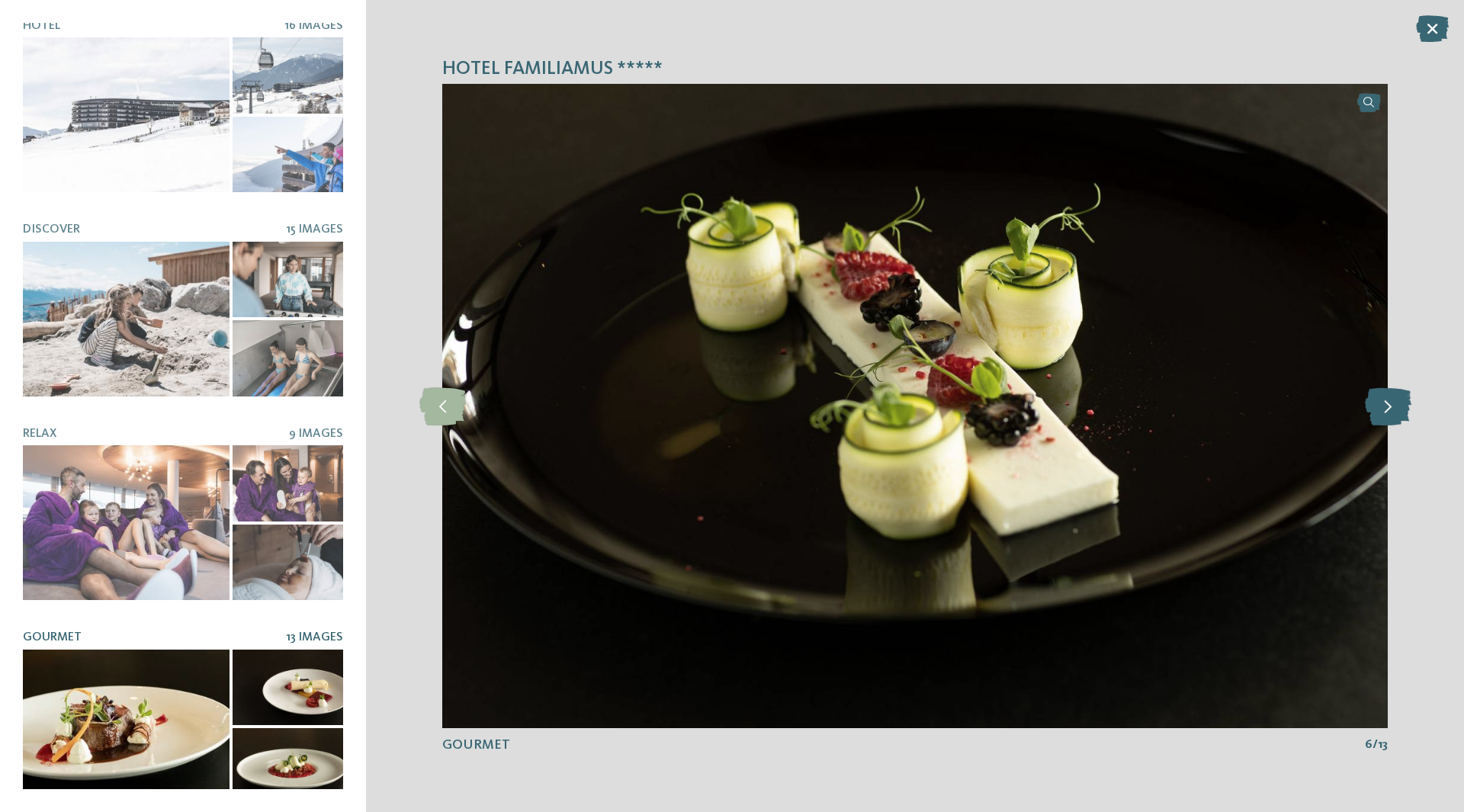
click at [1391, 404] on icon at bounding box center [1388, 407] width 46 height 39
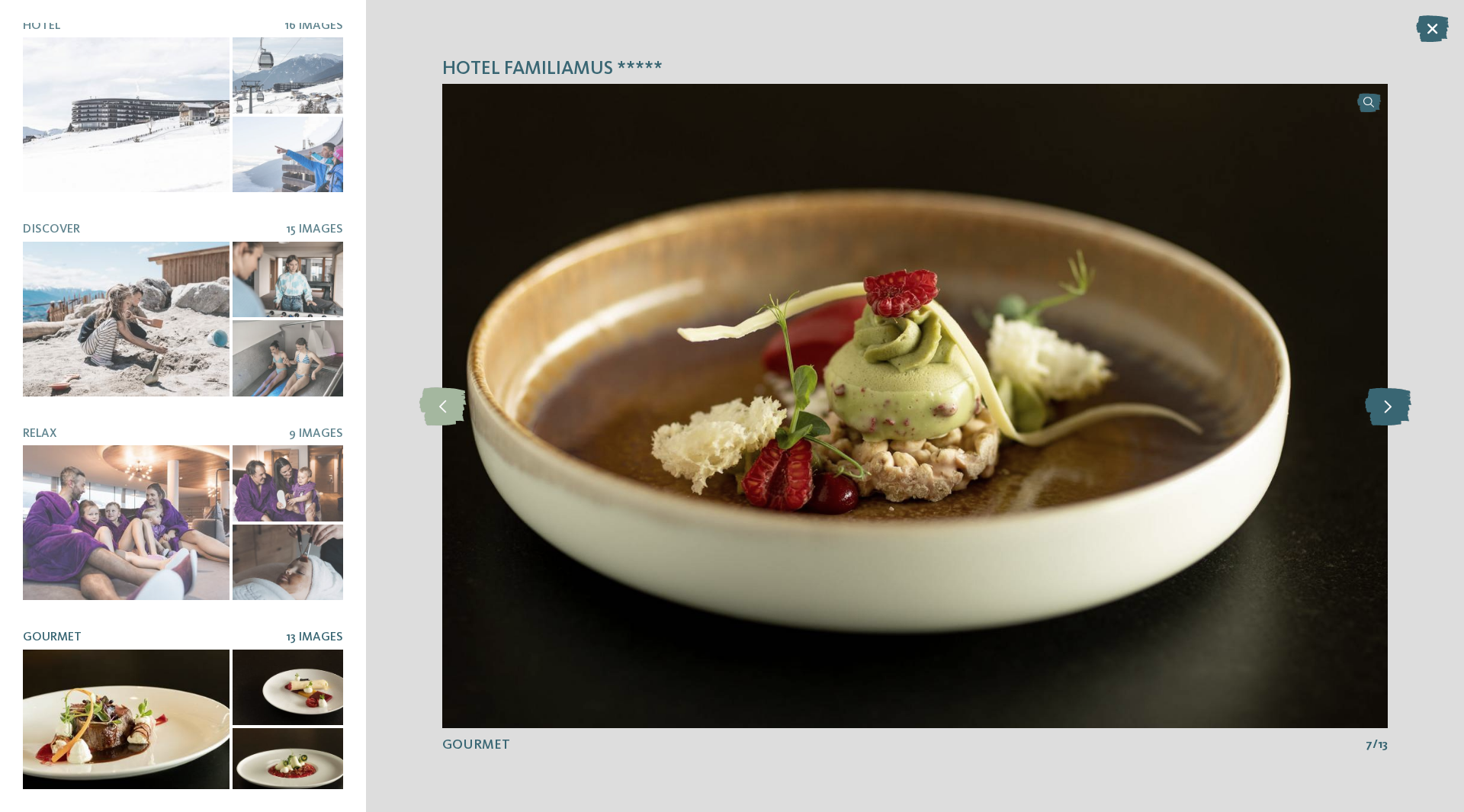
click at [1391, 404] on icon at bounding box center [1388, 407] width 46 height 39
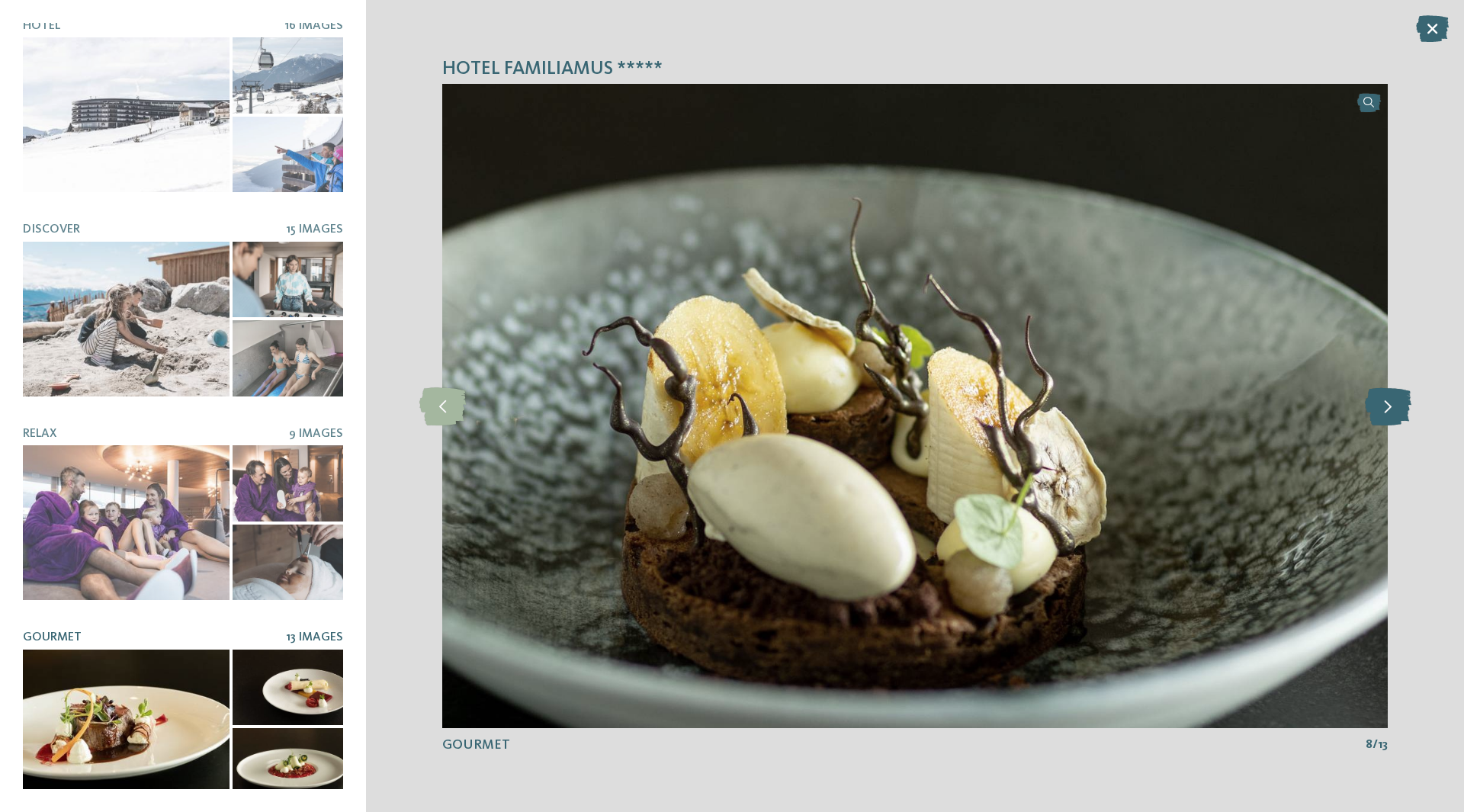
click at [1391, 404] on icon at bounding box center [1388, 407] width 46 height 39
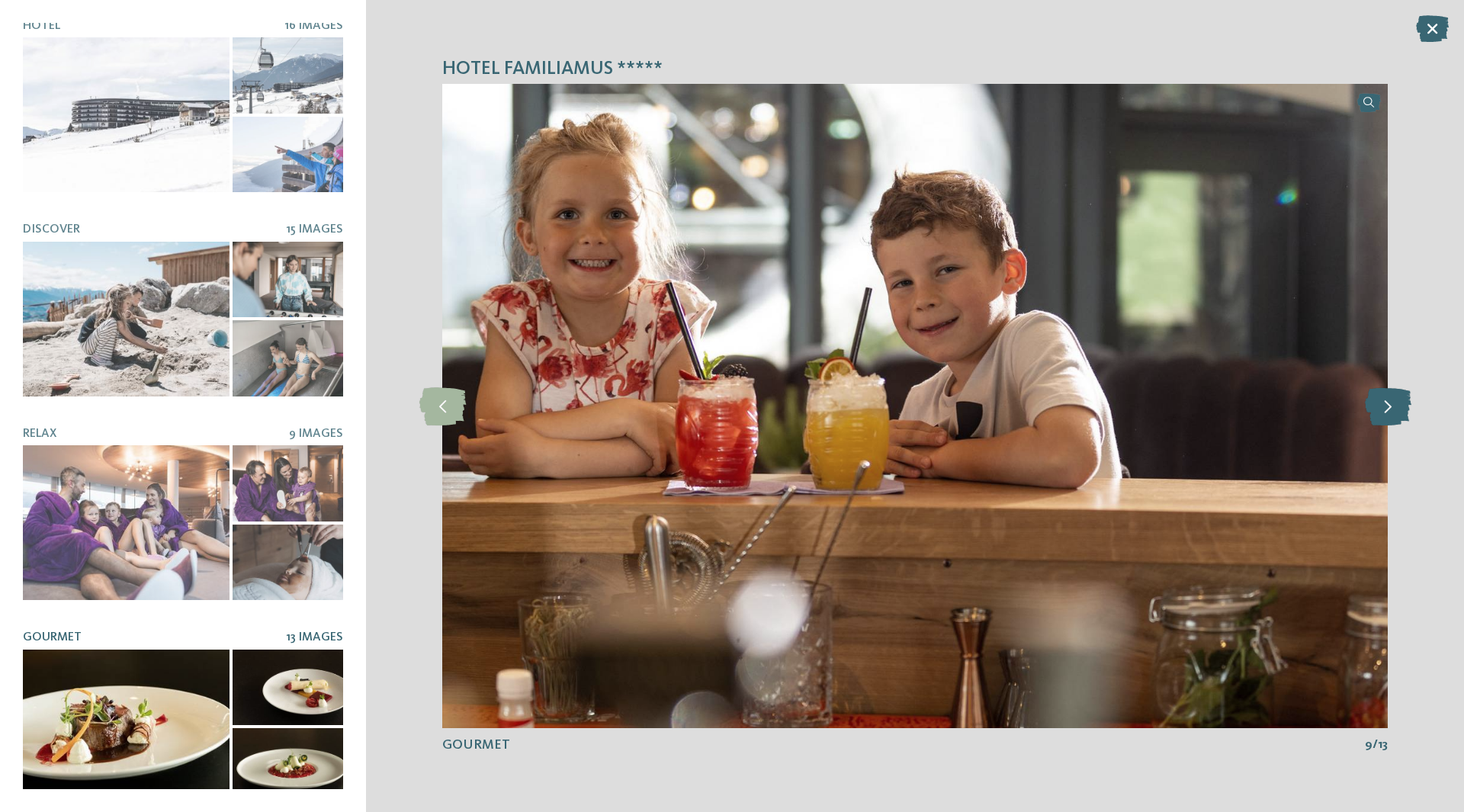
click at [1391, 404] on icon at bounding box center [1388, 407] width 46 height 39
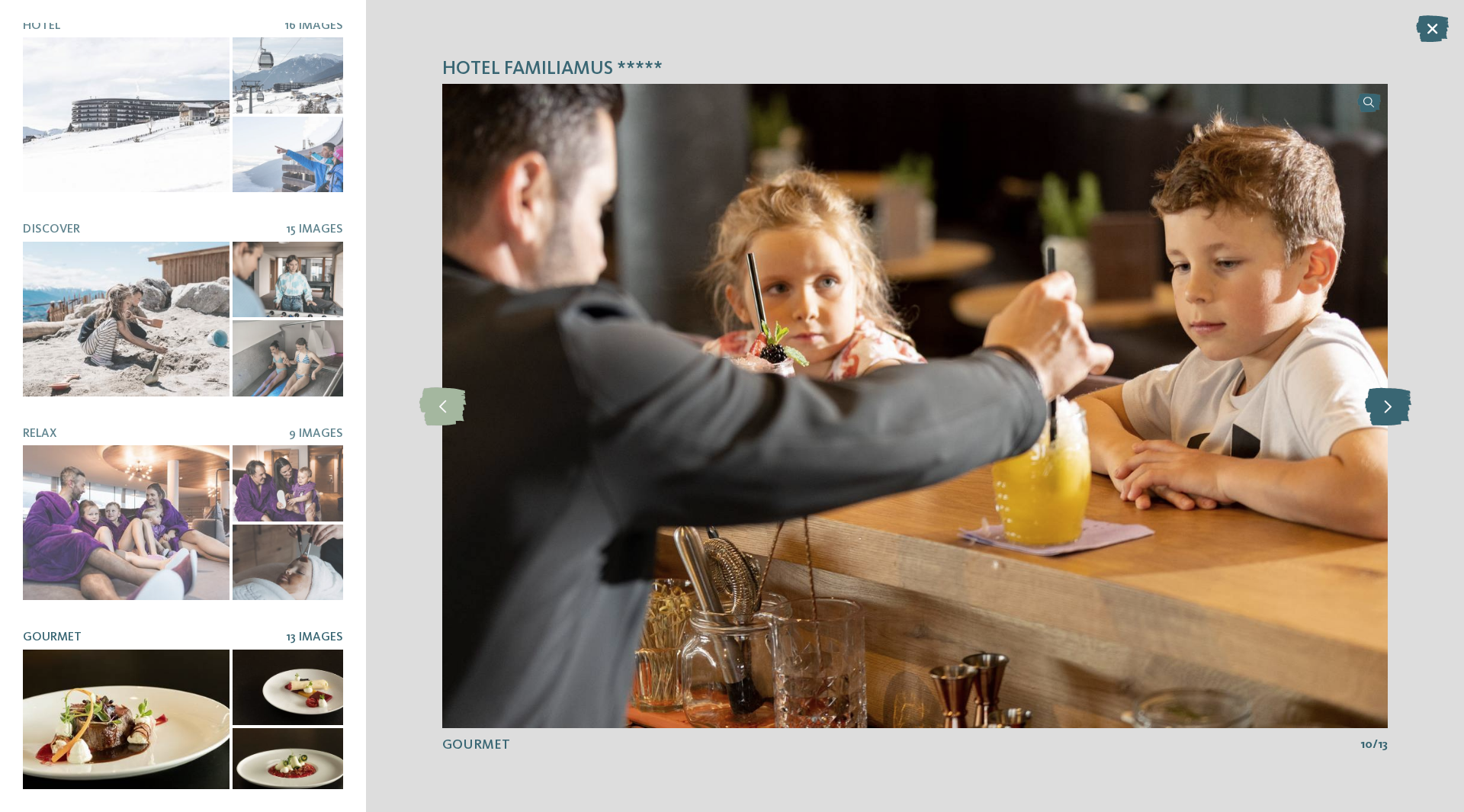
click at [1391, 404] on icon at bounding box center [1388, 407] width 46 height 39
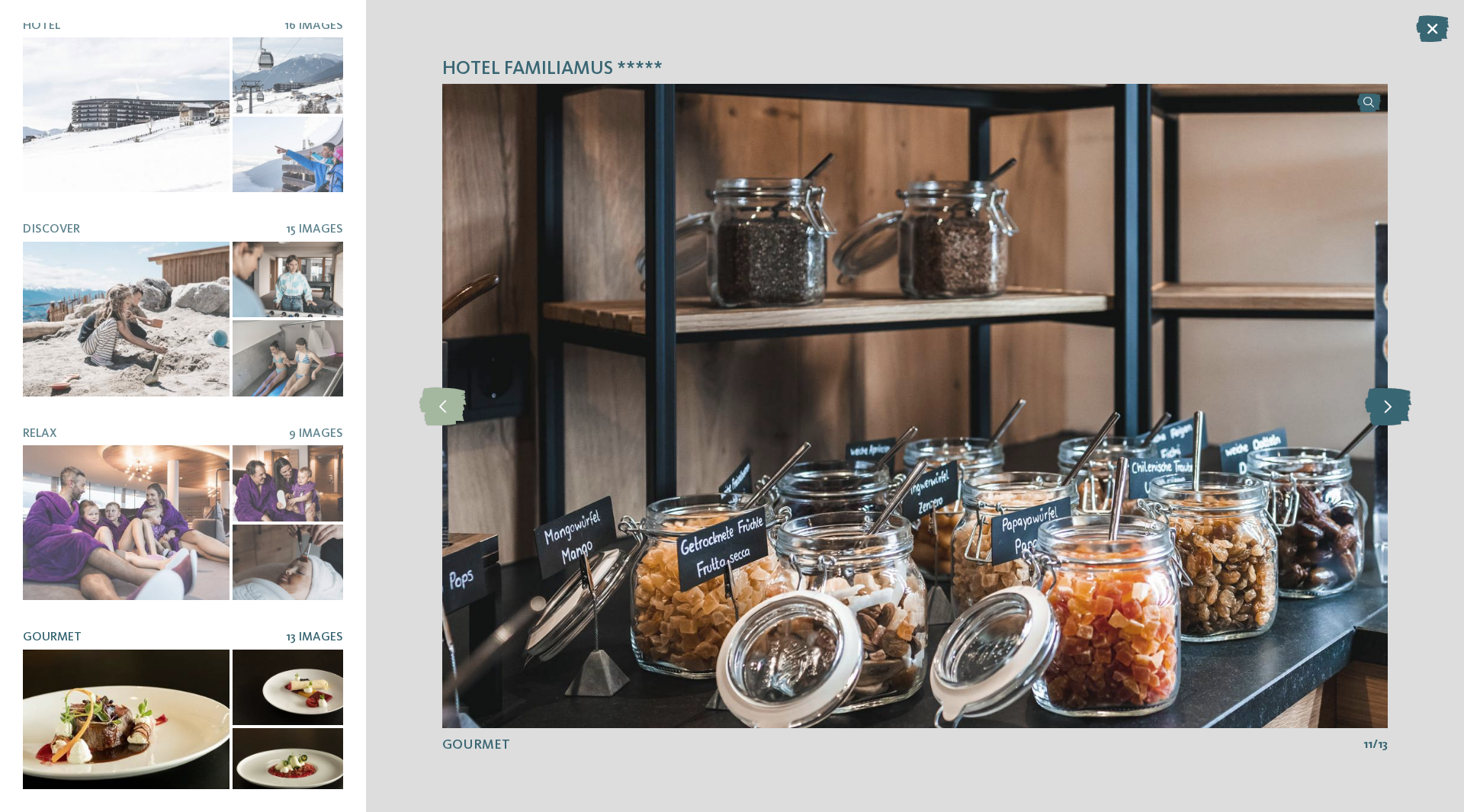
click at [1391, 404] on icon at bounding box center [1388, 407] width 46 height 39
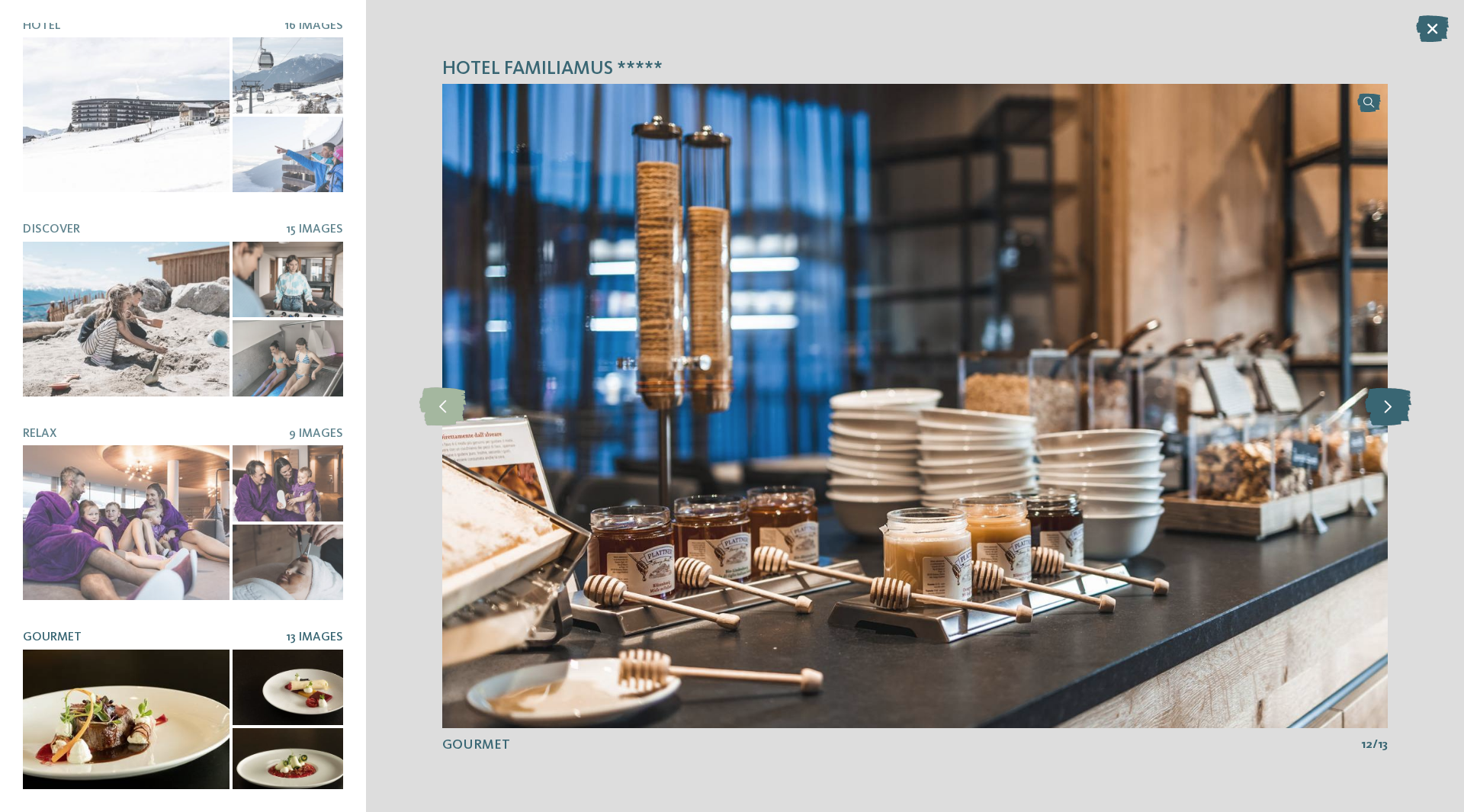
click at [1391, 404] on icon at bounding box center [1388, 407] width 46 height 39
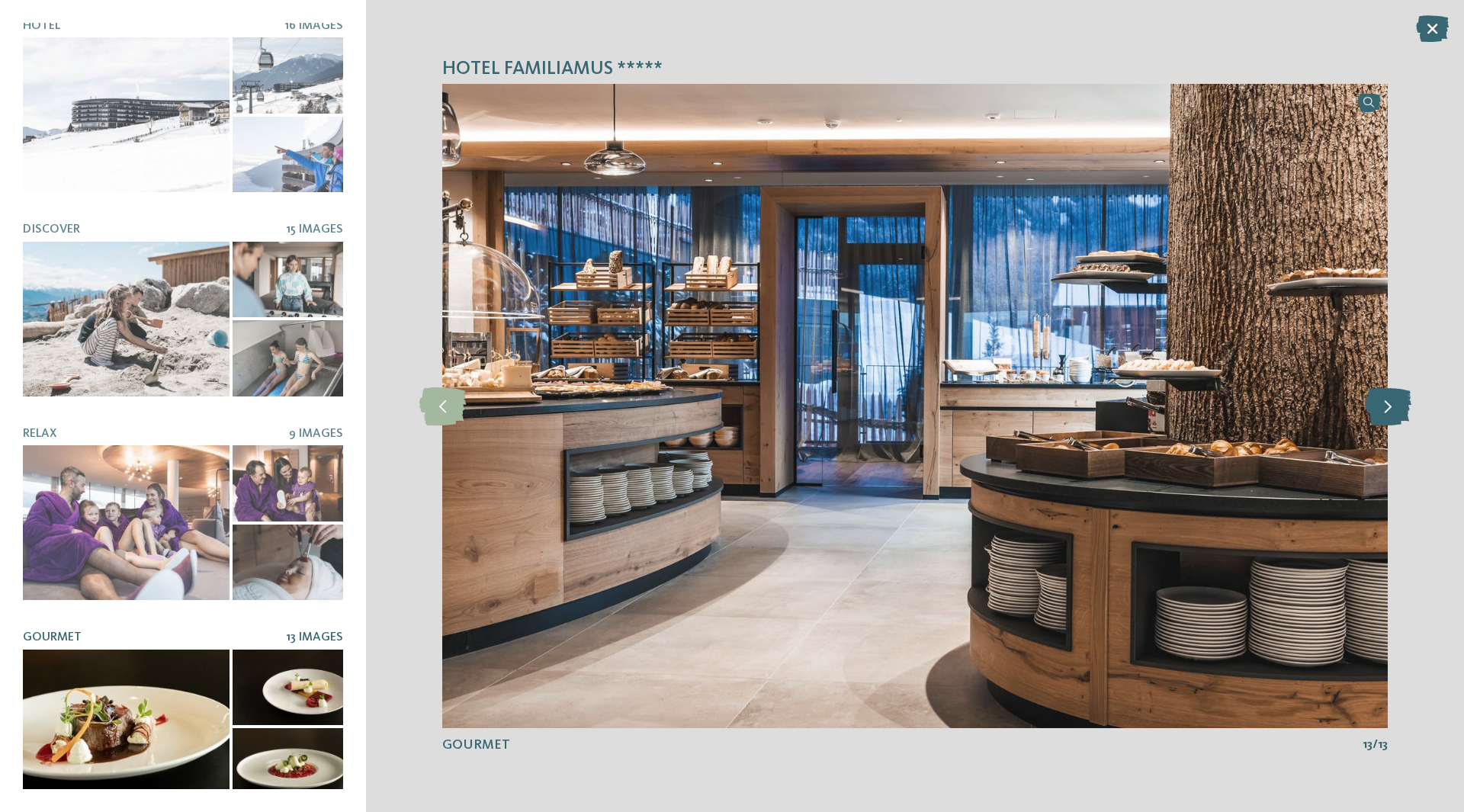
click at [1391, 404] on icon at bounding box center [1388, 407] width 46 height 39
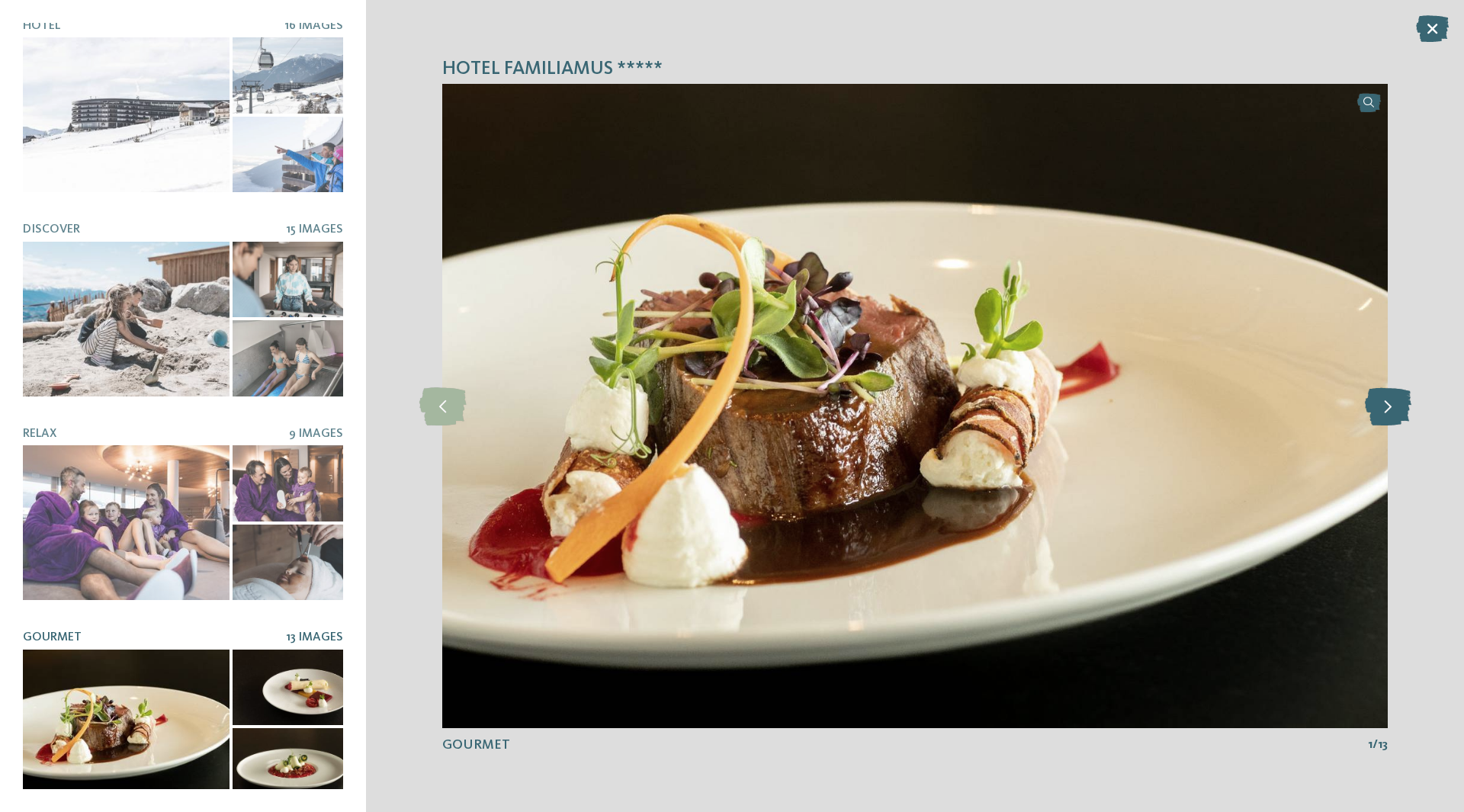
click at [1391, 404] on icon at bounding box center [1388, 407] width 46 height 39
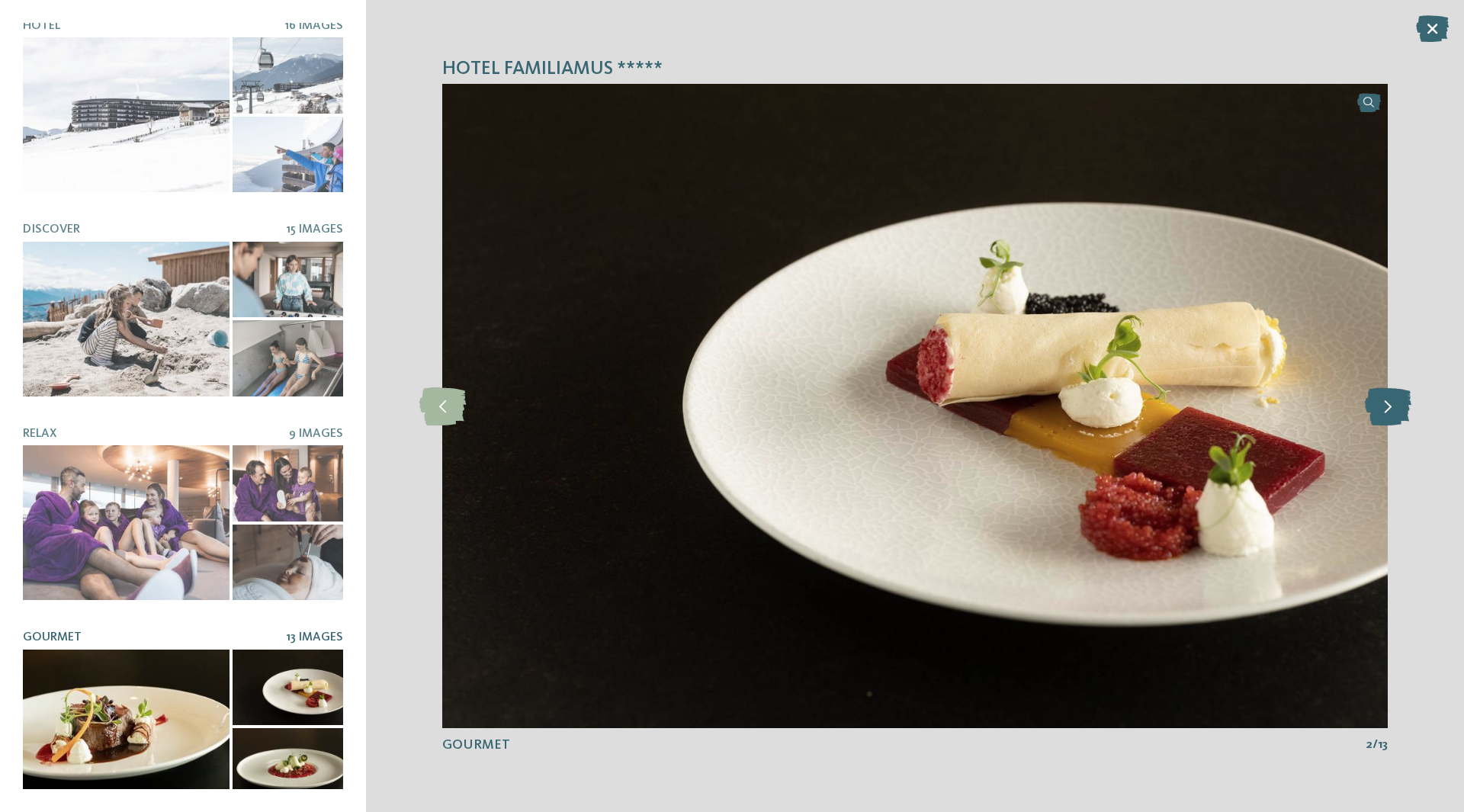
click at [1391, 404] on icon at bounding box center [1388, 407] width 46 height 39
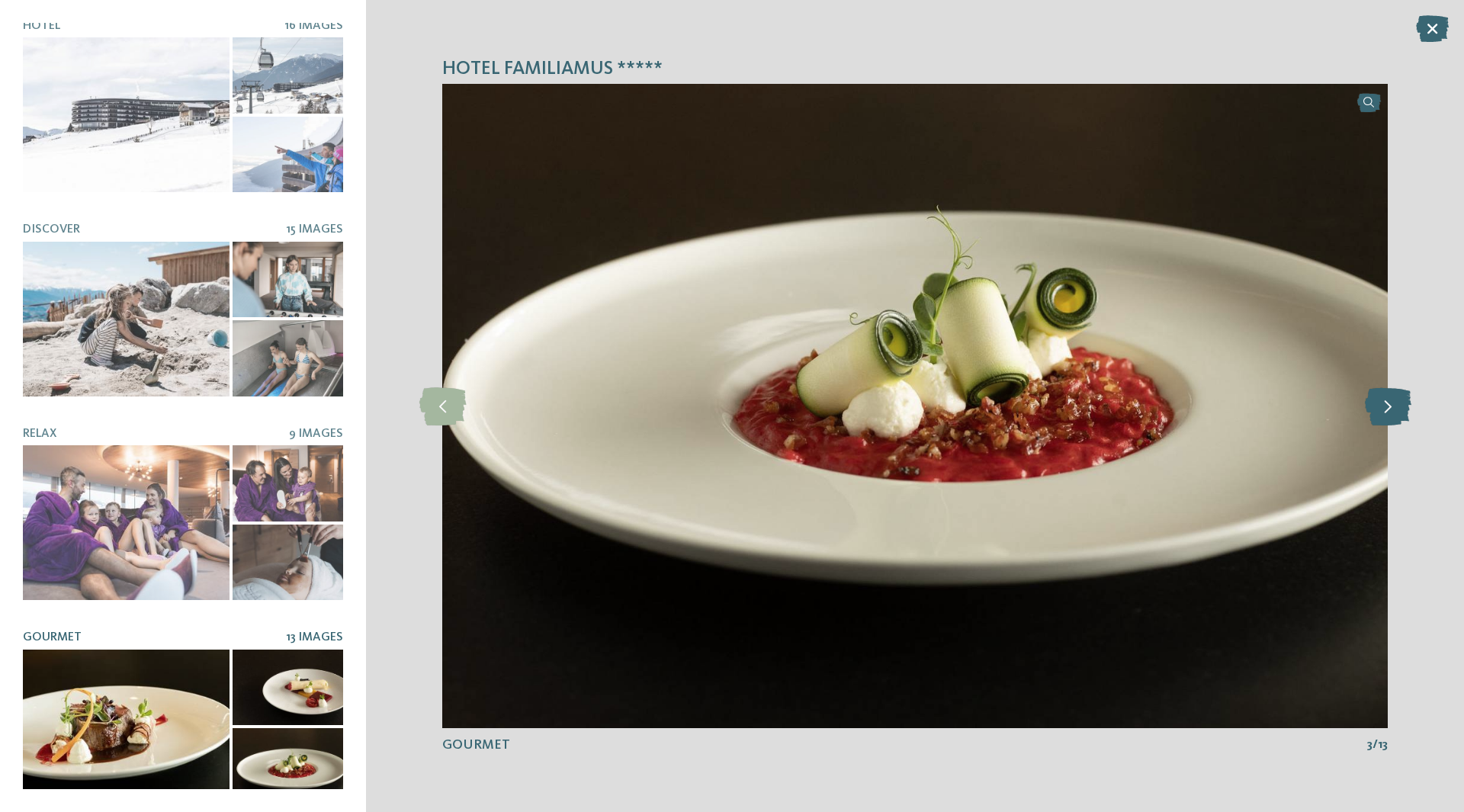
click at [1391, 404] on icon at bounding box center [1388, 407] width 46 height 39
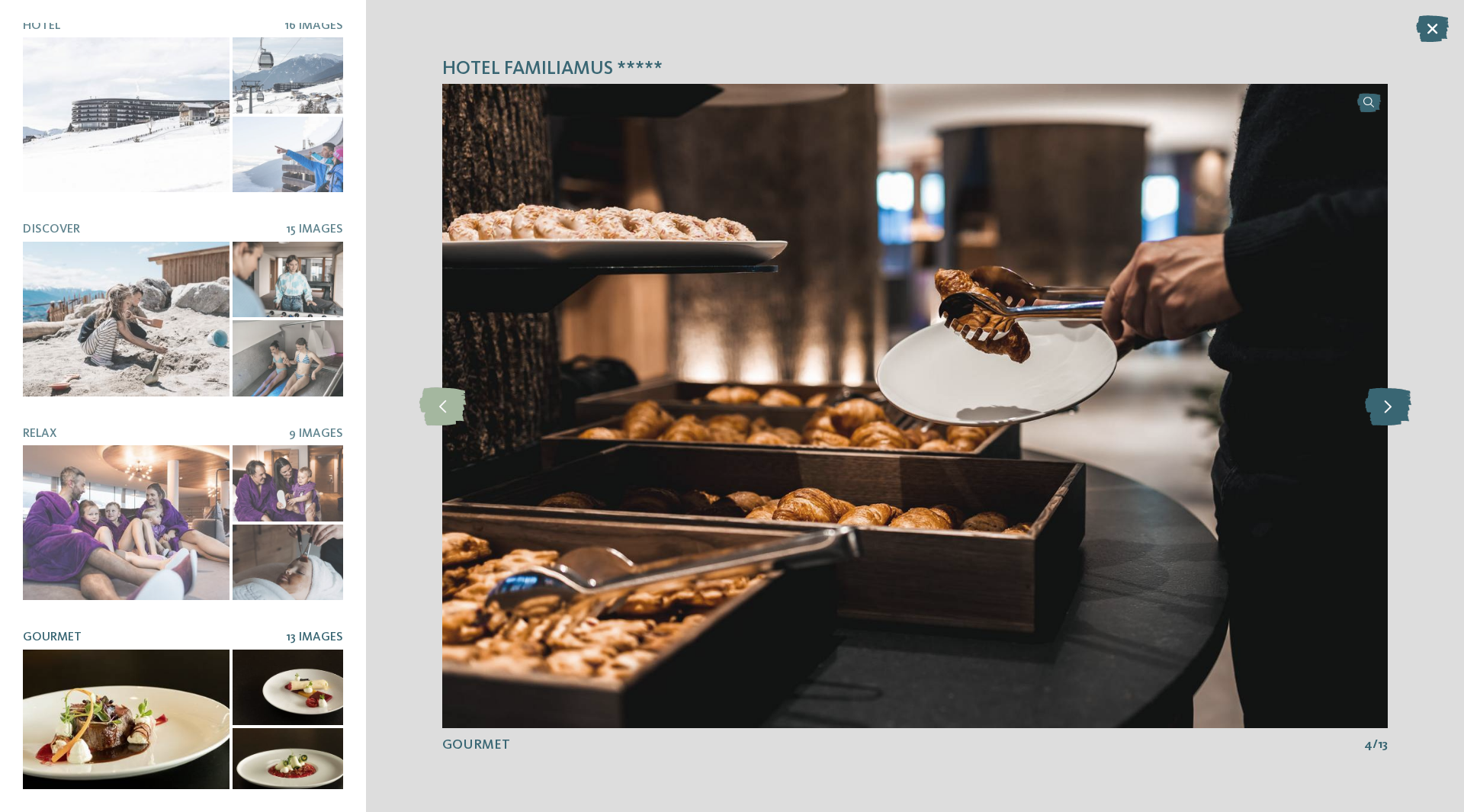
click at [1391, 404] on icon at bounding box center [1388, 407] width 46 height 39
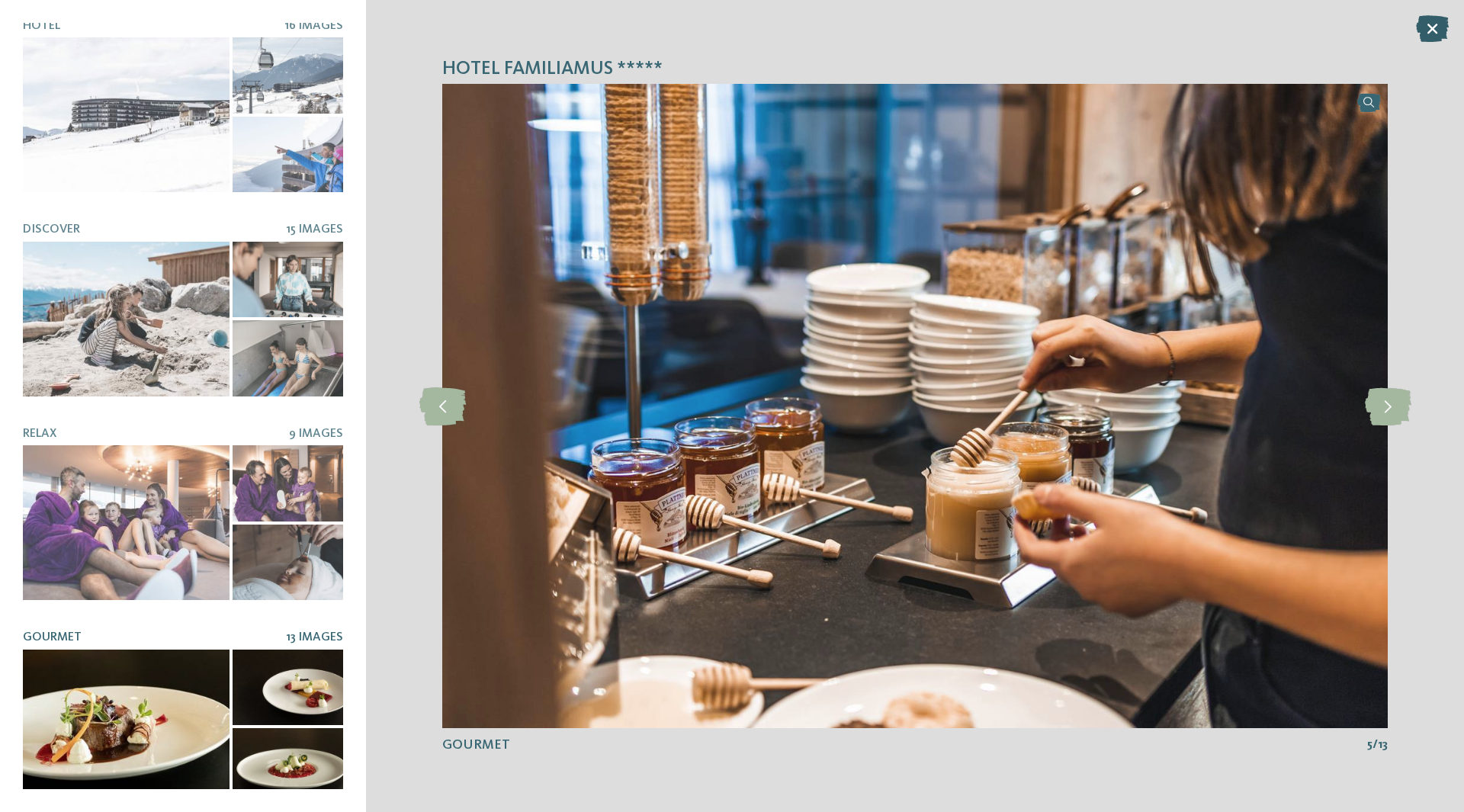
click at [1437, 26] on icon at bounding box center [1432, 29] width 33 height 27
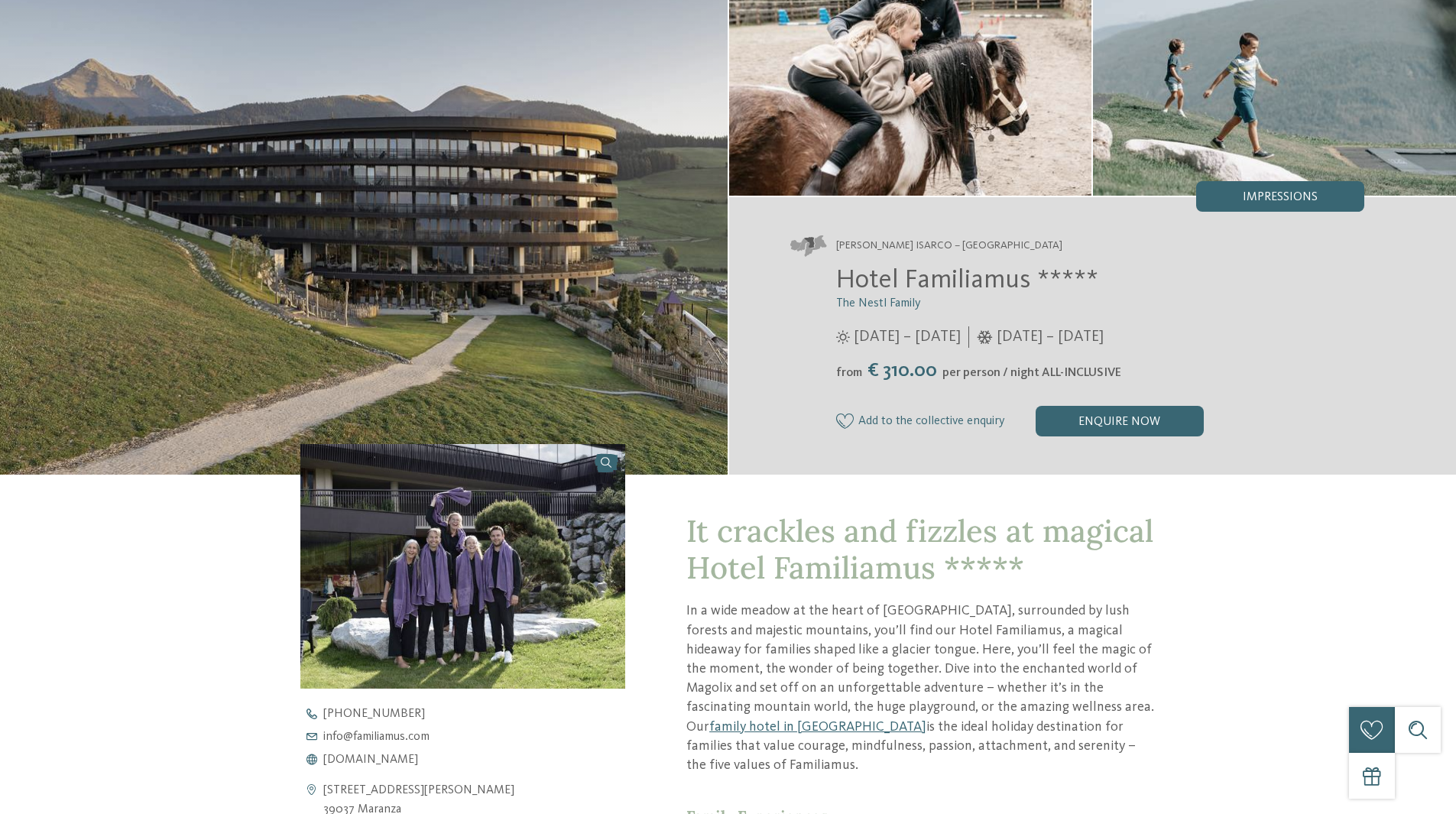
scroll to position [0, 0]
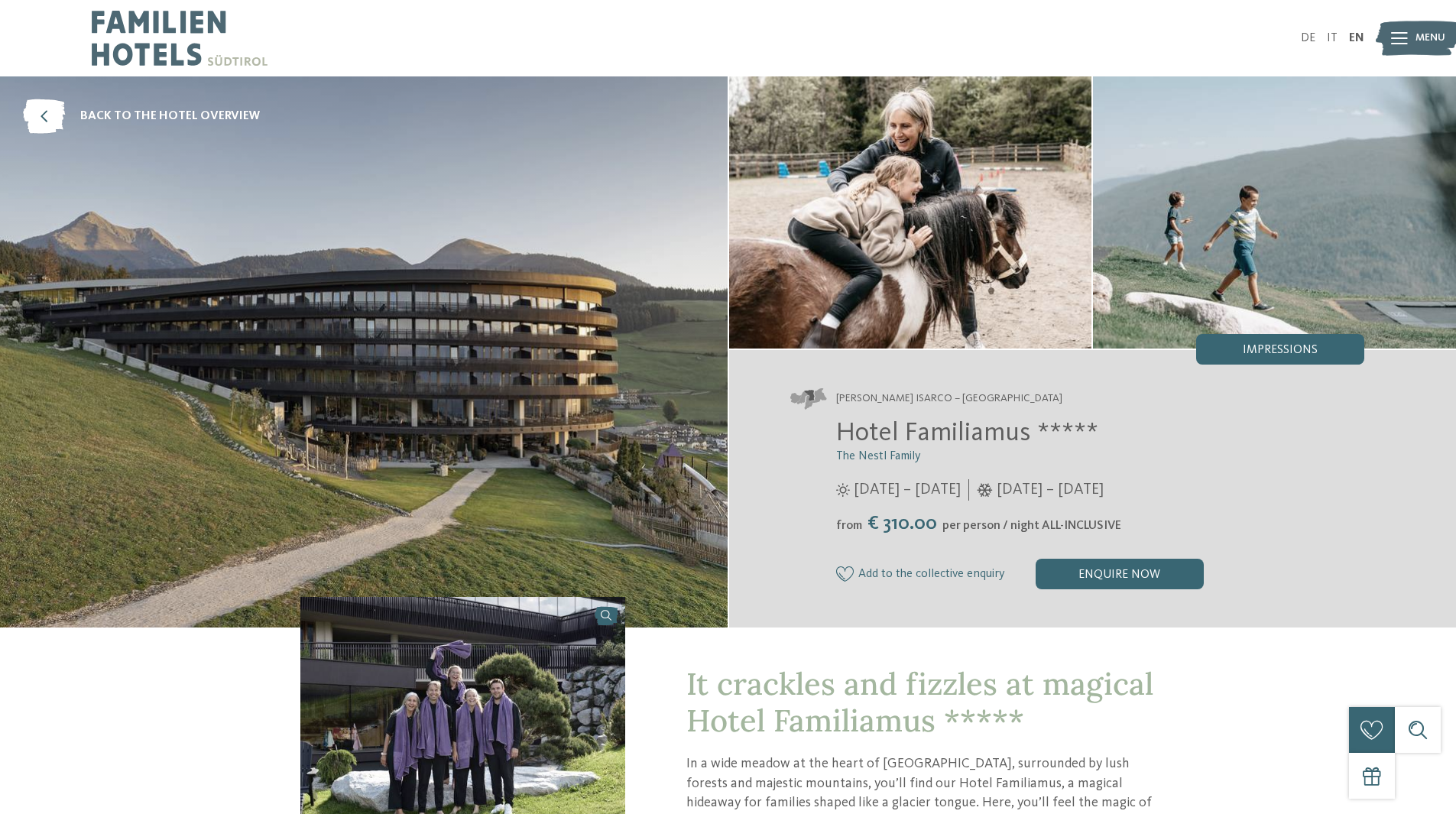
click at [870, 421] on span "Hotel Familiamus *****" at bounding box center [967, 433] width 262 height 27
click at [870, 420] on span "Hotel Familiamus *****" at bounding box center [967, 433] width 262 height 27
drag, startPoint x: 871, startPoint y: 418, endPoint x: 927, endPoint y: 437, distance: 59.1
click at [927, 439] on span "Hotel Familiamus *****" at bounding box center [967, 433] width 262 height 27
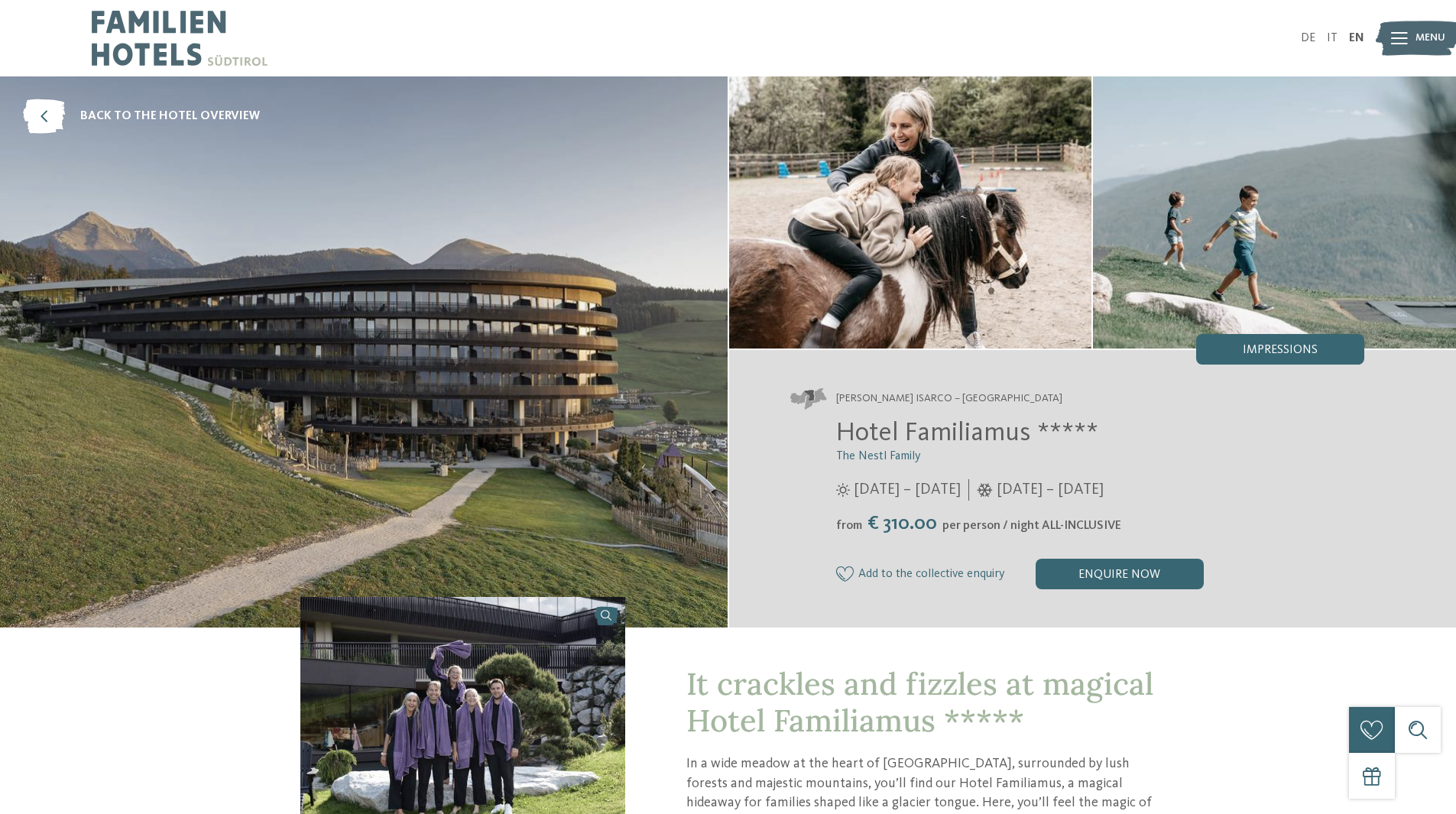
click at [928, 435] on span "Hotel Familiamus *****" at bounding box center [967, 433] width 262 height 27
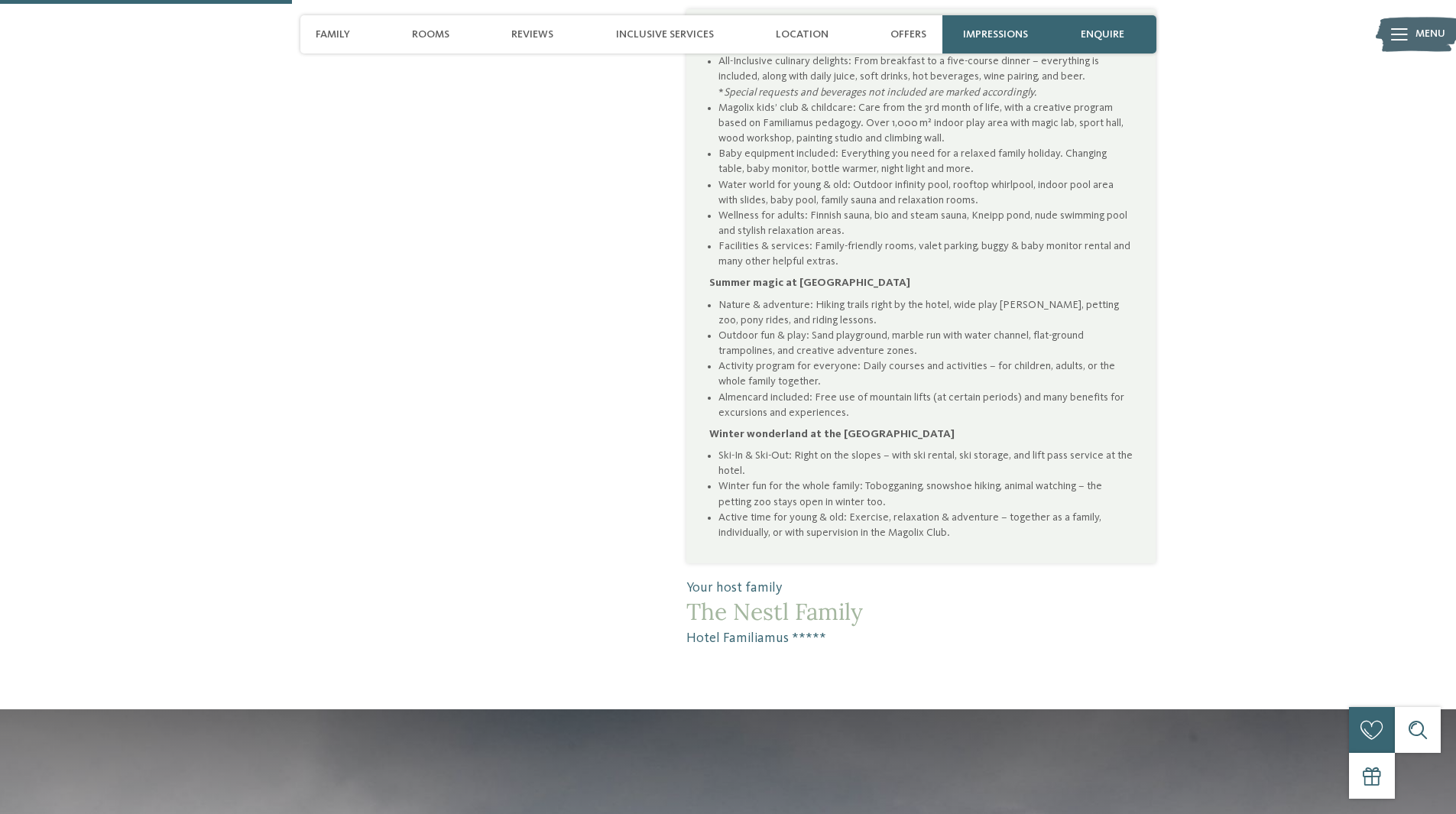
click at [742, 390] on li "Almencard included: Free use of mountain lifts (at certain periods) and many be…" at bounding box center [925, 405] width 414 height 31
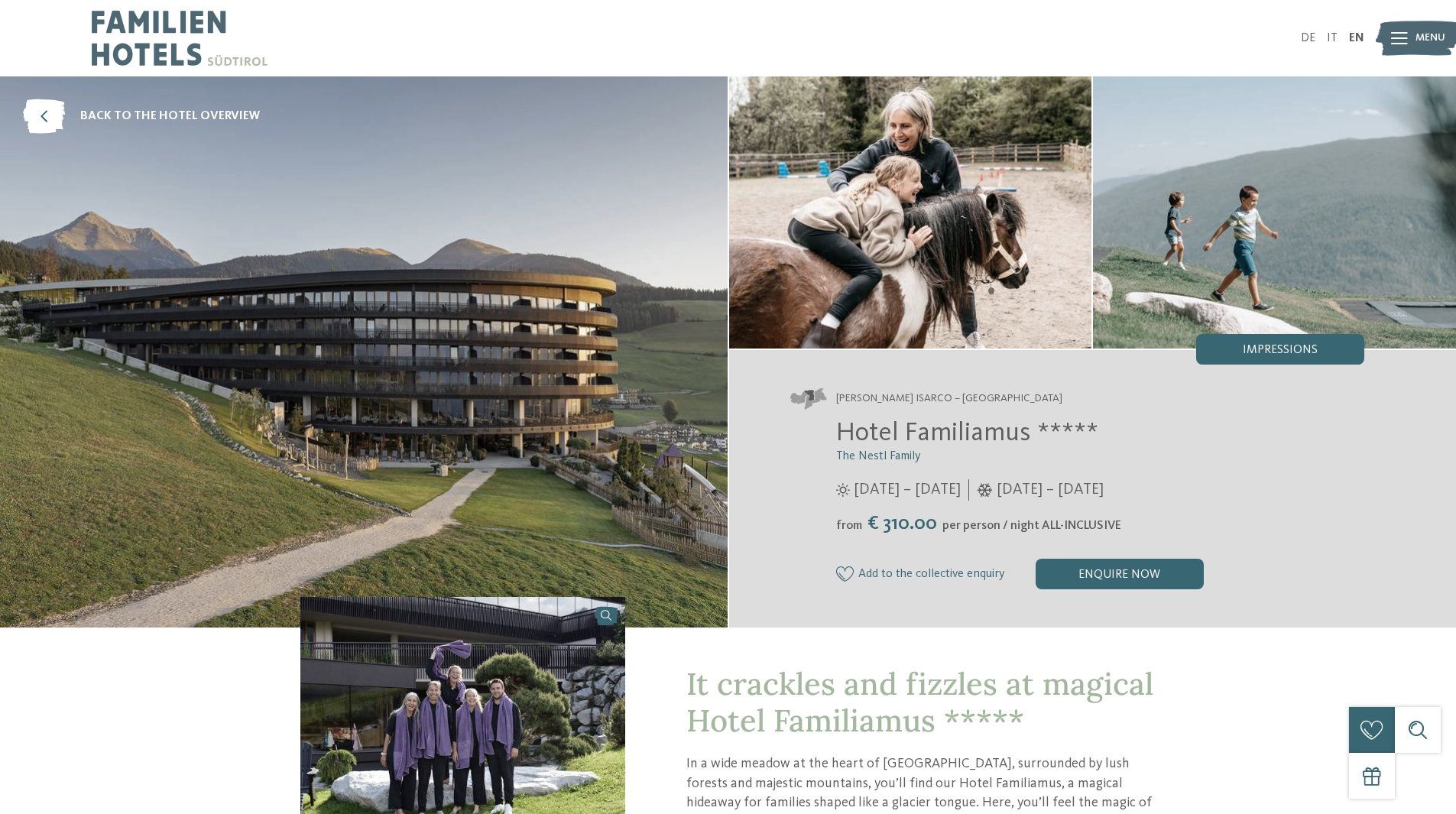
click at [1200, 220] on img at bounding box center [1275, 212] width 364 height 272
click at [474, 407] on img at bounding box center [364, 352] width 728 height 551
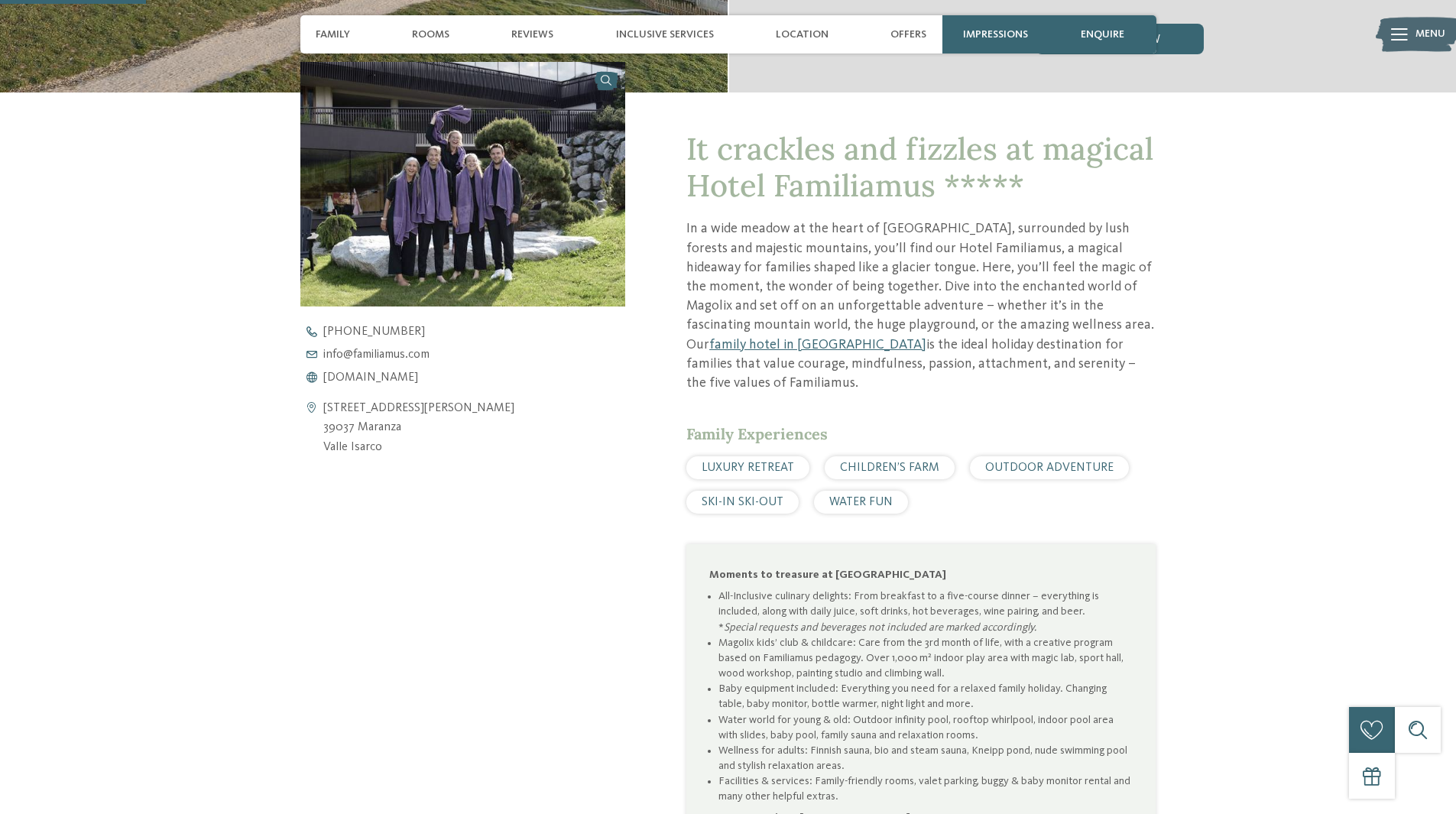
click at [498, 276] on img at bounding box center [463, 184] width 326 height 244
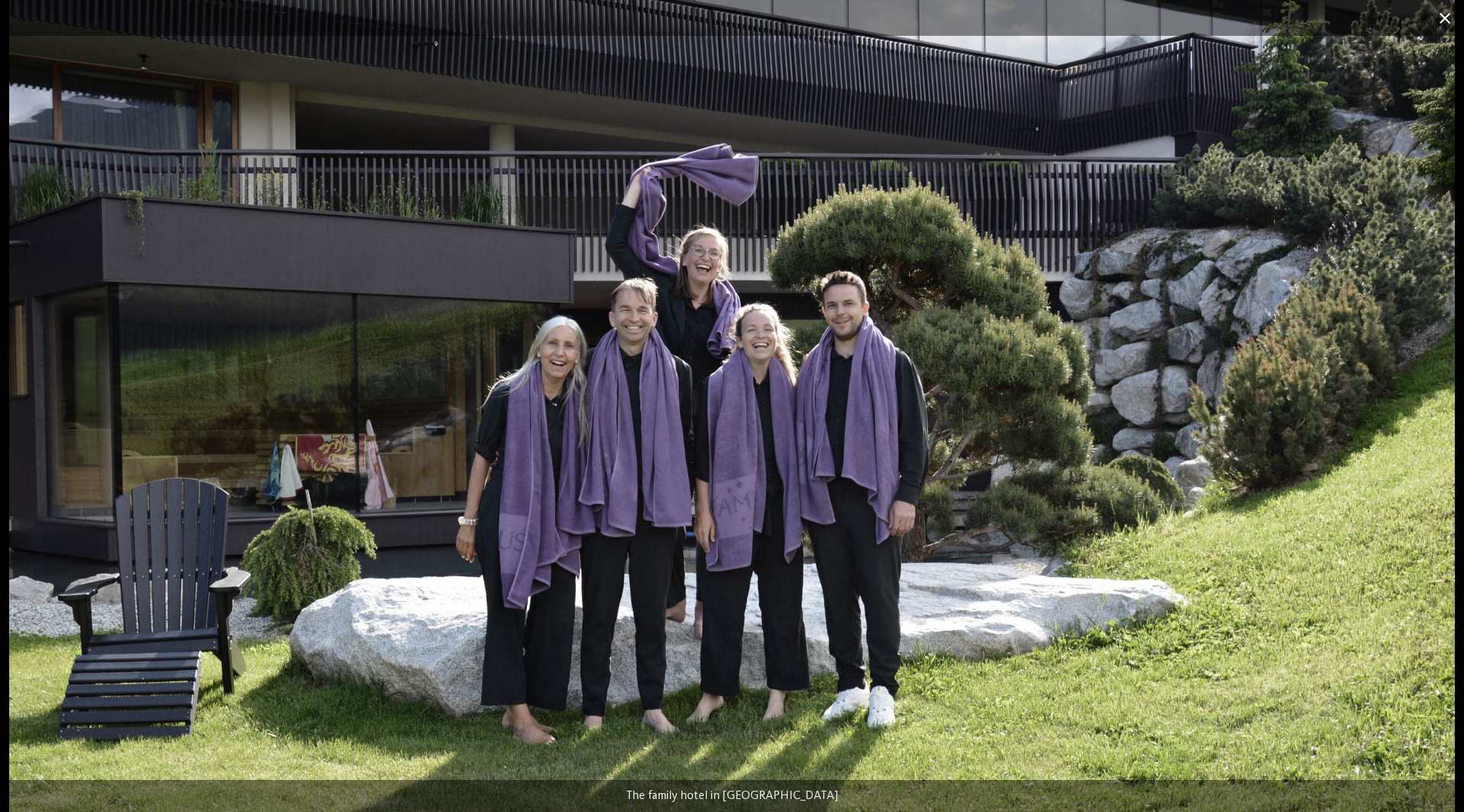
click at [1445, 16] on span at bounding box center [1445, 17] width 39 height 36
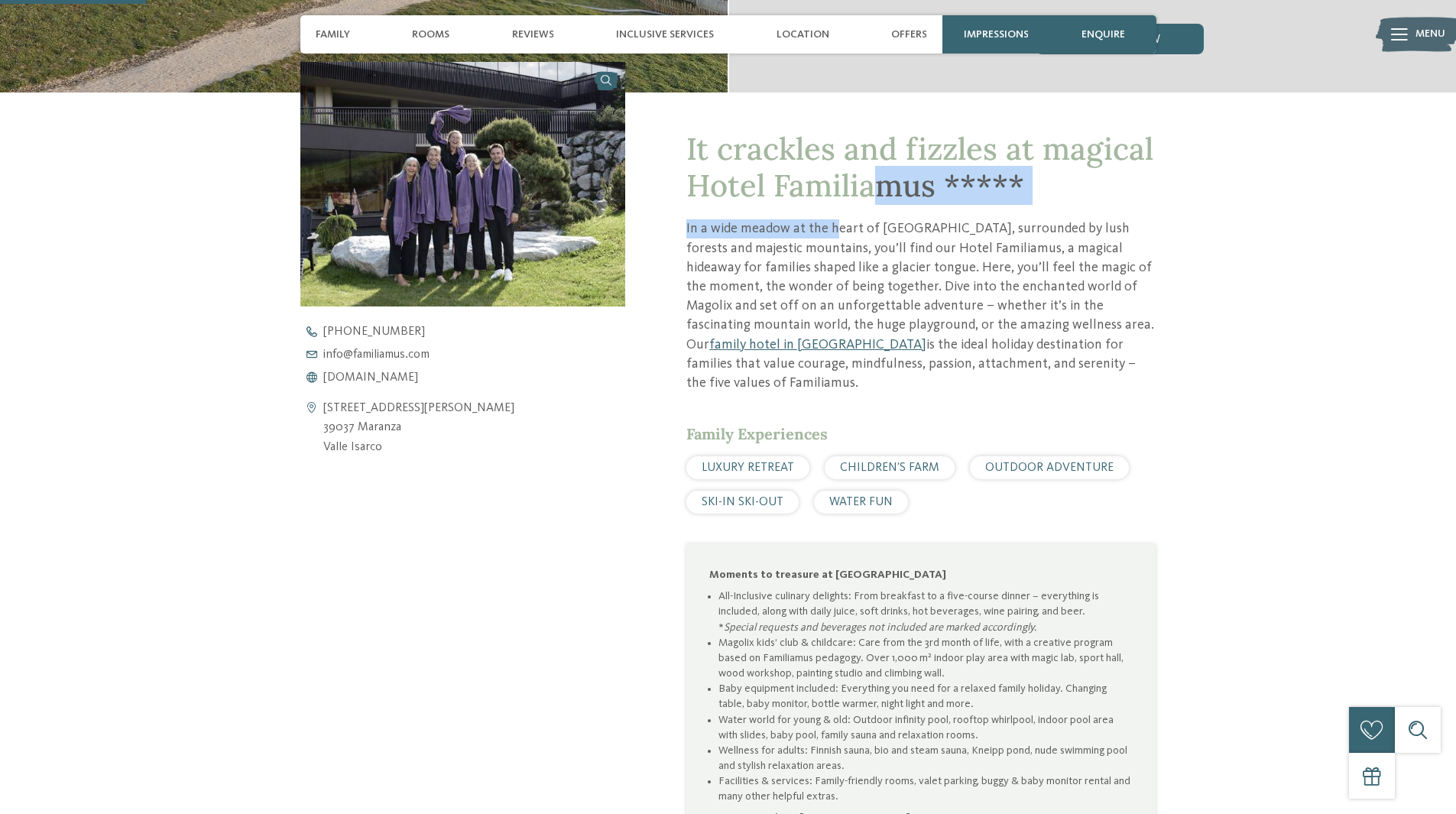
drag, startPoint x: 881, startPoint y: 175, endPoint x: 827, endPoint y: 246, distance: 89.2
click at [827, 246] on div "It crackles and fizzles at magical Hotel Familiamus ***** In a wide meadow at t…" at bounding box center [920, 656] width 469 height 1053
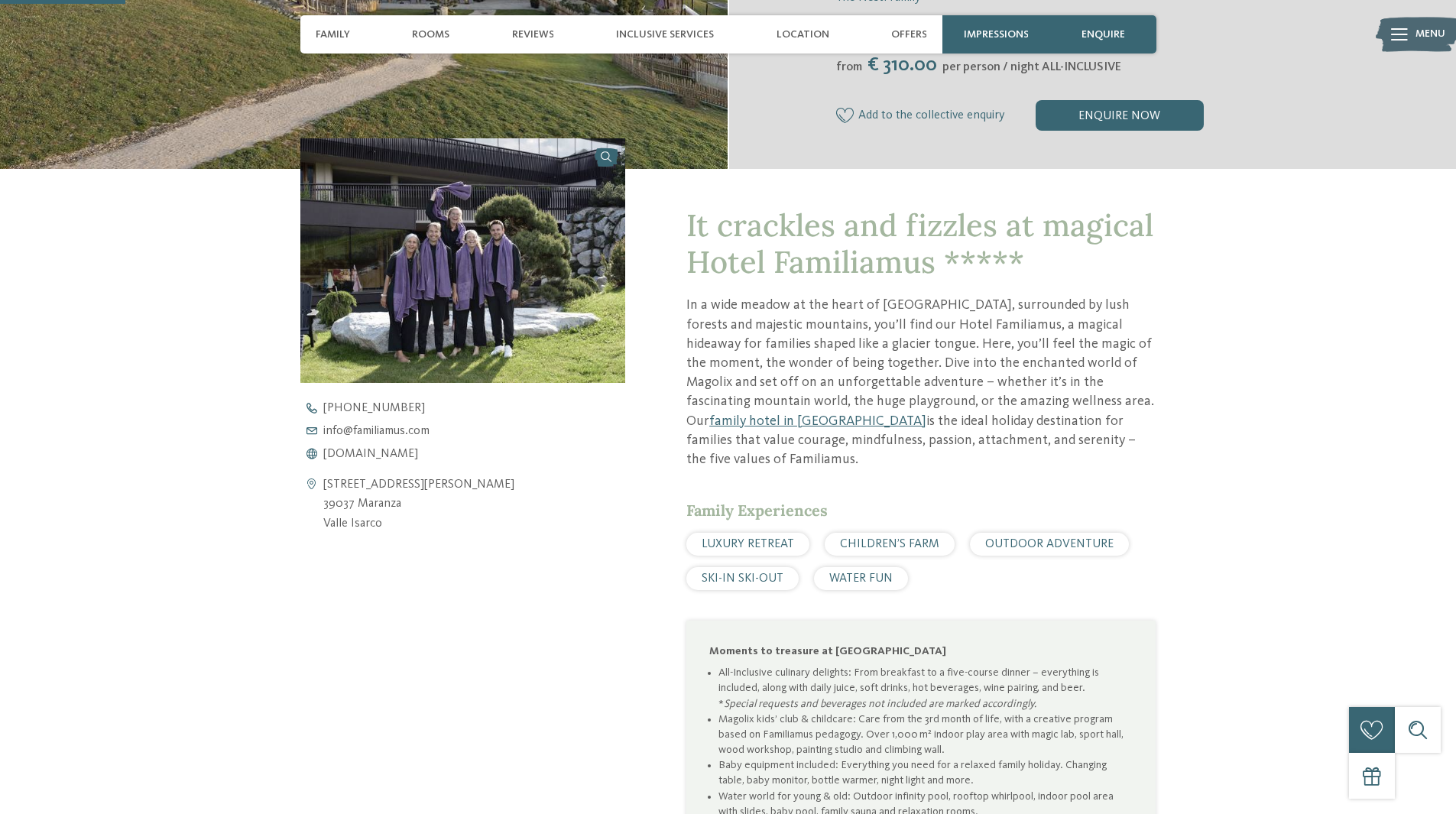
click at [798, 395] on p "In a wide meadow at the heart of Meransen, surrounded by lush forests and majes…" at bounding box center [920, 382] width 469 height 173
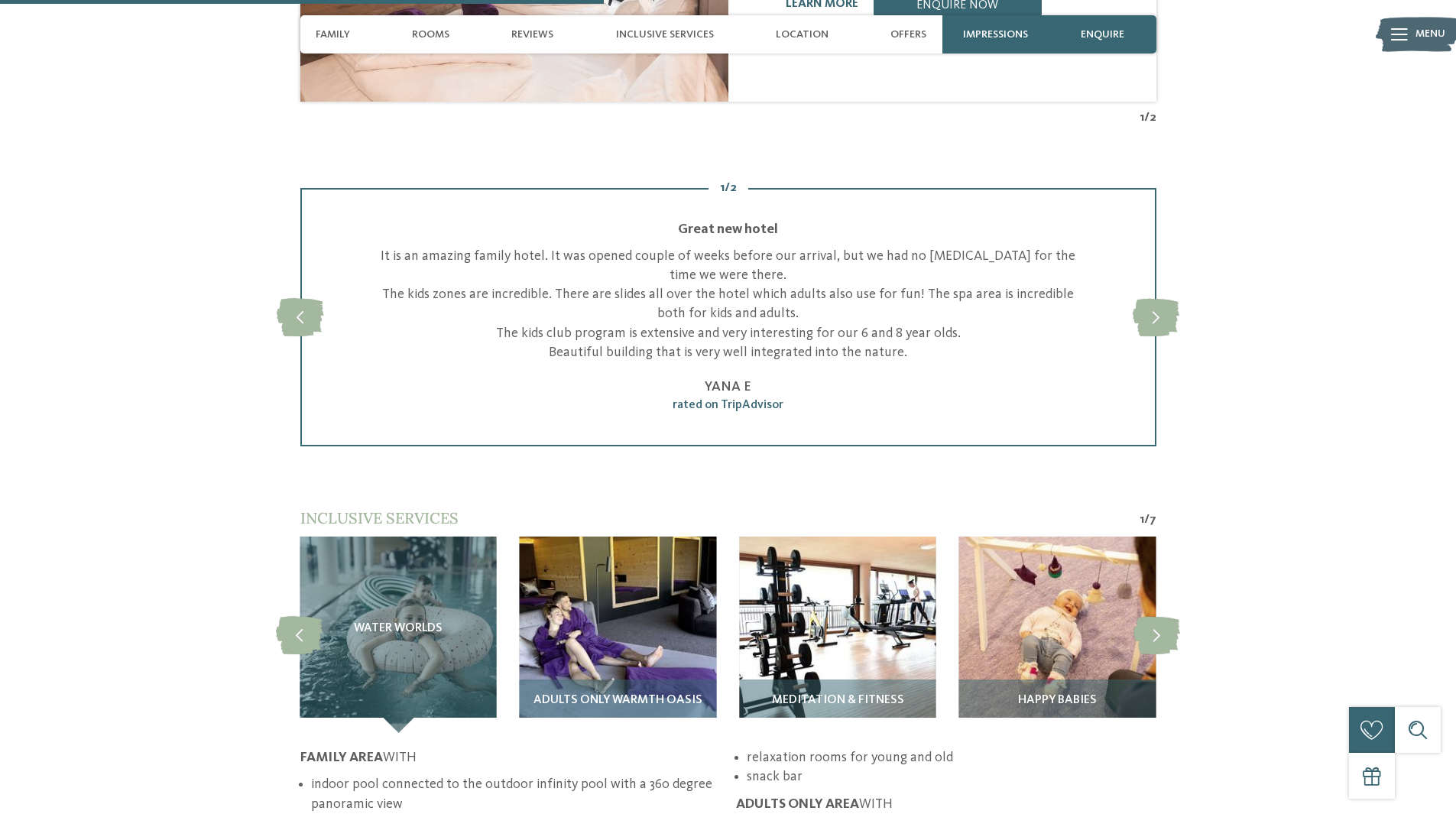
scroll to position [12, 0]
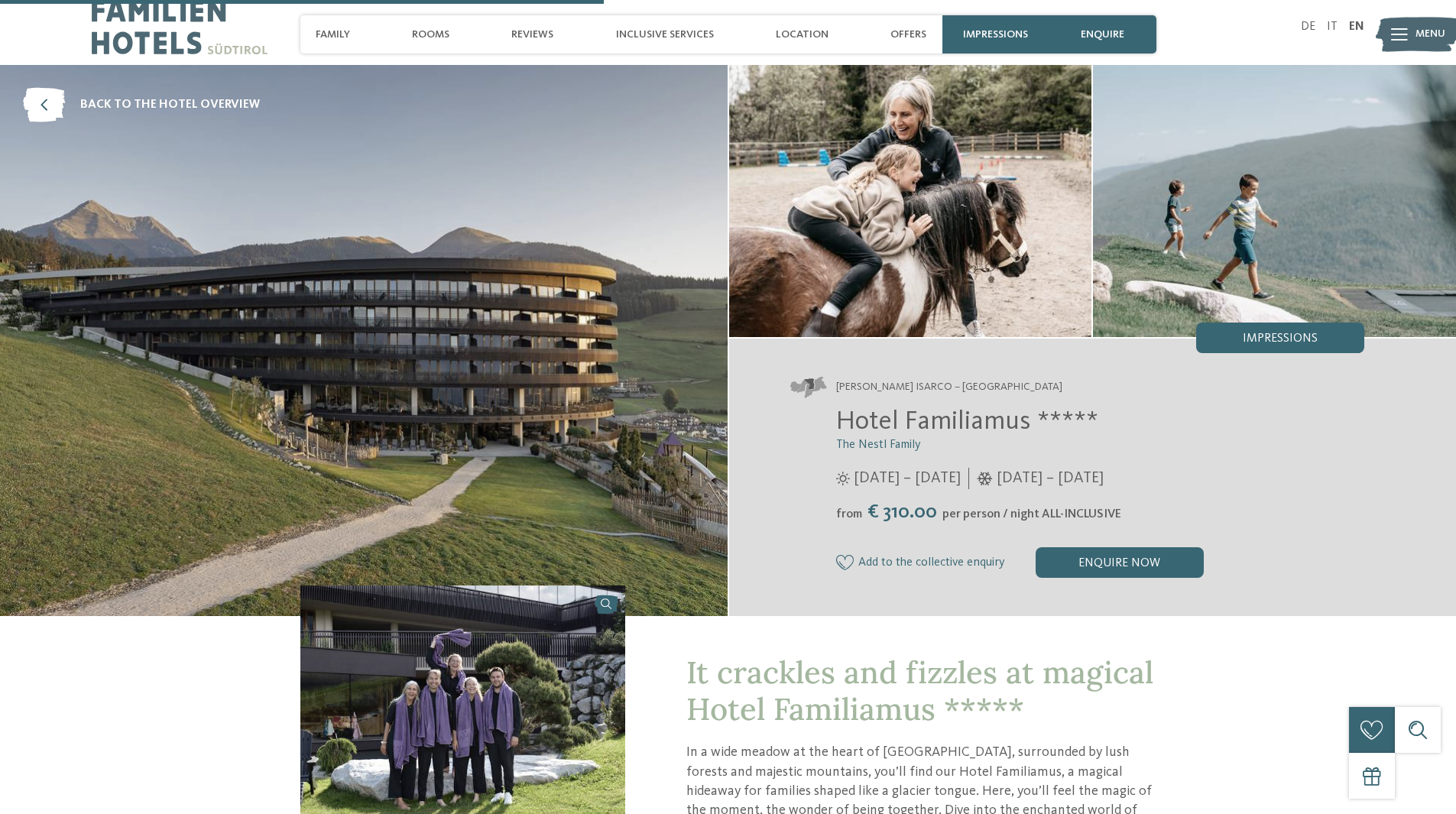
drag, startPoint x: 306, startPoint y: 444, endPoint x: 310, endPoint y: 135, distance: 309.0
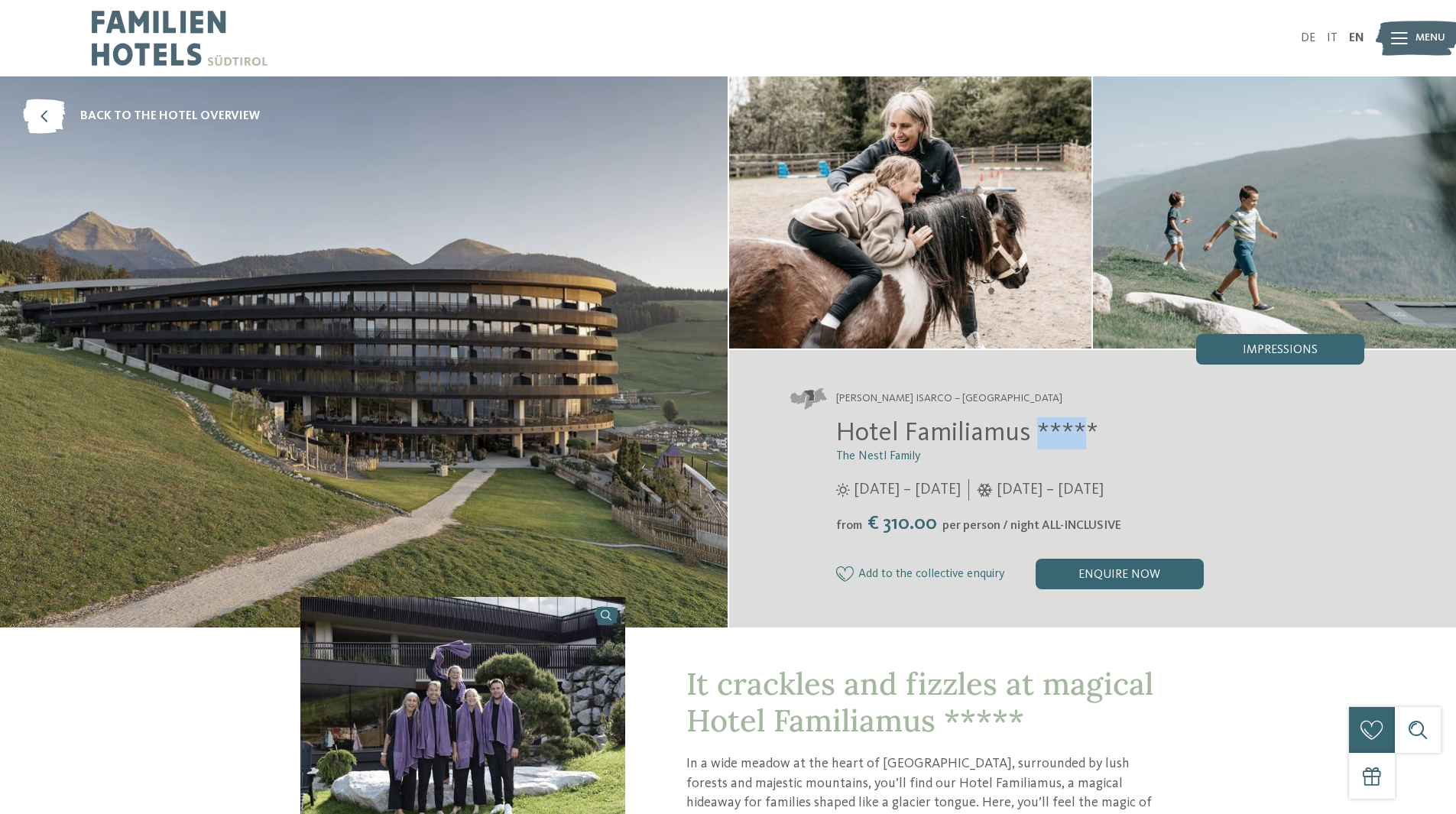
drag, startPoint x: 1035, startPoint y: 427, endPoint x: 1085, endPoint y: 429, distance: 50.0
click at [1085, 429] on span "Hotel Familiamus *****" at bounding box center [967, 433] width 262 height 27
click at [150, 0] on div at bounding box center [728, 2] width 1456 height 4
click at [155, 27] on img at bounding box center [180, 38] width 176 height 76
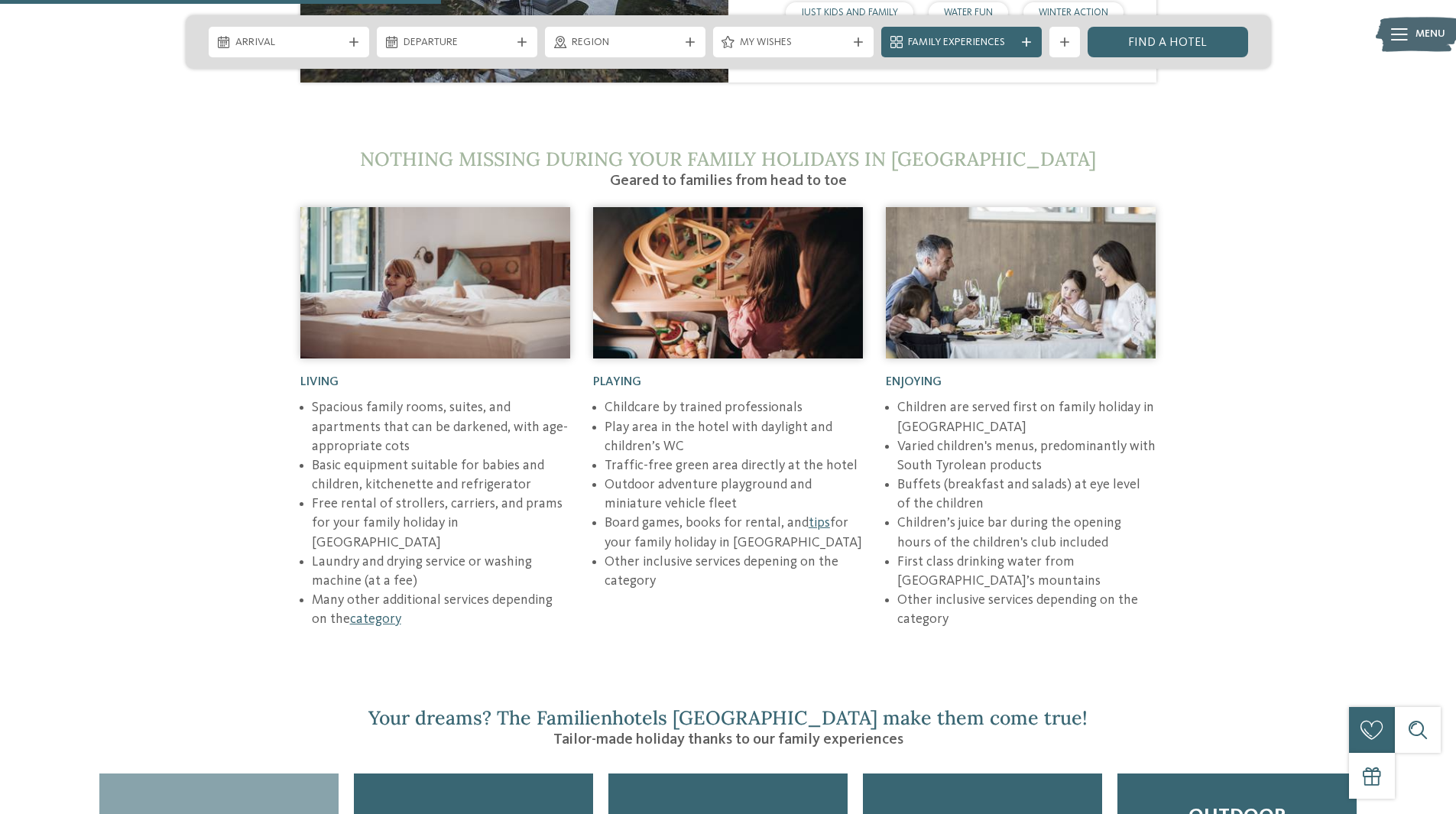
scroll to position [2675, 0]
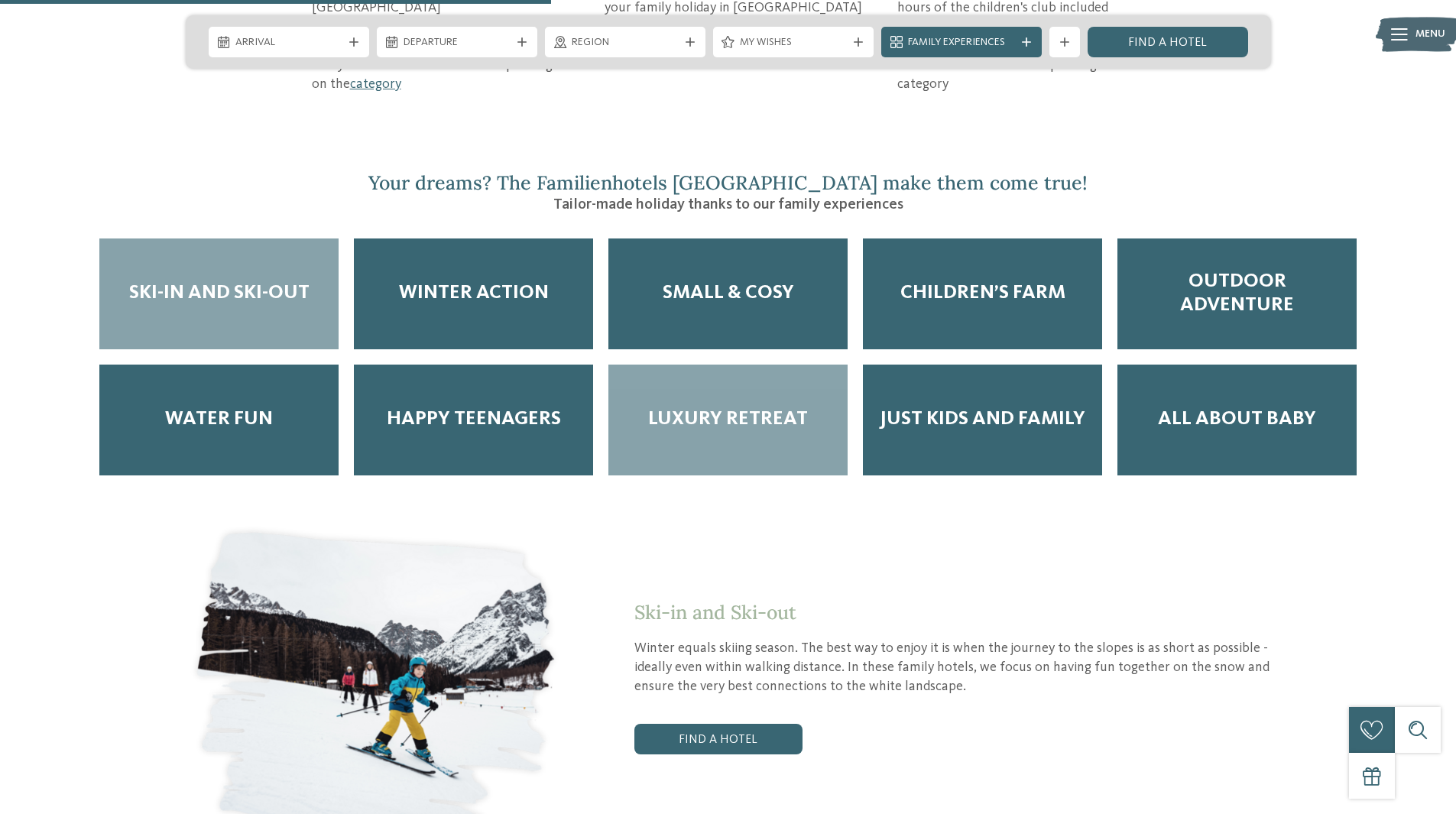
click at [687, 407] on span "Luxury Retreat" at bounding box center [727, 419] width 160 height 24
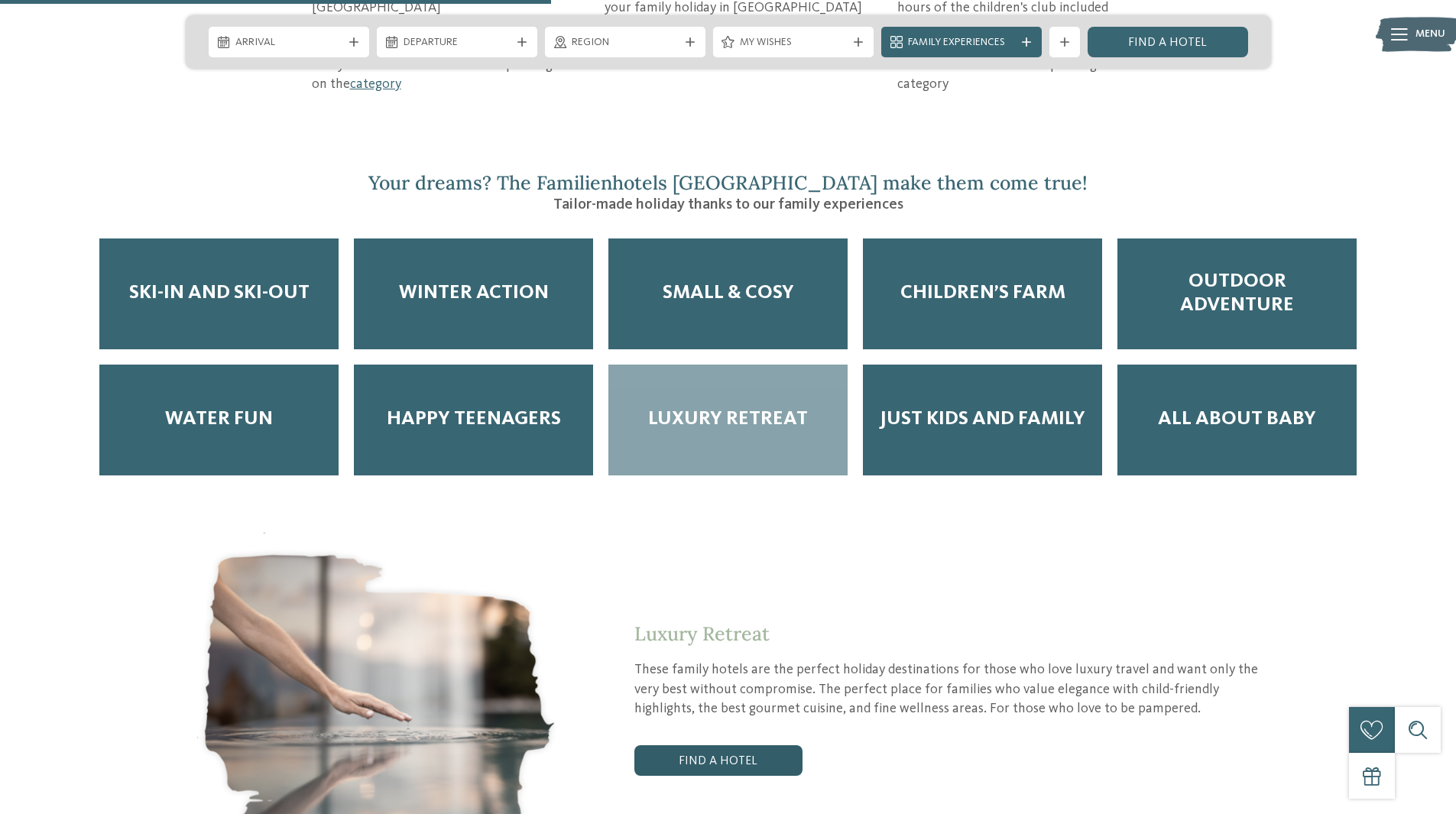
click at [716, 745] on link "Find a hotel" at bounding box center [718, 761] width 168 height 31
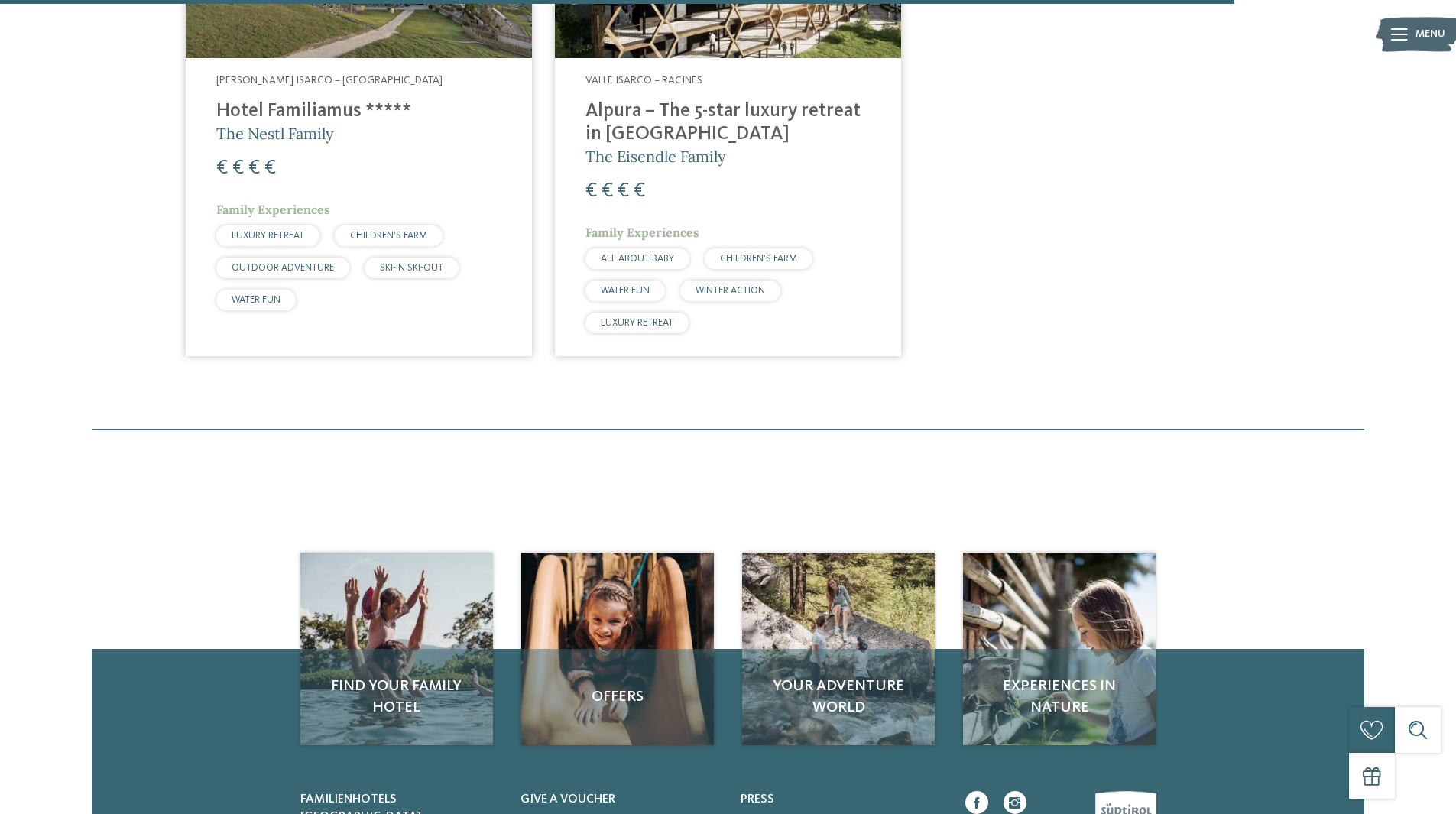
scroll to position [1841, 0]
